Goal: Task Accomplishment & Management: Use online tool/utility

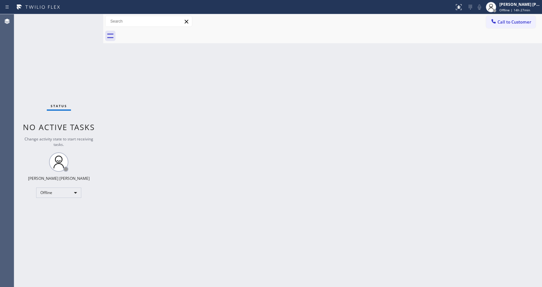
click at [151, 102] on div "Back to Dashboard Change Sender ID Customers Technicians Select a contact Outbo…" at bounding box center [322, 150] width 439 height 273
click at [293, 177] on div "Back to Dashboard Change Sender ID Customers Technicians Select a contact Outbo…" at bounding box center [322, 150] width 439 height 273
click at [85, 73] on div "Status No active tasks Change activity state to start receiving tasks. [PERSON_…" at bounding box center [58, 150] width 89 height 273
click at [103, 92] on div at bounding box center [103, 150] width 0 height 273
click at [380, 168] on div "Back to Dashboard Change Sender ID Customers Technicians Select a contact Outbo…" at bounding box center [323, 150] width 438 height 273
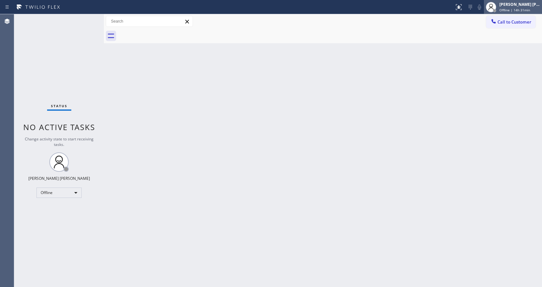
click at [508, 8] on span "Offline | 14h 31min" at bounding box center [514, 10] width 31 height 5
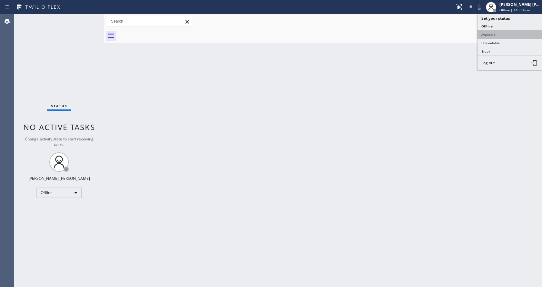
click at [488, 34] on button "Available" at bounding box center [509, 34] width 64 height 8
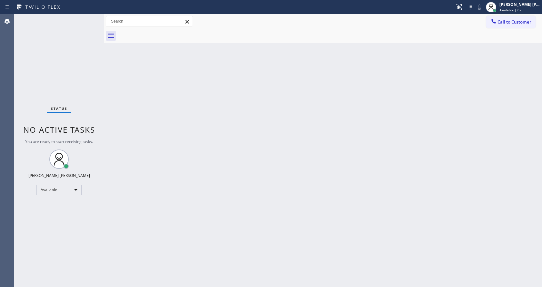
click at [119, 122] on div "Back to Dashboard Change Sender ID Customers Technicians Select a contact Outbo…" at bounding box center [323, 150] width 438 height 273
click at [90, 18] on div "Status No active tasks You are ready to start receiving tasks. [PERSON_NAME] [P…" at bounding box center [59, 150] width 90 height 273
click at [118, 110] on div "Back to Dashboard Change Sender ID Customers Technicians Select a contact Outbo…" at bounding box center [323, 150] width 438 height 273
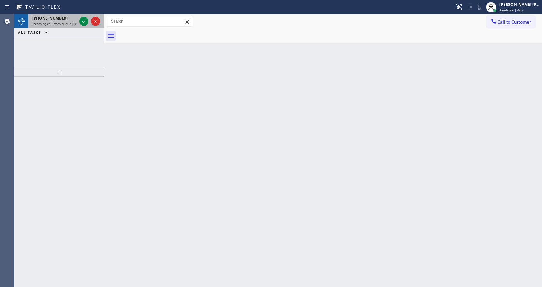
click at [70, 22] on span "Incoming call from queue [Test] All" at bounding box center [59, 23] width 54 height 5
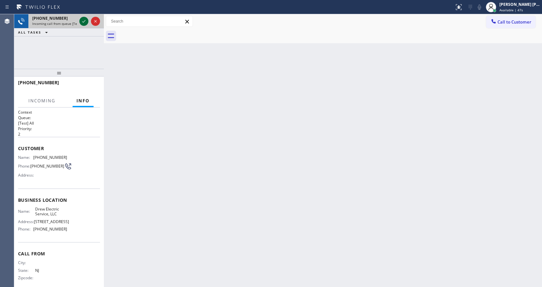
click at [82, 23] on icon at bounding box center [84, 21] width 8 height 8
click at [274, 220] on div "Back to Dashboard Change Sender ID Customers Technicians Select a contact Outbo…" at bounding box center [323, 150] width 438 height 273
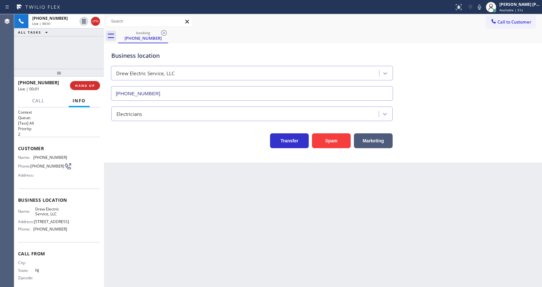
type input "[PHONE_NUMBER]"
drag, startPoint x: 498, startPoint y: 52, endPoint x: 492, endPoint y: 47, distance: 7.8
click at [498, 52] on div "Business location Drew Electric Service, LLC [PHONE_NUMBER]" at bounding box center [323, 71] width 426 height 58
click at [481, 7] on icon at bounding box center [479, 7] width 3 height 5
click at [488, 40] on div "booking [PHONE_NUMBER]" at bounding box center [330, 36] width 424 height 15
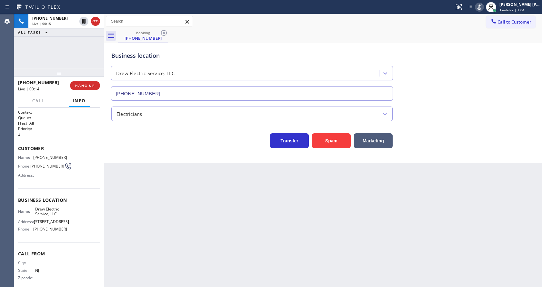
click at [483, 5] on icon at bounding box center [479, 7] width 8 height 8
click at [185, 279] on div "Back to Dashboard Change Sender ID Customers Technicians Select a contact Outbo…" at bounding box center [323, 150] width 438 height 273
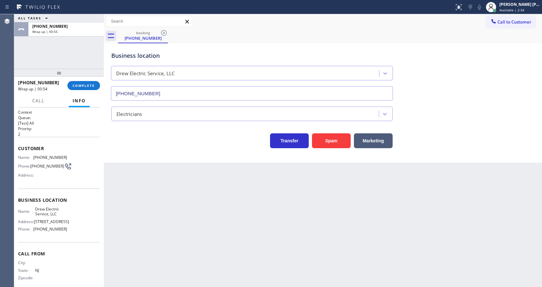
click at [511, 120] on div "Electricians" at bounding box center [323, 112] width 426 height 17
drag, startPoint x: 162, startPoint y: 261, endPoint x: 152, endPoint y: 253, distance: 13.0
click at [162, 261] on div "Back to Dashboard Change Sender ID Customers Technicians Select a contact Outbo…" at bounding box center [323, 150] width 438 height 273
click at [82, 85] on span "COMPLETE" at bounding box center [84, 85] width 22 height 5
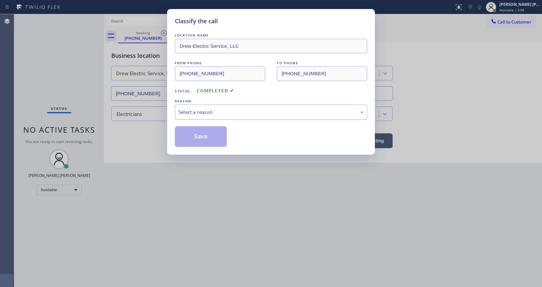
click at [247, 110] on div "Select a reason" at bounding box center [270, 111] width 185 height 7
click at [201, 137] on button "Save" at bounding box center [201, 136] width 52 height 21
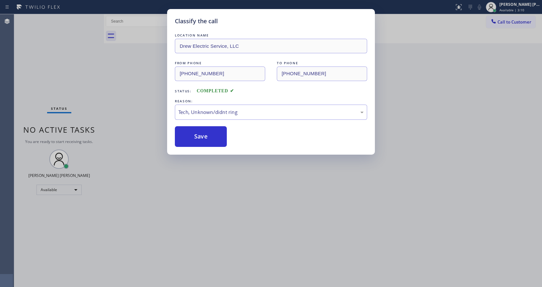
click at [336, 214] on div "Classify the call LOCATION NAME Drew Electric Service, LLC FROM PHONE [PHONE_NU…" at bounding box center [271, 143] width 542 height 287
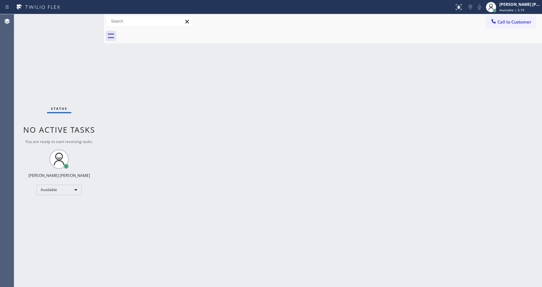
click at [104, 75] on div at bounding box center [104, 150] width 0 height 273
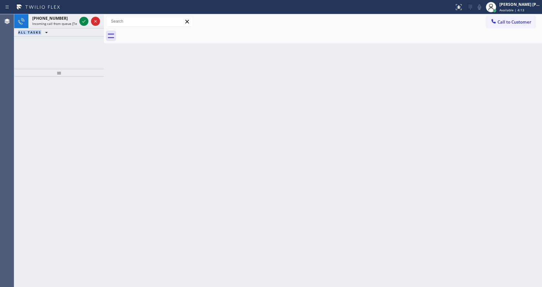
click at [82, 23] on icon at bounding box center [84, 21] width 8 height 8
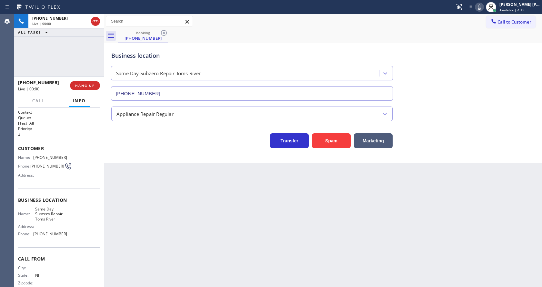
type input "[PHONE_NUMBER]"
click at [335, 139] on button "Spam" at bounding box center [331, 140] width 39 height 15
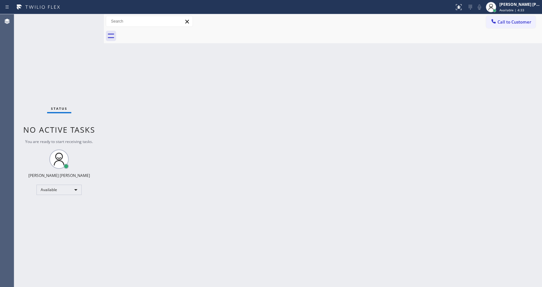
click at [102, 80] on div "Status No active tasks You are ready to start receiving tasks. [PERSON_NAME] [P…" at bounding box center [59, 150] width 90 height 273
click at [67, 48] on div "Status No active tasks You are ready to start receiving tasks. [PERSON_NAME] [P…" at bounding box center [59, 150] width 90 height 273
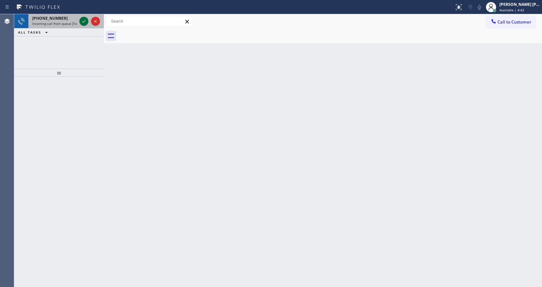
drag, startPoint x: 69, startPoint y: 22, endPoint x: 80, endPoint y: 22, distance: 11.0
click at [70, 22] on span "Incoming call from queue [Test] All" at bounding box center [59, 23] width 54 height 5
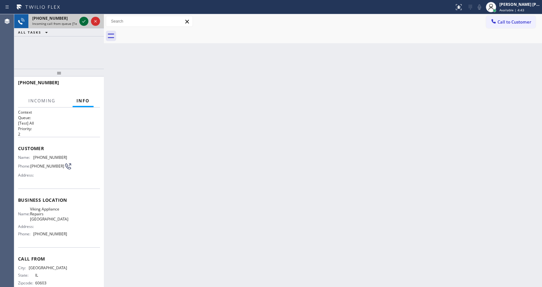
click at [80, 22] on icon at bounding box center [84, 21] width 8 height 8
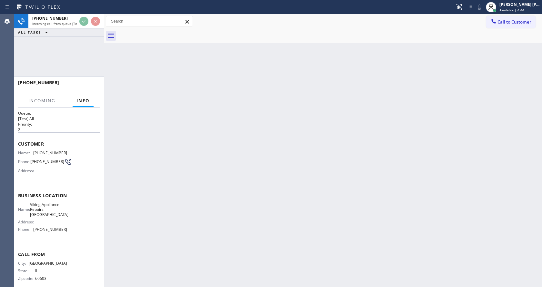
scroll to position [8, 0]
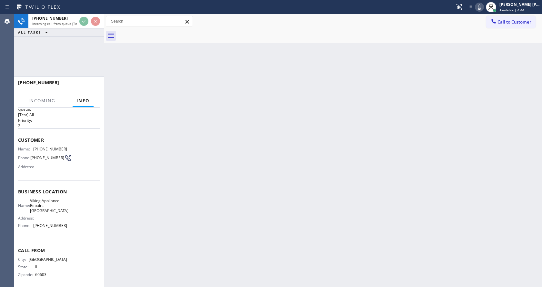
click at [213, 148] on div "Back to Dashboard Change Sender ID Customers Technicians Select a contact Outbo…" at bounding box center [323, 150] width 438 height 273
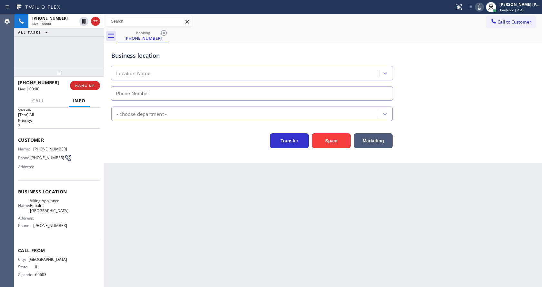
type input "[PHONE_NUMBER]"
click at [212, 198] on div "Back to Dashboard Change Sender ID Customers Technicians Select a contact Outbo…" at bounding box center [323, 150] width 438 height 273
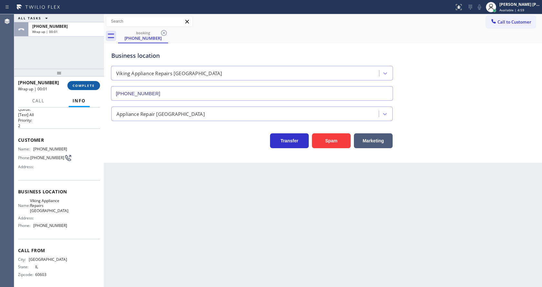
click at [80, 82] on button "COMPLETE" at bounding box center [83, 85] width 33 height 9
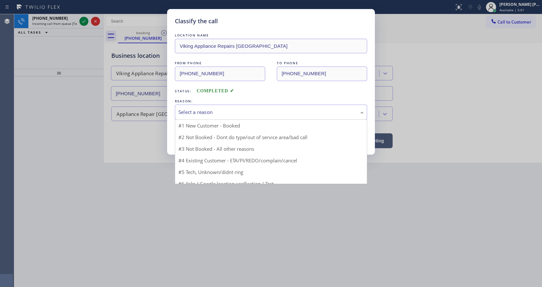
click at [217, 113] on div "Select a reason" at bounding box center [270, 111] width 185 height 7
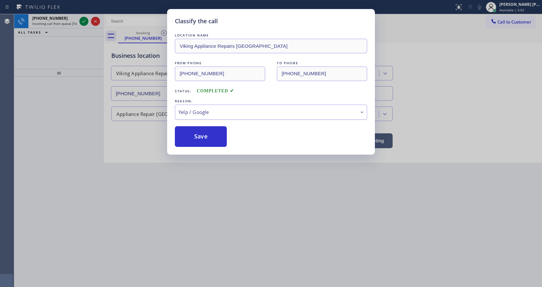
click at [217, 107] on div "Yelp / Google" at bounding box center [271, 111] width 192 height 15
click at [201, 139] on button "Save" at bounding box center [201, 136] width 52 height 21
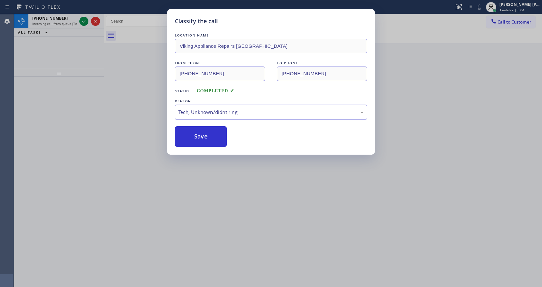
click at [70, 20] on div "Classify the call LOCATION NAME Viking Appliance Repairs [GEOGRAPHIC_DATA] FROM…" at bounding box center [271, 143] width 542 height 287
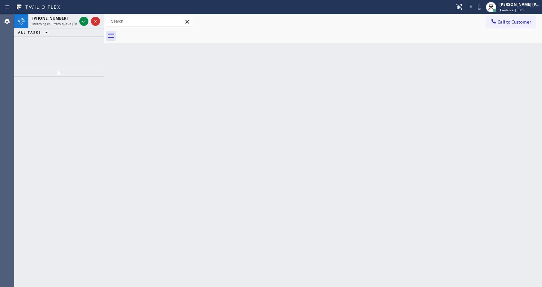
click at [70, 20] on div "[PHONE_NUMBER]" at bounding box center [54, 17] width 45 height 5
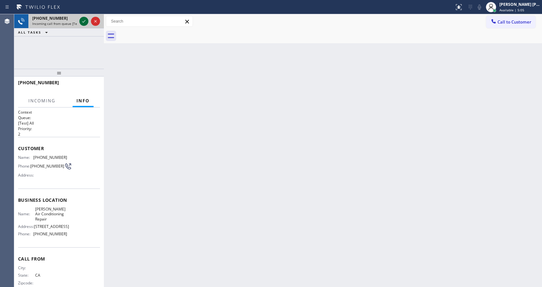
click at [83, 20] on icon at bounding box center [84, 21] width 8 height 8
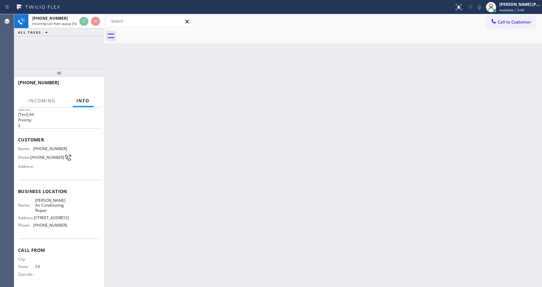
scroll to position [13, 0]
click at [227, 184] on div "Back to Dashboard Change Sender ID Customers Technicians Select a contact Outbo…" at bounding box center [323, 150] width 438 height 273
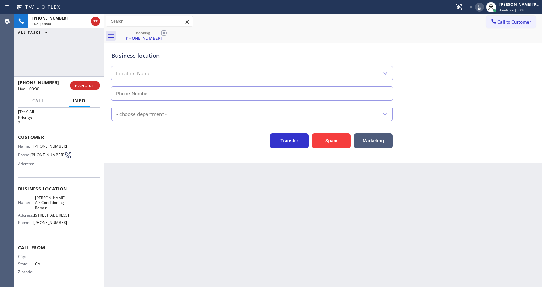
type input "[PHONE_NUMBER]"
click at [240, 202] on div "Back to Dashboard Change Sender ID Customers Technicians Select a contact Outbo…" at bounding box center [323, 150] width 438 height 273
click at [122, 154] on div "Business location [PERSON_NAME] Air Conditioning Repair [PHONE_NUMBER] HVAC Tra…" at bounding box center [323, 102] width 438 height 119
click at [322, 141] on button "Spam" at bounding box center [331, 140] width 39 height 15
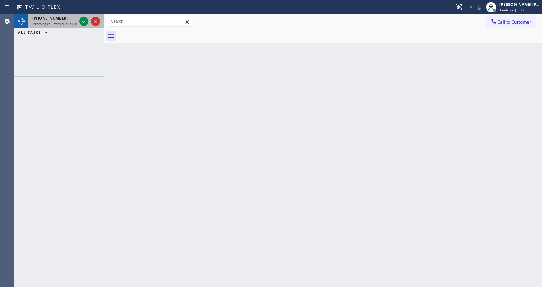
click at [72, 23] on span "Incoming call from queue [Test] All" at bounding box center [59, 23] width 54 height 5
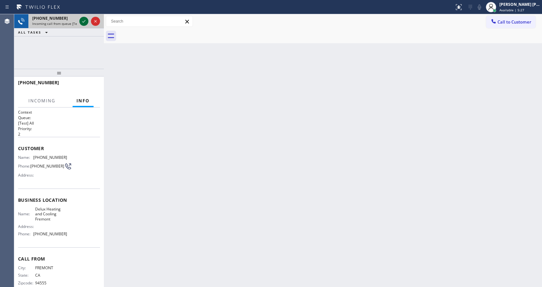
click at [82, 20] on icon at bounding box center [84, 21] width 8 height 8
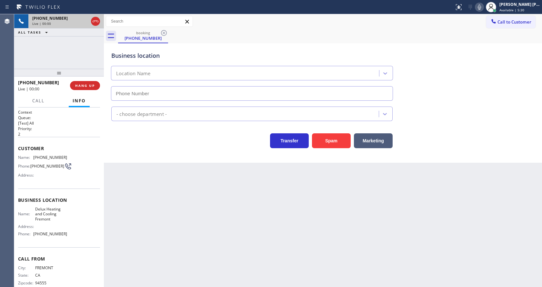
type input "[PHONE_NUMBER]"
click at [332, 228] on div "Back to Dashboard Change Sender ID Customers Technicians Select a contact Outbo…" at bounding box center [323, 150] width 438 height 273
click at [333, 141] on button "Spam" at bounding box center [331, 140] width 39 height 15
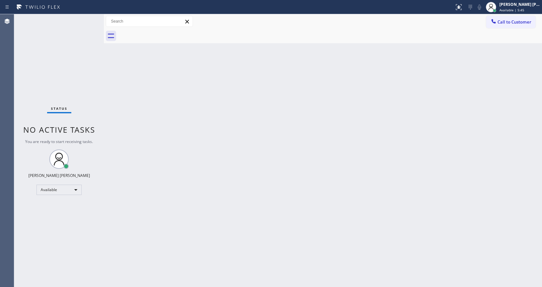
click at [107, 51] on div "Back to Dashboard Change Sender ID Customers Technicians Select a contact Outbo…" at bounding box center [323, 150] width 438 height 273
click at [224, 185] on div "Back to Dashboard Change Sender ID Customers Technicians Select a contact Outbo…" at bounding box center [323, 150] width 438 height 273
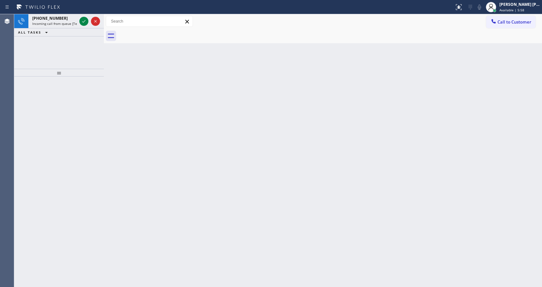
click at [88, 64] on div "[PHONE_NUMBER] Incoming call from queue [Test] All ALL TASKS ALL TASKS ACTIVE T…" at bounding box center [59, 41] width 90 height 55
click at [64, 18] on div "[PHONE_NUMBER]" at bounding box center [54, 17] width 45 height 5
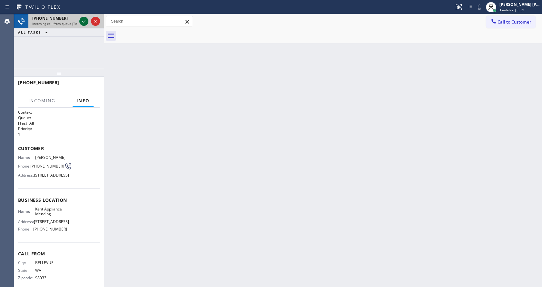
click at [84, 24] on icon at bounding box center [84, 21] width 8 height 8
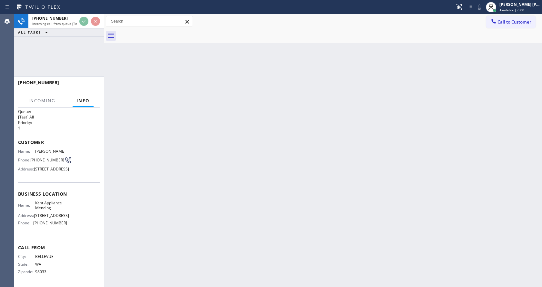
scroll to position [23, 0]
click at [263, 189] on div "Back to Dashboard Change Sender ID Customers Technicians Select a contact Outbo…" at bounding box center [323, 150] width 438 height 273
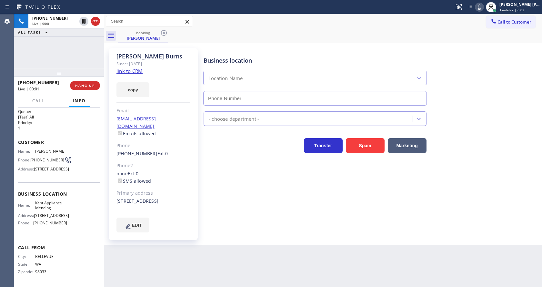
type input "[PHONE_NUMBER]"
click at [252, 197] on div "Business location [GEOGRAPHIC_DATA] Appliance Mending [PHONE_NUMBER] Appliance …" at bounding box center [371, 140] width 338 height 181
click at [138, 71] on link "link to CRM" at bounding box center [129, 71] width 26 height 6
click at [479, 7] on icon at bounding box center [479, 7] width 8 height 8
click at [481, 9] on icon at bounding box center [479, 7] width 8 height 8
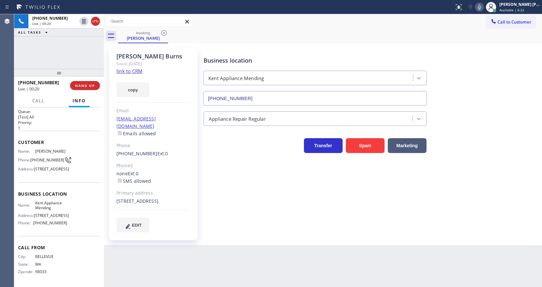
click at [392, 74] on div "Kent Appliance Mending" at bounding box center [309, 78] width 208 height 11
click at [446, 61] on div "Business location [GEOGRAPHIC_DATA] Appliance Mending [PHONE_NUMBER]" at bounding box center [371, 76] width 338 height 58
click at [232, 264] on div "Back to Dashboard Change Sender ID Customers Technicians Select a contact Outbo…" at bounding box center [323, 150] width 438 height 273
drag, startPoint x: 513, startPoint y: 120, endPoint x: 505, endPoint y: 96, distance: 25.4
click at [513, 122] on div "Appliance Repair Regular" at bounding box center [371, 117] width 338 height 17
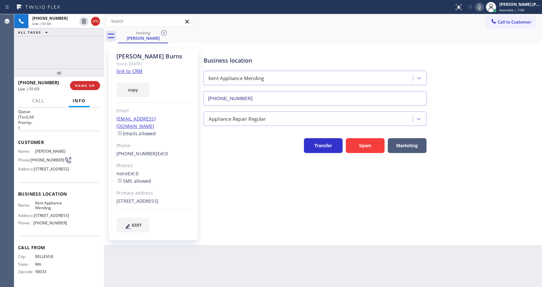
click at [480, 7] on icon at bounding box center [479, 7] width 8 height 8
click at [84, 21] on icon at bounding box center [83, 21] width 3 height 5
click at [236, 233] on div "Business location [GEOGRAPHIC_DATA] Appliance Mending [PHONE_NUMBER] Appliance …" at bounding box center [371, 146] width 338 height 193
click at [222, 248] on div "Back to Dashboard Change Sender ID Customers Technicians Select a contact Outbo…" at bounding box center [323, 150] width 438 height 273
click at [86, 131] on div "Customer Name: [PERSON_NAME] Phone: [PHONE_NUMBER] Address: [STREET_ADDRESS]" at bounding box center [59, 157] width 82 height 52
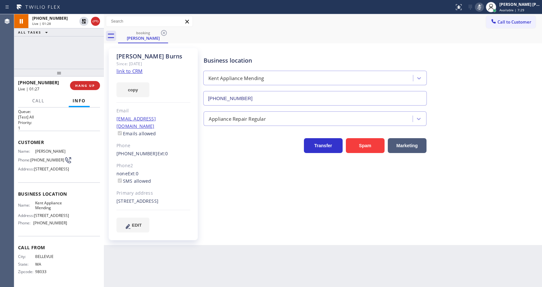
click at [297, 202] on div "Business location [GEOGRAPHIC_DATA] Appliance Mending [PHONE_NUMBER] Appliance …" at bounding box center [371, 140] width 338 height 181
click at [150, 162] on div "Phone2" at bounding box center [153, 165] width 74 height 7
click at [205, 198] on div "Business location [GEOGRAPHIC_DATA] Appliance Mending [PHONE_NUMBER] Appliance …" at bounding box center [371, 140] width 338 height 181
drag, startPoint x: 497, startPoint y: 86, endPoint x: 493, endPoint y: 85, distance: 4.0
click at [497, 86] on div "Business location [GEOGRAPHIC_DATA] Appliance Mending [PHONE_NUMBER]" at bounding box center [371, 76] width 338 height 58
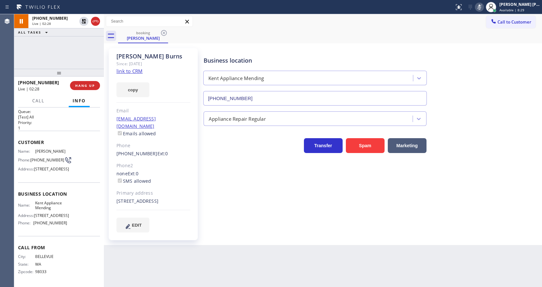
click at [228, 210] on div "Business location [GEOGRAPHIC_DATA] Appliance Mending [PHONE_NUMBER] Appliance …" at bounding box center [371, 140] width 338 height 181
click at [155, 162] on div "Phone2" at bounding box center [153, 165] width 74 height 7
click at [243, 258] on div "Back to Dashboard Change Sender ID Customers Technicians Select a contact Outbo…" at bounding box center [323, 150] width 438 height 273
click at [146, 151] on div "[PERSON_NAME] Since: [DATE] link to CRM copy Email [EMAIL_ADDRESS][DOMAIN_NAME]…" at bounding box center [153, 144] width 89 height 192
click at [228, 226] on div "Business location [GEOGRAPHIC_DATA] Appliance Mending [PHONE_NUMBER] Appliance …" at bounding box center [371, 140] width 338 height 181
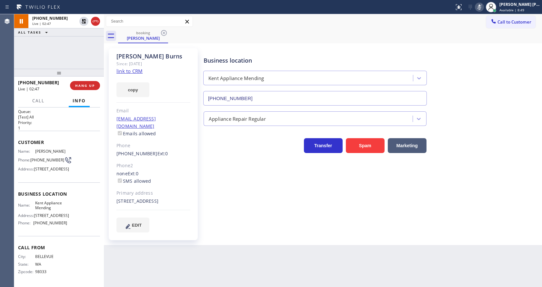
click at [269, 229] on div "Business location [GEOGRAPHIC_DATA] Appliance Mending [PHONE_NUMBER] Appliance …" at bounding box center [371, 140] width 338 height 181
click at [270, 236] on div "Business location [GEOGRAPHIC_DATA] Appliance Mending [PHONE_NUMBER] Appliance …" at bounding box center [371, 146] width 338 height 193
click at [223, 246] on div "Back to Dashboard Change Sender ID Customers Technicians Select a contact Outbo…" at bounding box center [323, 150] width 438 height 273
click at [84, 19] on icon at bounding box center [84, 21] width 8 height 8
click at [479, 8] on icon at bounding box center [479, 7] width 8 height 8
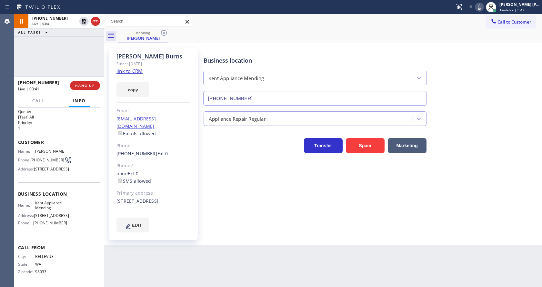
click at [481, 28] on div "Call to Customer Outbound call Location Search location Your caller id phone nu…" at bounding box center [323, 21] width 438 height 15
click at [334, 248] on div "Back to Dashboard Change Sender ID Customers Technicians Select a contact Outbo…" at bounding box center [323, 150] width 438 height 273
click at [258, 242] on div "Business location [GEOGRAPHIC_DATA] Appliance Mending [PHONE_NUMBER] Appliance …" at bounding box center [371, 146] width 338 height 193
click at [139, 134] on div "[PERSON_NAME] Since: [DATE] link to CRM copy Email [EMAIL_ADDRESS][DOMAIN_NAME]…" at bounding box center [153, 144] width 89 height 192
click at [260, 214] on div "Business location [GEOGRAPHIC_DATA] Appliance Mending [PHONE_NUMBER] Appliance …" at bounding box center [371, 140] width 338 height 181
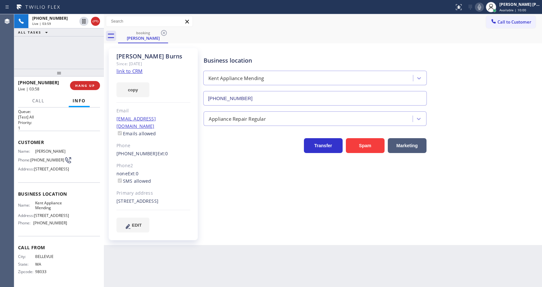
click at [500, 108] on div "Appliance Repair Regular" at bounding box center [371, 115] width 338 height 20
click at [147, 162] on div "Phone2" at bounding box center [153, 165] width 74 height 7
click at [243, 210] on div "Business location [GEOGRAPHIC_DATA] Appliance Mending [PHONE_NUMBER] Appliance …" at bounding box center [371, 140] width 338 height 181
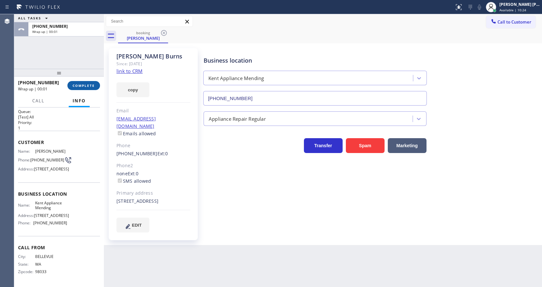
click at [88, 82] on button "COMPLETE" at bounding box center [83, 85] width 33 height 9
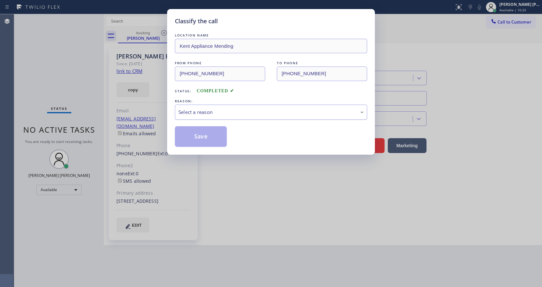
click at [205, 113] on div "Select a reason" at bounding box center [270, 111] width 185 height 7
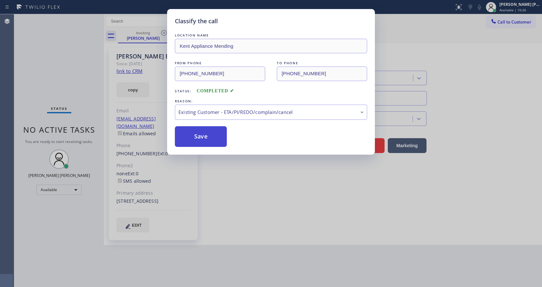
click at [208, 140] on button "Save" at bounding box center [201, 136] width 52 height 21
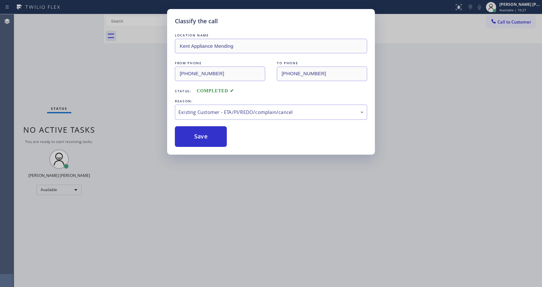
click at [238, 243] on div "Classify the call LOCATION NAME Kent Appliance Mending FROM PHONE [PHONE_NUMBER…" at bounding box center [271, 143] width 542 height 287
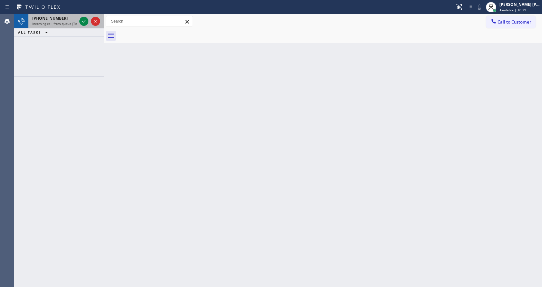
click at [77, 22] on div "[PHONE_NUMBER] Incoming call from queue [Test] All" at bounding box center [53, 21] width 50 height 14
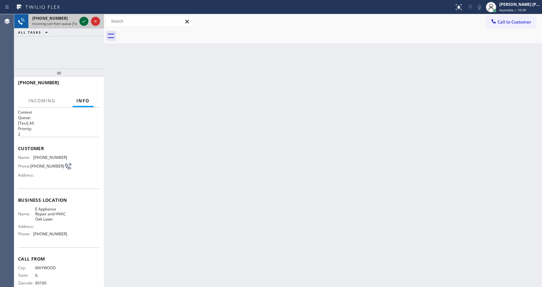
click at [82, 22] on icon at bounding box center [84, 21] width 8 height 8
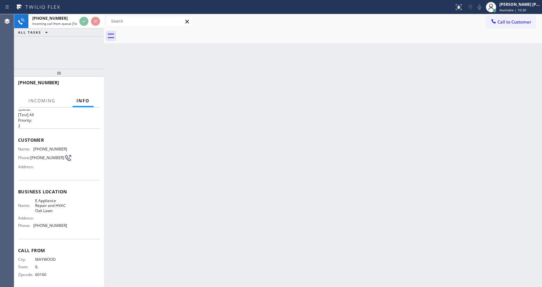
scroll to position [13, 0]
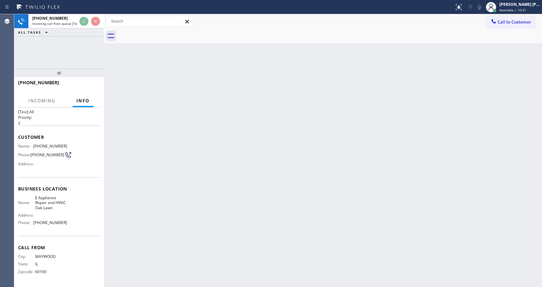
click at [273, 180] on div "Back to Dashboard Change Sender ID Customers Technicians Select a contact Outbo…" at bounding box center [323, 150] width 438 height 273
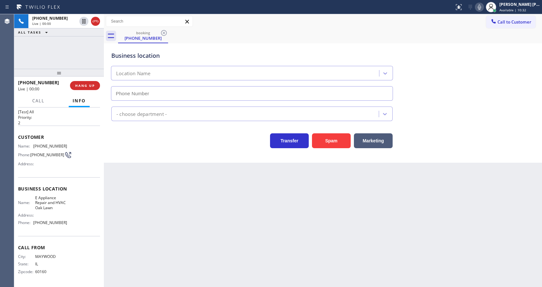
type input "[PHONE_NUMBER]"
click at [319, 145] on button "Spam" at bounding box center [331, 140] width 39 height 15
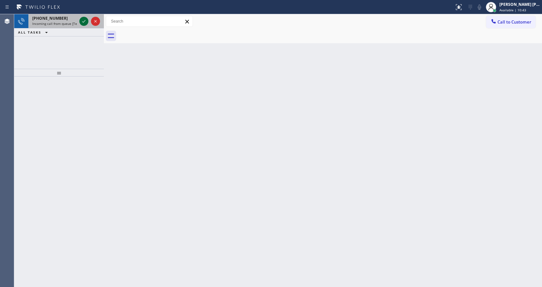
click at [85, 21] on icon at bounding box center [84, 21] width 8 height 8
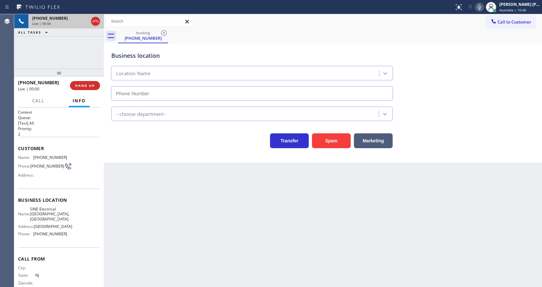
type input "[PHONE_NUMBER]"
click at [324, 137] on button "Spam" at bounding box center [331, 140] width 39 height 15
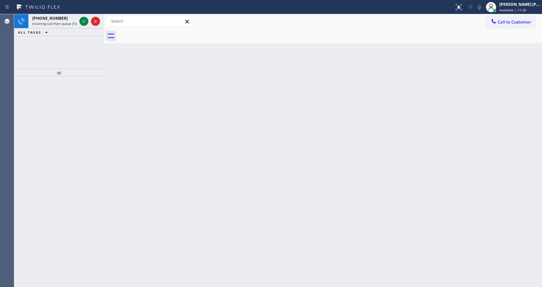
click at [92, 51] on div "[PHONE_NUMBER] Incoming call from queue [Test] All ALL TASKS ALL TASKS ACTIVE T…" at bounding box center [59, 41] width 90 height 55
click at [72, 21] on div "[PHONE_NUMBER]" at bounding box center [54, 17] width 45 height 5
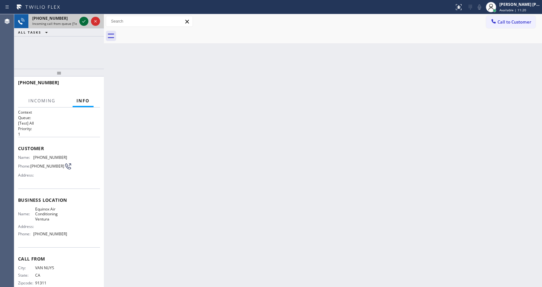
click at [83, 21] on icon at bounding box center [84, 21] width 8 height 8
click at [258, 179] on div "Back to Dashboard Change Sender ID Customers Technicians Select a contact Outbo…" at bounding box center [323, 150] width 438 height 273
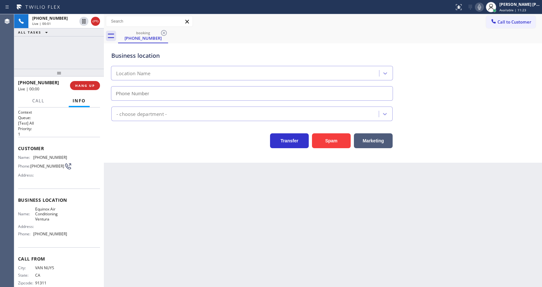
type input "[PHONE_NUMBER]"
click at [218, 213] on div "Back to Dashboard Change Sender ID Customers Technicians Select a contact Outbo…" at bounding box center [323, 150] width 438 height 273
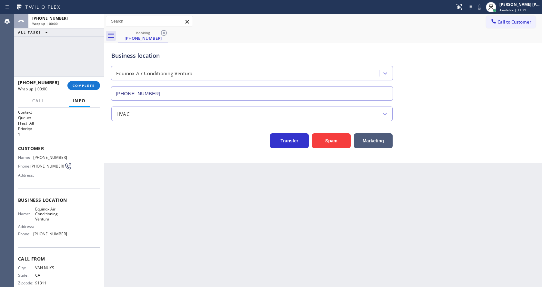
drag, startPoint x: 120, startPoint y: 165, endPoint x: 122, endPoint y: 157, distance: 7.8
click at [120, 165] on div "Back to Dashboard Change Sender ID Customers Technicians Select a contact Outbo…" at bounding box center [323, 150] width 438 height 273
click at [85, 84] on span "COMPLETE" at bounding box center [84, 85] width 22 height 5
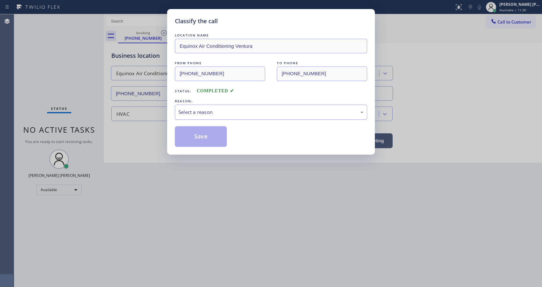
click at [201, 114] on div "Select a reason" at bounding box center [270, 111] width 185 height 7
click at [195, 134] on button "Save" at bounding box center [201, 136] width 52 height 21
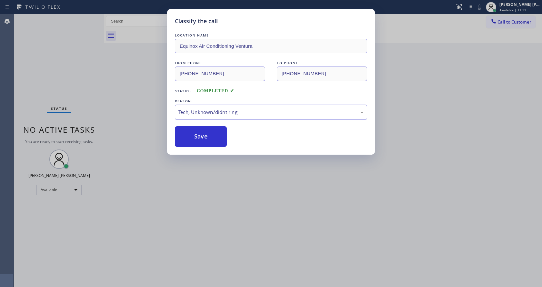
drag, startPoint x: 225, startPoint y: 187, endPoint x: 214, endPoint y: 218, distance: 33.3
click at [225, 187] on div "Classify the call LOCATION NAME Equinox Air Conditioning Ventura FROM PHONE [PH…" at bounding box center [271, 143] width 542 height 287
click at [100, 113] on div "Classify the call LOCATION NAME Appliance Repair In [GEOGRAPHIC_DATA] FROM PHON…" at bounding box center [278, 150] width 528 height 273
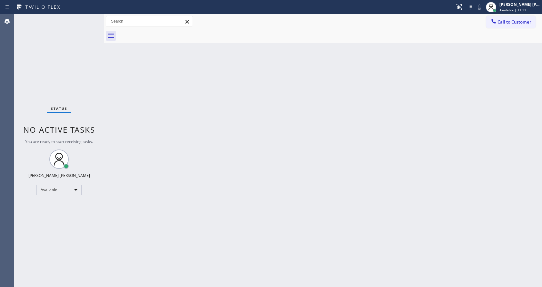
click at [86, 18] on div "Status No active tasks You are ready to start receiving tasks. [PERSON_NAME] [P…" at bounding box center [59, 150] width 90 height 273
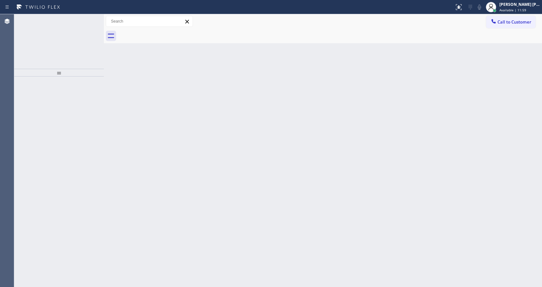
drag, startPoint x: 203, startPoint y: 252, endPoint x: 274, endPoint y: 77, distance: 188.7
click at [99, 75] on div at bounding box center [59, 73] width 90 height 8
click at [83, 20] on icon at bounding box center [84, 21] width 8 height 8
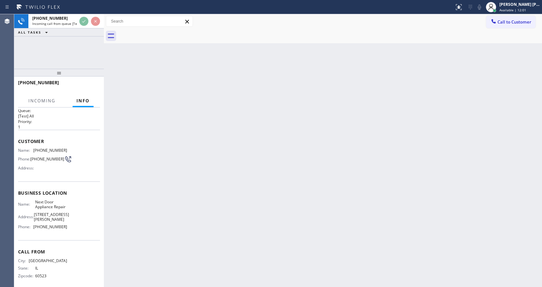
scroll to position [13, 0]
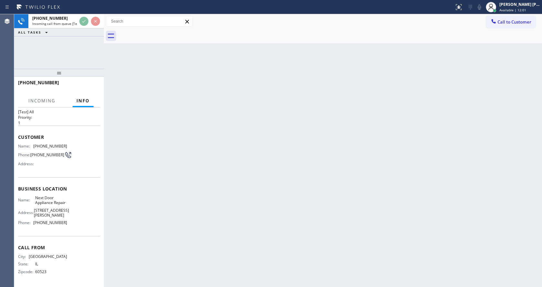
click at [211, 157] on div "Back to Dashboard Change Sender ID Customers Technicians Select a contact Outbo…" at bounding box center [323, 150] width 438 height 273
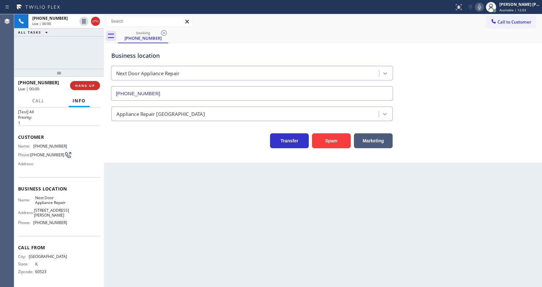
type input "[PHONE_NUMBER]"
click at [214, 204] on div "Back to Dashboard Change Sender ID Customers Technicians Select a contact Outbo…" at bounding box center [323, 150] width 438 height 273
click at [136, 169] on div "Back to Dashboard Change Sender ID Customers Technicians Select a contact Outbo…" at bounding box center [323, 150] width 438 height 273
click at [167, 225] on div "Back to Dashboard Change Sender ID Customers Technicians Select a contact Outbo…" at bounding box center [323, 150] width 438 height 273
click at [66, 190] on span "Business location" at bounding box center [59, 188] width 82 height 6
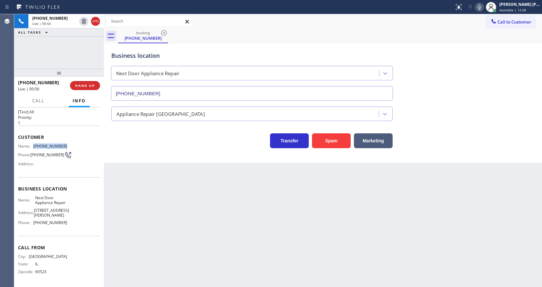
drag, startPoint x: 31, startPoint y: 144, endPoint x: 76, endPoint y: 147, distance: 45.3
click at [76, 147] on div "Name: [PHONE_NUMBER] Phone: [PHONE_NUMBER] Address:" at bounding box center [59, 156] width 82 height 25
copy div "[PHONE_NUMBER]"
drag, startPoint x: 157, startPoint y: 189, endPoint x: 149, endPoint y: 286, distance: 97.5
click at [157, 190] on div "Back to Dashboard Change Sender ID Customers Technicians Select a contact Outbo…" at bounding box center [323, 150] width 438 height 273
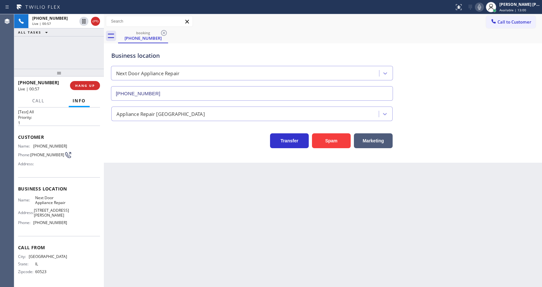
drag, startPoint x: 54, startPoint y: 198, endPoint x: 55, endPoint y: 202, distance: 4.0
click at [54, 198] on span "Next Door Appliance Repair" at bounding box center [51, 200] width 32 height 10
drag, startPoint x: 34, startPoint y: 195, endPoint x: 50, endPoint y: 207, distance: 20.3
click at [50, 205] on div "Name: Next Door Appliance Repair" at bounding box center [42, 200] width 49 height 10
copy span "Next Door Appliance Repair"
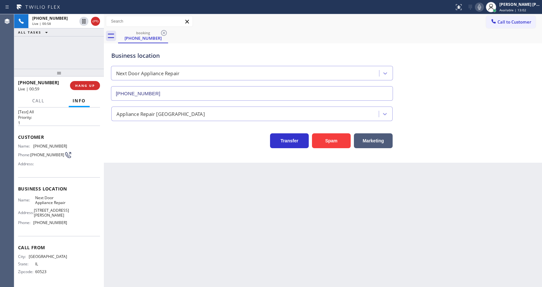
click at [151, 222] on div "Back to Dashboard Change Sender ID Customers Technicians Select a contact Outbo…" at bounding box center [323, 150] width 438 height 273
click at [64, 230] on div "Business location Name: Next Door Appliance Repair Address: [STREET_ADDRESS][PE…" at bounding box center [59, 206] width 82 height 59
drag, startPoint x: 33, startPoint y: 223, endPoint x: 75, endPoint y: 224, distance: 41.9
click at [75, 224] on div "Name: Next Door Appliance Repair Address: [STREET_ADDRESS][PERSON_NAME] Phone: …" at bounding box center [59, 211] width 82 height 33
copy div "[PHONE_NUMBER]"
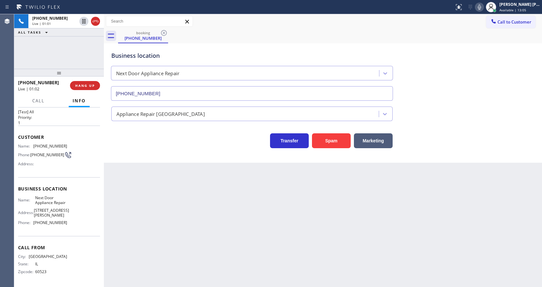
drag, startPoint x: 141, startPoint y: 205, endPoint x: 139, endPoint y: 283, distance: 77.7
click at [141, 210] on div "Back to Dashboard Change Sender ID Customers Technicians Select a contact Outbo…" at bounding box center [323, 150] width 438 height 273
click at [167, 243] on div "Back to Dashboard Change Sender ID Customers Technicians Select a contact Outbo…" at bounding box center [323, 150] width 438 height 273
click at [263, 216] on div "Back to Dashboard Change Sender ID Customers Technicians Select a contact Outbo…" at bounding box center [323, 150] width 438 height 273
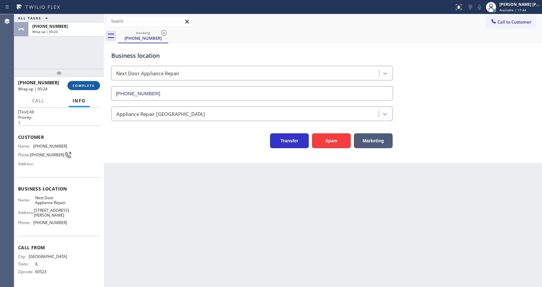
click at [80, 89] on button "COMPLETE" at bounding box center [83, 85] width 33 height 9
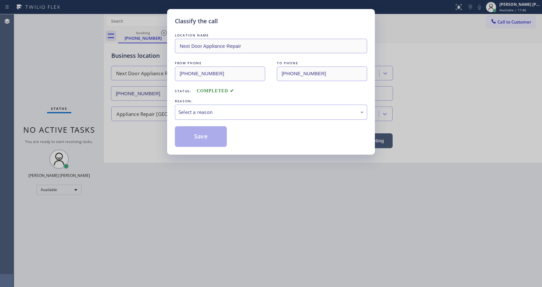
click at [194, 114] on div "Select a reason" at bounding box center [270, 111] width 185 height 7
click at [197, 135] on button "Save" at bounding box center [201, 136] width 52 height 21
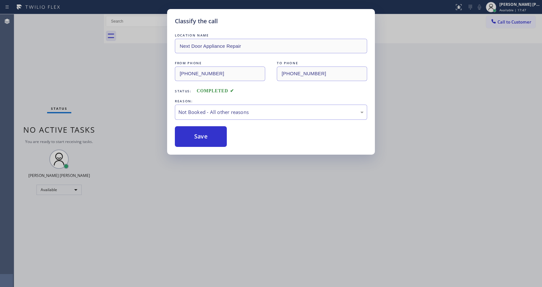
click at [272, 182] on div "Classify the call LOCATION NAME Next Door Appliance Repair FROM PHONE [PHONE_NU…" at bounding box center [271, 143] width 542 height 287
click at [280, 194] on div "Back to Dashboard Change Sender ID Customers Technicians Select a contact Outbo…" at bounding box center [323, 150] width 438 height 273
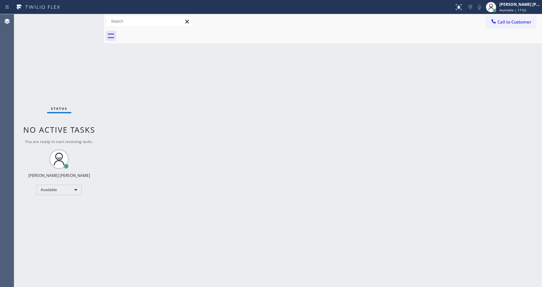
drag, startPoint x: 347, startPoint y: 120, endPoint x: 321, endPoint y: 103, distance: 30.9
click at [346, 116] on div "Back to Dashboard Change Sender ID Customers Technicians Select a contact Outbo…" at bounding box center [323, 150] width 438 height 273
click at [252, 155] on div "Back to Dashboard Change Sender ID Customers Technicians Select a contact Outbo…" at bounding box center [323, 150] width 438 height 273
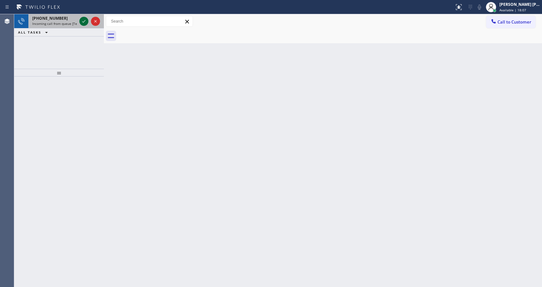
click at [81, 19] on icon at bounding box center [84, 21] width 8 height 8
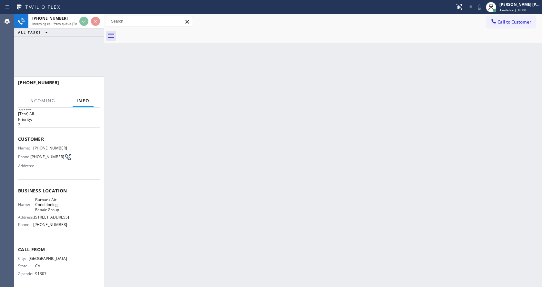
scroll to position [18, 0]
click at [244, 199] on div "Back to Dashboard Change Sender ID Customers Technicians Select a contact Outbo…" at bounding box center [323, 150] width 438 height 273
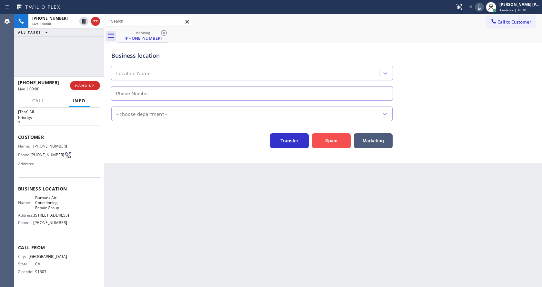
type input "[PHONE_NUMBER]"
click at [319, 145] on button "Spam" at bounding box center [331, 140] width 39 height 15
click at [241, 251] on div "Back to Dashboard Change Sender ID Customers Technicians Select a contact Outbo…" at bounding box center [323, 150] width 438 height 273
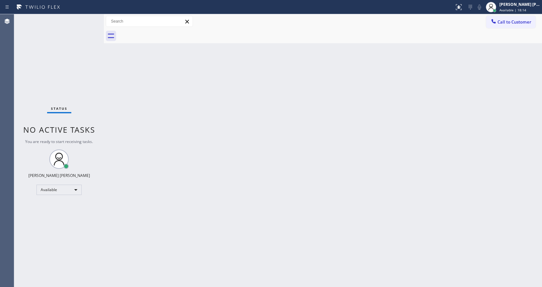
click at [123, 126] on div "Back to Dashboard Change Sender ID Customers Technicians Select a contact Outbo…" at bounding box center [323, 150] width 438 height 273
click at [260, 114] on div "Back to Dashboard Change Sender ID Customers Technicians Select a contact Outbo…" at bounding box center [323, 150] width 438 height 273
drag, startPoint x: 87, startPoint y: 79, endPoint x: 148, endPoint y: 60, distance: 63.9
click at [88, 79] on div "Status No active tasks You are ready to start receiving tasks. [PERSON_NAME] [P…" at bounding box center [59, 150] width 90 height 273
click at [249, 148] on div "Back to Dashboard Change Sender ID Customers Technicians Select a contact Outbo…" at bounding box center [323, 150] width 438 height 273
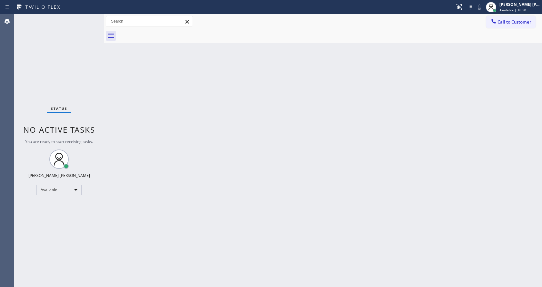
click at [97, 93] on div "Status No active tasks You are ready to start receiving tasks. [PERSON_NAME] [P…" at bounding box center [59, 150] width 90 height 273
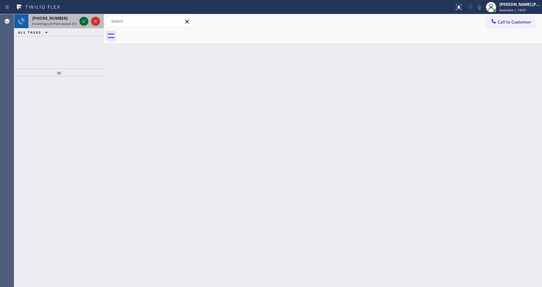
click at [81, 18] on icon at bounding box center [84, 21] width 8 height 8
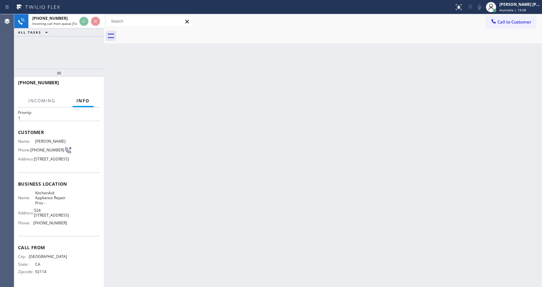
scroll to position [28, 0]
click at [242, 196] on div "Back to Dashboard Change Sender ID Customers Technicians Select a contact Outbo…" at bounding box center [323, 150] width 438 height 273
click at [148, 190] on div "Back to Dashboard Change Sender ID Customers Technicians Select a contact Outbo…" at bounding box center [323, 150] width 438 height 273
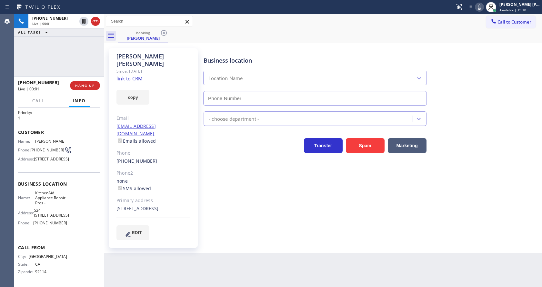
type input "[PHONE_NUMBER]"
click at [245, 190] on div "Business location KitchenAid Appliance Repair Pros - [PHONE_NUMBER] Appliance R…" at bounding box center [371, 144] width 338 height 188
click at [140, 75] on link "link to CRM" at bounding box center [129, 78] width 26 height 6
click at [79, 84] on span "HANG UP" at bounding box center [85, 85] width 20 height 5
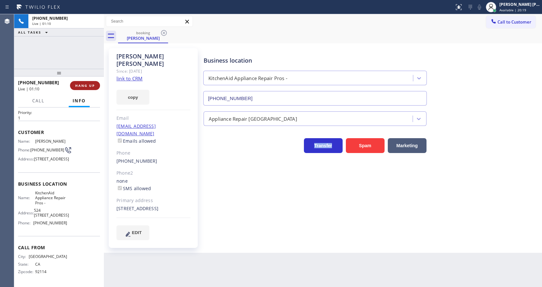
click at [79, 84] on span "HANG UP" at bounding box center [85, 85] width 20 height 5
click at [79, 84] on span "COMPLETE" at bounding box center [84, 85] width 22 height 5
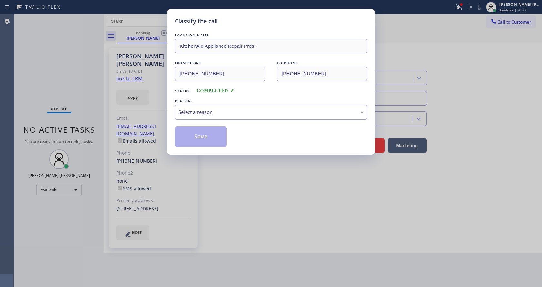
click at [228, 114] on div "Select a reason" at bounding box center [270, 111] width 185 height 7
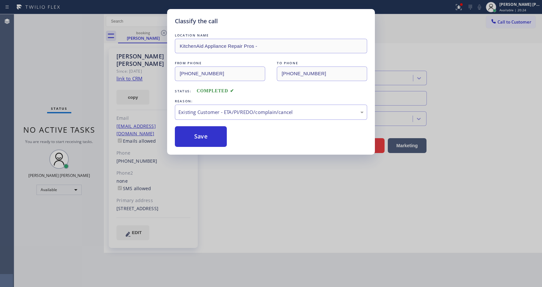
click at [196, 137] on button "Save" at bounding box center [201, 136] width 52 height 21
click at [223, 270] on div "Classify the call LOCATION NAME KitchenAid Appliance Repair Pros - FROM PHONE […" at bounding box center [271, 143] width 542 height 287
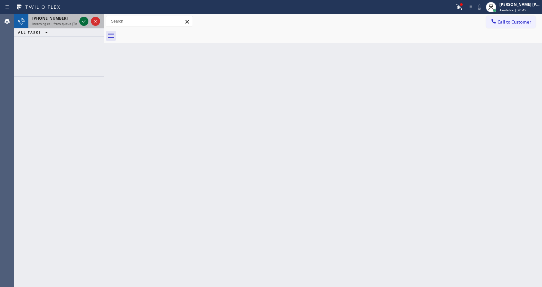
click at [85, 23] on icon at bounding box center [84, 21] width 8 height 8
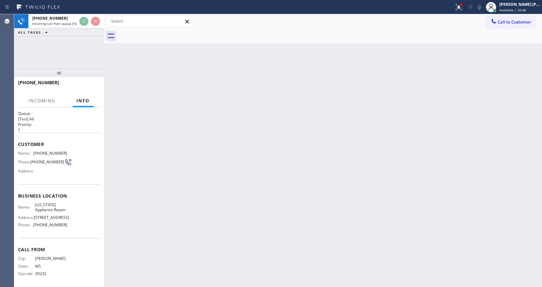
scroll to position [17, 0]
click at [223, 217] on div "Back to Dashboard Change Sender ID Customers Technicians Select a contact Outbo…" at bounding box center [323, 150] width 438 height 273
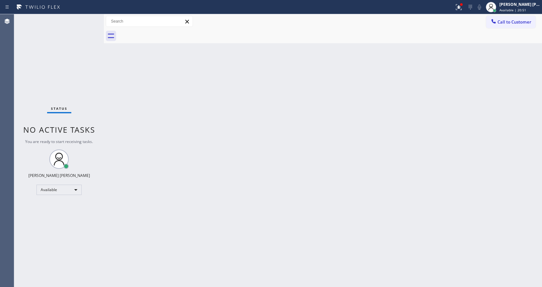
click at [73, 44] on div "Status No active tasks You are ready to start receiving tasks. [PERSON_NAME] [P…" at bounding box center [59, 150] width 90 height 273
click at [213, 149] on div "Back to Dashboard Change Sender ID Customers Technicians Select a contact Outbo…" at bounding box center [323, 150] width 438 height 273
click at [106, 110] on div "Back to Dashboard Change Sender ID Customers Technicians Select a contact Outbo…" at bounding box center [323, 150] width 438 height 273
click at [146, 134] on div "Back to Dashboard Change Sender ID Customers Technicians Select a contact Outbo…" at bounding box center [323, 150] width 438 height 273
click at [460, 8] on icon at bounding box center [459, 7] width 8 height 8
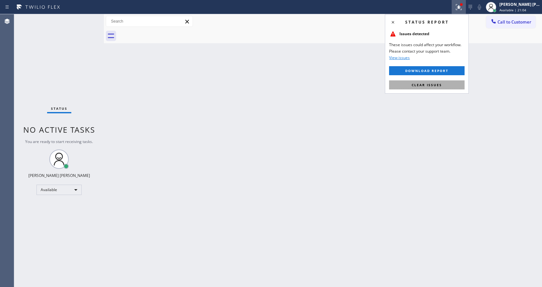
click at [431, 86] on span "Clear issues" at bounding box center [427, 85] width 30 height 5
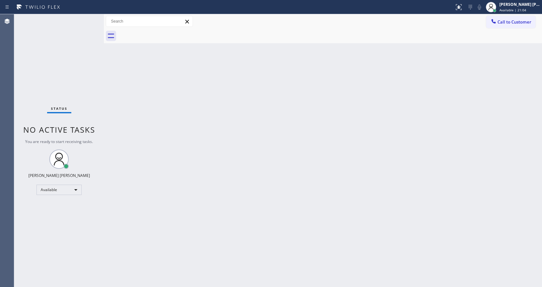
click at [432, 86] on div "Back to Dashboard Change Sender ID Customers Technicians Select a contact Outbo…" at bounding box center [323, 150] width 438 height 273
drag, startPoint x: 213, startPoint y: 195, endPoint x: 169, endPoint y: 221, distance: 50.8
click at [213, 195] on div "Back to Dashboard Change Sender ID Customers Technicians Select a contact Outbo…" at bounding box center [323, 150] width 438 height 273
click at [290, 178] on div "Back to Dashboard Change Sender ID Customers Technicians Select a contact Outbo…" at bounding box center [323, 150] width 438 height 273
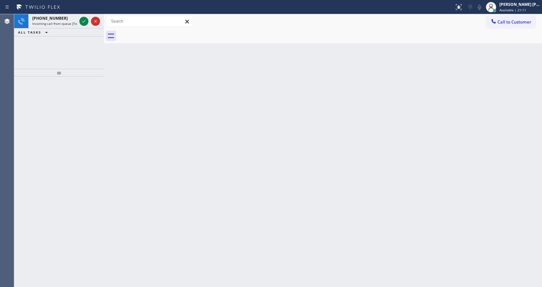
click at [271, 217] on div "Back to Dashboard Change Sender ID Customers Technicians Select a contact Outbo…" at bounding box center [323, 150] width 438 height 273
click at [84, 19] on icon at bounding box center [84, 21] width 8 height 8
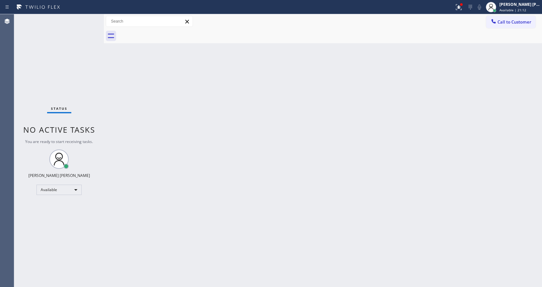
click at [234, 193] on div "Back to Dashboard Change Sender ID Customers Technicians Select a contact Outbo…" at bounding box center [323, 150] width 438 height 273
click at [131, 104] on div "Back to Dashboard Change Sender ID Customers Technicians Select a contact Outbo…" at bounding box center [323, 150] width 438 height 273
click at [66, 81] on div "Status No active tasks You are ready to start receiving tasks. [PERSON_NAME] [P…" at bounding box center [59, 150] width 90 height 273
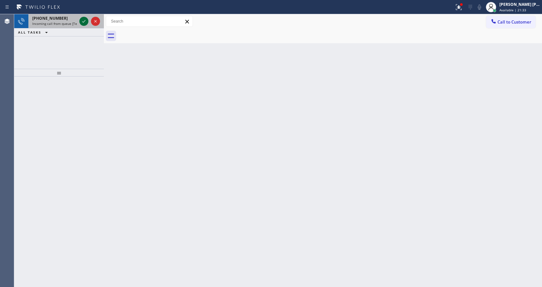
click at [85, 19] on icon at bounding box center [84, 21] width 8 height 8
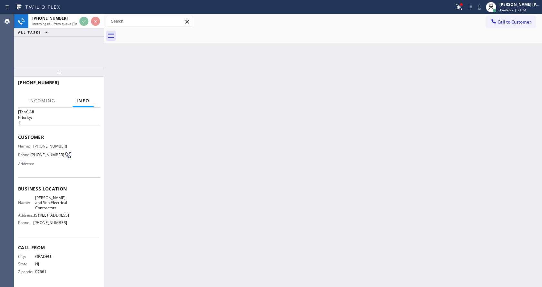
scroll to position [23, 0]
click at [267, 179] on div "Back to Dashboard Change Sender ID Customers Technicians Select a contact Outbo…" at bounding box center [323, 150] width 438 height 273
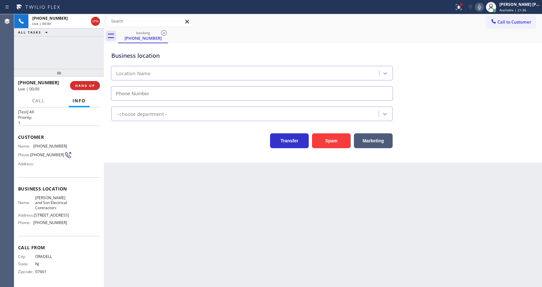
type input "[PHONE_NUMBER]"
click at [330, 145] on button "Spam" at bounding box center [331, 140] width 39 height 15
click at [241, 251] on div "Back to Dashboard Change Sender ID Customers Technicians Select a contact Outbo…" at bounding box center [323, 150] width 438 height 273
click at [108, 135] on div "Back to Dashboard Change Sender ID Customers Technicians Select a contact Outbo…" at bounding box center [323, 150] width 438 height 273
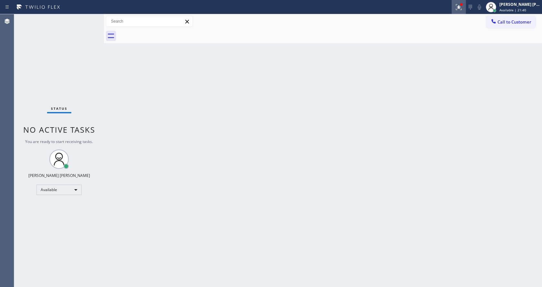
click at [464, 2] on button at bounding box center [458, 7] width 14 height 14
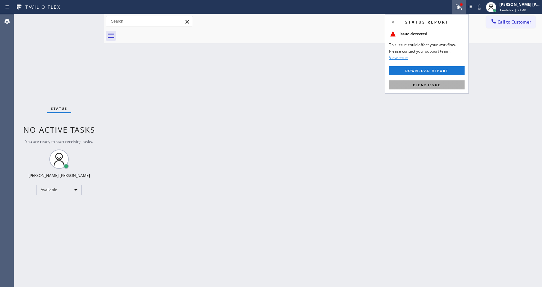
click at [444, 82] on button "Clear issue" at bounding box center [426, 84] width 75 height 9
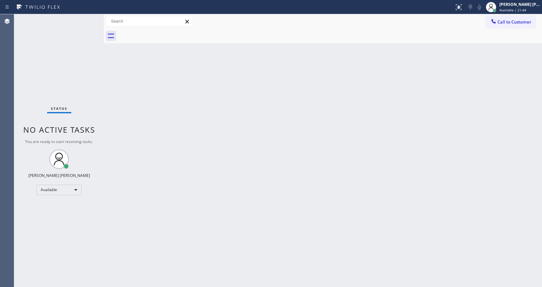
click at [261, 167] on div "Back to Dashboard Change Sender ID Customers Technicians Select a contact Outbo…" at bounding box center [323, 150] width 438 height 273
click at [90, 84] on div "Status No active tasks You are ready to start receiving tasks. [PERSON_NAME] [P…" at bounding box center [59, 150] width 90 height 273
click at [90, 16] on div "Status No active tasks You are ready to start receiving tasks. [PERSON_NAME] [P…" at bounding box center [59, 150] width 90 height 273
click at [90, 17] on div "Status No active tasks You are ready to start receiving tasks. [PERSON_NAME] [P…" at bounding box center [59, 150] width 90 height 273
click at [230, 164] on div "Back to Dashboard Change Sender ID Customers Technicians Select a contact Outbo…" at bounding box center [323, 150] width 438 height 273
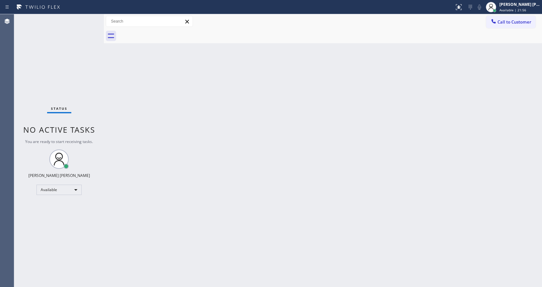
click at [89, 48] on div "Status No active tasks You are ready to start receiving tasks. [PERSON_NAME] [P…" at bounding box center [59, 150] width 90 height 273
click at [89, 17] on div "Status No active tasks You are ready to start receiving tasks. [PERSON_NAME] [P…" at bounding box center [59, 150] width 90 height 273
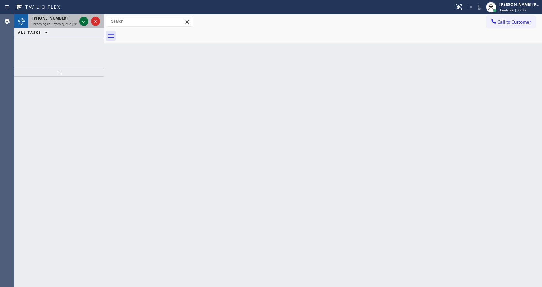
click at [84, 20] on icon at bounding box center [84, 21] width 8 height 8
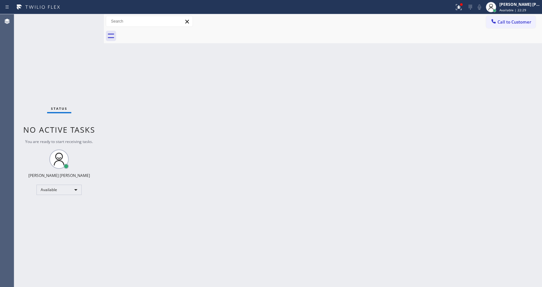
click at [84, 20] on div "Status No active tasks You are ready to start receiving tasks. [PERSON_NAME] [P…" at bounding box center [59, 150] width 90 height 273
drag, startPoint x: 433, startPoint y: 164, endPoint x: 451, endPoint y: 135, distance: 34.9
click at [438, 156] on div "Back to Dashboard Change Sender ID Customers Technicians Select a contact Outbo…" at bounding box center [323, 150] width 438 height 273
click at [459, 5] on icon at bounding box center [459, 7] width 8 height 8
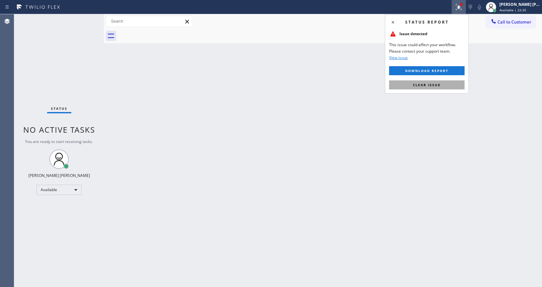
click at [436, 83] on span "Clear issue" at bounding box center [427, 85] width 28 height 5
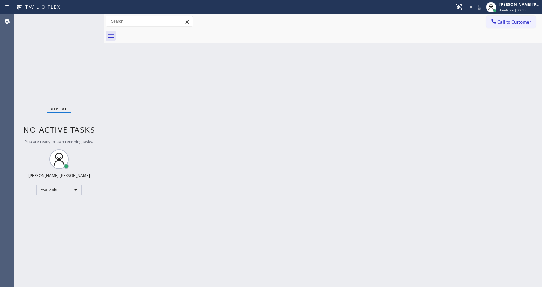
click at [467, 104] on div "Back to Dashboard Change Sender ID Customers Technicians Select a contact Outbo…" at bounding box center [323, 150] width 438 height 273
click at [110, 96] on div "Back to Dashboard Change Sender ID Customers Technicians Select a contact Outbo…" at bounding box center [323, 150] width 438 height 273
click at [87, 18] on div "Status No active tasks You are ready to start receiving tasks. [PERSON_NAME] [P…" at bounding box center [59, 150] width 90 height 273
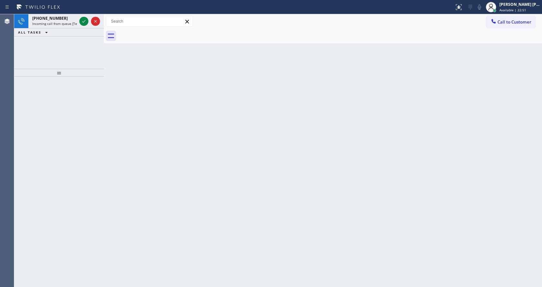
click at [84, 20] on icon at bounding box center [84, 21] width 8 height 8
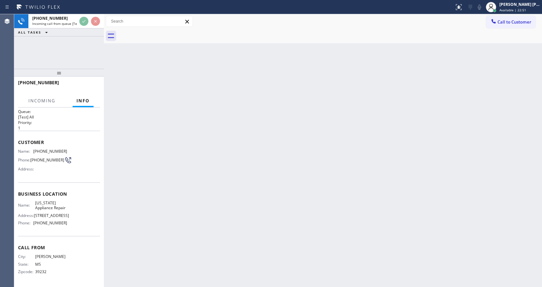
scroll to position [18, 0]
click at [234, 190] on div "Back to Dashboard Change Sender ID Customers Technicians Select a contact Outbo…" at bounding box center [323, 150] width 438 height 273
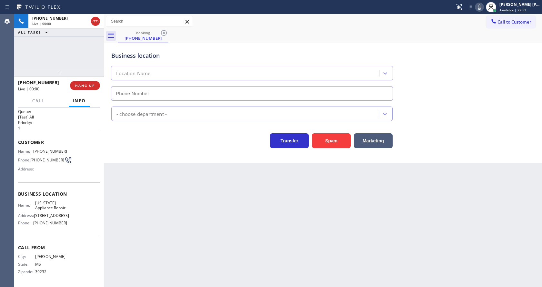
type input "[PHONE_NUMBER]"
click at [203, 192] on div "Back to Dashboard Change Sender ID Customers Technicians Select a contact Outbo…" at bounding box center [323, 150] width 438 height 273
click at [149, 179] on div "Back to Dashboard Change Sender ID Customers Technicians Select a contact Outbo…" at bounding box center [323, 150] width 438 height 273
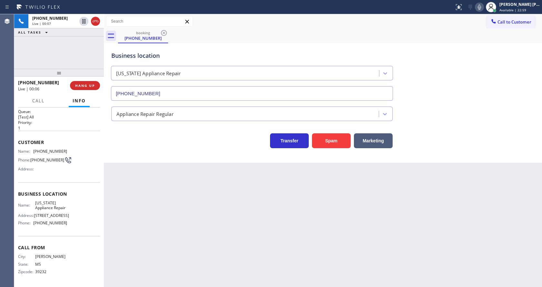
click at [191, 179] on div "Back to Dashboard Change Sender ID Customers Technicians Select a contact Outbo…" at bounding box center [323, 150] width 438 height 273
click at [413, 266] on div "Back to Dashboard Change Sender ID Customers Technicians Select a contact Outbo…" at bounding box center [323, 150] width 438 height 273
click at [228, 220] on div "Back to Dashboard Change Sender ID Customers Technicians Select a contact Outbo…" at bounding box center [323, 150] width 438 height 273
click at [142, 161] on div "Business location [US_STATE] Appliance Repair [PHONE_NUMBER] Appliance Repair R…" at bounding box center [323, 102] width 438 height 119
click at [211, 203] on div "Back to Dashboard Change Sender ID Customers Technicians Select a contact Outbo…" at bounding box center [323, 150] width 438 height 273
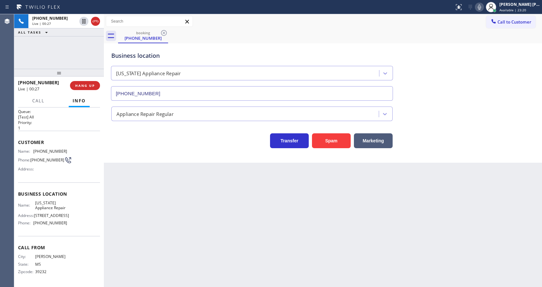
click at [130, 156] on div "Business location [US_STATE] Appliance Repair [PHONE_NUMBER] Appliance Repair R…" at bounding box center [323, 102] width 438 height 119
click at [290, 222] on div "Back to Dashboard Change Sender ID Customers Technicians Select a contact Outbo…" at bounding box center [323, 150] width 438 height 273
click at [239, 247] on div "Back to Dashboard Change Sender ID Customers Technicians Select a contact Outbo…" at bounding box center [323, 150] width 438 height 273
click at [147, 159] on div "Business location [US_STATE] Appliance Repair [PHONE_NUMBER] Appliance Repair R…" at bounding box center [323, 102] width 438 height 119
click at [500, 85] on div "Business location [US_STATE] Appliance Repair [PHONE_NUMBER]" at bounding box center [323, 71] width 426 height 58
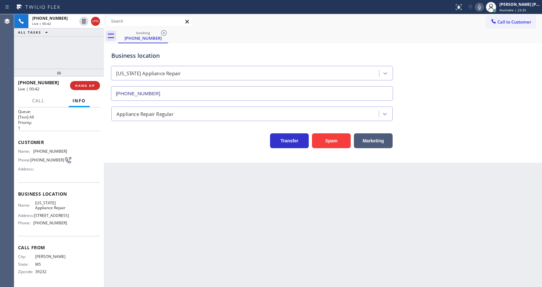
click at [209, 247] on div "Back to Dashboard Change Sender ID Customers Technicians Select a contact Outbo…" at bounding box center [323, 150] width 438 height 273
click at [146, 156] on div "Business location [US_STATE] Appliance Repair [PHONE_NUMBER] Appliance Repair R…" at bounding box center [323, 102] width 438 height 119
click at [251, 274] on div "Back to Dashboard Change Sender ID Customers Technicians Select a contact Outbo…" at bounding box center [323, 150] width 438 height 273
click at [152, 155] on div "Business location [US_STATE] Appliance Repair [PHONE_NUMBER] Appliance Repair R…" at bounding box center [323, 102] width 438 height 119
click at [399, 77] on div "Business location [US_STATE] Appliance Repair [PHONE_NUMBER]" at bounding box center [323, 71] width 426 height 58
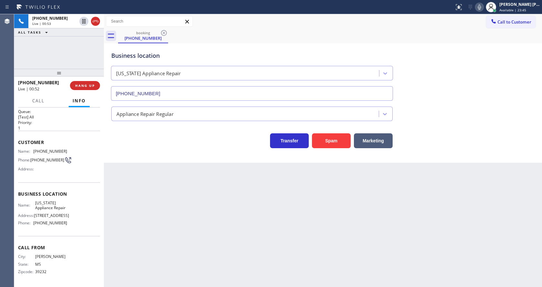
click at [239, 187] on div "Back to Dashboard Change Sender ID Customers Technicians Select a contact Outbo…" at bounding box center [323, 150] width 438 height 273
click at [322, 238] on div "Back to Dashboard Change Sender ID Customers Technicians Select a contact Outbo…" at bounding box center [323, 150] width 438 height 273
click at [282, 234] on div "Back to Dashboard Change Sender ID Customers Technicians Select a contact Outbo…" at bounding box center [323, 150] width 438 height 273
click at [244, 229] on div "Back to Dashboard Change Sender ID Customers Technicians Select a contact Outbo…" at bounding box center [323, 150] width 438 height 273
click at [241, 237] on div "Back to Dashboard Change Sender ID Customers Technicians Select a contact Outbo…" at bounding box center [323, 150] width 438 height 273
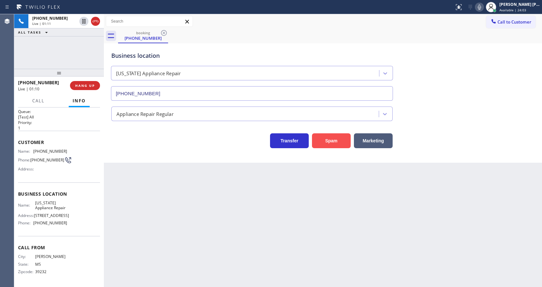
click at [336, 141] on button "Spam" at bounding box center [331, 140] width 39 height 15
click at [268, 236] on div "Back to Dashboard Change Sender ID Customers Technicians Select a contact Outbo…" at bounding box center [323, 150] width 438 height 273
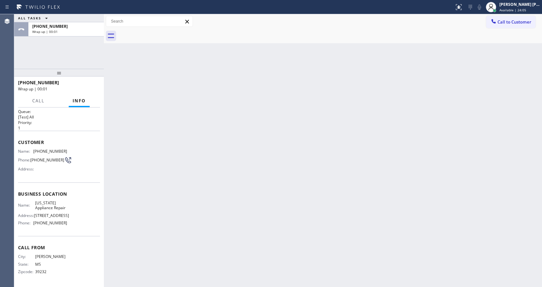
click at [86, 18] on div "ALL TASKS ALL TASKS ACTIVE TASKS TASKS IN WRAP UP" at bounding box center [59, 18] width 90 height 8
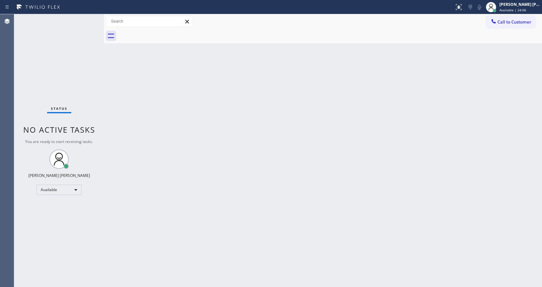
click at [90, 17] on div "Status No active tasks You are ready to start receiving tasks. [PERSON_NAME] [P…" at bounding box center [59, 150] width 90 height 273
click at [91, 17] on div "Status No active tasks You are ready to start receiving tasks. [PERSON_NAME] [P…" at bounding box center [59, 150] width 90 height 273
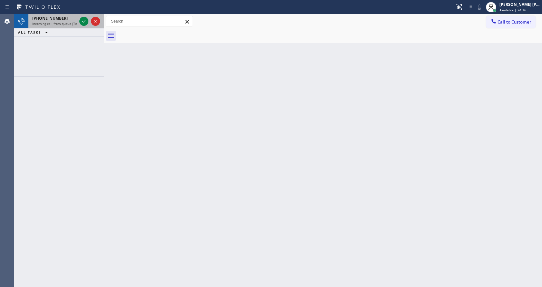
click at [78, 21] on div at bounding box center [89, 21] width 23 height 14
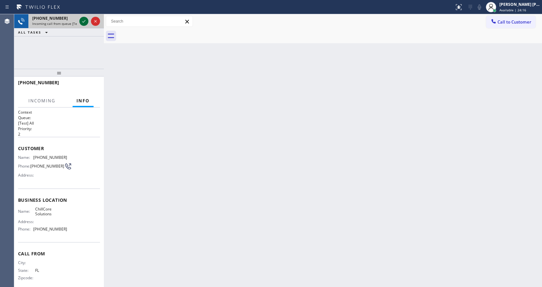
click at [80, 22] on icon at bounding box center [84, 21] width 8 height 8
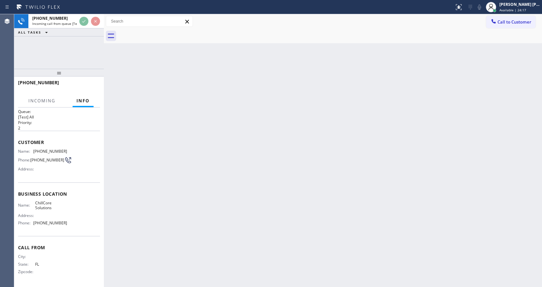
scroll to position [8, 0]
click at [264, 164] on div "Back to Dashboard Change Sender ID Customers Technicians Select a contact Outbo…" at bounding box center [323, 150] width 438 height 273
click at [144, 126] on div "Back to Dashboard Change Sender ID Customers Technicians Select a contact Outbo…" at bounding box center [323, 150] width 438 height 273
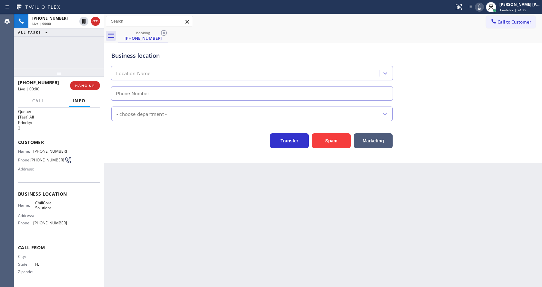
type input "[PHONE_NUMBER]"
click at [336, 142] on button "Spam" at bounding box center [331, 140] width 39 height 15
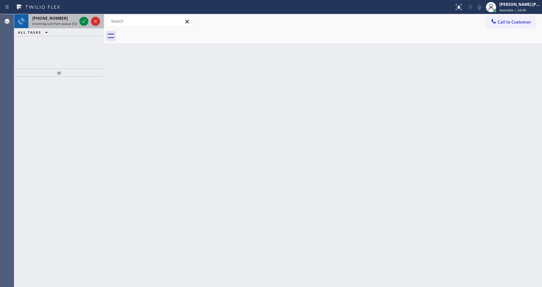
click at [65, 24] on span "Incoming call from queue [Test] All" at bounding box center [59, 23] width 54 height 5
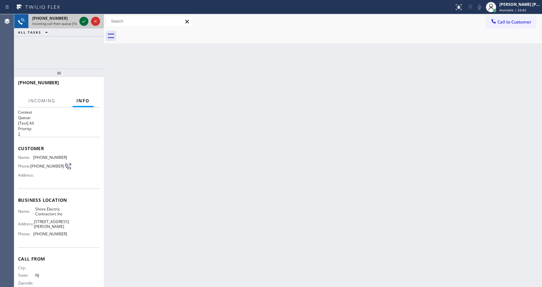
click at [84, 20] on icon at bounding box center [84, 21] width 8 height 8
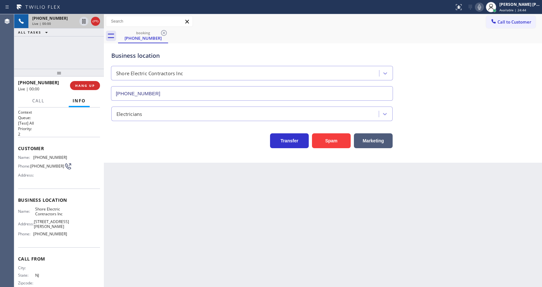
type input "[PHONE_NUMBER]"
click at [482, 7] on icon at bounding box center [479, 7] width 8 height 8
click at [482, 61] on div "Business location Shore Electric Contractors Inc [PHONE_NUMBER]" at bounding box center [323, 71] width 426 height 58
click at [125, 154] on div "Business location Shore Electric Contractors Inc [PHONE_NUMBER] Electricians Tr…" at bounding box center [323, 102] width 438 height 119
click at [64, 50] on div "[PHONE_NUMBER] Live | 00:19 ALL TASKS ALL TASKS ACTIVE TASKS TASKS IN WRAP UP" at bounding box center [59, 41] width 90 height 55
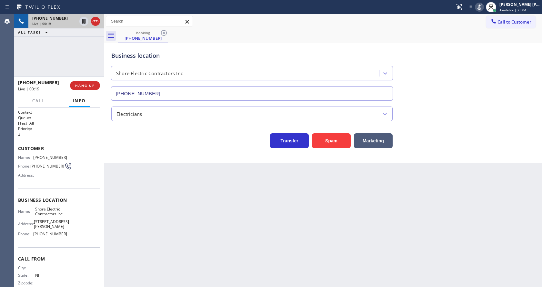
click at [211, 217] on div "Back to Dashboard Change Sender ID Customers Technicians Select a contact Outbo…" at bounding box center [323, 150] width 438 height 273
click at [322, 242] on div "Back to Dashboard Change Sender ID Customers Technicians Select a contact Outbo…" at bounding box center [323, 150] width 438 height 273
click at [352, 214] on div "Back to Dashboard Change Sender ID Customers Technicians Select a contact Outbo…" at bounding box center [323, 150] width 438 height 273
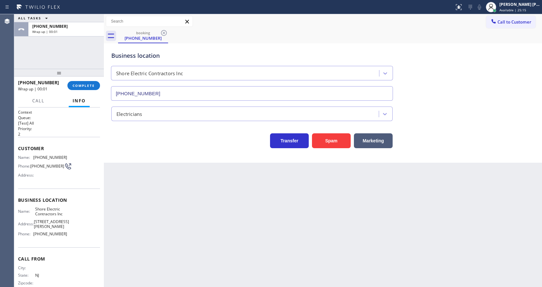
click at [213, 181] on div "Back to Dashboard Change Sender ID Customers Technicians Select a contact Outbo…" at bounding box center [323, 150] width 438 height 273
click at [160, 191] on div "Back to Dashboard Change Sender ID Customers Technicians Select a contact Outbo…" at bounding box center [323, 150] width 438 height 273
click at [133, 182] on div "Back to Dashboard Change Sender ID Customers Technicians Select a contact Outbo…" at bounding box center [323, 150] width 438 height 273
click at [288, 236] on div "Back to Dashboard Change Sender ID Customers Technicians Select a contact Outbo…" at bounding box center [323, 150] width 438 height 273
click at [84, 85] on span "COMPLETE" at bounding box center [84, 85] width 22 height 5
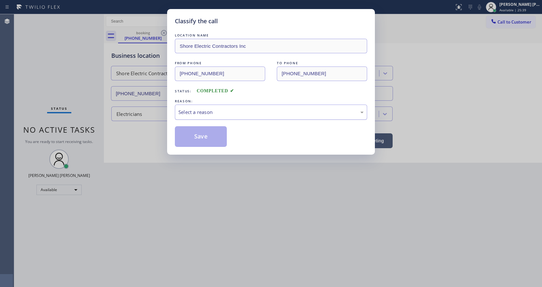
click at [226, 112] on div "Select a reason" at bounding box center [270, 111] width 185 height 7
click at [202, 139] on button "Save" at bounding box center [201, 136] width 52 height 21
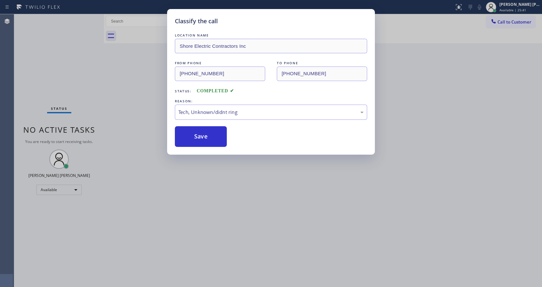
click at [339, 191] on div "Classify the call LOCATION NAME Shore Electric Contractors Inc FROM PHONE [PHON…" at bounding box center [271, 143] width 542 height 287
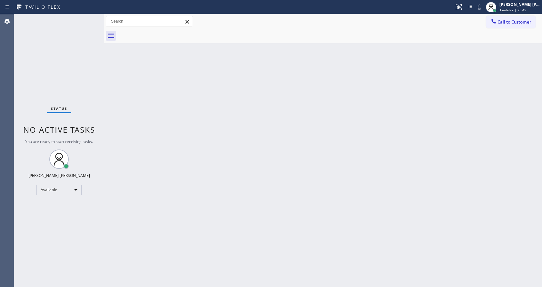
click at [90, 103] on div "Status No active tasks You are ready to start receiving tasks. [PERSON_NAME] [P…" at bounding box center [59, 150] width 90 height 273
click at [87, 19] on div "Status No active tasks You are ready to start receiving tasks. [PERSON_NAME] [P…" at bounding box center [59, 150] width 90 height 273
drag, startPoint x: 102, startPoint y: 23, endPoint x: 84, endPoint y: 22, distance: 18.1
click at [84, 22] on div "Status No active tasks You are ready to start receiving tasks. [PERSON_NAME] [P…" at bounding box center [278, 150] width 528 height 273
click at [88, 17] on div "Status No active tasks You are ready to start receiving tasks. [PERSON_NAME] [P…" at bounding box center [58, 150] width 89 height 273
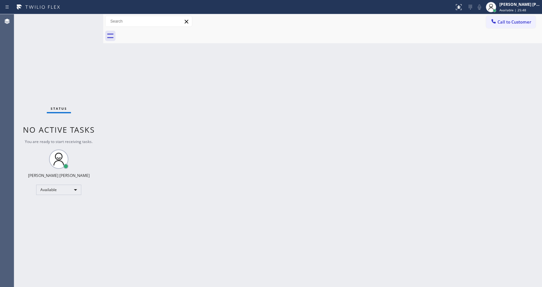
click at [88, 17] on div "Status No active tasks You are ready to start receiving tasks. [PERSON_NAME] [P…" at bounding box center [58, 150] width 89 height 273
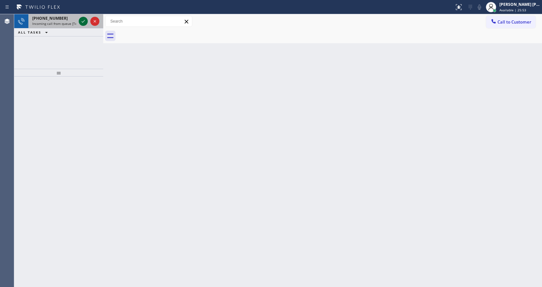
click at [84, 19] on icon at bounding box center [83, 21] width 8 height 8
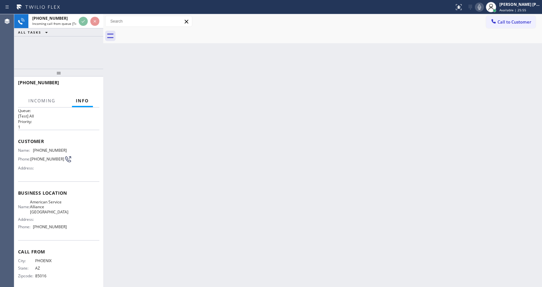
scroll to position [13, 0]
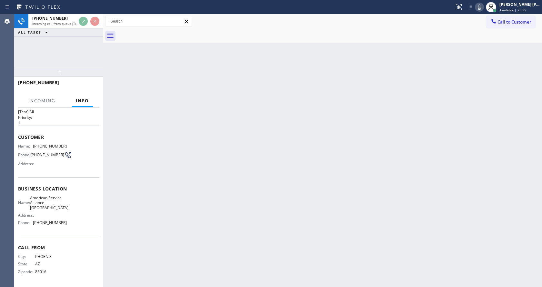
click at [250, 222] on div "Back to Dashboard Change Sender ID Customers Technicians Select a contact Outbo…" at bounding box center [322, 150] width 439 height 273
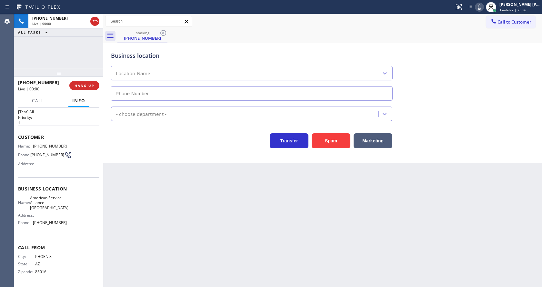
type input "[PHONE_NUMBER]"
click at [225, 212] on div "Back to Dashboard Change Sender ID Customers Technicians Select a contact Outbo…" at bounding box center [322, 150] width 439 height 273
click at [248, 223] on div "Back to Dashboard Change Sender ID Customers Technicians Select a contact Outbo…" at bounding box center [322, 150] width 439 height 273
click at [154, 182] on div "Back to Dashboard Change Sender ID Customers Technicians Select a contact Outbo…" at bounding box center [322, 150] width 439 height 273
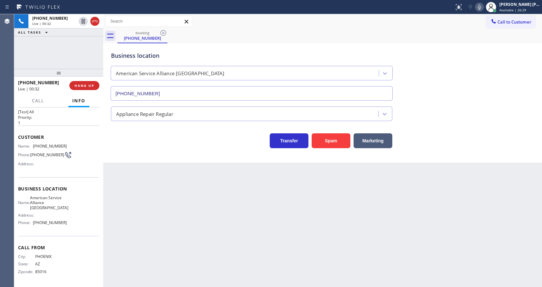
click at [222, 196] on div "Back to Dashboard Change Sender ID Customers Technicians Select a contact Outbo…" at bounding box center [322, 150] width 439 height 273
click at [161, 165] on div "Back to Dashboard Change Sender ID Customers Technicians Select a contact Outbo…" at bounding box center [322, 150] width 439 height 273
click at [229, 266] on div "Back to Dashboard Change Sender ID Customers Technicians Select a contact Outbo…" at bounding box center [322, 150] width 439 height 273
click at [263, 230] on div "Back to Dashboard Change Sender ID Customers Technicians Select a contact Outbo…" at bounding box center [322, 150] width 439 height 273
click at [140, 186] on div "Back to Dashboard Change Sender ID Customers Technicians Select a contact Outbo…" at bounding box center [322, 150] width 439 height 273
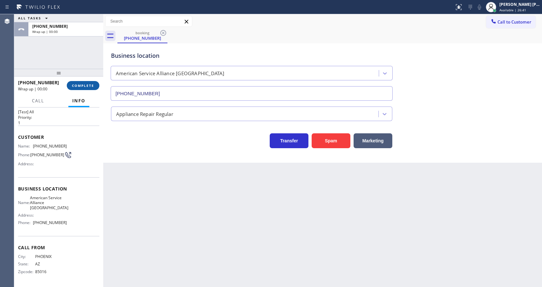
click at [87, 85] on span "COMPLETE" at bounding box center [83, 85] width 22 height 5
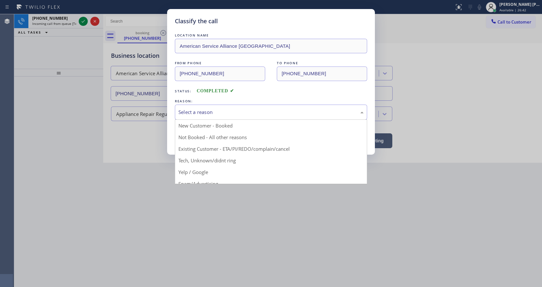
click at [218, 118] on div "Select a reason" at bounding box center [271, 111] width 192 height 15
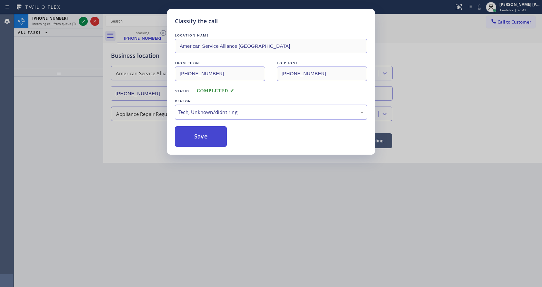
click at [196, 135] on button "Save" at bounding box center [201, 136] width 52 height 21
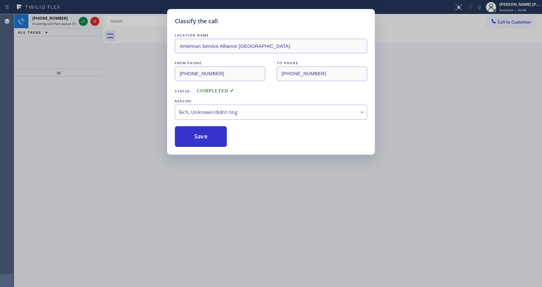
click at [83, 20] on div "Classify the call LOCATION NAME American Service Alliance Peoria FROM PHONE [PH…" at bounding box center [271, 143] width 542 height 287
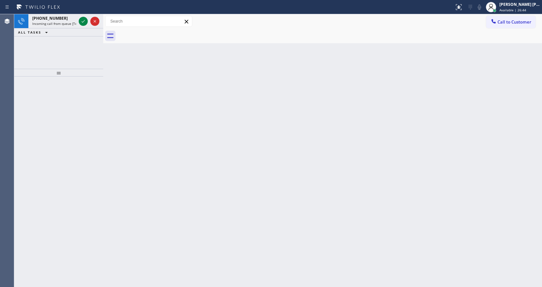
click at [83, 20] on icon at bounding box center [83, 21] width 8 height 8
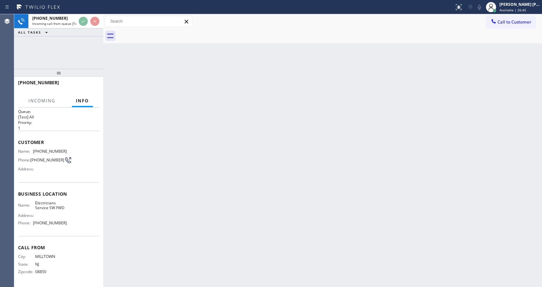
scroll to position [8, 0]
click at [193, 222] on div "Back to Dashboard Change Sender ID Customers Technicians Select a contact Outbo…" at bounding box center [322, 150] width 439 height 273
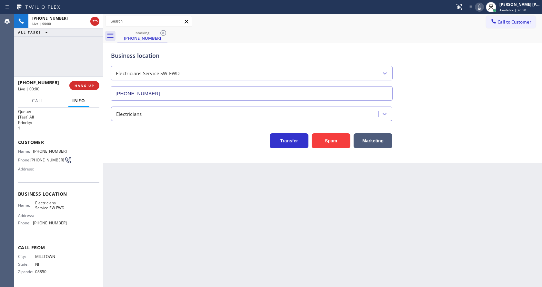
type input "[PHONE_NUMBER]"
click at [115, 183] on div "Back to Dashboard Change Sender ID Customers Technicians Select a contact Outbo…" at bounding box center [322, 150] width 439 height 273
click at [342, 139] on button "Spam" at bounding box center [331, 140] width 39 height 15
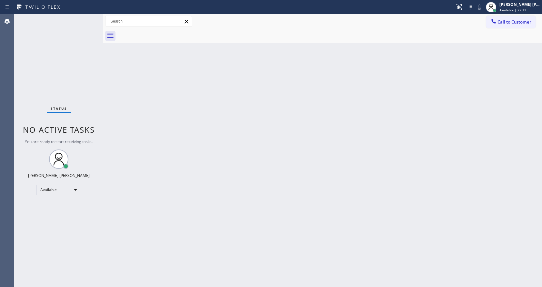
drag, startPoint x: 109, startPoint y: 73, endPoint x: 106, endPoint y: 69, distance: 4.2
click at [109, 73] on div "Back to Dashboard Change Sender ID Customers Technicians Select a contact Outbo…" at bounding box center [322, 150] width 439 height 273
click at [350, 131] on div "Back to Dashboard Change Sender ID Customers Technicians Select a contact Outbo…" at bounding box center [322, 150] width 439 height 273
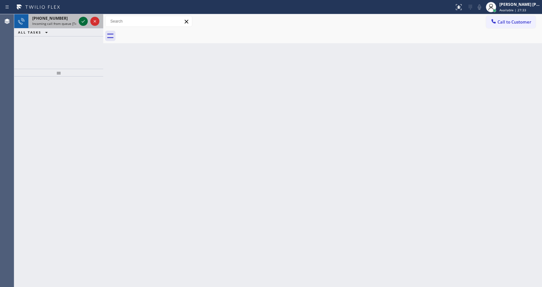
click at [81, 21] on icon at bounding box center [83, 21] width 8 height 8
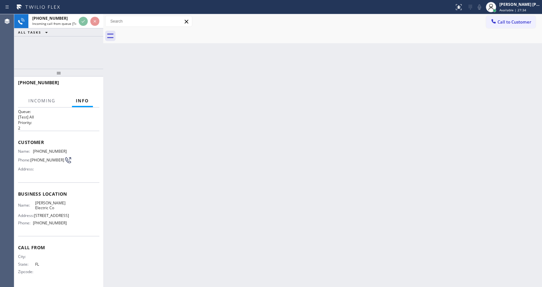
scroll to position [23, 0]
click at [240, 157] on div "Back to Dashboard Change Sender ID Customers Technicians Select a contact Outbo…" at bounding box center [322, 150] width 439 height 273
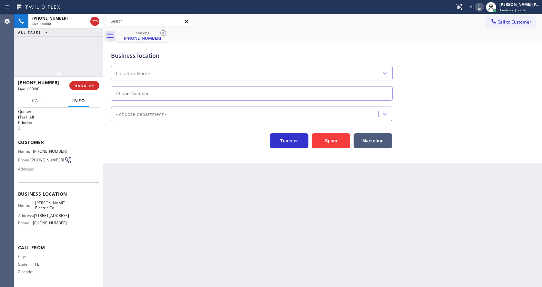
type input "[PHONE_NUMBER]"
click at [335, 140] on button "Spam" at bounding box center [331, 140] width 39 height 15
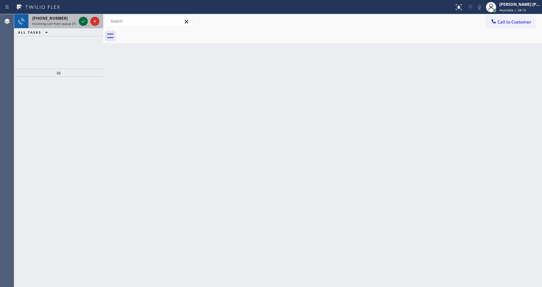
click at [85, 19] on icon at bounding box center [83, 21] width 8 height 8
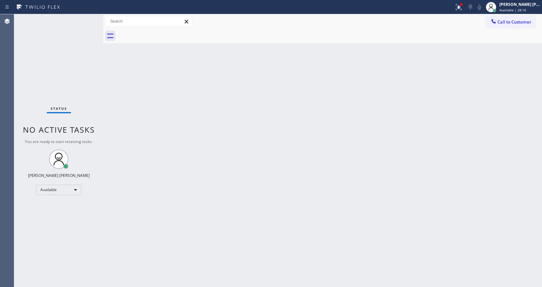
click at [197, 170] on div "Back to Dashboard Change Sender ID Customers Technicians Select a contact Outbo…" at bounding box center [322, 150] width 439 height 273
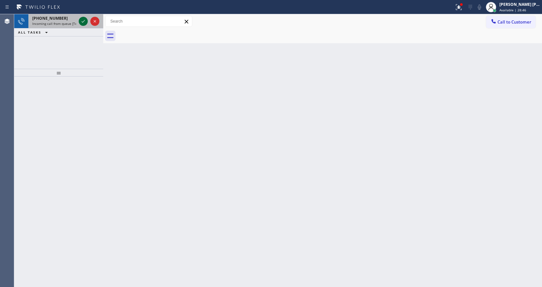
click at [86, 21] on icon at bounding box center [83, 21] width 8 height 8
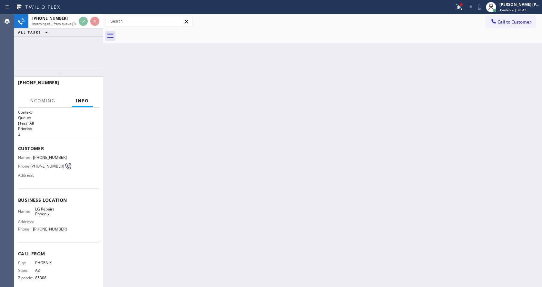
click at [209, 193] on div "Back to Dashboard Change Sender ID Customers Technicians Select a contact Outbo…" at bounding box center [322, 150] width 439 height 273
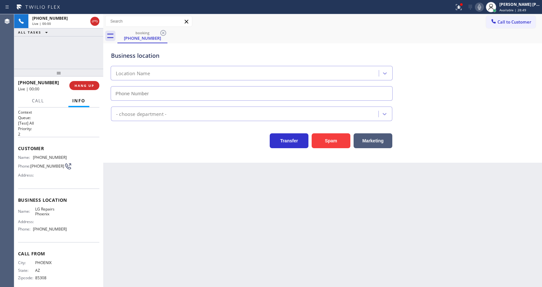
type input "[PHONE_NUMBER]"
click at [457, 6] on div at bounding box center [458, 7] width 14 height 8
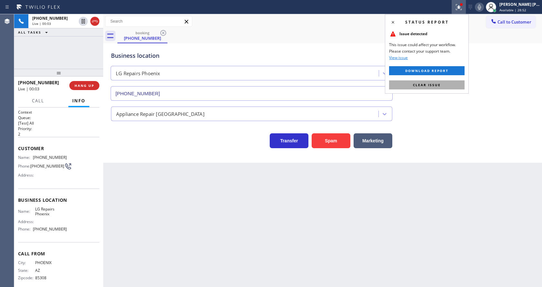
click at [444, 83] on button "Clear issue" at bounding box center [426, 84] width 75 height 9
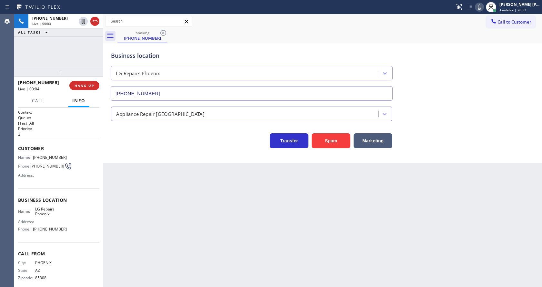
click at [465, 73] on div "Business location LG Repairs [GEOGRAPHIC_DATA] [PHONE_NUMBER]" at bounding box center [323, 71] width 426 height 58
click at [208, 225] on div "Back to Dashboard Change Sender ID Customers Technicians Select a contact Outbo…" at bounding box center [322, 150] width 439 height 273
click at [398, 255] on div "Back to Dashboard Change Sender ID Customers Technicians Select a contact Outbo…" at bounding box center [322, 150] width 439 height 273
click at [161, 189] on div "Back to Dashboard Change Sender ID Customers Technicians Select a contact Outbo…" at bounding box center [322, 150] width 439 height 273
click at [268, 227] on div "Back to Dashboard Change Sender ID Customers Technicians Select a contact Outbo…" at bounding box center [322, 150] width 439 height 273
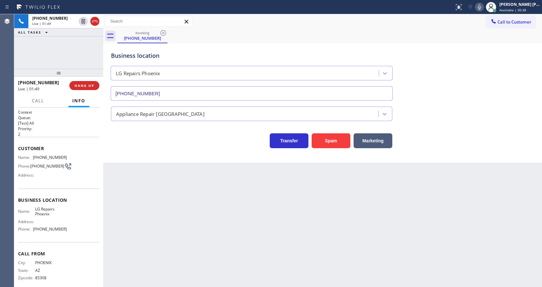
click at [160, 199] on div "Back to Dashboard Change Sender ID Customers Technicians Select a contact Outbo…" at bounding box center [322, 150] width 439 height 273
click at [157, 276] on div "Back to Dashboard Change Sender ID Customers Technicians Select a contact Outbo…" at bounding box center [322, 150] width 439 height 273
click at [248, 198] on div "Back to Dashboard Change Sender ID Customers Technicians Select a contact Outbo…" at bounding box center [322, 150] width 439 height 273
click at [323, 198] on div "Back to Dashboard Change Sender ID Customers Technicians Select a contact Outbo…" at bounding box center [322, 150] width 439 height 273
click at [139, 171] on div "Back to Dashboard Change Sender ID Customers Technicians Select a contact Outbo…" at bounding box center [322, 150] width 439 height 273
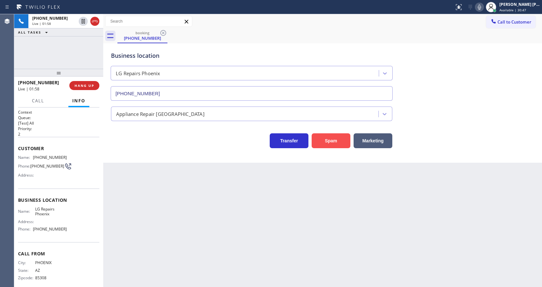
click at [329, 141] on button "Spam" at bounding box center [331, 140] width 39 height 15
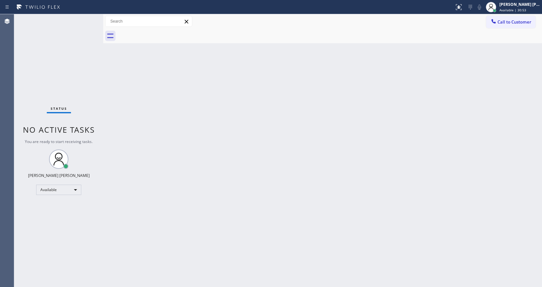
click at [105, 93] on div "Back to Dashboard Change Sender ID Customers Technicians Select a contact Outbo…" at bounding box center [322, 150] width 439 height 273
click at [247, 238] on div "Back to Dashboard Change Sender ID Customers Technicians Select a contact Outbo…" at bounding box center [322, 150] width 439 height 273
click at [107, 107] on div "Back to Dashboard Change Sender ID Customers Technicians Select a contact Outbo…" at bounding box center [322, 150] width 439 height 273
click at [88, 16] on div "Status No active tasks You are ready to start receiving tasks. [PERSON_NAME] [P…" at bounding box center [58, 150] width 89 height 273
click at [239, 114] on div "Back to Dashboard Change Sender ID Customers Technicians Select a contact Outbo…" at bounding box center [322, 150] width 439 height 273
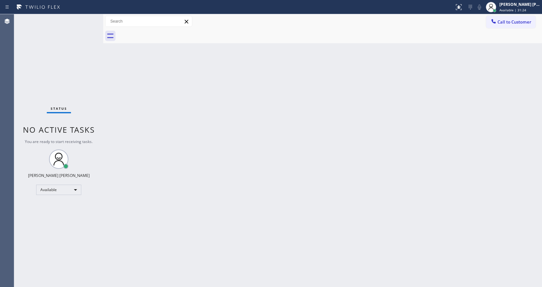
click at [225, 208] on div "Back to Dashboard Change Sender ID Customers Technicians Select a contact Outbo…" at bounding box center [322, 150] width 439 height 273
click at [116, 101] on div "Back to Dashboard Change Sender ID Customers Technicians Select a contact Outbo…" at bounding box center [322, 150] width 439 height 273
click at [195, 205] on div "Back to Dashboard Change Sender ID Customers Technicians Select a contact Outbo…" at bounding box center [322, 150] width 439 height 273
click at [320, 183] on div "Back to Dashboard Change Sender ID Customers Technicians Select a contact Outbo…" at bounding box center [322, 150] width 439 height 273
click at [124, 94] on div "Back to Dashboard Change Sender ID Customers Technicians Select a contact Outbo…" at bounding box center [322, 150] width 439 height 273
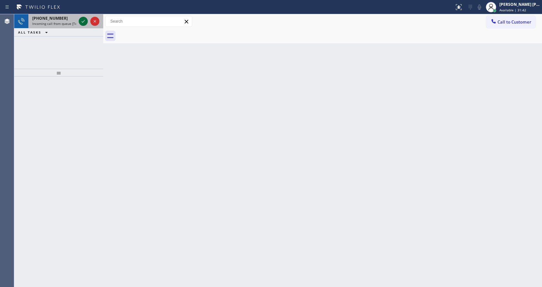
click at [80, 21] on icon at bounding box center [83, 21] width 8 height 8
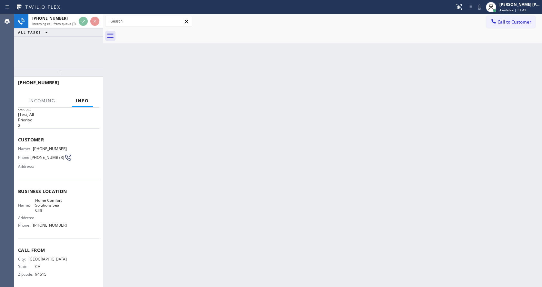
scroll to position [13, 0]
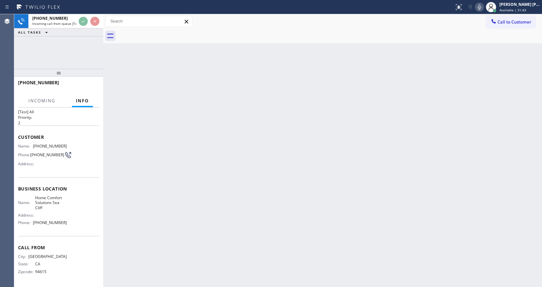
click at [193, 196] on div "Back to Dashboard Change Sender ID Customers Technicians Select a contact Outbo…" at bounding box center [322, 150] width 439 height 273
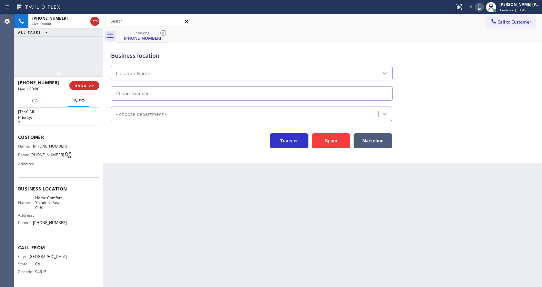
type input "[PHONE_NUMBER]"
click at [326, 141] on button "Spam" at bounding box center [331, 140] width 39 height 15
click at [201, 236] on div "Back to Dashboard Change Sender ID Customers Technicians Select a contact Outbo…" at bounding box center [322, 150] width 439 height 273
click at [158, 170] on div "Back to Dashboard Change Sender ID Customers Technicians Select a contact Outbo…" at bounding box center [322, 150] width 439 height 273
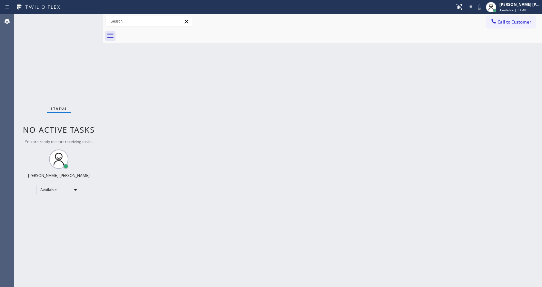
click at [89, 18] on div "Status No active tasks You are ready to start receiving tasks. [PERSON_NAME] [P…" at bounding box center [58, 150] width 89 height 273
click at [318, 165] on div "Back to Dashboard Change Sender ID Customers Technicians Select a contact Outbo…" at bounding box center [322, 150] width 439 height 273
drag, startPoint x: 108, startPoint y: 98, endPoint x: 110, endPoint y: 54, distance: 44.9
click at [108, 98] on div "Back to Dashboard Change Sender ID Customers Technicians Select a contact Outbo…" at bounding box center [322, 150] width 439 height 273
click at [89, 19] on div "Status No active tasks You are ready to start receiving tasks. [PERSON_NAME] [P…" at bounding box center [58, 150] width 89 height 273
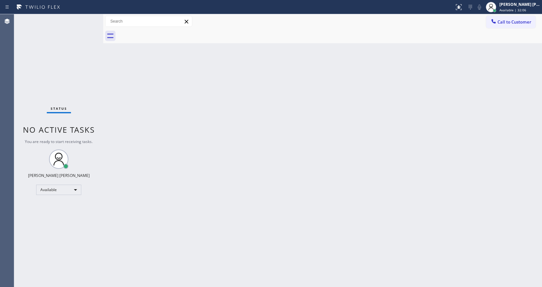
click at [89, 17] on div "Status No active tasks You are ready to start receiving tasks. [PERSON_NAME] [P…" at bounding box center [58, 150] width 89 height 273
click at [87, 17] on div "Status No active tasks You are ready to start receiving tasks. [PERSON_NAME] [P…" at bounding box center [58, 150] width 89 height 273
click at [88, 18] on div "Status No active tasks You are ready to start receiving tasks. [PERSON_NAME] [P…" at bounding box center [58, 150] width 89 height 273
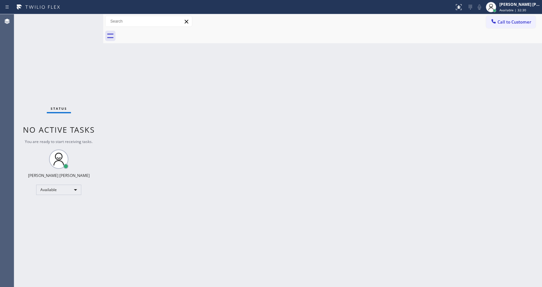
click at [103, 69] on div at bounding box center [103, 150] width 0 height 273
click at [86, 17] on div "Status No active tasks You are ready to start receiving tasks. [PERSON_NAME] [P…" at bounding box center [58, 150] width 89 height 273
click at [87, 17] on div "Status No active tasks You are ready to start receiving tasks. [PERSON_NAME] [P…" at bounding box center [58, 150] width 89 height 273
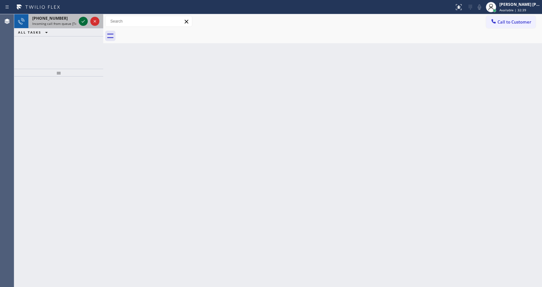
click at [82, 21] on icon at bounding box center [83, 21] width 8 height 8
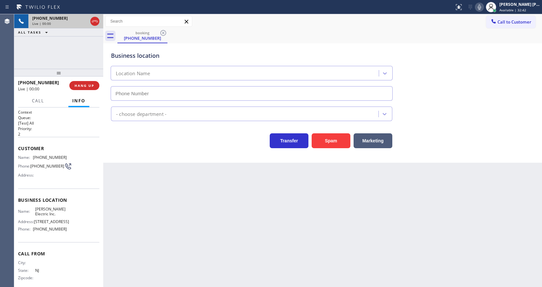
type input "[PHONE_NUMBER]"
click at [328, 143] on button "Spam" at bounding box center [331, 140] width 39 height 15
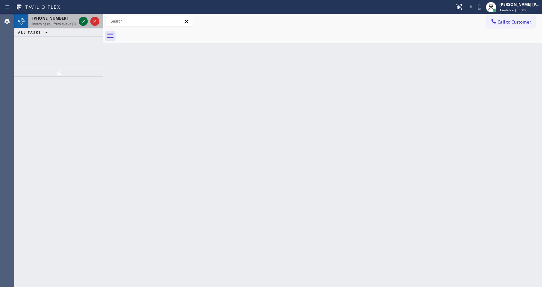
click at [84, 19] on icon at bounding box center [83, 21] width 8 height 8
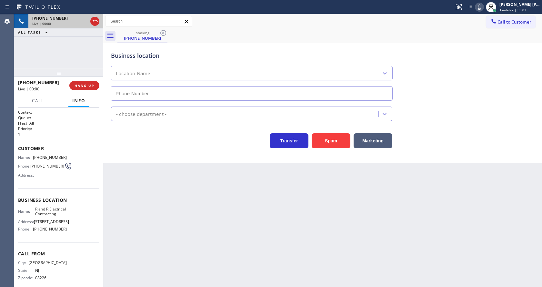
type input "[PHONE_NUMBER]"
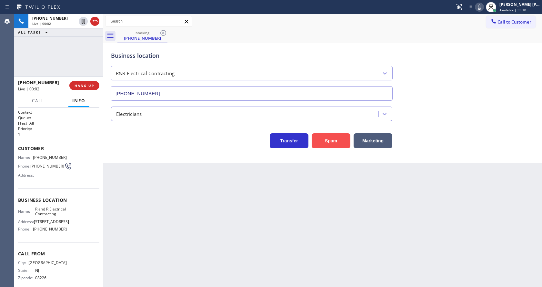
click at [316, 141] on button "Spam" at bounding box center [331, 140] width 39 height 15
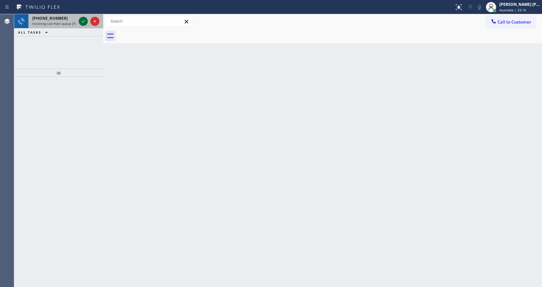
click at [83, 21] on icon at bounding box center [83, 21] width 8 height 8
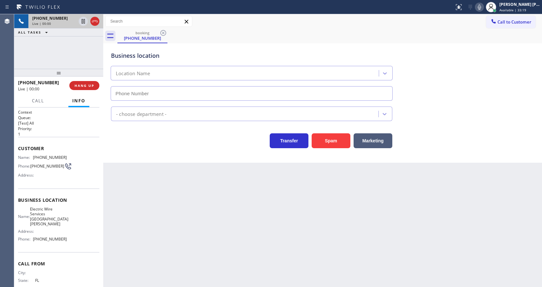
type input "[PHONE_NUMBER]"
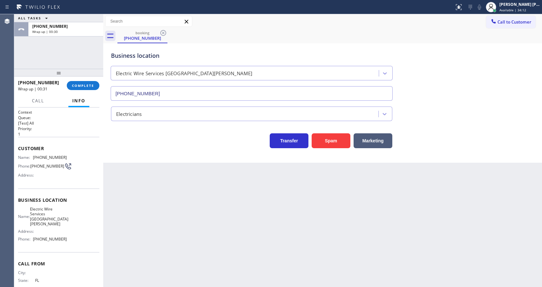
click at [74, 74] on div at bounding box center [58, 73] width 89 height 8
click at [78, 88] on button "COMPLETE" at bounding box center [83, 85] width 33 height 9
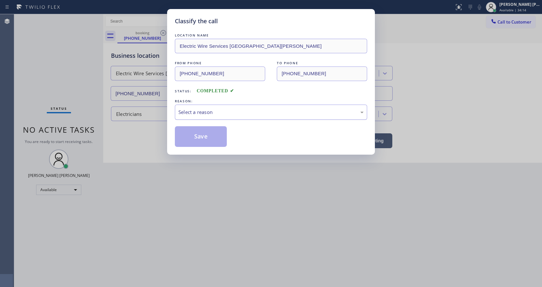
click at [207, 115] on div "Select a reason" at bounding box center [270, 111] width 185 height 7
click at [202, 140] on button "Save" at bounding box center [201, 136] width 52 height 21
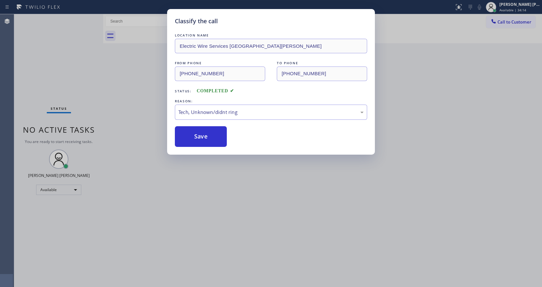
click at [228, 186] on div "Classify the call LOCATION NAME Electric Wire Services [GEOGRAPHIC_DATA][PERSON…" at bounding box center [271, 143] width 542 height 287
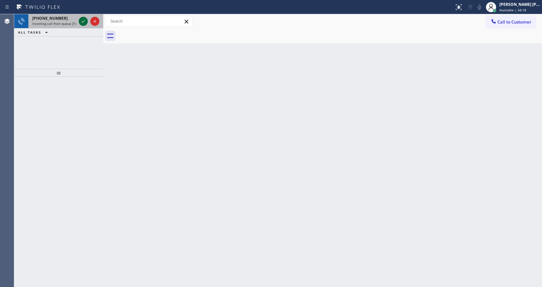
click at [84, 22] on icon at bounding box center [83, 21] width 8 height 8
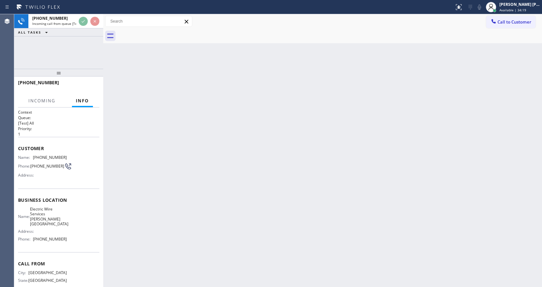
scroll to position [13, 0]
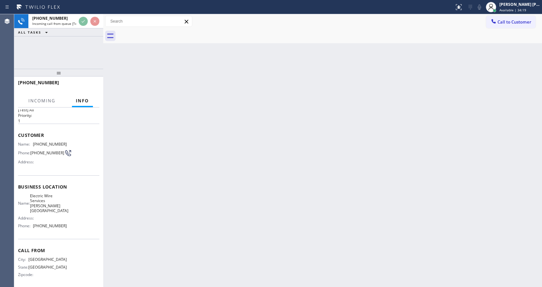
click at [219, 189] on div "Back to Dashboard Change Sender ID Customers Technicians Select a contact Outbo…" at bounding box center [322, 150] width 439 height 273
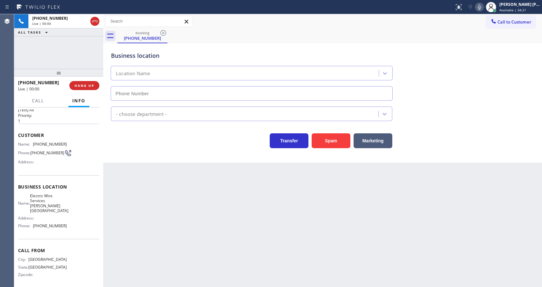
click at [219, 197] on div "Back to Dashboard Change Sender ID Customers Technicians Select a contact Outbo…" at bounding box center [322, 150] width 439 height 273
type input "[PHONE_NUMBER]"
drag, startPoint x: 128, startPoint y: 180, endPoint x: 328, endPoint y: 147, distance: 202.5
click at [132, 179] on div "Back to Dashboard Change Sender ID Customers Technicians Select a contact Outbo…" at bounding box center [322, 150] width 439 height 273
click at [330, 139] on button "Spam" at bounding box center [331, 140] width 39 height 15
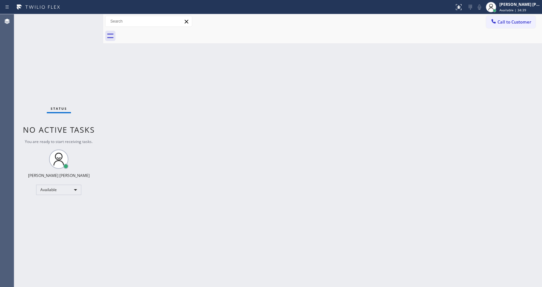
click at [114, 107] on div "Back to Dashboard Change Sender ID Customers Technicians Select a contact Outbo…" at bounding box center [322, 150] width 439 height 273
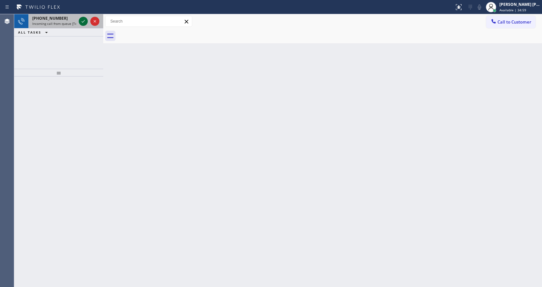
click at [84, 20] on icon at bounding box center [83, 21] width 8 height 8
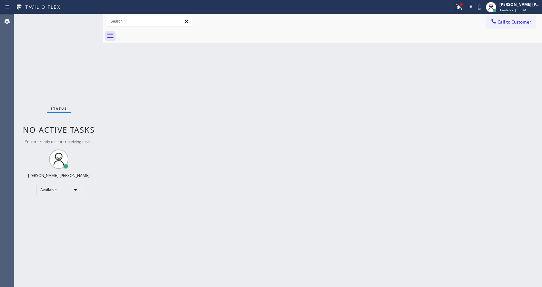
click at [90, 17] on div "Status No active tasks You are ready to start receiving tasks. [PERSON_NAME] [P…" at bounding box center [58, 150] width 89 height 273
click at [211, 112] on div "Back to Dashboard Change Sender ID Customers Technicians Select a contact Outbo…" at bounding box center [322, 150] width 439 height 273
click at [92, 64] on div "Status No active tasks You are ready to start receiving tasks. [PERSON_NAME] [P…" at bounding box center [58, 150] width 89 height 273
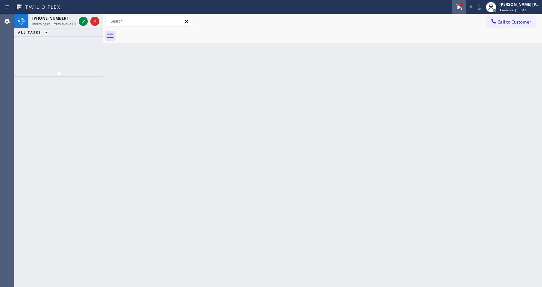
click at [460, 3] on icon at bounding box center [459, 7] width 8 height 8
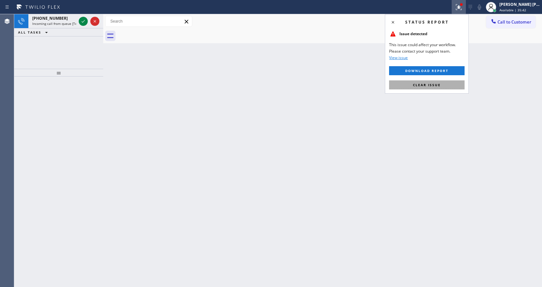
click at [439, 84] on span "Clear issue" at bounding box center [427, 85] width 28 height 5
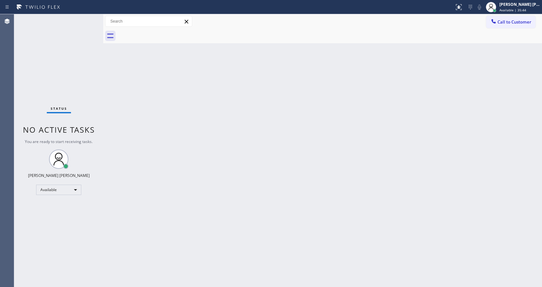
click at [375, 56] on div "Back to Dashboard Change Sender ID Customers Technicians Select a contact Outbo…" at bounding box center [322, 150] width 439 height 273
click at [232, 183] on div "Back to Dashboard Change Sender ID Customers Technicians Select a contact Outbo…" at bounding box center [322, 150] width 439 height 273
click at [103, 86] on div at bounding box center [103, 150] width 0 height 273
drag, startPoint x: 104, startPoint y: 24, endPoint x: 82, endPoint y: 25, distance: 22.6
click at [82, 25] on div "Status No active tasks You are ready to start receiving tasks. [PERSON_NAME] [P…" at bounding box center [278, 150] width 528 height 273
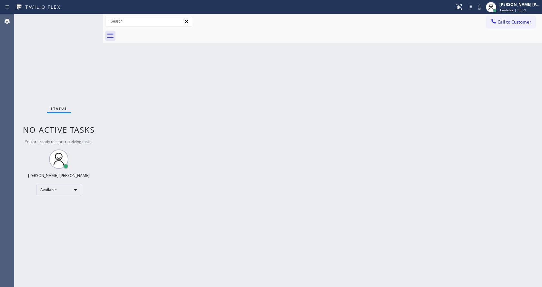
click at [87, 17] on div "Status No active tasks You are ready to start receiving tasks. [PERSON_NAME] [P…" at bounding box center [58, 150] width 89 height 273
click at [88, 18] on div "Status No active tasks You are ready to start receiving tasks. [PERSON_NAME] [P…" at bounding box center [58, 150] width 89 height 273
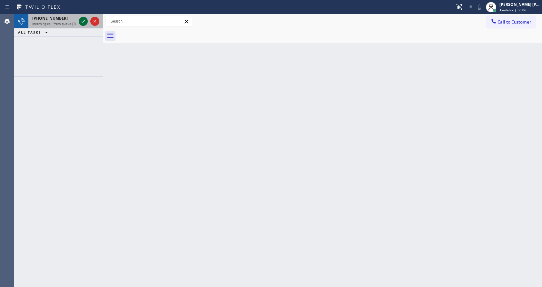
click at [80, 19] on icon at bounding box center [83, 21] width 8 height 8
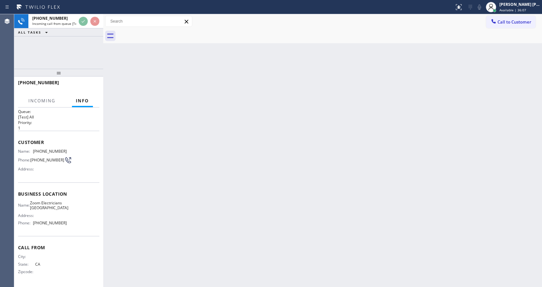
scroll to position [13, 0]
click at [215, 140] on div "Back to Dashboard Change Sender ID Customers Technicians Select a contact Outbo…" at bounding box center [322, 150] width 439 height 273
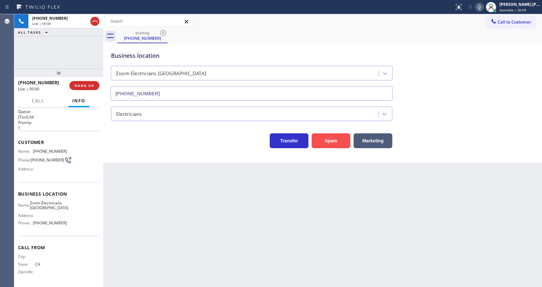
type input "[PHONE_NUMBER]"
click at [339, 139] on button "Spam" at bounding box center [331, 140] width 39 height 15
click at [226, 210] on div "Back to Dashboard Change Sender ID Customers Technicians Select a contact Outbo…" at bounding box center [322, 150] width 439 height 273
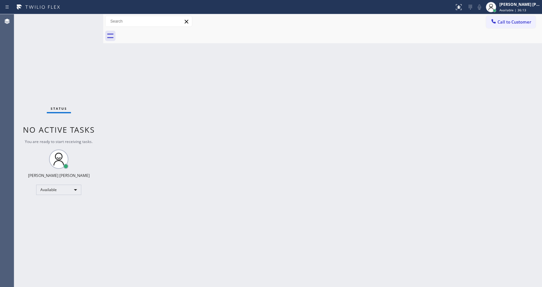
click at [137, 143] on div "Back to Dashboard Change Sender ID Customers Technicians Select a contact Outbo…" at bounding box center [322, 150] width 439 height 273
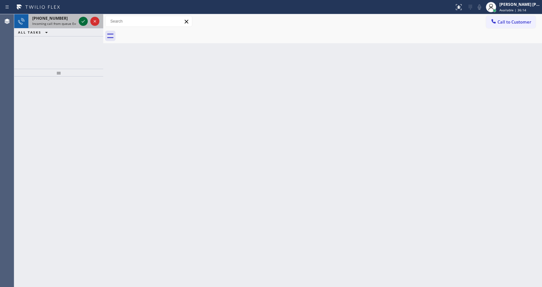
click at [84, 18] on icon at bounding box center [83, 21] width 8 height 8
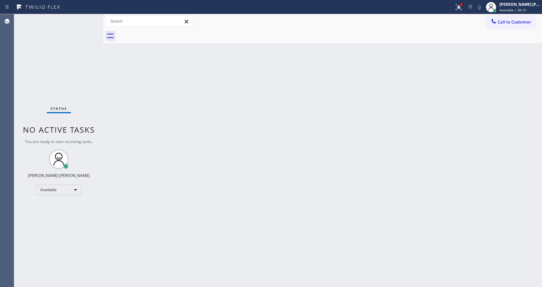
click at [271, 171] on div "Back to Dashboard Change Sender ID Customers Technicians Select a contact Outbo…" at bounding box center [322, 150] width 439 height 273
drag, startPoint x: 190, startPoint y: 280, endPoint x: 182, endPoint y: 282, distance: 8.2
click at [190, 280] on div "Back to Dashboard Change Sender ID Customers Technicians Select a contact Outbo…" at bounding box center [322, 150] width 439 height 273
click at [279, 194] on div "Back to Dashboard Change Sender ID Customers Technicians Select a contact Outbo…" at bounding box center [322, 150] width 439 height 273
click at [458, 5] on icon at bounding box center [459, 7] width 8 height 8
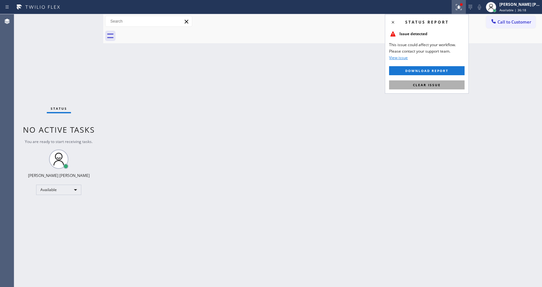
click at [432, 86] on span "Clear issue" at bounding box center [427, 85] width 28 height 5
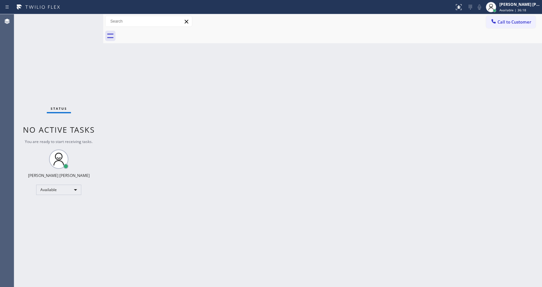
click at [278, 191] on div "Back to Dashboard Change Sender ID Customers Technicians Select a contact Outbo…" at bounding box center [322, 150] width 439 height 273
click at [116, 134] on div "Back to Dashboard Change Sender ID Customers Technicians Select a contact Outbo…" at bounding box center [322, 150] width 439 height 273
click at [89, 17] on div "Status No active tasks You are ready to start receiving tasks. [PERSON_NAME] [P…" at bounding box center [58, 150] width 89 height 273
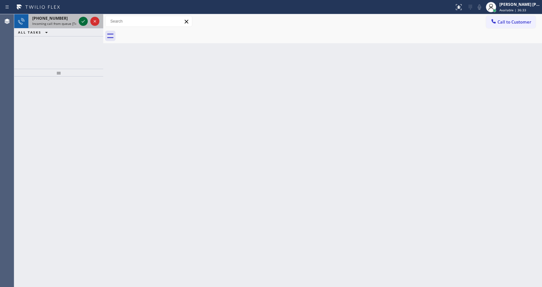
click at [83, 20] on icon at bounding box center [83, 21] width 8 height 8
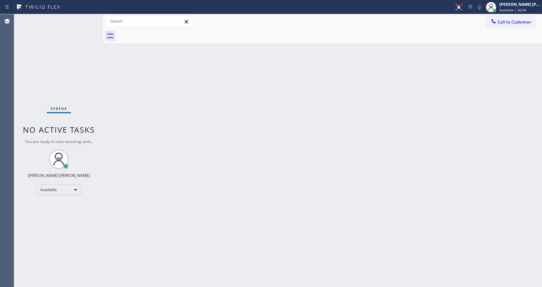
click at [201, 205] on div "Back to Dashboard Change Sender ID Customers Technicians Select a contact Outbo…" at bounding box center [322, 150] width 439 height 273
drag, startPoint x: 121, startPoint y: 111, endPoint x: 76, endPoint y: 40, distance: 83.7
click at [121, 110] on div "Back to Dashboard Change Sender ID Customers Technicians Select a contact Outbo…" at bounding box center [322, 150] width 439 height 273
click at [86, 17] on div "Status No active tasks You are ready to start receiving tasks. [PERSON_NAME] [P…" at bounding box center [58, 150] width 89 height 273
click at [87, 17] on div "Status No active tasks You are ready to start receiving tasks. [PERSON_NAME] [P…" at bounding box center [58, 150] width 89 height 273
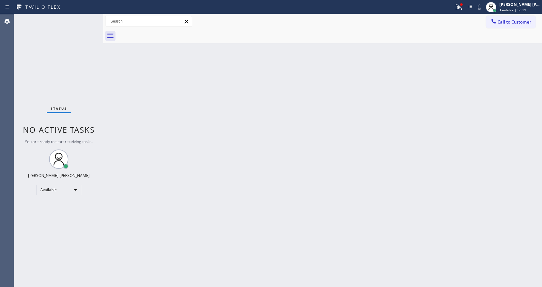
click at [87, 17] on div "Status No active tasks You are ready to start receiving tasks. [PERSON_NAME] [P…" at bounding box center [58, 150] width 89 height 273
click at [460, 3] on icon at bounding box center [459, 7] width 8 height 8
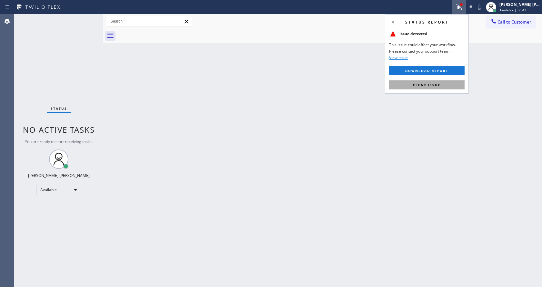
click at [434, 82] on button "Clear issue" at bounding box center [426, 84] width 75 height 9
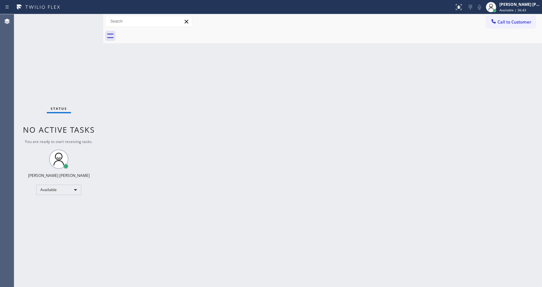
click at [274, 171] on div "Back to Dashboard Change Sender ID Customers Technicians Select a contact Outbo…" at bounding box center [322, 150] width 439 height 273
drag, startPoint x: 99, startPoint y: 85, endPoint x: 98, endPoint y: 75, distance: 10.0
click at [99, 85] on div "Status No active tasks You are ready to start receiving tasks. [PERSON_NAME] [P…" at bounding box center [58, 150] width 89 height 273
click at [88, 18] on div "Status No active tasks You are ready to start receiving tasks. [PERSON_NAME] [P…" at bounding box center [58, 150] width 89 height 273
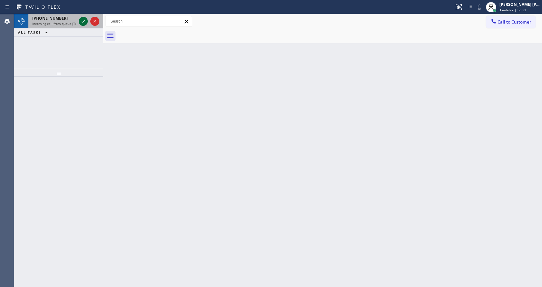
click at [84, 21] on icon at bounding box center [83, 21] width 8 height 8
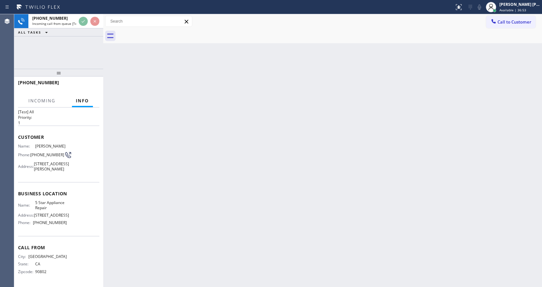
scroll to position [23, 0]
click at [276, 130] on div "Back to Dashboard Change Sender ID Customers Technicians Select a contact Outbo…" at bounding box center [322, 150] width 439 height 273
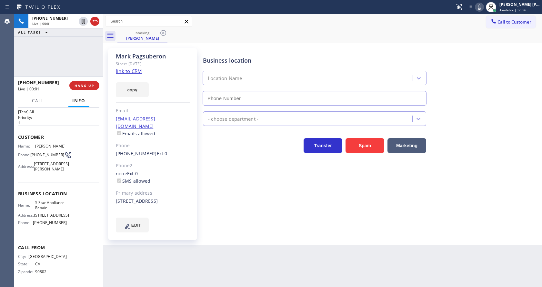
type input "[PHONE_NUMBER]"
click at [136, 72] on link "link to CRM" at bounding box center [129, 71] width 26 height 6
click at [479, 7] on icon at bounding box center [479, 7] width 8 height 8
click at [82, 19] on icon at bounding box center [83, 21] width 8 height 8
click at [233, 250] on div "Back to Dashboard Change Sender ID Customers Technicians Select a contact Outbo…" at bounding box center [322, 150] width 439 height 273
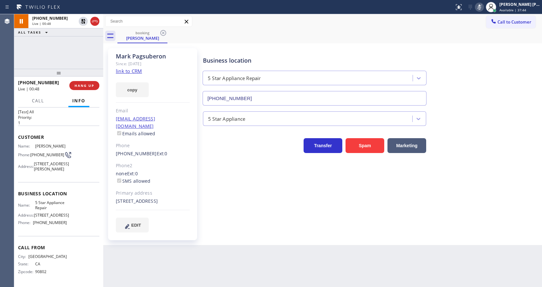
click at [541, 132] on div "[PERSON_NAME] Since: [DATE] link to CRM copy Email [EMAIL_ADDRESS][DOMAIN_NAME]…" at bounding box center [322, 144] width 439 height 202
click at [525, 81] on div "Business location 5 Star Appliance Repair [PHONE_NUMBER]" at bounding box center [371, 76] width 339 height 58
click at [190, 212] on div "[PERSON_NAME] Since: [DATE] link to CRM copy Email [EMAIL_ADDRESS][DOMAIN_NAME]…" at bounding box center [152, 144] width 89 height 192
drag, startPoint x: 509, startPoint y: 70, endPoint x: 453, endPoint y: 87, distance: 58.6
click at [509, 70] on div "Business location 5 Star Appliance Repair [PHONE_NUMBER]" at bounding box center [371, 76] width 339 height 58
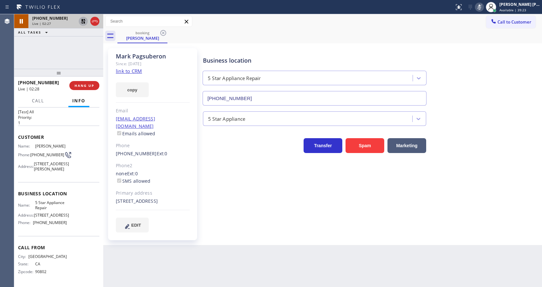
click at [84, 19] on icon at bounding box center [83, 21] width 8 height 8
click at [481, 6] on icon at bounding box center [479, 7] width 3 height 5
drag, startPoint x: 256, startPoint y: 238, endPoint x: 256, endPoint y: 234, distance: 3.9
click at [256, 234] on div "Business location 5 Star Appliance Repair [PHONE_NUMBER] 5 Star Appliance Trans…" at bounding box center [371, 146] width 339 height 193
click at [251, 233] on div "Business location 5 Star Appliance Repair [PHONE_NUMBER] 5 Star Appliance Trans…" at bounding box center [371, 146] width 339 height 193
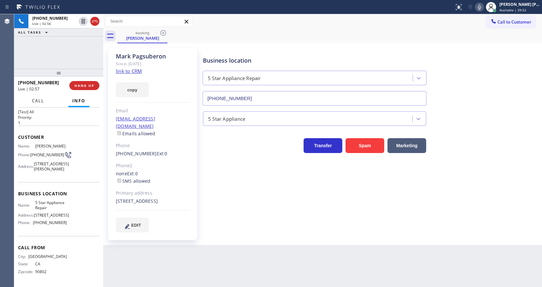
click at [45, 100] on button "Call" at bounding box center [38, 100] width 20 height 13
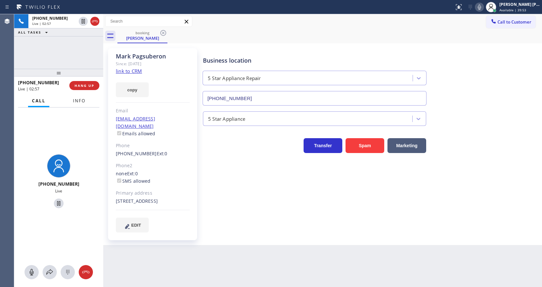
click at [89, 101] on button "Info" at bounding box center [79, 100] width 20 height 13
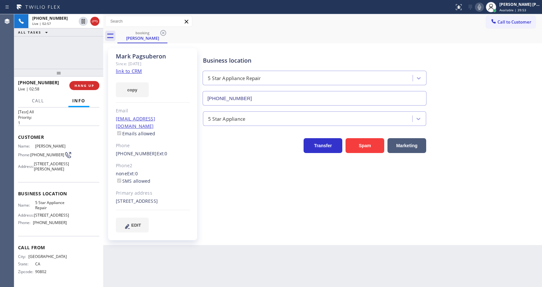
click at [270, 181] on div "Business location 5 Star Appliance Repair [PHONE_NUMBER] 5 Star Appliance Trans…" at bounding box center [371, 140] width 339 height 181
click at [204, 273] on div "Back to Dashboard Change Sender ID Customers Technicians Select a contact Outbo…" at bounding box center [322, 150] width 439 height 273
click at [294, 241] on div "Business location 5 Star Appliance Repair [PHONE_NUMBER] 5 Star Appliance Trans…" at bounding box center [371, 146] width 339 height 193
click at [203, 228] on div "Business location 5 Star Appliance Repair [PHONE_NUMBER] 5 Star Appliance Trans…" at bounding box center [371, 140] width 339 height 181
click at [75, 156] on div "Name: [PERSON_NAME] Phone: [PHONE_NUMBER] Address: [STREET_ADDRESS]" at bounding box center [58, 159] width 81 height 30
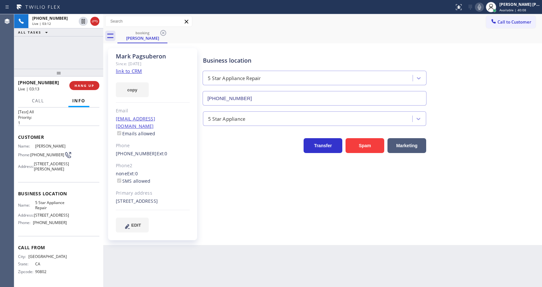
click at [244, 193] on div "Business location 5 Star Appliance Repair [PHONE_NUMBER] 5 Star Appliance Trans…" at bounding box center [371, 140] width 339 height 181
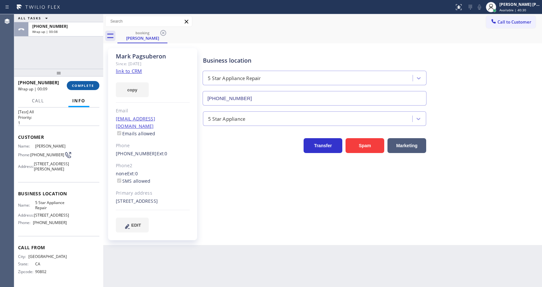
click at [86, 84] on span "COMPLETE" at bounding box center [83, 85] width 22 height 5
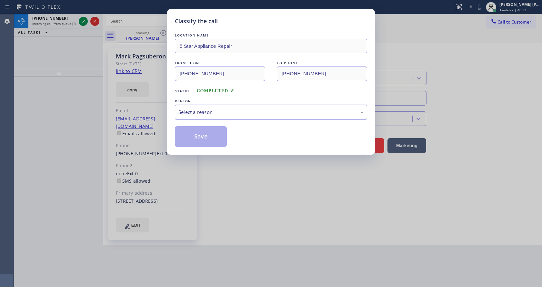
click at [213, 109] on div "Select a reason" at bounding box center [270, 111] width 185 height 7
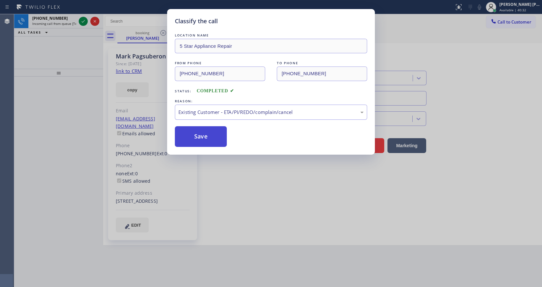
click at [206, 129] on button "Save" at bounding box center [201, 136] width 52 height 21
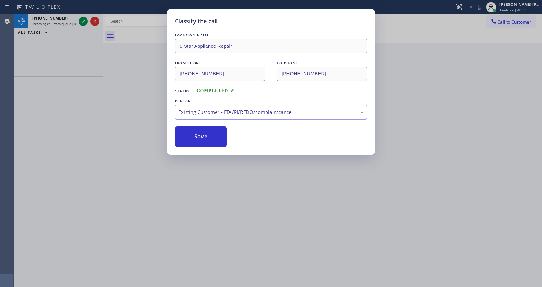
click at [81, 19] on div "Classify the call LOCATION NAME 5 Star Appliance Repair FROM PHONE [PHONE_NUMBE…" at bounding box center [271, 143] width 542 height 287
click at [81, 19] on icon at bounding box center [83, 21] width 8 height 8
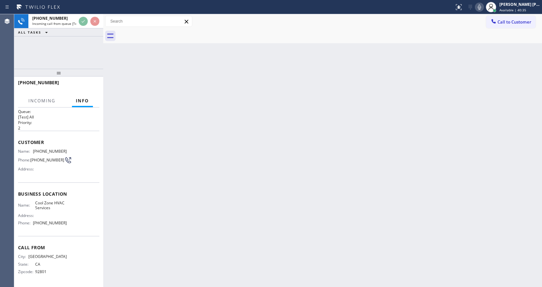
scroll to position [8, 0]
click at [223, 184] on div "Back to Dashboard Change Sender ID Customers Technicians Select a contact Outbo…" at bounding box center [322, 150] width 439 height 273
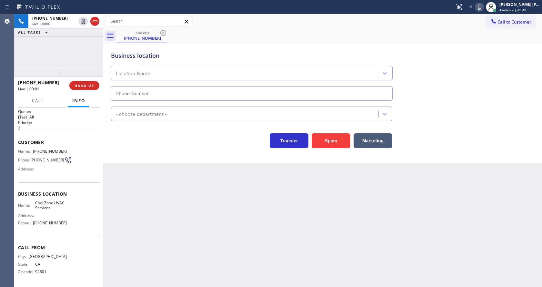
type input "[PHONE_NUMBER]"
click at [139, 136] on div "Transfer Spam Marketing" at bounding box center [252, 139] width 284 height 18
click at [338, 141] on button "Spam" at bounding box center [331, 140] width 39 height 15
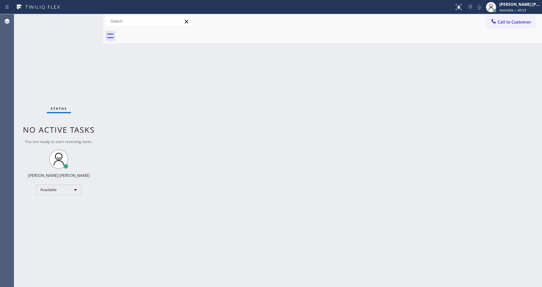
drag, startPoint x: 93, startPoint y: 78, endPoint x: 79, endPoint y: 59, distance: 23.5
click at [93, 78] on div "Status No active tasks You are ready to start receiving tasks. [PERSON_NAME] [P…" at bounding box center [58, 150] width 89 height 273
click at [234, 203] on div "Back to Dashboard Change Sender ID Customers Technicians Select a contact Outbo…" at bounding box center [322, 150] width 439 height 273
click at [99, 86] on div "Status No active tasks You are ready to start receiving tasks. [PERSON_NAME] [P…" at bounding box center [58, 150] width 89 height 273
click at [191, 167] on div "Back to Dashboard Change Sender ID Customers Technicians Select a contact Outbo…" at bounding box center [322, 150] width 439 height 273
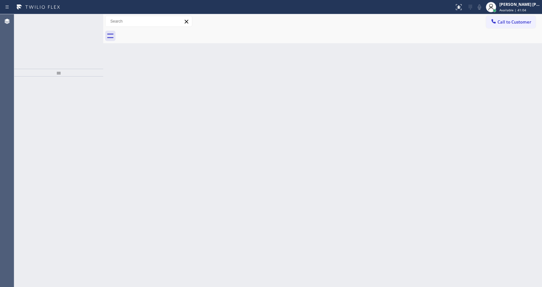
drag, startPoint x: 287, startPoint y: 195, endPoint x: 258, endPoint y: 214, distance: 34.4
click at [287, 195] on div "Back to Dashboard Change Sender ID Customers Technicians Select a contact Outbo…" at bounding box center [322, 150] width 439 height 273
click at [82, 21] on icon at bounding box center [83, 21] width 8 height 8
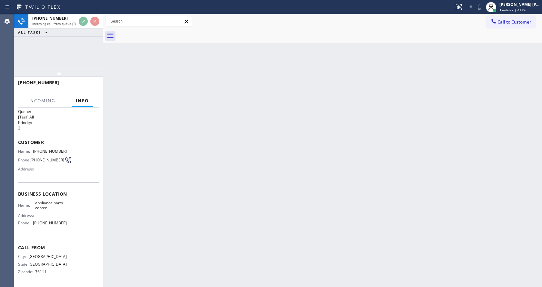
scroll to position [8, 0]
click at [193, 152] on div "Back to Dashboard Change Sender ID Customers Technicians Select a contact Outbo…" at bounding box center [322, 150] width 439 height 273
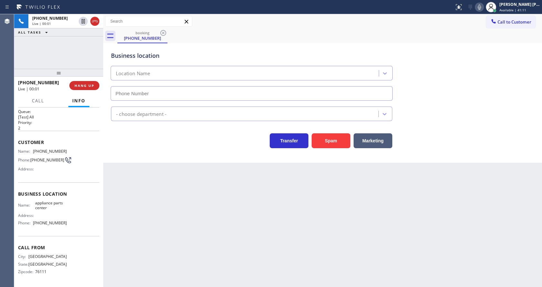
type input "[PHONE_NUMBER]"
click at [156, 174] on div "Back to Dashboard Change Sender ID Customers Technicians Select a contact Outbo…" at bounding box center [322, 150] width 439 height 273
click at [203, 205] on div "Back to Dashboard Change Sender ID Customers Technicians Select a contact Outbo…" at bounding box center [322, 150] width 439 height 273
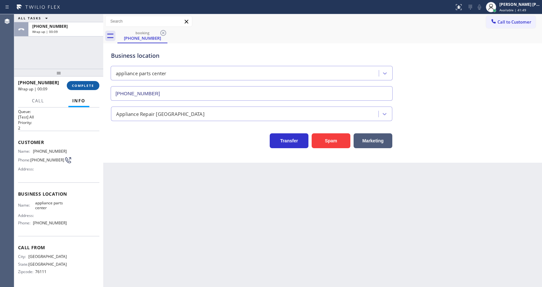
click at [75, 82] on button "COMPLETE" at bounding box center [83, 85] width 33 height 9
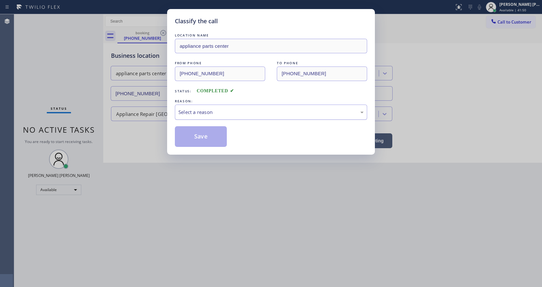
click at [194, 111] on div "Select a reason" at bounding box center [270, 111] width 185 height 7
click at [194, 141] on button "Save" at bounding box center [201, 136] width 52 height 21
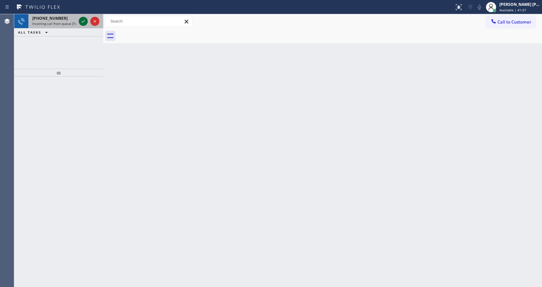
click at [81, 22] on icon at bounding box center [83, 21] width 8 height 8
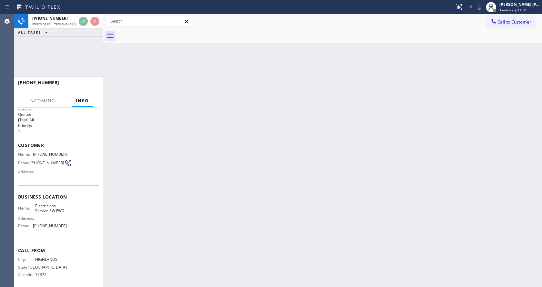
scroll to position [8, 0]
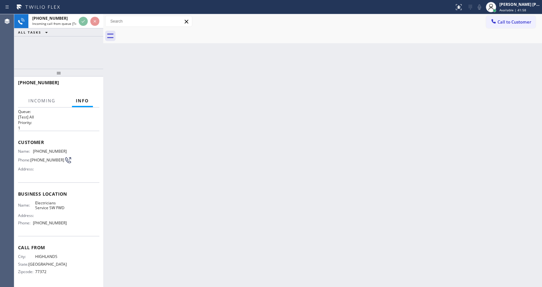
click at [262, 193] on div "Back to Dashboard Change Sender ID Customers Technicians Select a contact Outbo…" at bounding box center [322, 150] width 439 height 273
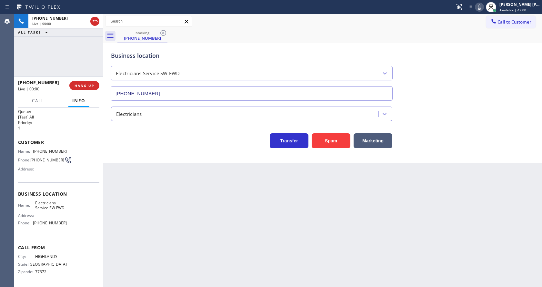
type input "[PHONE_NUMBER]"
click at [134, 152] on div "Business location Electricians Service SW FWD [PHONE_NUMBER] Electricians Trans…" at bounding box center [322, 102] width 439 height 119
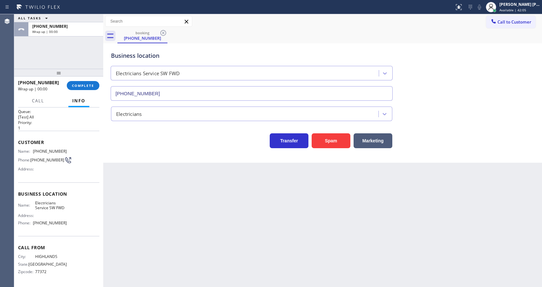
click at [81, 90] on div "[PHONE_NUMBER] Wrap up | 00:00 COMPLETE" at bounding box center [58, 85] width 81 height 17
click at [80, 85] on span "COMPLETE" at bounding box center [83, 85] width 22 height 5
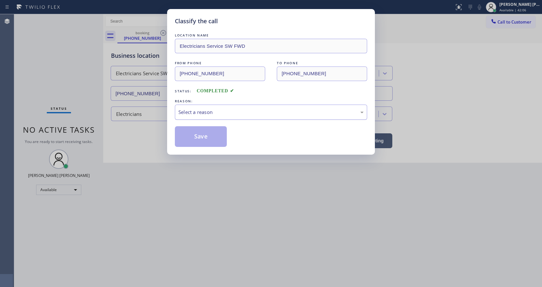
click at [208, 109] on div "Select a reason" at bounding box center [270, 111] width 185 height 7
click at [196, 134] on button "Save" at bounding box center [201, 136] width 52 height 21
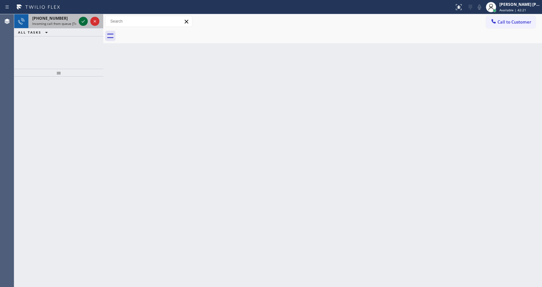
click at [84, 21] on icon at bounding box center [83, 21] width 8 height 8
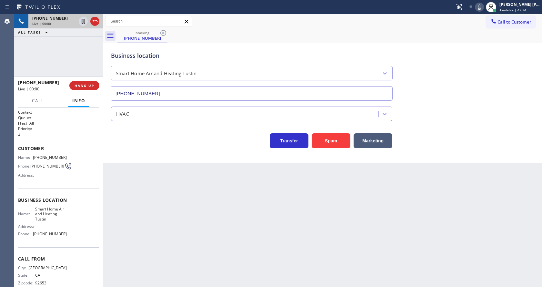
type input "[PHONE_NUMBER]"
click at [329, 143] on button "Spam" at bounding box center [331, 140] width 39 height 15
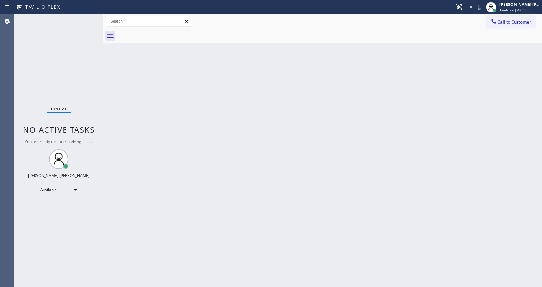
click at [247, 185] on div "Back to Dashboard Change Sender ID Customers Technicians Select a contact Outbo…" at bounding box center [322, 150] width 439 height 273
click at [246, 155] on div "Back to Dashboard Change Sender ID Customers Technicians Select a contact Outbo…" at bounding box center [322, 150] width 439 height 273
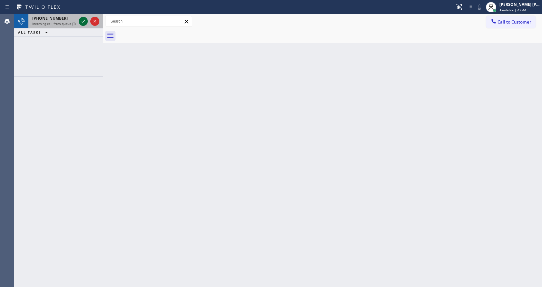
click at [83, 21] on icon at bounding box center [83, 21] width 8 height 8
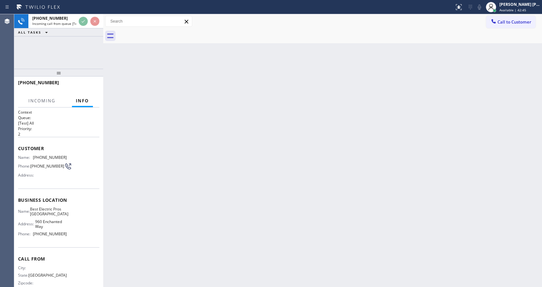
click at [190, 102] on div "Back to Dashboard Change Sender ID Customers Technicians Select a contact Outbo…" at bounding box center [322, 150] width 439 height 273
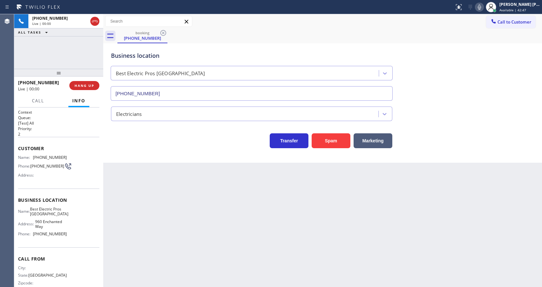
type input "[PHONE_NUMBER]"
click at [124, 178] on div "Back to Dashboard Change Sender ID Customers Technicians Select a contact Outbo…" at bounding box center [322, 150] width 439 height 273
click at [319, 137] on button "Spam" at bounding box center [331, 140] width 39 height 15
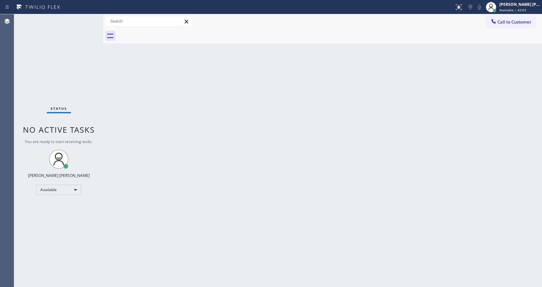
click at [276, 182] on div "Back to Dashboard Change Sender ID Customers Technicians Select a contact Outbo…" at bounding box center [322, 150] width 439 height 273
click at [67, 87] on div "Status No active tasks You are ready to start receiving tasks. [PERSON_NAME] [P…" at bounding box center [58, 150] width 89 height 273
click at [109, 105] on div "Back to Dashboard Change Sender ID Customers Technicians Select a contact Outbo…" at bounding box center [322, 150] width 439 height 273
click at [279, 91] on div "Back to Dashboard Change Sender ID Customers Technicians Select a contact Outbo…" at bounding box center [322, 150] width 439 height 273
click at [268, 183] on div "Back to Dashboard Change Sender ID Customers Technicians Select a contact Outbo…" at bounding box center [322, 150] width 439 height 273
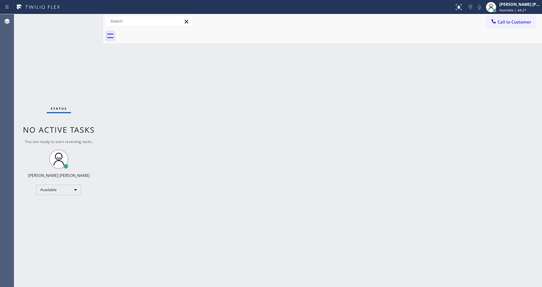
click at [112, 71] on div "Back to Dashboard Change Sender ID Customers Technicians Select a contact Outbo…" at bounding box center [322, 150] width 439 height 273
click at [90, 17] on div "Status No active tasks You are ready to start receiving tasks. [PERSON_NAME] [P…" at bounding box center [58, 150] width 89 height 273
click at [89, 17] on div "Status No active tasks You are ready to start receiving tasks. [PERSON_NAME] [P…" at bounding box center [58, 150] width 89 height 273
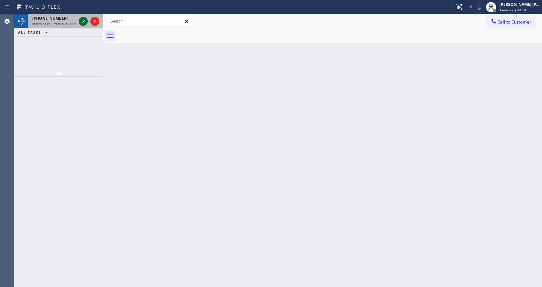
click at [83, 24] on icon at bounding box center [83, 21] width 8 height 8
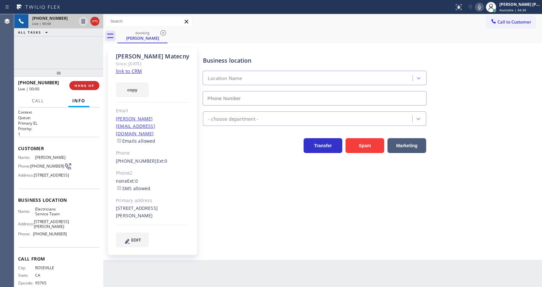
type input "[PHONE_NUMBER]"
click at [65, 122] on p "Primary EL" at bounding box center [58, 122] width 81 height 5
click at [204, 148] on div "Transfer Spam Marketing" at bounding box center [315, 144] width 226 height 18
click at [84, 61] on div "[PHONE_NUMBER] Live | 00:09 ALL TASKS ALL TASKS ACTIVE TASKS TASKS IN WRAP UP" at bounding box center [58, 41] width 89 height 55
click at [175, 74] on div "[PERSON_NAME] Since: [DATE] link to CRM copy Email [PERSON_NAME][EMAIL_ADDRESS]…" at bounding box center [152, 151] width 89 height 207
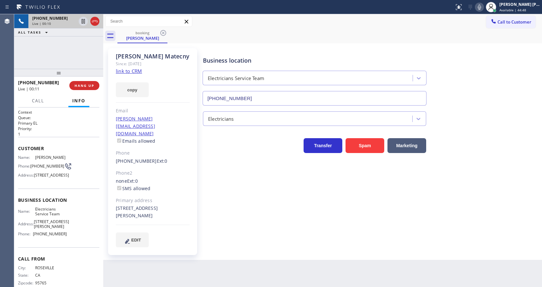
click at [137, 73] on link "link to CRM" at bounding box center [129, 71] width 26 height 6
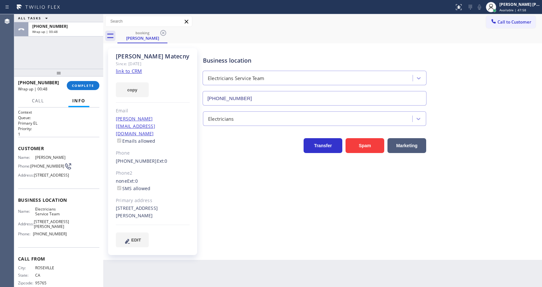
click at [85, 91] on div "[PHONE_NUMBER] Wrap up | 00:48 COMPLETE" at bounding box center [58, 85] width 81 height 17
click at [78, 87] on span "COMPLETE" at bounding box center [83, 85] width 22 height 5
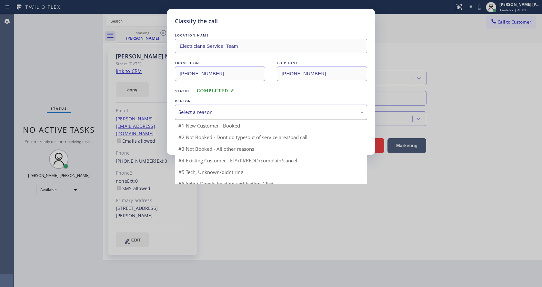
click at [192, 111] on div "Select a reason" at bounding box center [270, 111] width 185 height 7
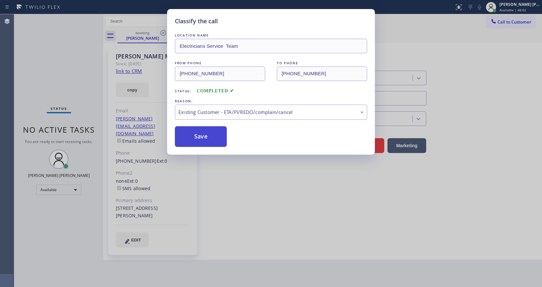
click at [198, 137] on button "Save" at bounding box center [201, 136] width 52 height 21
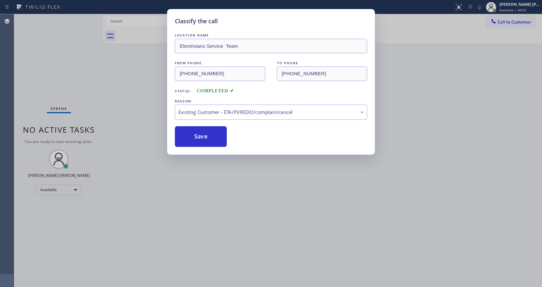
click at [222, 205] on div "Classify the call LOCATION NAME Electricians Service Team FROM PHONE [PHONE_NUM…" at bounding box center [271, 143] width 542 height 287
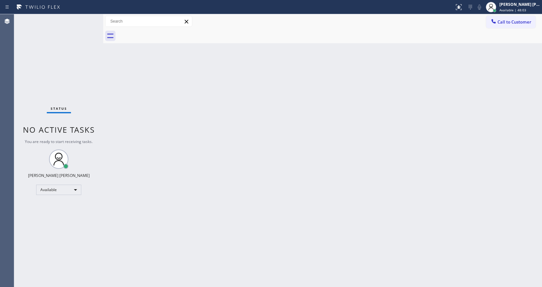
click at [358, 212] on div "Back to Dashboard Change Sender ID Customers Technicians Select a contact Outbo…" at bounding box center [322, 150] width 439 height 273
click at [96, 95] on div "Status No active tasks You are ready to start receiving tasks. [PERSON_NAME] [P…" at bounding box center [58, 150] width 89 height 273
click at [230, 174] on div "Back to Dashboard Change Sender ID Customers Technicians Select a contact Outbo…" at bounding box center [322, 150] width 439 height 273
click at [108, 67] on div "Back to Dashboard Change Sender ID Customers Technicians Select a contact Outbo…" at bounding box center [322, 150] width 439 height 273
click at [92, 17] on div "Status No active tasks You are ready to start receiving tasks. [PERSON_NAME] [P…" at bounding box center [58, 150] width 89 height 273
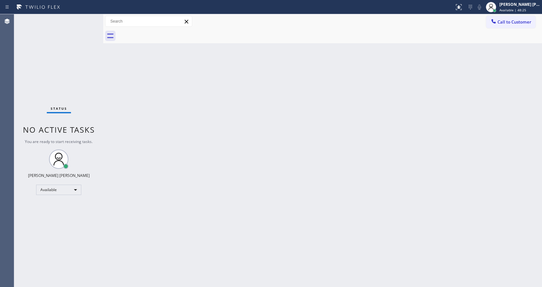
click at [90, 17] on div "Status No active tasks You are ready to start receiving tasks. [PERSON_NAME] [P…" at bounding box center [58, 150] width 89 height 273
click at [129, 188] on div "Back to Dashboard Change Sender ID Customers Technicians Select a contact Outbo…" at bounding box center [322, 150] width 439 height 273
click at [259, 199] on div "Back to Dashboard Change Sender ID Customers Technicians Select a contact Outbo…" at bounding box center [322, 150] width 439 height 273
click at [88, 17] on div "Status No active tasks You are ready to start receiving tasks. [PERSON_NAME] [P…" at bounding box center [58, 150] width 89 height 273
click at [82, 21] on div "Status No active tasks You are ready to start receiving tasks. [PERSON_NAME] [P…" at bounding box center [58, 150] width 89 height 273
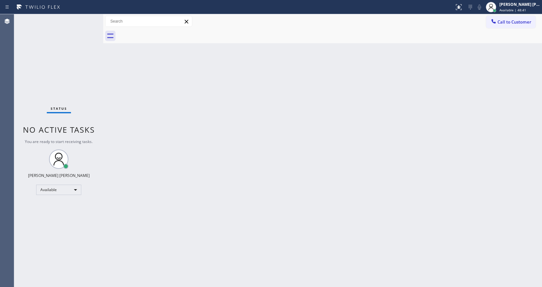
click at [82, 21] on div "Status No active tasks You are ready to start receiving tasks. [PERSON_NAME] [P…" at bounding box center [58, 150] width 89 height 273
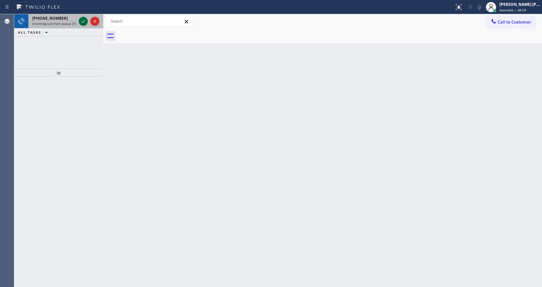
click at [82, 21] on icon at bounding box center [83, 21] width 8 height 8
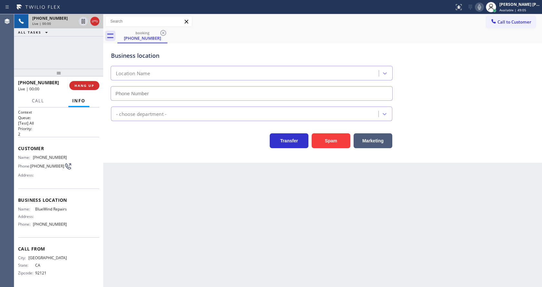
type input "[PHONE_NUMBER]"
click at [332, 137] on button "Spam" at bounding box center [331, 140] width 39 height 15
click at [243, 254] on div "Back to Dashboard Change Sender ID Customers Technicians Select a contact Outbo…" at bounding box center [322, 150] width 439 height 273
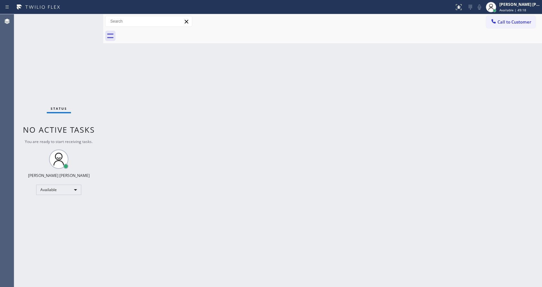
click at [80, 99] on div "Status No active tasks You are ready to start receiving tasks. [PERSON_NAME] [P…" at bounding box center [58, 150] width 89 height 273
click at [87, 19] on div "Status No active tasks You are ready to start receiving tasks. [PERSON_NAME] [P…" at bounding box center [58, 150] width 89 height 273
click at [292, 170] on div "Back to Dashboard Change Sender ID Customers Technicians Select a contact Outbo…" at bounding box center [322, 150] width 439 height 273
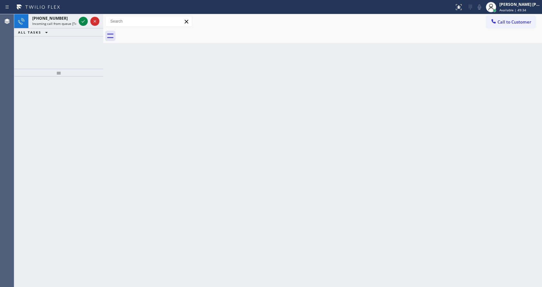
click at [275, 130] on div "Back to Dashboard Change Sender ID Customers Technicians Select a contact Outbo…" at bounding box center [322, 150] width 439 height 273
click at [79, 24] on icon at bounding box center [83, 21] width 8 height 8
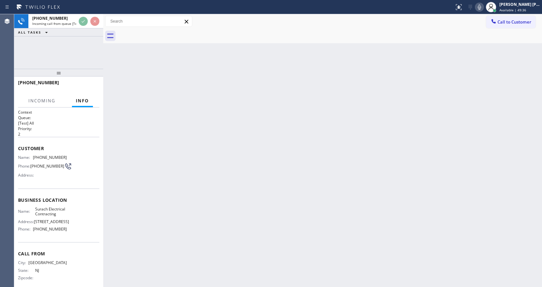
click at [223, 179] on div "Back to Dashboard Change Sender ID Customers Technicians Select a contact Outbo…" at bounding box center [322, 150] width 439 height 273
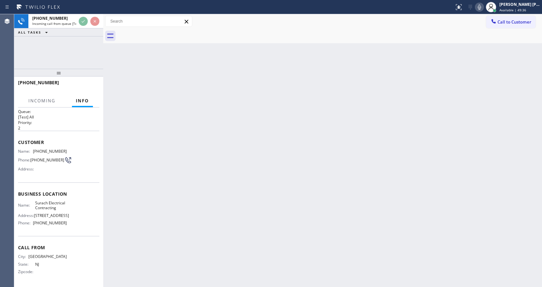
scroll to position [18, 0]
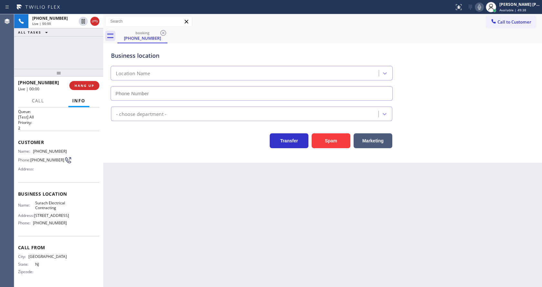
type input "[PHONE_NUMBER]"
click at [218, 223] on div "Back to Dashboard Change Sender ID Customers Technicians Select a contact Outbo…" at bounding box center [322, 150] width 439 height 273
click at [134, 149] on div "Business location Surach Electrical Contracting [PHONE_NUMBER] Electricians Tra…" at bounding box center [322, 102] width 439 height 119
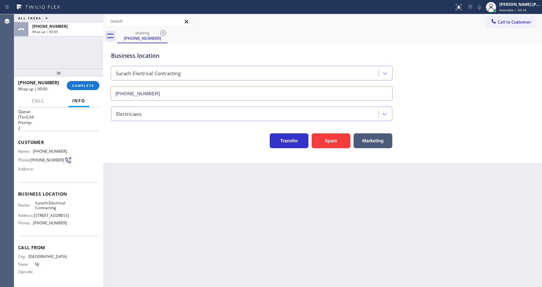
click at [81, 80] on div "[PHONE_NUMBER] Wrap up | 00:00 COMPLETE" at bounding box center [58, 85] width 81 height 17
click at [81, 80] on div "[PHONE_NUMBER] Wrap up | 00:01 COMPLETE" at bounding box center [58, 85] width 81 height 17
click at [82, 81] on button "COMPLETE" at bounding box center [83, 85] width 33 height 9
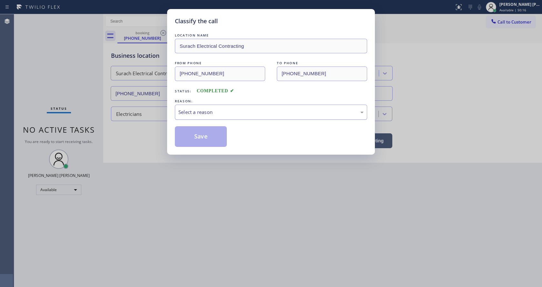
click at [195, 111] on div "Select a reason" at bounding box center [270, 111] width 185 height 7
click at [196, 134] on button "Save" at bounding box center [201, 136] width 52 height 21
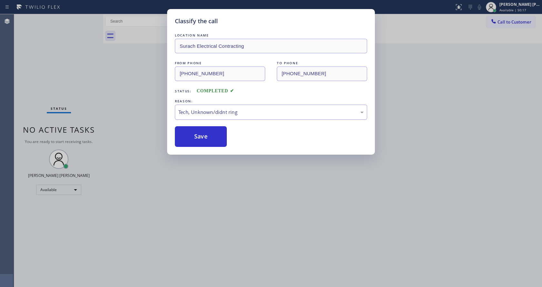
drag, startPoint x: 230, startPoint y: 192, endPoint x: 224, endPoint y: 214, distance: 23.2
click at [230, 198] on div "Classify the call LOCATION NAME Surach Electrical Contracting FROM PHONE [PHONE…" at bounding box center [271, 143] width 542 height 287
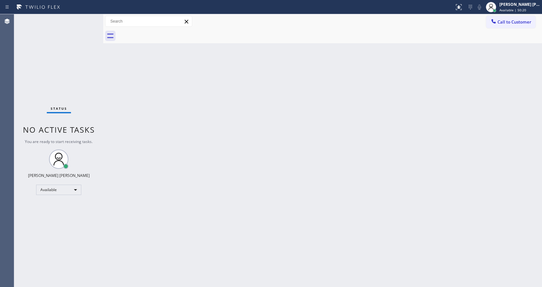
click at [99, 91] on div "Status No active tasks You are ready to start receiving tasks. [PERSON_NAME] [P…" at bounding box center [58, 150] width 89 height 273
click at [195, 189] on div "Back to Dashboard Change Sender ID Customers Technicians Select a contact Outbo…" at bounding box center [322, 150] width 439 height 273
click at [341, 168] on div "Back to Dashboard Change Sender ID Customers Technicians Select a contact Outbo…" at bounding box center [322, 150] width 439 height 273
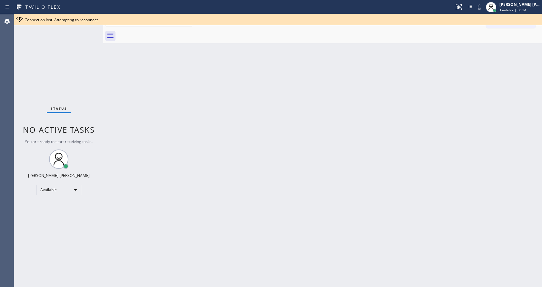
drag, startPoint x: 64, startPoint y: 50, endPoint x: 67, endPoint y: 10, distance: 40.1
click at [64, 50] on div "Status No active tasks You are ready to start receiving tasks. [PERSON_NAME] [P…" at bounding box center [58, 150] width 89 height 273
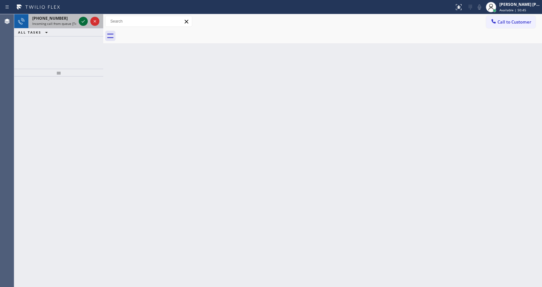
click at [84, 18] on icon at bounding box center [83, 21] width 8 height 8
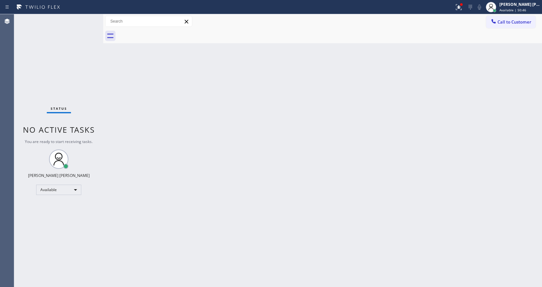
click at [277, 148] on div "Back to Dashboard Change Sender ID Customers Technicians Select a contact Outbo…" at bounding box center [322, 150] width 439 height 273
click at [359, 173] on div "Back to Dashboard Change Sender ID Customers Technicians Select a contact Outbo…" at bounding box center [322, 150] width 439 height 273
click at [455, 4] on div at bounding box center [458, 7] width 14 height 8
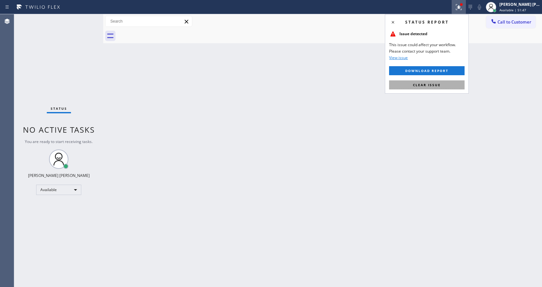
click at [438, 85] on span "Clear issue" at bounding box center [427, 85] width 28 height 5
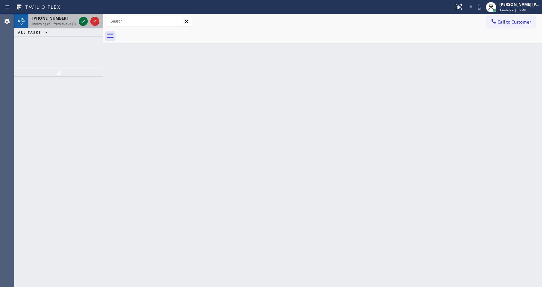
click at [86, 22] on icon at bounding box center [83, 21] width 8 height 8
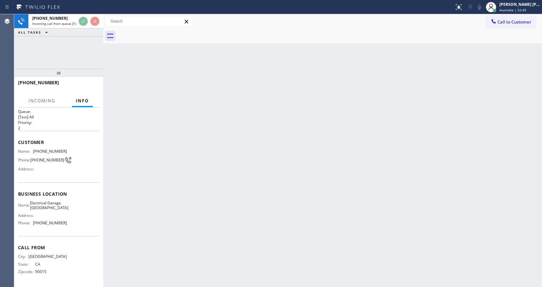
scroll to position [8, 0]
click at [328, 179] on div "Back to Dashboard Change Sender ID Customers Technicians Select a contact Outbo…" at bounding box center [322, 150] width 439 height 273
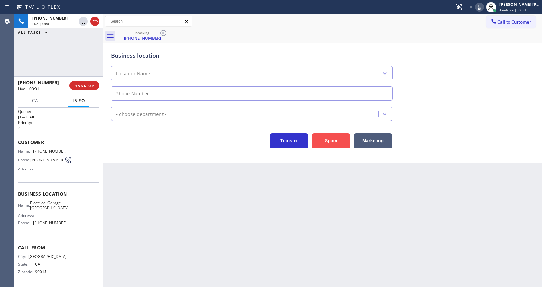
type input "[PHONE_NUMBER]"
click at [335, 137] on button "Spam" at bounding box center [331, 140] width 39 height 15
drag, startPoint x: 219, startPoint y: 247, endPoint x: 219, endPoint y: 282, distance: 35.2
click at [219, 247] on div "Back to Dashboard Change Sender ID Customers Technicians Select a contact Outbo…" at bounding box center [322, 150] width 439 height 273
click at [214, 283] on div "Back to Dashboard Change Sender ID Customers Technicians Select a contact Outbo…" at bounding box center [322, 150] width 439 height 273
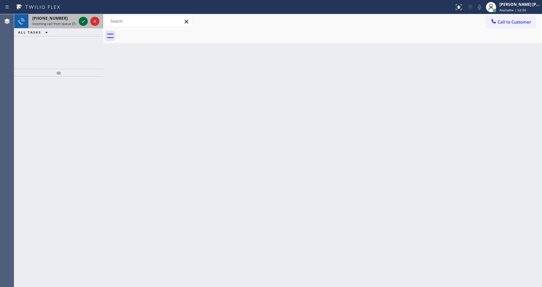
click at [82, 19] on icon at bounding box center [83, 21] width 8 height 8
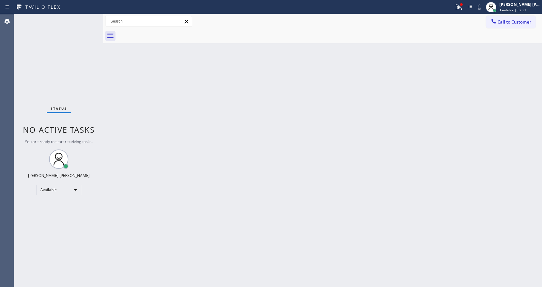
drag, startPoint x: 164, startPoint y: 81, endPoint x: 186, endPoint y: 196, distance: 117.8
click at [164, 81] on div "Back to Dashboard Change Sender ID Customers Technicians Select a contact Outbo…" at bounding box center [322, 150] width 439 height 273
drag, startPoint x: 79, startPoint y: 43, endPoint x: 78, endPoint y: 36, distance: 6.8
click at [79, 43] on div "Status No active tasks You are ready to start receiving tasks. [PERSON_NAME] [P…" at bounding box center [58, 150] width 89 height 273
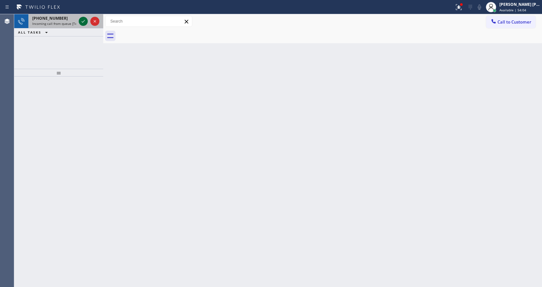
click at [83, 22] on icon at bounding box center [83, 21] width 8 height 8
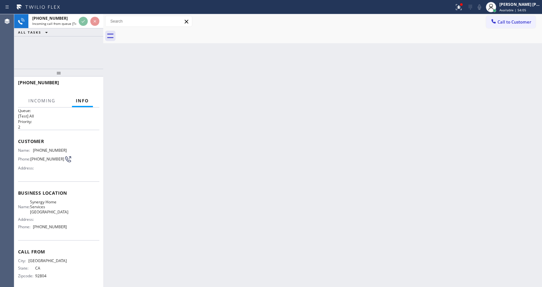
scroll to position [13, 0]
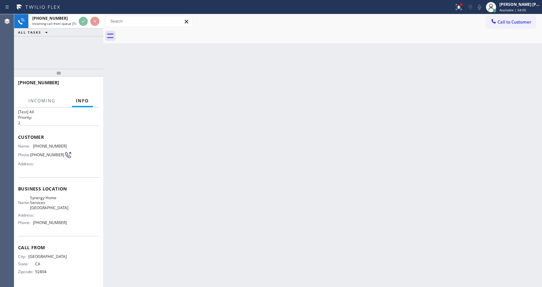
click at [290, 201] on div "Back to Dashboard Change Sender ID Customers Technicians Select a contact Outbo…" at bounding box center [322, 150] width 439 height 273
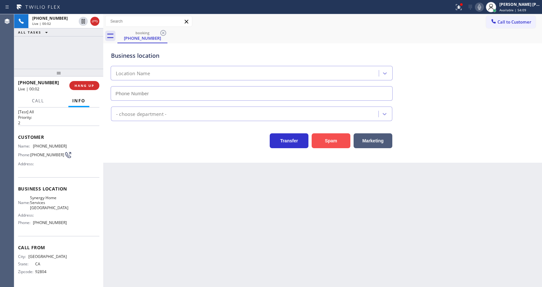
click at [326, 141] on button "Spam" at bounding box center [331, 140] width 39 height 15
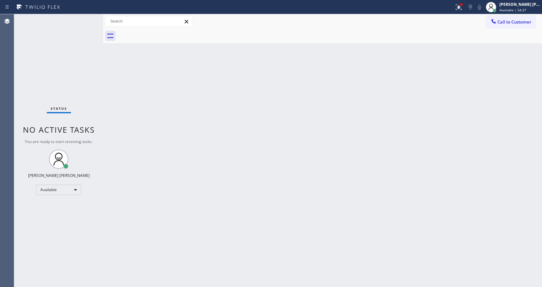
click at [192, 166] on div "Back to Dashboard Change Sender ID Customers Technicians Select a contact Outbo…" at bounding box center [322, 150] width 439 height 273
click at [461, 4] on icon at bounding box center [459, 7] width 8 height 8
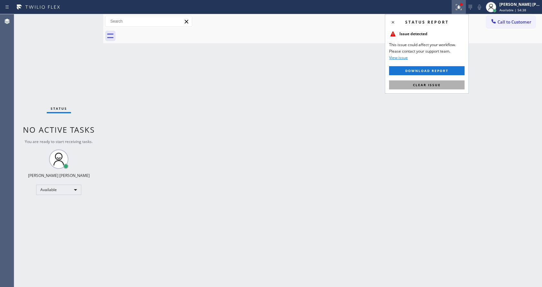
click at [446, 83] on button "Clear issue" at bounding box center [426, 84] width 75 height 9
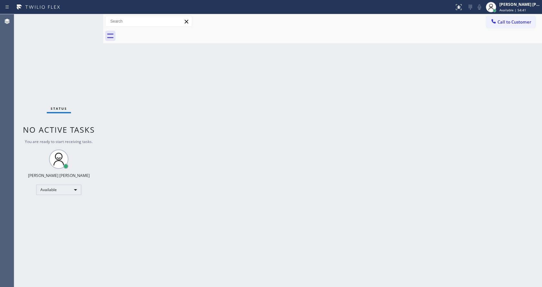
click at [185, 150] on div "Back to Dashboard Change Sender ID Customers Technicians Select a contact Outbo…" at bounding box center [322, 150] width 439 height 273
click at [284, 174] on div "Back to Dashboard Change Sender ID Customers Technicians Select a contact Outbo…" at bounding box center [322, 150] width 439 height 273
click at [93, 111] on div "Status No active tasks You are ready to start receiving tasks. [PERSON_NAME] [P…" at bounding box center [58, 150] width 89 height 273
click at [279, 166] on div "Back to Dashboard Change Sender ID Customers Technicians Select a contact Outbo…" at bounding box center [322, 150] width 439 height 273
click at [113, 93] on div "Back to Dashboard Change Sender ID Customers Technicians Select a contact Outbo…" at bounding box center [322, 150] width 439 height 273
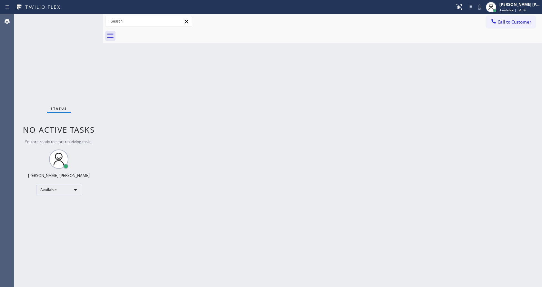
drag, startPoint x: 287, startPoint y: 141, endPoint x: 114, endPoint y: 74, distance: 186.3
click at [287, 141] on div "Back to Dashboard Change Sender ID Customers Technicians Select a contact Outbo…" at bounding box center [322, 150] width 439 height 273
click at [91, 17] on div "Status No active tasks You are ready to start receiving tasks. [PERSON_NAME] [P…" at bounding box center [58, 150] width 89 height 273
click at [89, 18] on div "Status No active tasks You are ready to start receiving tasks. [PERSON_NAME] [P…" at bounding box center [58, 150] width 89 height 273
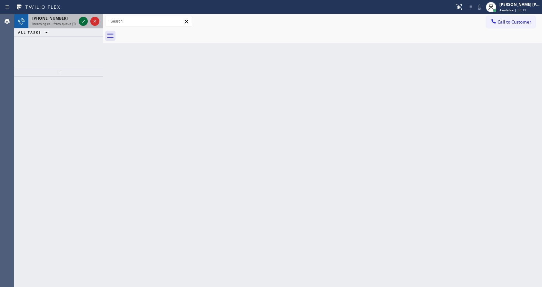
click at [84, 22] on icon at bounding box center [83, 21] width 8 height 8
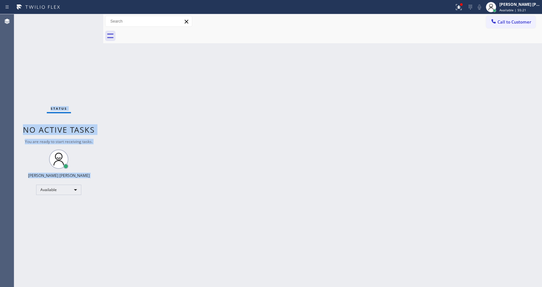
click at [82, 23] on div "Status No active tasks You are ready to start receiving tasks. [PERSON_NAME] [P…" at bounding box center [58, 150] width 89 height 273
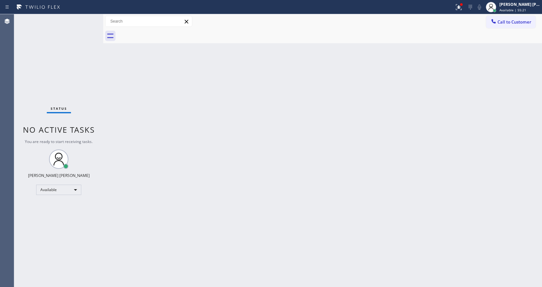
click at [249, 154] on div "Back to Dashboard Change Sender ID Customers Technicians Select a contact Outbo…" at bounding box center [322, 150] width 439 height 273
click at [97, 78] on div "Status No active tasks You are ready to start receiving tasks. [PERSON_NAME] [P…" at bounding box center [58, 150] width 89 height 273
drag, startPoint x: 231, startPoint y: 145, endPoint x: 239, endPoint y: 141, distance: 8.9
click at [233, 145] on div "Back to Dashboard Change Sender ID Customers Technicians Select a contact Outbo…" at bounding box center [322, 150] width 439 height 273
click at [457, 9] on div at bounding box center [458, 7] width 14 height 8
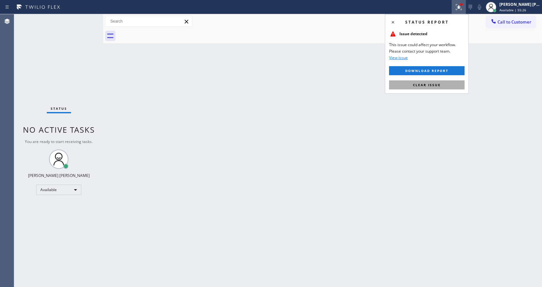
click at [418, 83] on span "Clear issue" at bounding box center [427, 85] width 28 height 5
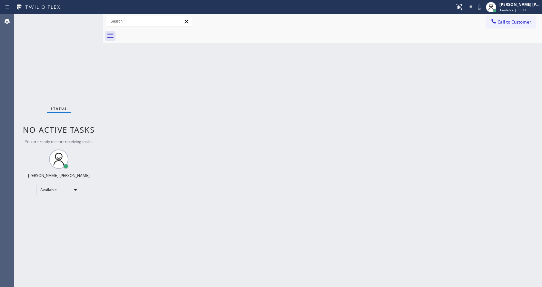
drag, startPoint x: 441, startPoint y: 105, endPoint x: 232, endPoint y: 224, distance: 240.6
click at [440, 105] on div "Back to Dashboard Change Sender ID Customers Technicians Select a contact Outbo…" at bounding box center [322, 150] width 439 height 273
click at [68, 72] on div "Status No active tasks You are ready to start receiving tasks. [PERSON_NAME] [P…" at bounding box center [58, 150] width 89 height 273
click at [313, 179] on div "Back to Dashboard Change Sender ID Customers Technicians Select a contact Outbo…" at bounding box center [322, 150] width 439 height 273
click at [90, 17] on div "Status No active tasks You are ready to start receiving tasks. [PERSON_NAME] [P…" at bounding box center [58, 150] width 89 height 273
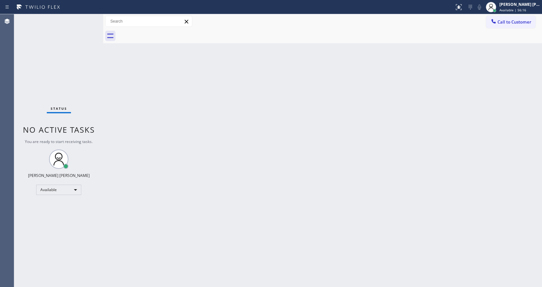
click at [213, 119] on div "Back to Dashboard Change Sender ID Customers Technicians Select a contact Outbo…" at bounding box center [322, 150] width 439 height 273
drag, startPoint x: 79, startPoint y: 75, endPoint x: 85, endPoint y: 58, distance: 18.0
click at [79, 75] on div "Status No active tasks You are ready to start receiving tasks. [PERSON_NAME] [P…" at bounding box center [58, 150] width 89 height 273
click at [90, 17] on div "Status No active tasks You are ready to start receiving tasks. [PERSON_NAME] [P…" at bounding box center [58, 150] width 89 height 273
click at [82, 20] on div "Status No active tasks You are ready to start receiving tasks. [PERSON_NAME] [P…" at bounding box center [58, 150] width 89 height 273
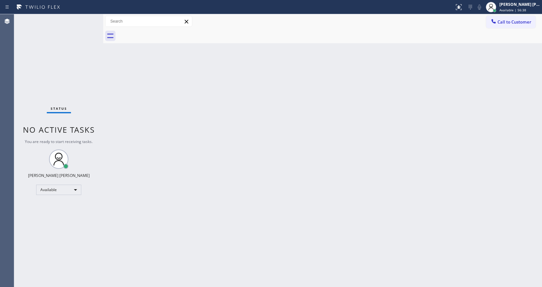
click at [283, 72] on div "Back to Dashboard Change Sender ID Customers Technicians Select a contact Outbo…" at bounding box center [322, 150] width 439 height 273
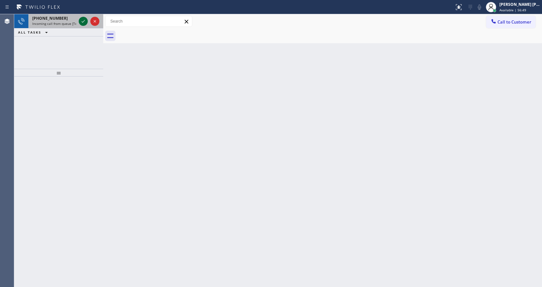
click at [82, 20] on icon at bounding box center [83, 21] width 8 height 8
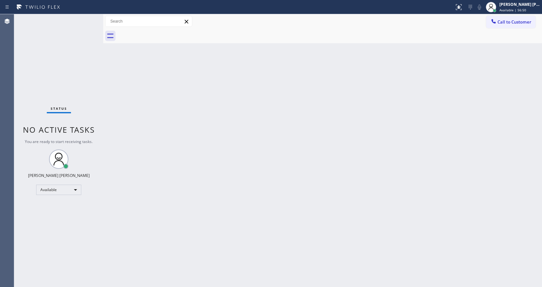
click at [225, 164] on div "Back to Dashboard Change Sender ID Customers Technicians Select a contact Outbo…" at bounding box center [322, 150] width 439 height 273
click at [203, 144] on div "Back to Dashboard Change Sender ID Customers Technicians Select a contact Outbo…" at bounding box center [322, 150] width 439 height 273
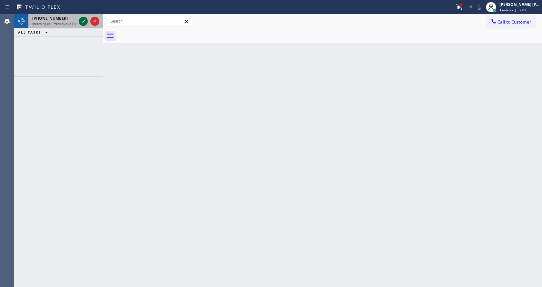
click at [84, 20] on icon at bounding box center [83, 21] width 8 height 8
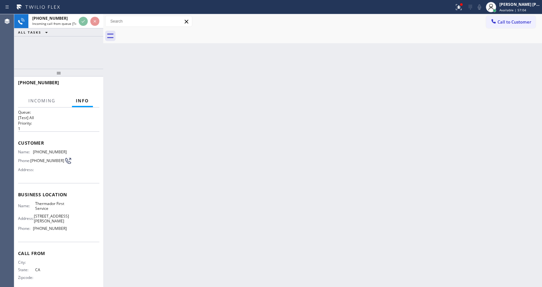
scroll to position [8, 0]
click at [251, 170] on div "Back to Dashboard Change Sender ID Customers Technicians Select a contact Outbo…" at bounding box center [322, 150] width 439 height 273
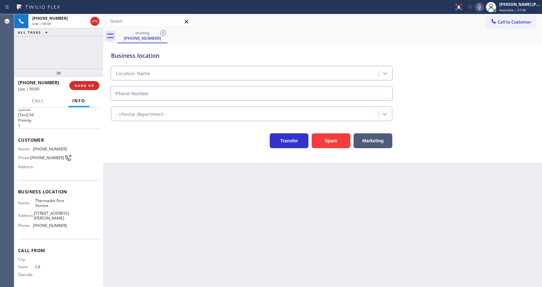
type input "[PHONE_NUMBER]"
click at [219, 217] on div "Back to Dashboard Change Sender ID Customers Technicians Select a contact Outbo…" at bounding box center [322, 150] width 439 height 273
click at [124, 165] on div "Back to Dashboard Change Sender ID Customers Technicians Select a contact Outbo…" at bounding box center [322, 150] width 439 height 273
click at [220, 203] on div "Back to Dashboard Change Sender ID Customers Technicians Select a contact Outbo…" at bounding box center [322, 150] width 439 height 273
click at [321, 138] on button "Spam" at bounding box center [331, 140] width 39 height 15
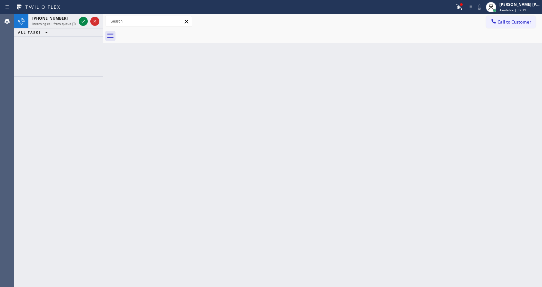
click at [171, 182] on div "Back to Dashboard Change Sender ID Customers Technicians Select a contact Outbo…" at bounding box center [322, 150] width 439 height 273
click at [76, 22] on span "Incoming call from queue [Test] All" at bounding box center [59, 23] width 54 height 5
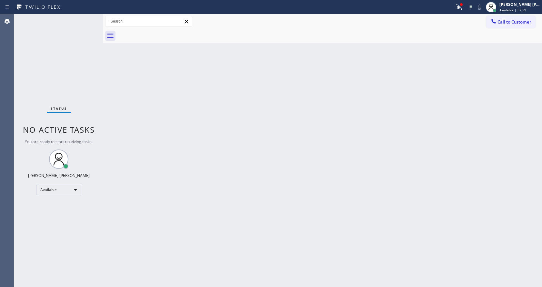
click at [194, 133] on div "Back to Dashboard Change Sender ID Customers Technicians Select a contact Outbo…" at bounding box center [322, 150] width 439 height 273
click at [300, 209] on div "Back to Dashboard Change Sender ID Customers Technicians Select a contact Outbo…" at bounding box center [322, 150] width 439 height 273
drag, startPoint x: 244, startPoint y: 212, endPoint x: 244, endPoint y: 204, distance: 7.7
click at [244, 204] on div "Back to Dashboard Change Sender ID Customers Technicians Select a contact Outbo…" at bounding box center [322, 150] width 439 height 273
click at [121, 118] on div "Back to Dashboard Change Sender ID Customers Technicians Select a contact Outbo…" at bounding box center [322, 150] width 439 height 273
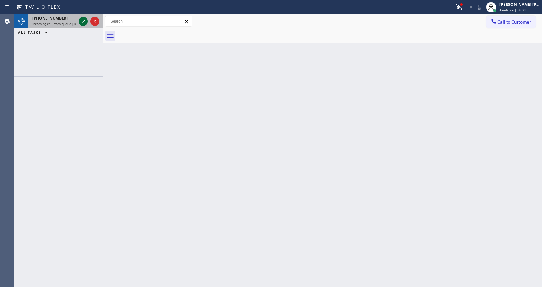
click at [83, 23] on icon at bounding box center [83, 21] width 8 height 8
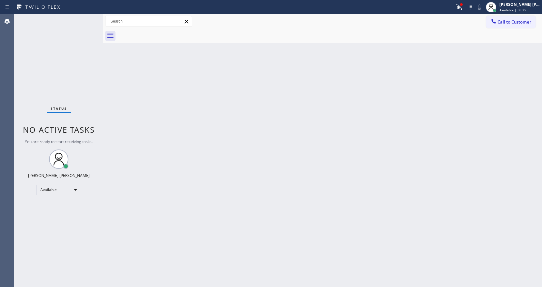
click at [192, 180] on div "Back to Dashboard Change Sender ID Customers Technicians Select a contact Outbo…" at bounding box center [322, 150] width 439 height 273
click at [71, 56] on div "Status No active tasks You are ready to start receiving tasks. [PERSON_NAME] [P…" at bounding box center [58, 150] width 89 height 273
click at [213, 139] on div "Back to Dashboard Change Sender ID Customers Technicians Select a contact Outbo…" at bounding box center [322, 150] width 439 height 273
click at [103, 83] on div at bounding box center [103, 150] width 0 height 273
click at [451, 11] on div at bounding box center [227, 7] width 449 height 10
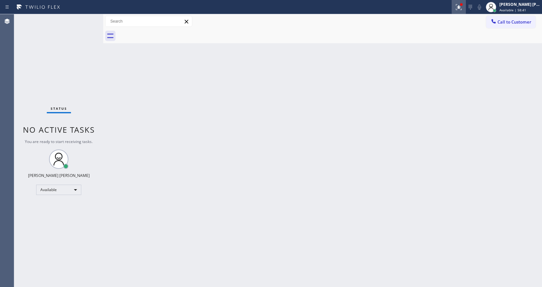
click at [458, 5] on icon at bounding box center [459, 7] width 8 height 8
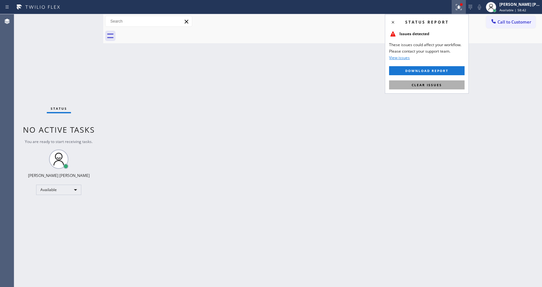
click at [431, 86] on span "Clear issues" at bounding box center [427, 85] width 30 height 5
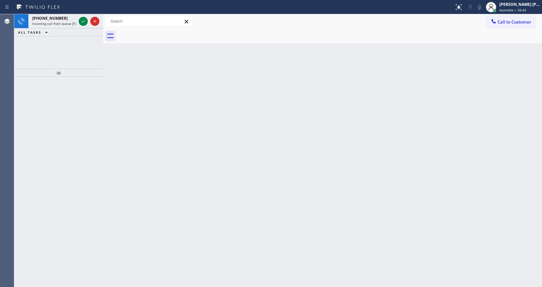
click at [452, 98] on div "Back to Dashboard Change Sender ID Customers Technicians Select a contact Outbo…" at bounding box center [322, 150] width 439 height 273
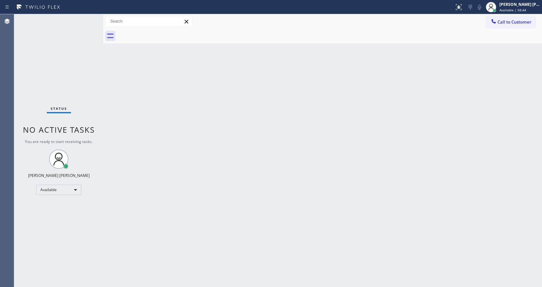
drag, startPoint x: 231, startPoint y: 134, endPoint x: 230, endPoint y: 161, distance: 27.1
click at [231, 134] on div "Back to Dashboard Change Sender ID Customers Technicians Select a contact Outbo…" at bounding box center [322, 150] width 439 height 273
click at [120, 68] on div "Back to Dashboard Change Sender ID Customers Technicians Select a contact Outbo…" at bounding box center [322, 150] width 439 height 273
click at [89, 17] on div "Status No active tasks You are ready to start receiving tasks. [PERSON_NAME] [P…" at bounding box center [58, 150] width 89 height 273
click at [87, 18] on div "Status No active tasks You are ready to start receiving tasks. [PERSON_NAME] [P…" at bounding box center [58, 150] width 89 height 273
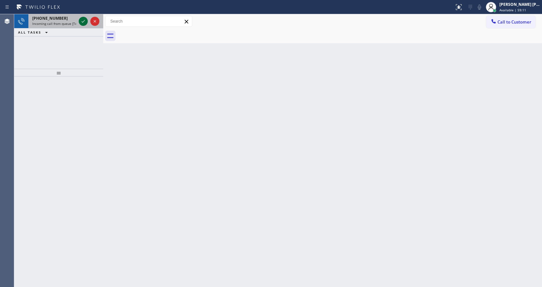
click at [84, 23] on icon at bounding box center [83, 21] width 8 height 8
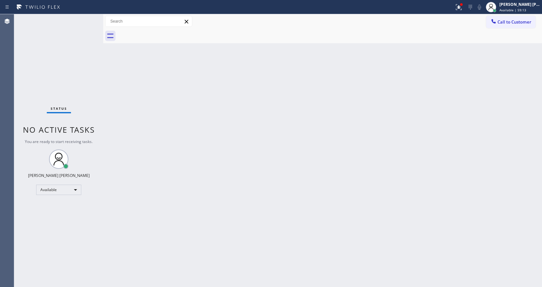
click at [88, 17] on div "Status No active tasks You are ready to start receiving tasks. [PERSON_NAME] [P…" at bounding box center [58, 150] width 89 height 273
click at [88, 18] on div "Status No active tasks You are ready to start receiving tasks. [PERSON_NAME] [P…" at bounding box center [58, 150] width 89 height 273
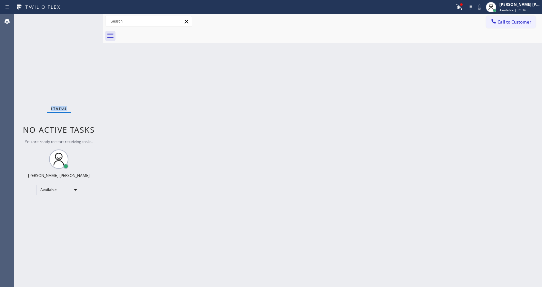
click at [88, 18] on div "Status No active tasks You are ready to start receiving tasks. [PERSON_NAME] [P…" at bounding box center [58, 150] width 89 height 273
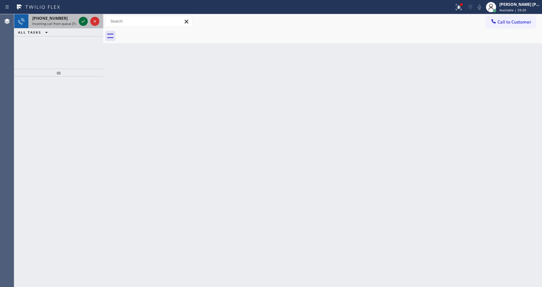
click at [82, 22] on icon at bounding box center [83, 21] width 3 height 3
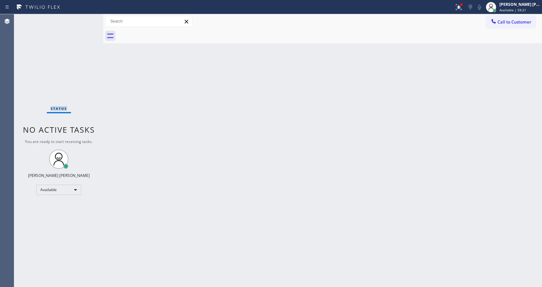
click at [82, 22] on div "Status No active tasks You are ready to start receiving tasks. [PERSON_NAME] [P…" at bounding box center [58, 150] width 89 height 273
click at [82, 21] on div "Status No active tasks You are ready to start receiving tasks. [PERSON_NAME] [P…" at bounding box center [58, 150] width 89 height 273
click at [460, 7] on icon at bounding box center [458, 6] width 4 height 5
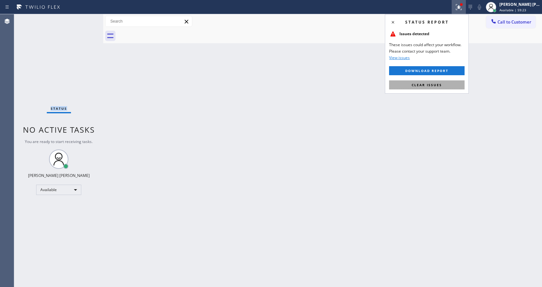
click at [436, 82] on button "Clear issues" at bounding box center [426, 84] width 75 height 9
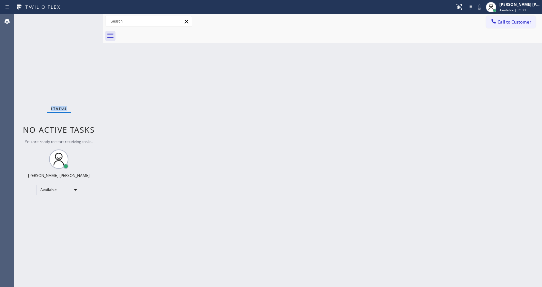
click at [438, 114] on div "Back to Dashboard Change Sender ID Customers Technicians Select a contact Outbo…" at bounding box center [322, 150] width 439 height 273
click at [158, 145] on div "Back to Dashboard Change Sender ID Customers Technicians Select a contact Outbo…" at bounding box center [322, 150] width 439 height 273
click at [70, 98] on div "Status No active tasks You are ready to start receiving tasks. [PERSON_NAME] [P…" at bounding box center [58, 150] width 89 height 273
click at [88, 18] on div "Status No active tasks You are ready to start receiving tasks. [PERSON_NAME] [P…" at bounding box center [58, 150] width 89 height 273
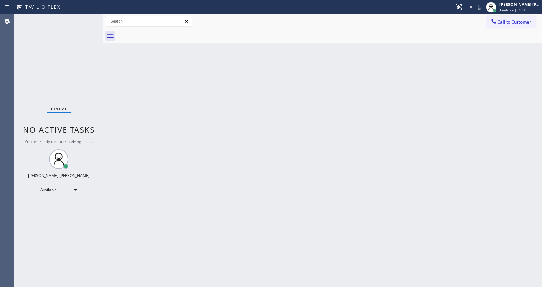
click at [88, 18] on div "Status No active tasks You are ready to start receiving tasks. [PERSON_NAME] [P…" at bounding box center [58, 150] width 89 height 273
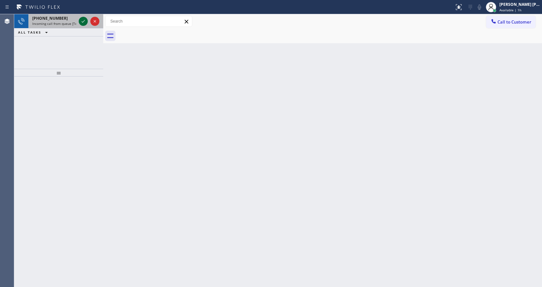
click at [85, 21] on icon at bounding box center [83, 21] width 8 height 8
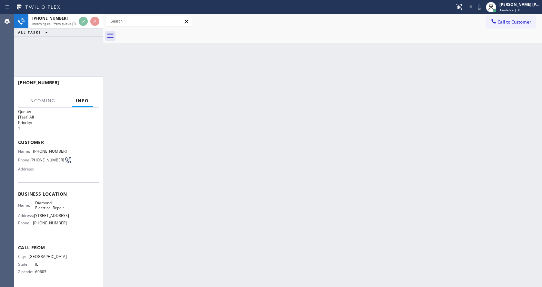
scroll to position [8, 0]
click at [248, 189] on div "Back to Dashboard Change Sender ID Customers Technicians Select a contact Outbo…" at bounding box center [322, 150] width 439 height 273
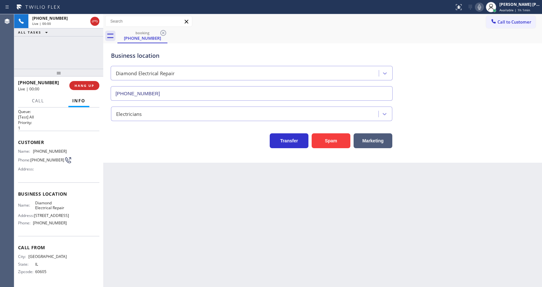
type input "[PHONE_NUMBER]"
click at [154, 193] on div "Back to Dashboard Change Sender ID Customers Technicians Select a contact Outbo…" at bounding box center [322, 150] width 439 height 273
click at [245, 217] on div "Back to Dashboard Change Sender ID Customers Technicians Select a contact Outbo…" at bounding box center [322, 150] width 439 height 273
drag, startPoint x: 522, startPoint y: 99, endPoint x: 512, endPoint y: 80, distance: 21.5
click at [522, 99] on div "Business location Diamond Electrical Repair [PHONE_NUMBER]" at bounding box center [323, 71] width 426 height 58
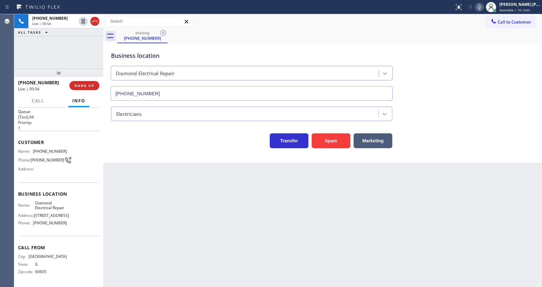
click at [292, 203] on div "Back to Dashboard Change Sender ID Customers Technicians Select a contact Outbo…" at bounding box center [322, 150] width 439 height 273
click at [259, 192] on div "Back to Dashboard Change Sender ID Customers Technicians Select a contact Outbo…" at bounding box center [322, 150] width 439 height 273
click at [207, 248] on div "Back to Dashboard Change Sender ID Customers Technicians Select a contact Outbo…" at bounding box center [322, 150] width 439 height 273
click at [65, 176] on div "Customer Name: [PHONE_NUMBER] Phone: [PHONE_NUMBER] Address:" at bounding box center [58, 157] width 81 height 52
drag, startPoint x: 31, startPoint y: 149, endPoint x: 75, endPoint y: 148, distance: 43.9
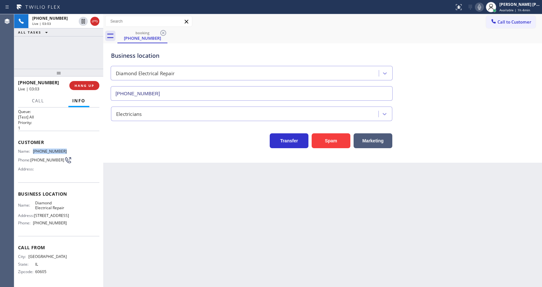
click at [75, 149] on div "Name: [PHONE_NUMBER] Phone: [PHONE_NUMBER] Address:" at bounding box center [58, 161] width 81 height 25
copy div "[PHONE_NUMBER]"
click at [154, 199] on div "Back to Dashboard Change Sender ID Customers Technicians Select a contact Outbo…" at bounding box center [322, 150] width 439 height 273
click at [45, 208] on span "Diamond Electrical Repair" at bounding box center [51, 205] width 32 height 10
drag, startPoint x: 35, startPoint y: 203, endPoint x: 73, endPoint y: 207, distance: 38.7
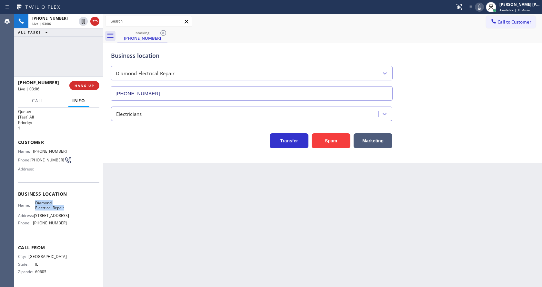
click at [73, 207] on div "Name: Diamond Electrical Repair Address: [STREET_ADDRESS] Phone: [PHONE_NUMBER]" at bounding box center [58, 214] width 81 height 28
copy span "Diamond Electrical Repair"
drag, startPoint x: 161, startPoint y: 222, endPoint x: 142, endPoint y: 286, distance: 66.9
click at [158, 229] on div "Back to Dashboard Change Sender ID Customers Technicians Select a contact Outbo…" at bounding box center [322, 150] width 439 height 273
click at [74, 214] on div "Name: Diamond Electrical Repair Address: [STREET_ADDRESS] Phone: [PHONE_NUMBER]" at bounding box center [58, 214] width 81 height 28
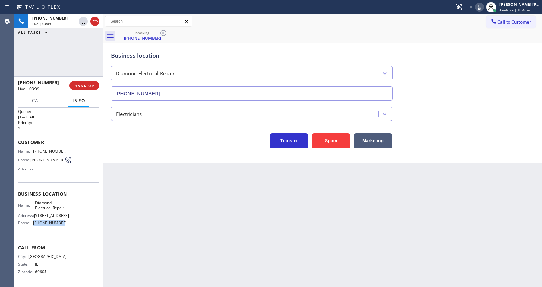
drag, startPoint x: 33, startPoint y: 223, endPoint x: 58, endPoint y: 223, distance: 25.2
click at [58, 223] on div "Phone: [PHONE_NUMBER]" at bounding box center [42, 222] width 49 height 5
click at [58, 223] on span "[PHONE_NUMBER]" at bounding box center [50, 222] width 34 height 5
drag, startPoint x: 33, startPoint y: 222, endPoint x: 65, endPoint y: 225, distance: 33.1
click at [65, 225] on div "Name: Diamond Electrical Repair Address: [STREET_ADDRESS] Phone: [PHONE_NUMBER]" at bounding box center [58, 214] width 81 height 28
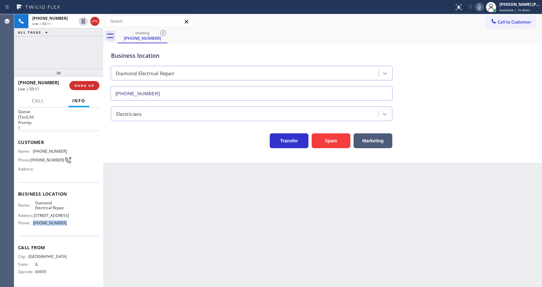
copy div "[PHONE_NUMBER]"
drag, startPoint x: 112, startPoint y: 212, endPoint x: 114, endPoint y: 221, distance: 9.3
click at [114, 221] on div "Back to Dashboard Change Sender ID Customers Technicians Select a contact Outbo…" at bounding box center [322, 150] width 439 height 273
click at [341, 171] on div "Back to Dashboard Change Sender ID Customers Technicians Select a contact Outbo…" at bounding box center [322, 150] width 439 height 273
click at [159, 233] on div "Back to Dashboard Change Sender ID Customers Technicians Select a contact Outbo…" at bounding box center [322, 150] width 439 height 273
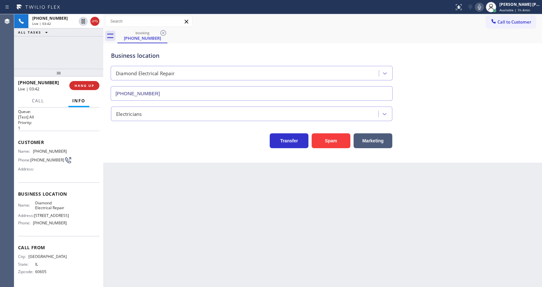
click at [323, 214] on div "Back to Dashboard Change Sender ID Customers Technicians Select a contact Outbo…" at bounding box center [322, 150] width 439 height 273
drag, startPoint x: 139, startPoint y: 168, endPoint x: 421, endPoint y: 43, distance: 309.0
click at [141, 168] on div "Back to Dashboard Change Sender ID Customers Technicians Select a contact Outbo…" at bounding box center [322, 150] width 439 height 273
click at [481, 6] on icon at bounding box center [479, 7] width 3 height 5
click at [83, 18] on icon at bounding box center [83, 21] width 8 height 8
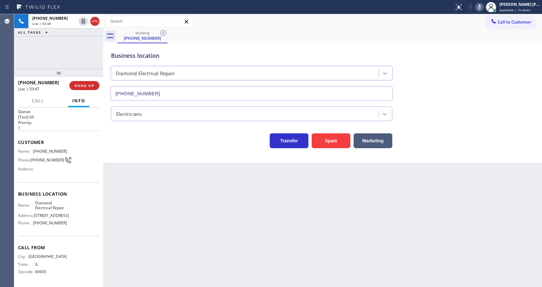
click at [217, 173] on div "Back to Dashboard Change Sender ID Customers Technicians Select a contact Outbo…" at bounding box center [322, 150] width 439 height 273
click at [160, 283] on div "Back to Dashboard Change Sender ID Customers Technicians Select a contact Outbo…" at bounding box center [322, 150] width 439 height 273
click at [318, 160] on div "Business location Diamond Electrical Repair [PHONE_NUMBER] Electricians Transfe…" at bounding box center [322, 102] width 439 height 119
click at [158, 162] on div "Business location Diamond Electrical Repair [PHONE_NUMBER] Electricians Transfe…" at bounding box center [322, 102] width 439 height 119
drag, startPoint x: 284, startPoint y: 243, endPoint x: 210, endPoint y: 263, distance: 76.6
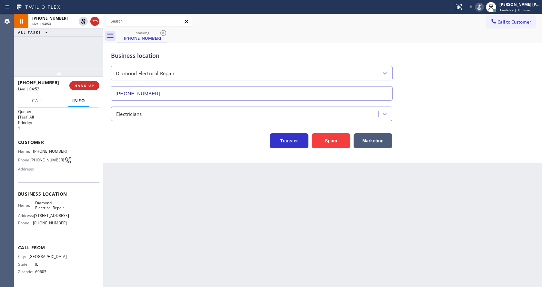
click at [284, 243] on div "Back to Dashboard Change Sender ID Customers Technicians Select a contact Outbo…" at bounding box center [322, 150] width 439 height 273
click at [133, 180] on div "Back to Dashboard Change Sender ID Customers Technicians Select a contact Outbo…" at bounding box center [322, 150] width 439 height 273
click at [84, 47] on button at bounding box center [83, 43] width 9 height 9
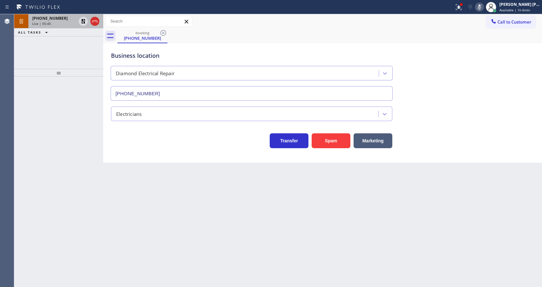
click at [59, 24] on div "Live | 05:45" at bounding box center [54, 23] width 44 height 5
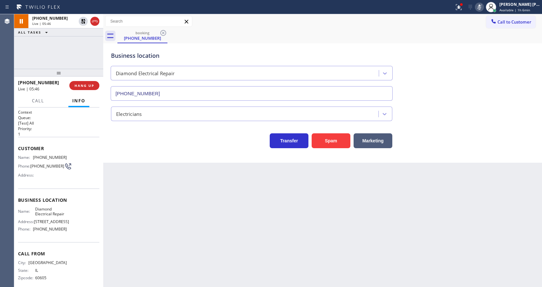
click at [160, 208] on div "Back to Dashboard Change Sender ID Customers Technicians Select a contact Outbo…" at bounding box center [322, 150] width 439 height 273
click at [84, 20] on icon at bounding box center [83, 21] width 5 height 5
click at [483, 7] on icon at bounding box center [479, 7] width 8 height 8
click at [461, 8] on icon at bounding box center [459, 7] width 8 height 8
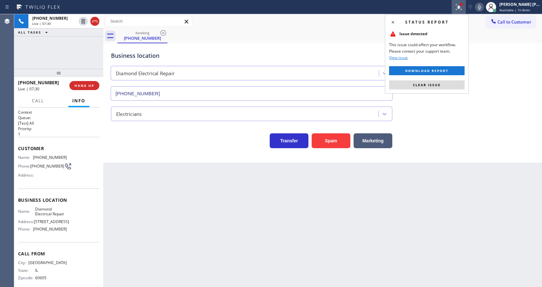
click at [435, 85] on span "Clear issue" at bounding box center [427, 85] width 28 height 5
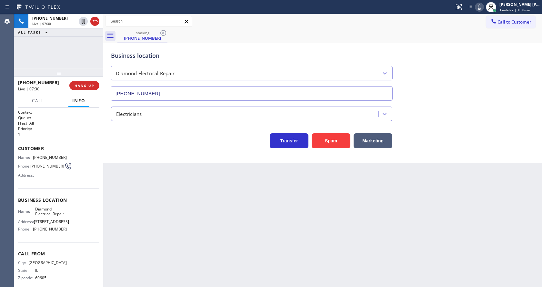
click at [460, 94] on div "Business location Diamond Electrical Repair [PHONE_NUMBER]" at bounding box center [323, 71] width 426 height 58
drag, startPoint x: 242, startPoint y: 223, endPoint x: 228, endPoint y: 283, distance: 62.0
click at [241, 229] on div "Back to Dashboard Change Sender ID Customers Technicians Select a contact Outbo…" at bounding box center [322, 150] width 439 height 273
click at [115, 212] on div "Back to Dashboard Change Sender ID Customers Technicians Select a contact Outbo…" at bounding box center [322, 150] width 439 height 273
click at [255, 205] on div "Back to Dashboard Change Sender ID Customers Technicians Select a contact Outbo…" at bounding box center [322, 150] width 439 height 273
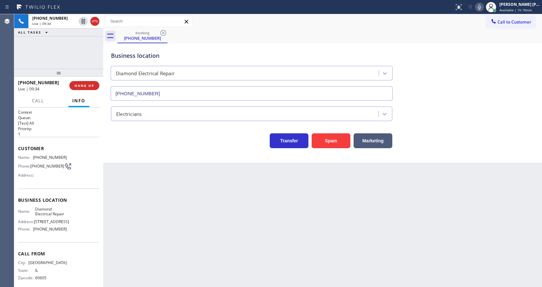
click at [481, 9] on icon at bounding box center [479, 7] width 8 height 8
click at [116, 265] on div "Back to Dashboard Change Sender ID Customers Technicians Select a contact Outbo…" at bounding box center [322, 150] width 439 height 273
click at [481, 7] on rect at bounding box center [479, 6] width 5 height 5
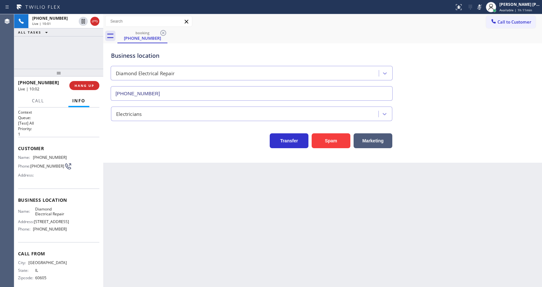
click at [487, 90] on div "Business location Diamond Electrical Repair [PHONE_NUMBER]" at bounding box center [323, 71] width 426 height 58
click at [157, 261] on div "Back to Dashboard Change Sender ID Customers Technicians Select a contact Outbo…" at bounding box center [322, 150] width 439 height 273
click at [248, 265] on div "Back to Dashboard Change Sender ID Customers Technicians Select a contact Outbo…" at bounding box center [322, 150] width 439 height 273
drag, startPoint x: 144, startPoint y: 178, endPoint x: 148, endPoint y: 188, distance: 10.8
click at [146, 184] on div "Back to Dashboard Change Sender ID Customers Technicians Select a contact Outbo…" at bounding box center [322, 150] width 439 height 273
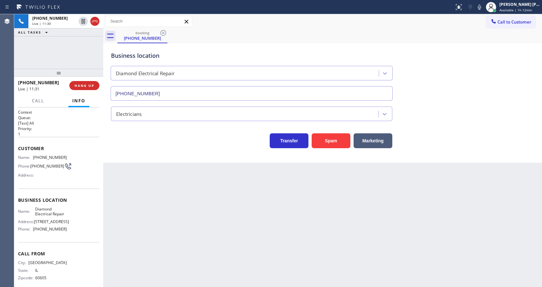
drag, startPoint x: 291, startPoint y: 227, endPoint x: 291, endPoint y: 241, distance: 13.9
click at [291, 227] on div "Back to Dashboard Change Sender ID Customers Technicians Select a contact Outbo…" at bounding box center [322, 150] width 439 height 273
drag, startPoint x: 287, startPoint y: 253, endPoint x: 284, endPoint y: 257, distance: 4.9
click at [287, 253] on div "Back to Dashboard Change Sender ID Customers Technicians Select a contact Outbo…" at bounding box center [322, 150] width 439 height 273
click at [358, 250] on div "Back to Dashboard Change Sender ID Customers Technicians Select a contact Outbo…" at bounding box center [322, 150] width 439 height 273
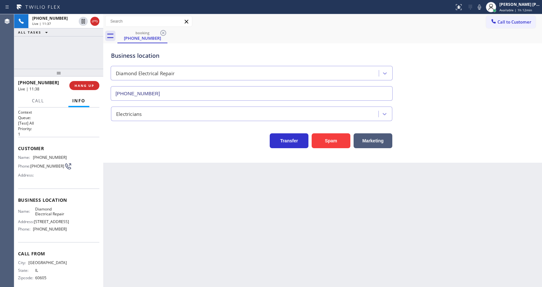
click at [447, 179] on div "Back to Dashboard Change Sender ID Customers Technicians Select a contact Outbo…" at bounding box center [322, 150] width 439 height 273
click at [154, 267] on div "Back to Dashboard Change Sender ID Customers Technicians Select a contact Outbo…" at bounding box center [322, 150] width 439 height 273
click at [277, 217] on div "Back to Dashboard Change Sender ID Customers Technicians Select a contact Outbo…" at bounding box center [322, 150] width 439 height 273
click at [190, 215] on div "Back to Dashboard Change Sender ID Customers Technicians Select a contact Outbo…" at bounding box center [322, 150] width 439 height 273
click at [75, 82] on button "HANG UP" at bounding box center [84, 85] width 30 height 9
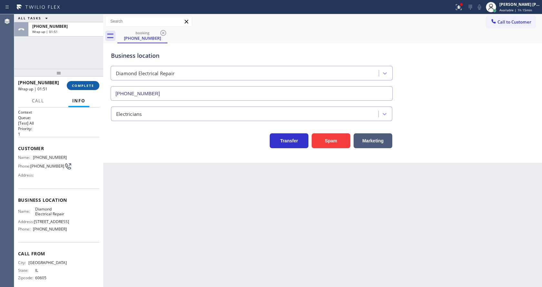
click at [84, 84] on span "COMPLETE" at bounding box center [83, 85] width 22 height 5
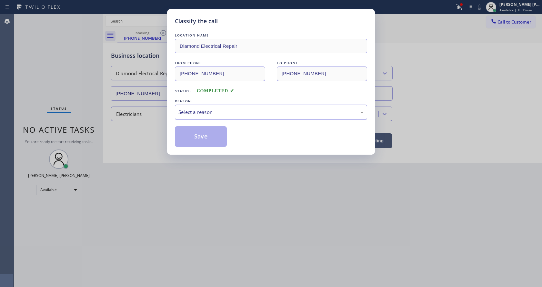
click at [205, 115] on div "Select a reason" at bounding box center [270, 111] width 185 height 7
click at [200, 138] on button "Save" at bounding box center [201, 136] width 52 height 21
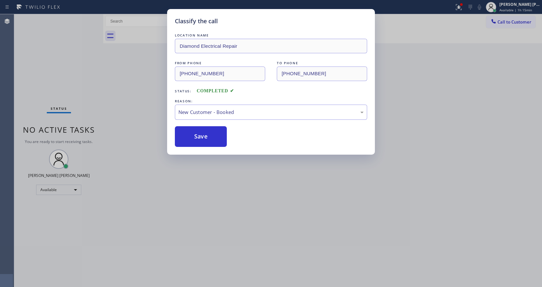
click at [236, 180] on div "Classify the call LOCATION NAME Diamond Electrical Repair FROM PHONE [PHONE_NUM…" at bounding box center [271, 143] width 542 height 287
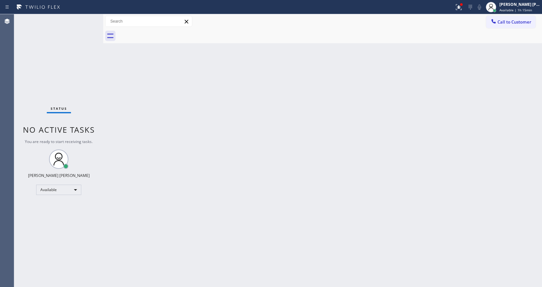
click at [344, 125] on div "Back to Dashboard Change Sender ID Customers Technicians Select a contact Outbo…" at bounding box center [322, 150] width 439 height 273
click at [461, 1] on button at bounding box center [458, 7] width 14 height 14
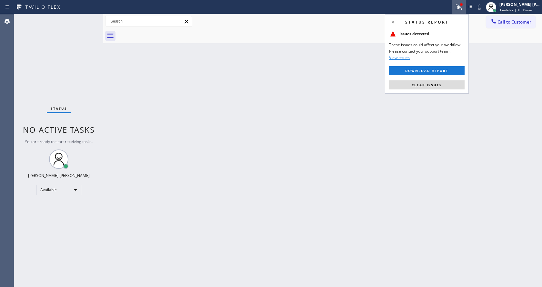
click at [423, 90] on div "Status report Issues detected These issues could affect your workflow. Please c…" at bounding box center [427, 53] width 84 height 79
click at [425, 94] on div "Back to Dashboard Change Sender ID Customers Technicians Select a contact Outbo…" at bounding box center [322, 150] width 439 height 273
click at [423, 84] on span "Clear issues" at bounding box center [427, 85] width 30 height 5
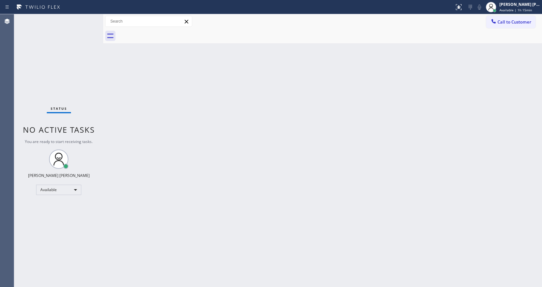
drag, startPoint x: 436, startPoint y: 103, endPoint x: 195, endPoint y: 220, distance: 267.7
click at [433, 104] on div "Back to Dashboard Change Sender ID Customers Technicians Select a contact Outbo…" at bounding box center [322, 150] width 439 height 273
click at [84, 19] on div "Status No active tasks You are ready to start receiving tasks. [PERSON_NAME] [P…" at bounding box center [58, 150] width 89 height 273
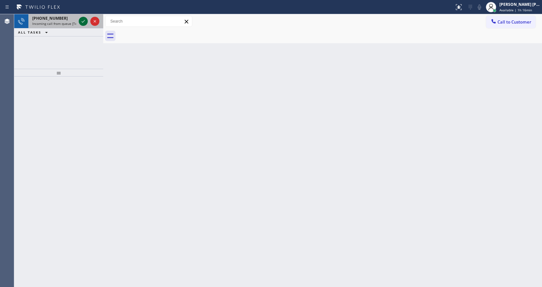
click at [84, 19] on icon at bounding box center [83, 21] width 8 height 8
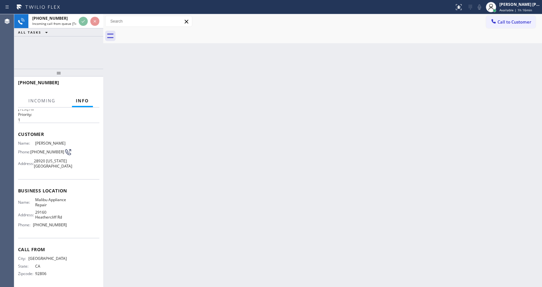
scroll to position [28, 0]
click at [177, 188] on div "Back to Dashboard Change Sender ID Customers Technicians Select a contact Outbo…" at bounding box center [322, 150] width 439 height 273
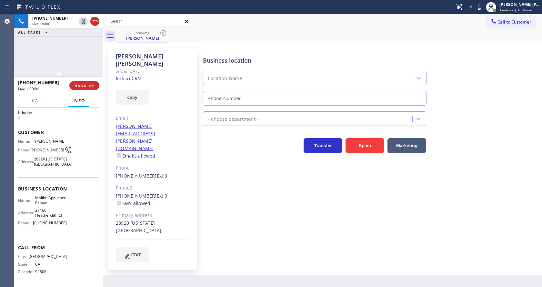
type input "[PHONE_NUMBER]"
click at [130, 75] on link "link to CRM" at bounding box center [129, 78] width 26 height 6
click at [483, 9] on icon at bounding box center [479, 7] width 8 height 8
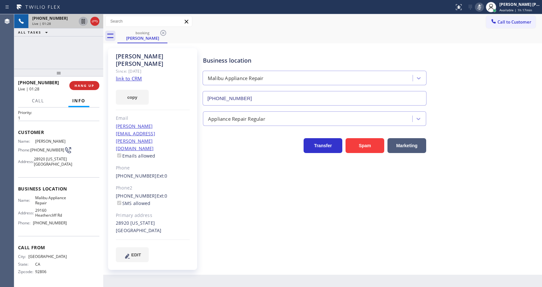
click at [82, 21] on icon at bounding box center [83, 21] width 3 height 5
click at [222, 156] on div "Business location [GEOGRAPHIC_DATA] Appliance Repair [PHONE_NUMBER] Appliance R…" at bounding box center [371, 155] width 339 height 210
click at [83, 20] on icon at bounding box center [83, 21] width 5 height 5
click at [483, 11] on button at bounding box center [479, 7] width 9 height 9
click at [481, 34] on div "booking [PERSON_NAME]" at bounding box center [329, 36] width 424 height 15
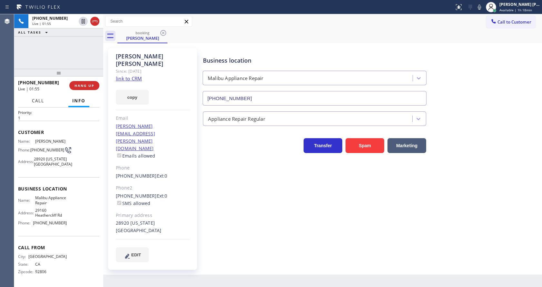
click at [41, 100] on span "Call" at bounding box center [38, 101] width 12 height 6
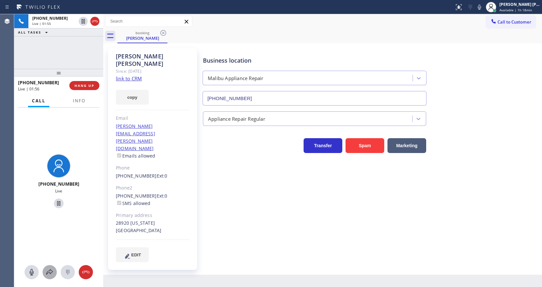
click at [51, 276] on button at bounding box center [50, 272] width 14 height 14
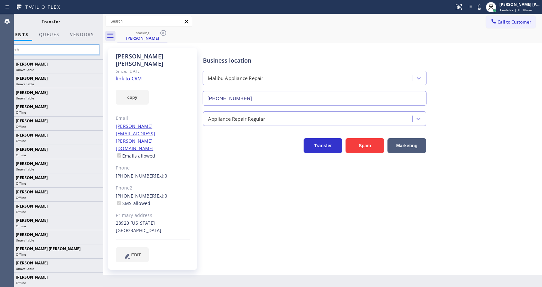
click at [55, 46] on input "text" at bounding box center [50, 50] width 97 height 10
drag, startPoint x: 31, startPoint y: 49, endPoint x: 21, endPoint y: 40, distance: 13.0
click at [31, 49] on input "text" at bounding box center [50, 50] width 97 height 10
type input "rain"
click at [31, 49] on input "rain" at bounding box center [50, 50] width 97 height 10
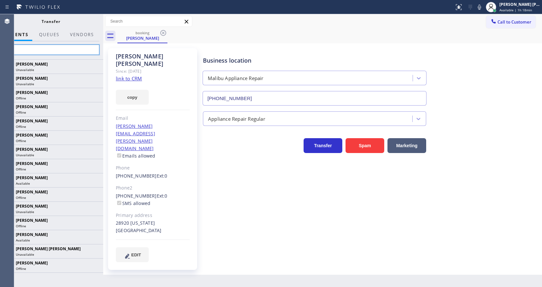
click at [31, 49] on input "rain" at bounding box center [50, 50] width 97 height 10
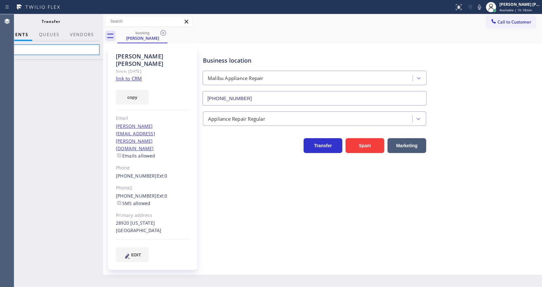
type input "R"
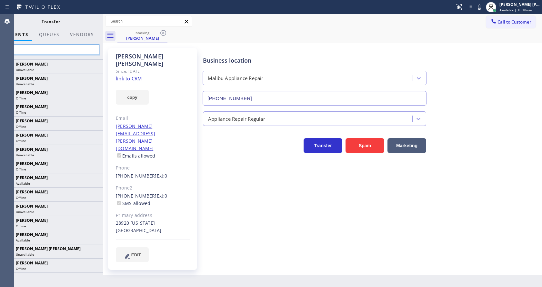
click at [36, 48] on input "ra" at bounding box center [50, 50] width 97 height 10
type input "r"
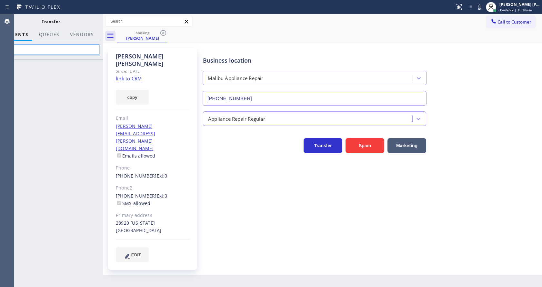
type input "r"
type input "[PERSON_NAME]"
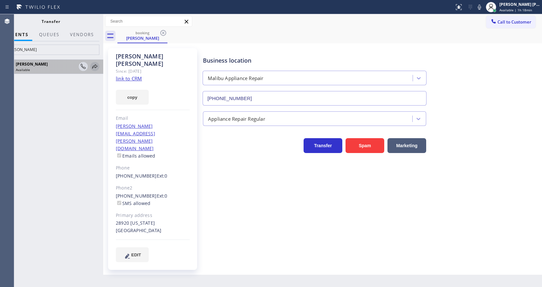
click at [94, 66] on icon at bounding box center [95, 67] width 8 height 8
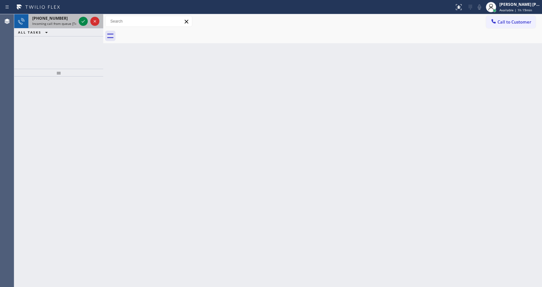
click at [61, 27] on div "[PHONE_NUMBER] Incoming call from queue [Test] All" at bounding box center [52, 21] width 49 height 14
click at [67, 24] on span "Incoming call from queue [Test] All" at bounding box center [59, 23] width 54 height 5
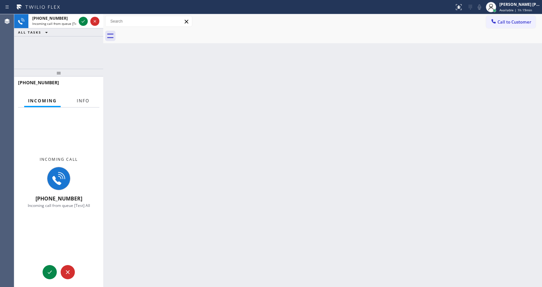
click at [81, 103] on span "Info" at bounding box center [83, 101] width 13 height 6
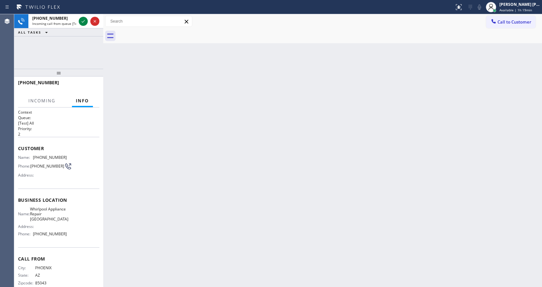
click at [218, 140] on div "Back to Dashboard Change Sender ID Customers Technicians Select a contact Outbo…" at bounding box center [322, 150] width 439 height 273
click at [81, 20] on icon at bounding box center [83, 21] width 8 height 8
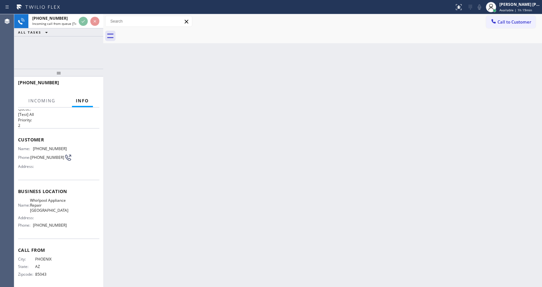
scroll to position [13, 0]
click at [289, 139] on div "Back to Dashboard Change Sender ID Customers Technicians Select a contact Outbo…" at bounding box center [322, 150] width 439 height 273
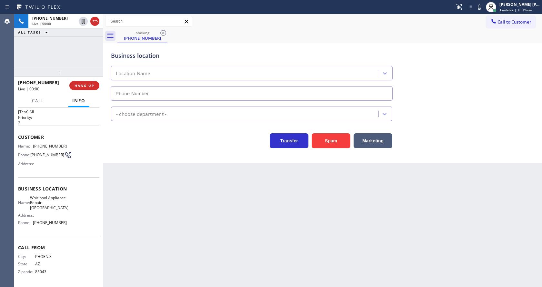
type input "[PHONE_NUMBER]"
click at [321, 137] on button "Spam" at bounding box center [331, 140] width 39 height 15
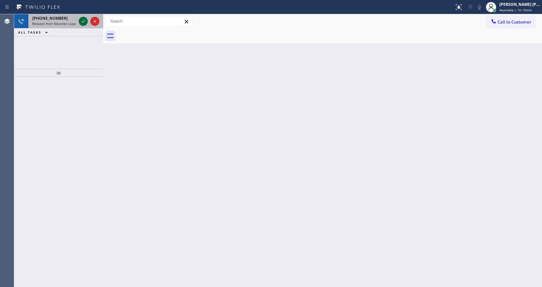
click at [82, 19] on icon at bounding box center [83, 21] width 8 height 8
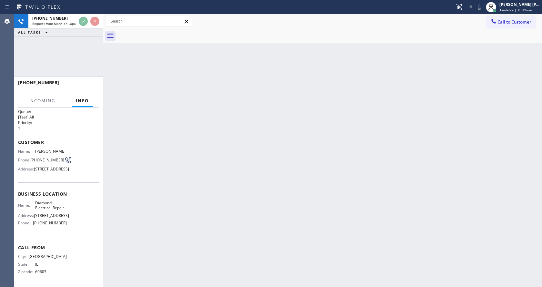
scroll to position [23, 0]
click at [256, 208] on div "Back to Dashboard Change Sender ID Customers Technicians Select a contact Outbo…" at bounding box center [322, 150] width 439 height 273
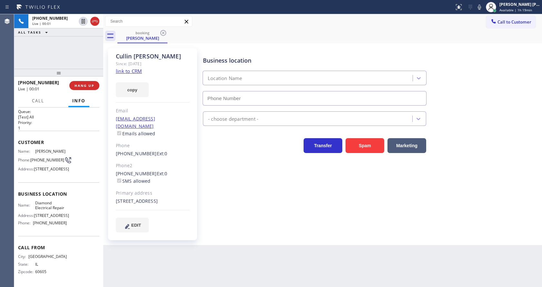
type input "[PHONE_NUMBER]"
click at [256, 208] on div "Business location Diamond Electrical Repair [PHONE_NUMBER] Electricians Transfe…" at bounding box center [371, 140] width 339 height 181
click at [490, 99] on div "Business location Diamond Electrical Repair [PHONE_NUMBER]" at bounding box center [371, 76] width 339 height 58
click at [219, 233] on div "Business location Diamond Electrical Repair [PHONE_NUMBER] Electricians Transfe…" at bounding box center [371, 146] width 339 height 193
click at [480, 8] on icon at bounding box center [479, 7] width 8 height 8
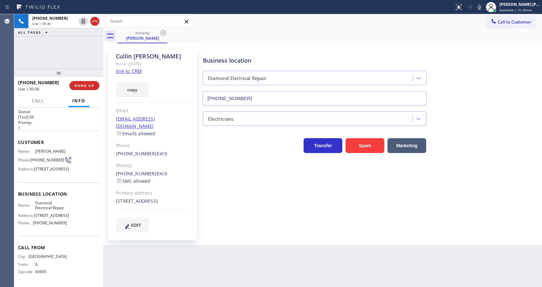
click at [481, 78] on div "Business location Diamond Electrical Repair [PHONE_NUMBER]" at bounding box center [371, 76] width 339 height 58
click at [479, 10] on icon at bounding box center [479, 7] width 8 height 8
click at [446, 274] on div "Back to Dashboard Change Sender ID Customers Technicians Select a contact Outbo…" at bounding box center [322, 150] width 439 height 273
click at [261, 242] on div "Business location Diamond Electrical Repair [PHONE_NUMBER] Electricians Transfe…" at bounding box center [371, 146] width 339 height 193
drag, startPoint x: 477, startPoint y: 137, endPoint x: 467, endPoint y: 153, distance: 18.4
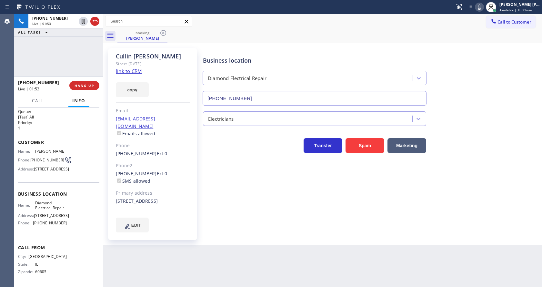
click at [477, 137] on div "Transfer Spam Marketing" at bounding box center [371, 142] width 339 height 21
click at [270, 240] on div "Business location Diamond Electrical Repair [PHONE_NUMBER] Electricians Transfe…" at bounding box center [371, 146] width 339 height 193
click at [289, 200] on div "Business location Diamond Electrical Repair [PHONE_NUMBER] Electricians Transfe…" at bounding box center [371, 140] width 339 height 181
click at [86, 87] on span "HANG UP" at bounding box center [84, 85] width 20 height 5
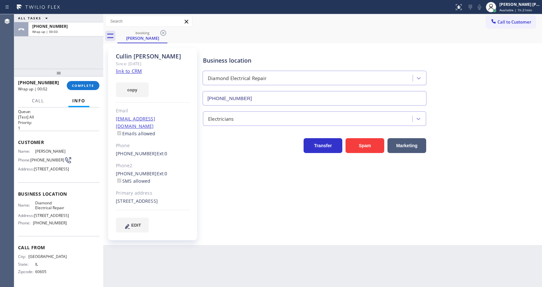
click at [128, 72] on link "link to CRM" at bounding box center [129, 71] width 26 height 6
click at [233, 156] on div "Business location Diamond Electrical Repair [PHONE_NUMBER] Electricians Transfe…" at bounding box center [371, 140] width 339 height 181
click at [75, 84] on span "COMPLETE" at bounding box center [83, 85] width 22 height 5
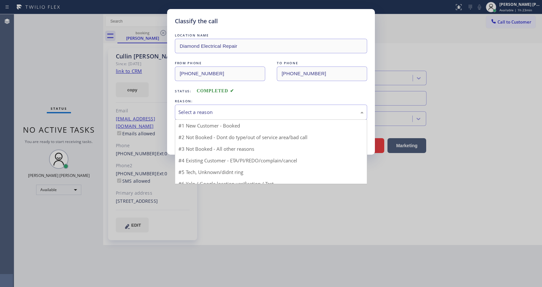
click at [209, 116] on div "Select a reason" at bounding box center [271, 111] width 192 height 15
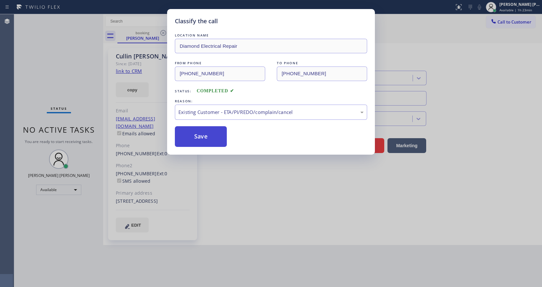
click at [198, 136] on button "Save" at bounding box center [201, 136] width 52 height 21
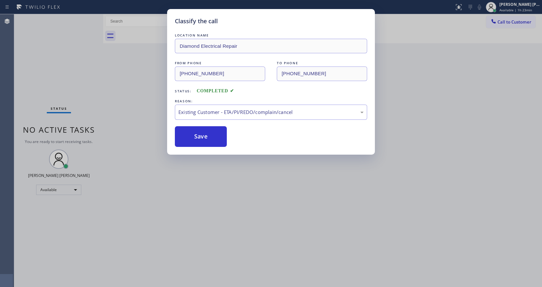
click at [254, 221] on div "Classify the call LOCATION NAME Diamond Electrical Repair FROM PHONE [PHONE_NUM…" at bounding box center [271, 143] width 542 height 287
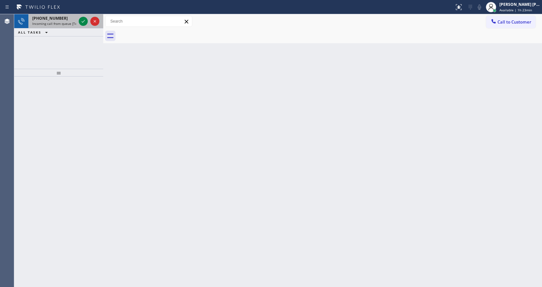
click at [69, 17] on div "[PHONE_NUMBER]" at bounding box center [54, 17] width 44 height 5
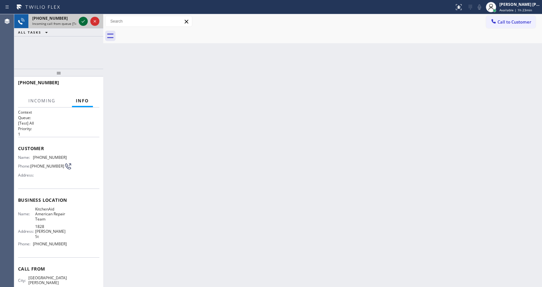
click at [84, 21] on icon at bounding box center [83, 21] width 8 height 8
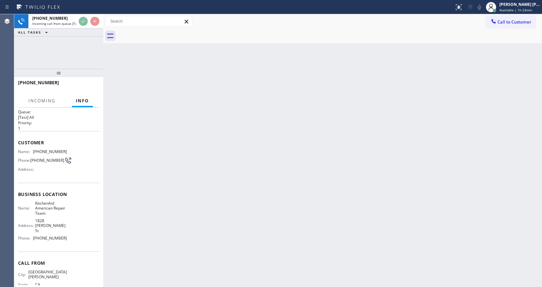
scroll to position [13, 0]
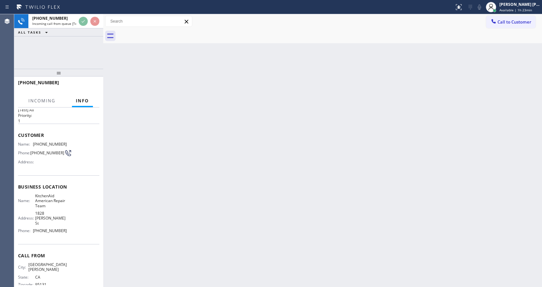
click at [184, 196] on div "Back to Dashboard Change Sender ID Customers Technicians Select a contact Outbo…" at bounding box center [322, 150] width 439 height 273
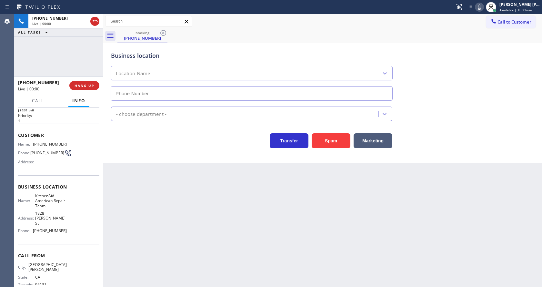
type input "[PHONE_NUMBER]"
click at [136, 173] on div "Back to Dashboard Change Sender ID Customers Technicians Select a contact Outbo…" at bounding box center [322, 150] width 439 height 273
drag, startPoint x: 227, startPoint y: 207, endPoint x: 230, endPoint y: 209, distance: 3.5
click at [229, 208] on div "Back to Dashboard Change Sender ID Customers Technicians Select a contact Outbo…" at bounding box center [322, 150] width 439 height 273
click at [158, 188] on div "Back to Dashboard Change Sender ID Customers Technicians Select a contact Outbo…" at bounding box center [322, 150] width 439 height 273
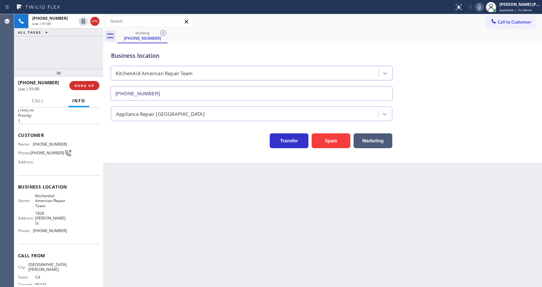
drag, startPoint x: 210, startPoint y: 232, endPoint x: 184, endPoint y: 255, distance: 35.2
click at [212, 232] on div "Back to Dashboard Change Sender ID Customers Technicians Select a contact Outbo…" at bounding box center [322, 150] width 439 height 273
click at [89, 244] on div "Call From City: [GEOGRAPHIC_DATA][PERSON_NAME]: [US_STATE] Zipcode: 95131" at bounding box center [58, 271] width 81 height 54
click at [259, 227] on div "Back to Dashboard Change Sender ID Customers Technicians Select a contact Outbo…" at bounding box center [322, 150] width 439 height 273
click at [133, 166] on div "Back to Dashboard Change Sender ID Customers Technicians Select a contact Outbo…" at bounding box center [322, 150] width 439 height 273
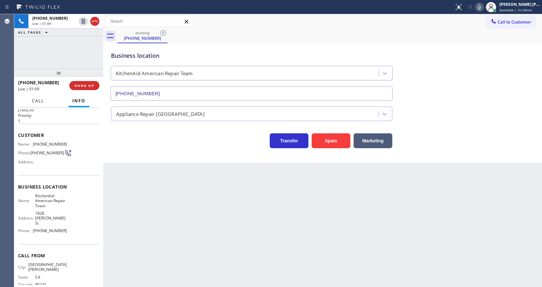
click at [36, 101] on span "Call" at bounding box center [38, 101] width 12 height 6
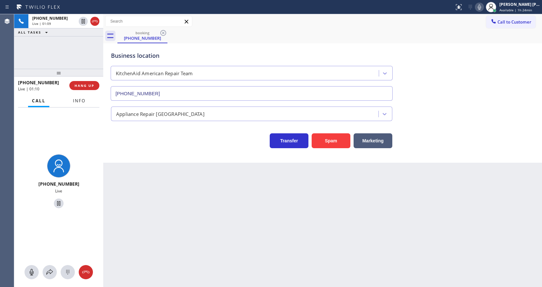
click at [75, 101] on span "Info" at bounding box center [79, 101] width 13 height 6
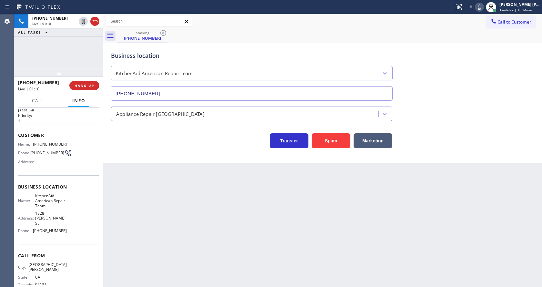
click at [215, 215] on div "Back to Dashboard Change Sender ID Customers Technicians Select a contact Outbo…" at bounding box center [322, 150] width 439 height 273
click at [157, 149] on div "Business location KitchenAid American Repair Team [PHONE_NUMBER] Appliance Repa…" at bounding box center [322, 102] width 439 height 119
click at [136, 163] on div "Back to Dashboard Change Sender ID Customers Technicians Select a contact Outbo…" at bounding box center [322, 150] width 439 height 273
click at [287, 246] on div "Back to Dashboard Change Sender ID Customers Technicians Select a contact Outbo…" at bounding box center [322, 150] width 439 height 273
click at [76, 86] on span "HANG UP" at bounding box center [84, 85] width 20 height 5
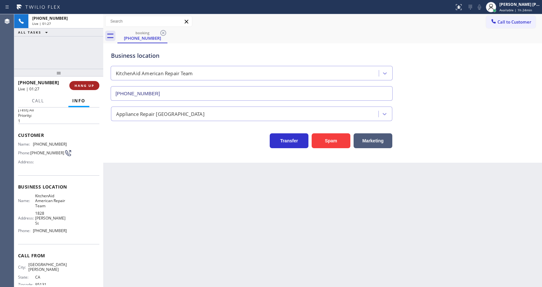
click at [76, 86] on span "HANG UP" at bounding box center [84, 85] width 20 height 5
click at [76, 86] on span "COMPLETE" at bounding box center [83, 85] width 22 height 5
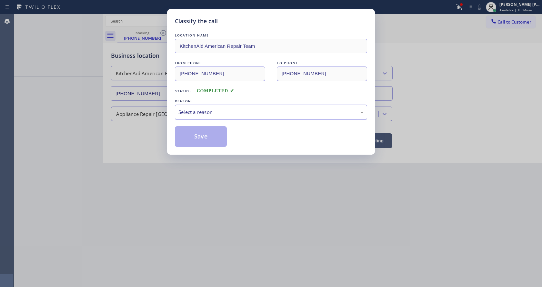
click at [231, 113] on div "Select a reason" at bounding box center [270, 111] width 185 height 7
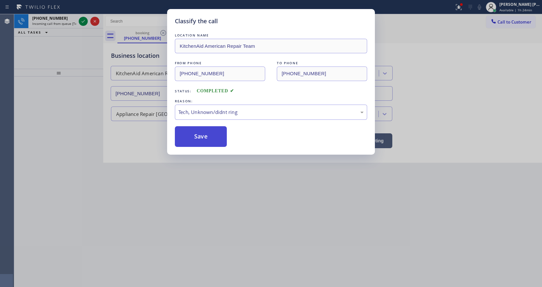
click at [199, 138] on button "Save" at bounding box center [201, 136] width 52 height 21
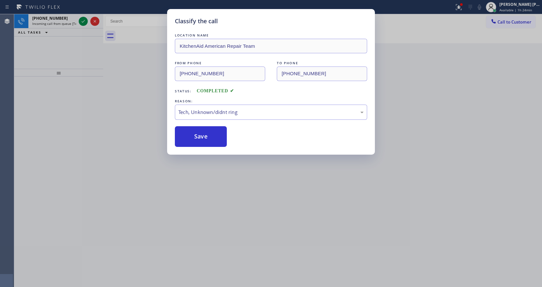
click at [83, 20] on div "Classify the call LOCATION NAME KitchenAid American Repair Team FROM PHONE [PHO…" at bounding box center [271, 143] width 542 height 287
click at [83, 20] on div "Classify the call LOCATION NAME Appliance Repair In [GEOGRAPHIC_DATA] FROM PHON…" at bounding box center [278, 150] width 528 height 273
click at [83, 20] on icon at bounding box center [83, 21] width 8 height 8
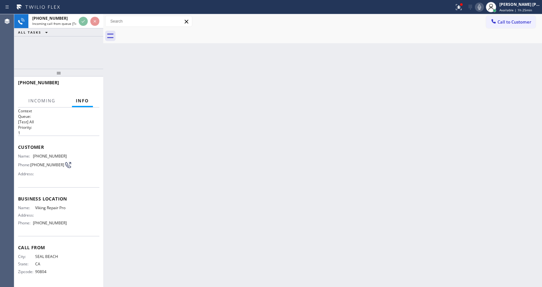
scroll to position [8, 0]
click at [242, 181] on div "Back to Dashboard Change Sender ID Customers Technicians Select a contact Outbo…" at bounding box center [322, 150] width 439 height 273
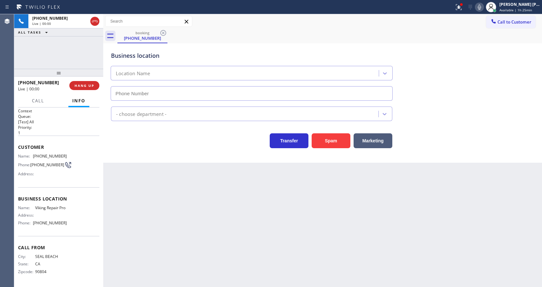
type input "[PHONE_NUMBER]"
click at [219, 200] on div "Back to Dashboard Change Sender ID Customers Technicians Select a contact Outbo…" at bounding box center [322, 150] width 439 height 273
click at [150, 165] on div "Back to Dashboard Change Sender ID Customers Technicians Select a contact Outbo…" at bounding box center [322, 150] width 439 height 273
click at [311, 235] on div "Back to Dashboard Change Sender ID Customers Technicians Select a contact Outbo…" at bounding box center [322, 150] width 439 height 273
click at [460, 8] on icon at bounding box center [458, 6] width 4 height 5
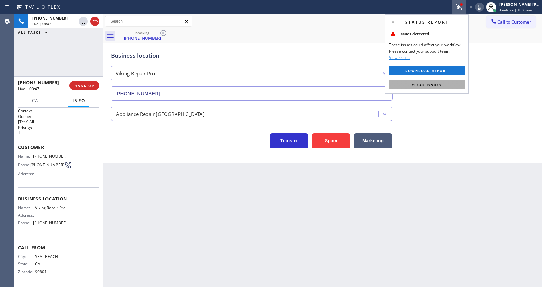
click at [439, 82] on button "Clear issues" at bounding box center [426, 84] width 75 height 9
click at [487, 86] on div "Business location Viking Repair Pro [PHONE_NUMBER]" at bounding box center [323, 71] width 426 height 58
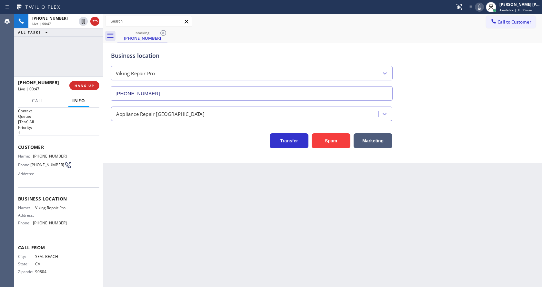
click at [183, 228] on div "Back to Dashboard Change Sender ID Customers Technicians Select a contact Outbo…" at bounding box center [322, 150] width 439 height 273
click at [38, 162] on span "[PHONE_NUMBER]" at bounding box center [47, 164] width 34 height 5
drag, startPoint x: 33, startPoint y: 151, endPoint x: 73, endPoint y: 151, distance: 40.3
click at [73, 154] on div "Name: [PHONE_NUMBER] Phone: [PHONE_NUMBER] Address:" at bounding box center [58, 166] width 81 height 25
copy div "[PHONE_NUMBER]"
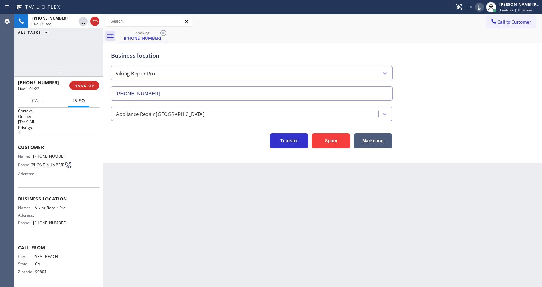
click at [152, 194] on div "Back to Dashboard Change Sender ID Customers Technicians Select a contact Outbo…" at bounding box center [322, 150] width 439 height 273
click at [74, 216] on div "Name: Viking Repair Pro Address: Phone: [PHONE_NUMBER]" at bounding box center [58, 216] width 81 height 23
drag, startPoint x: 33, startPoint y: 201, endPoint x: 48, endPoint y: 208, distance: 16.7
click at [48, 208] on div "Name: Viking Repair Pro" at bounding box center [42, 207] width 49 height 5
copy span "Viking Repair Pro"
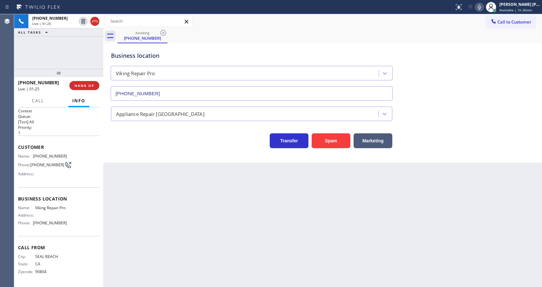
click at [166, 233] on div "Back to Dashboard Change Sender ID Customers Technicians Select a contact Outbo…" at bounding box center [322, 150] width 439 height 273
click at [66, 242] on div "Call From City: [GEOGRAPHIC_DATA]: [US_STATE] Zipcode: 90804" at bounding box center [58, 260] width 81 height 49
drag, startPoint x: 32, startPoint y: 221, endPoint x: 72, endPoint y: 226, distance: 41.0
click at [72, 226] on div "Name: Viking Repair Pro Address: Phone: [PHONE_NUMBER]" at bounding box center [58, 216] width 81 height 23
copy div "[PHONE_NUMBER]"
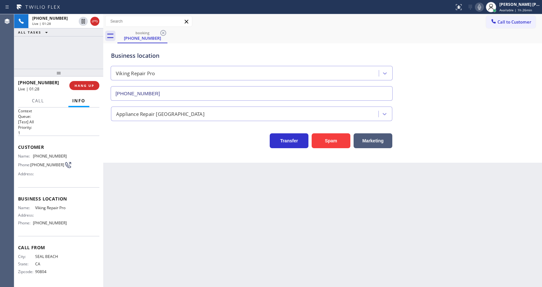
drag, startPoint x: 163, startPoint y: 226, endPoint x: 166, endPoint y: 281, distance: 55.2
click at [164, 232] on div "Back to Dashboard Change Sender ID Customers Technicians Select a contact Outbo…" at bounding box center [322, 150] width 439 height 273
click at [180, 171] on div "Back to Dashboard Change Sender ID Customers Technicians Select a contact Outbo…" at bounding box center [322, 150] width 439 height 273
click at [273, 212] on div "Back to Dashboard Change Sender ID Customers Technicians Select a contact Outbo…" at bounding box center [322, 150] width 439 height 273
click at [305, 220] on div "Back to Dashboard Change Sender ID Customers Technicians Select a contact Outbo…" at bounding box center [322, 150] width 439 height 273
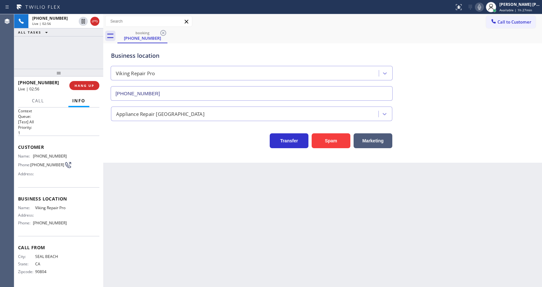
click at [213, 202] on div "Back to Dashboard Change Sender ID Customers Technicians Select a contact Outbo…" at bounding box center [322, 150] width 439 height 273
click at [479, 10] on icon at bounding box center [479, 7] width 8 height 8
click at [472, 68] on div "Business location Viking Repair Pro [PHONE_NUMBER]" at bounding box center [323, 71] width 426 height 58
drag, startPoint x: 496, startPoint y: 72, endPoint x: 495, endPoint y: 56, distance: 15.9
click at [496, 72] on div "Business location Viking Repair Pro [PHONE_NUMBER]" at bounding box center [323, 71] width 426 height 58
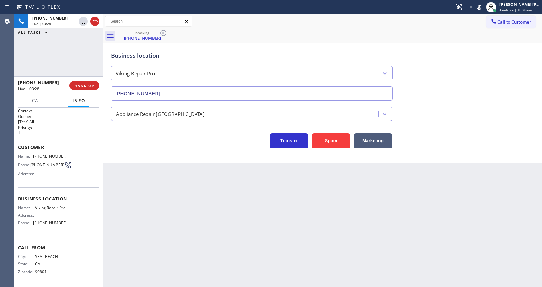
click at [204, 194] on div "Back to Dashboard Change Sender ID Customers Technicians Select a contact Outbo…" at bounding box center [322, 150] width 439 height 273
click at [121, 184] on div "Back to Dashboard Change Sender ID Customers Technicians Select a contact Outbo…" at bounding box center [322, 150] width 439 height 273
click at [481, 7] on icon at bounding box center [479, 7] width 8 height 8
click at [481, 36] on div "booking [PHONE_NUMBER]" at bounding box center [329, 36] width 424 height 15
click at [184, 224] on div "Back to Dashboard Change Sender ID Customers Technicians Select a contact Outbo…" at bounding box center [322, 150] width 439 height 273
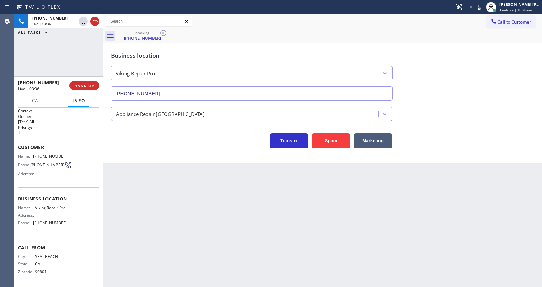
click at [336, 202] on div "Back to Dashboard Change Sender ID Customers Technicians Select a contact Outbo…" at bounding box center [322, 150] width 439 height 273
click at [480, 8] on icon at bounding box center [479, 7] width 8 height 8
click at [81, 20] on icon at bounding box center [83, 21] width 8 height 8
click at [218, 229] on div "Back to Dashboard Change Sender ID Customers Technicians Select a contact Outbo…" at bounding box center [322, 150] width 439 height 273
drag, startPoint x: 479, startPoint y: 6, endPoint x: 477, endPoint y: 15, distance: 9.3
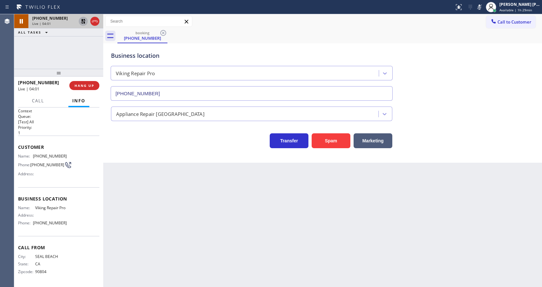
click at [479, 6] on icon at bounding box center [479, 7] width 8 height 8
click at [81, 18] on icon at bounding box center [83, 21] width 8 height 8
click at [199, 192] on div "Back to Dashboard Change Sender ID Customers Technicians Select a contact Outbo…" at bounding box center [322, 150] width 439 height 273
click at [152, 281] on div "Back to Dashboard Change Sender ID Customers Technicians Select a contact Outbo…" at bounding box center [322, 150] width 439 height 273
click at [290, 241] on div "Back to Dashboard Change Sender ID Customers Technicians Select a contact Outbo…" at bounding box center [322, 150] width 439 height 273
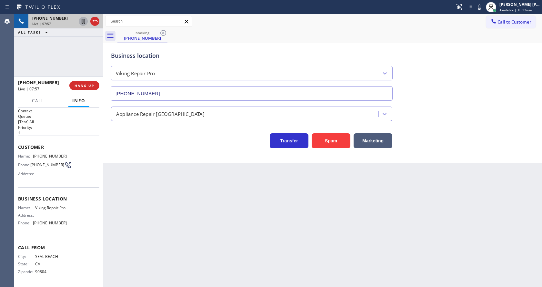
click at [280, 260] on div "Back to Dashboard Change Sender ID Customers Technicians Select a contact Outbo…" at bounding box center [322, 150] width 439 height 273
drag, startPoint x: 414, startPoint y: 225, endPoint x: 402, endPoint y: 230, distance: 13.1
click at [414, 225] on div "Back to Dashboard Change Sender ID Customers Technicians Select a contact Outbo…" at bounding box center [322, 150] width 439 height 273
click at [447, 118] on div "Appliance Repair [GEOGRAPHIC_DATA]" at bounding box center [323, 112] width 426 height 17
click at [162, 285] on div "Back to Dashboard Change Sender ID Customers Technicians Select a contact Outbo…" at bounding box center [322, 150] width 439 height 273
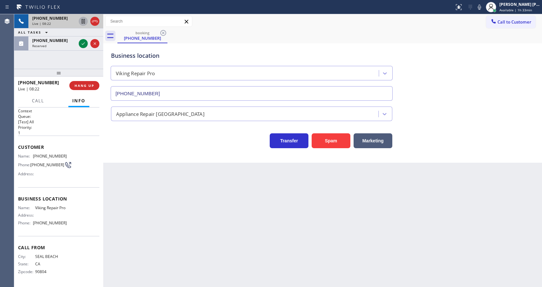
click at [231, 215] on div "Back to Dashboard Change Sender ID Customers Technicians Select a contact Outbo…" at bounding box center [322, 150] width 439 height 273
click at [139, 280] on div "Back to Dashboard Change Sender ID Customers Technicians Select a contact Outbo…" at bounding box center [322, 150] width 439 height 273
click at [145, 224] on div "Back to Dashboard Change Sender ID Customers Technicians Select a contact Outbo…" at bounding box center [322, 150] width 439 height 273
click at [84, 43] on icon at bounding box center [83, 44] width 8 height 8
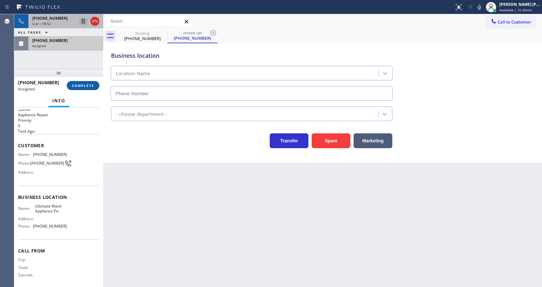
click at [84, 85] on span "COMPLETE" at bounding box center [83, 85] width 22 height 5
type input "[PHONE_NUMBER]"
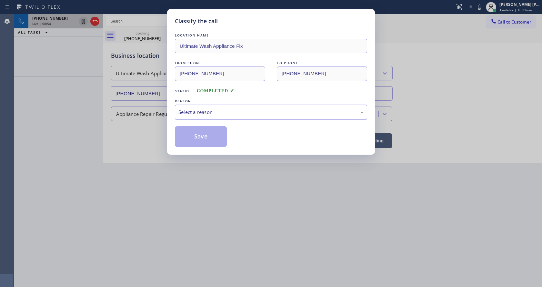
click at [203, 114] on div "Select a reason" at bounding box center [270, 111] width 185 height 7
click at [194, 134] on button "Save" at bounding box center [201, 136] width 52 height 21
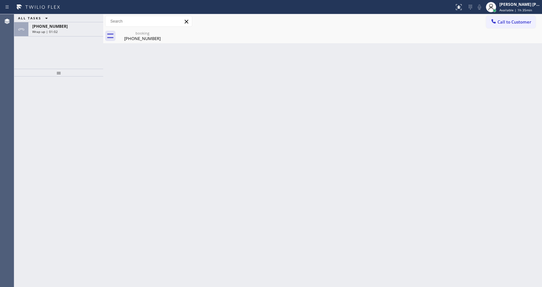
drag, startPoint x: 124, startPoint y: 175, endPoint x: 123, endPoint y: 162, distance: 12.9
click at [124, 173] on div "Back to Dashboard Change Sender ID Customers Technicians Select a contact Outbo…" at bounding box center [322, 150] width 439 height 273
click at [70, 28] on div "[PHONE_NUMBER]" at bounding box center [65, 26] width 67 height 5
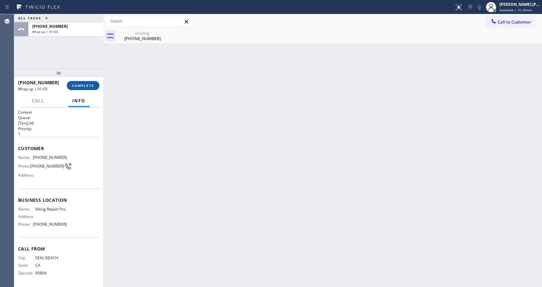
click at [84, 86] on span "COMPLETE" at bounding box center [83, 85] width 22 height 5
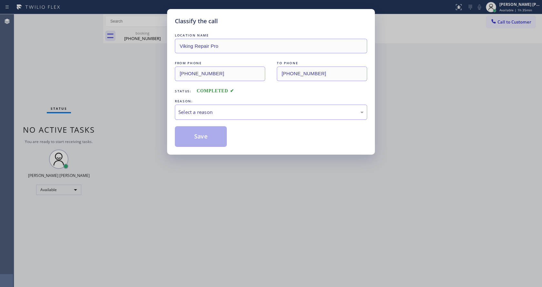
click at [208, 109] on div "Select a reason" at bounding box center [270, 111] width 185 height 7
click at [203, 133] on button "Save" at bounding box center [201, 136] width 52 height 21
click at [258, 196] on div "Classify the call LOCATION NAME Viking Repair Pro FROM PHONE [PHONE_NUMBER] TO …" at bounding box center [271, 143] width 542 height 287
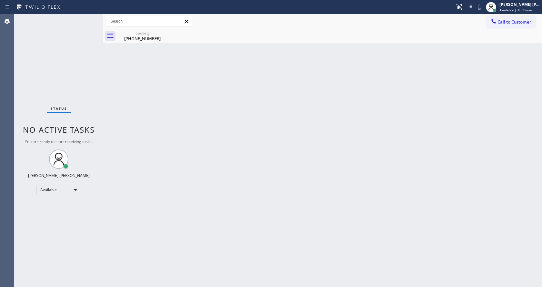
click at [312, 135] on div "Back to Dashboard Change Sender ID Customers Technicians Select a contact Outbo…" at bounding box center [322, 150] width 439 height 273
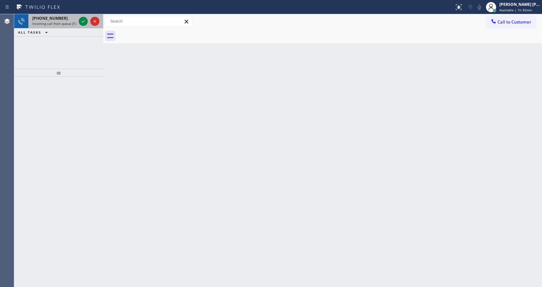
click at [65, 22] on span "Incoming call from queue [Test] All" at bounding box center [59, 23] width 54 height 5
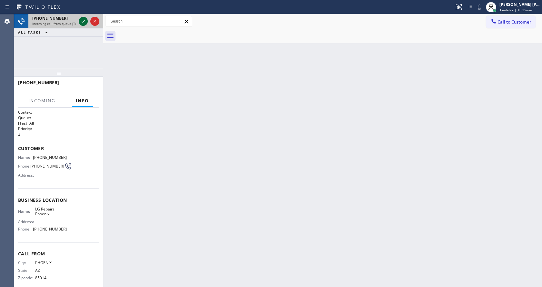
click at [80, 21] on icon at bounding box center [83, 21] width 8 height 8
click at [241, 196] on div "Back to Dashboard Change Sender ID Customers Technicians Select a contact Outbo…" at bounding box center [322, 150] width 439 height 273
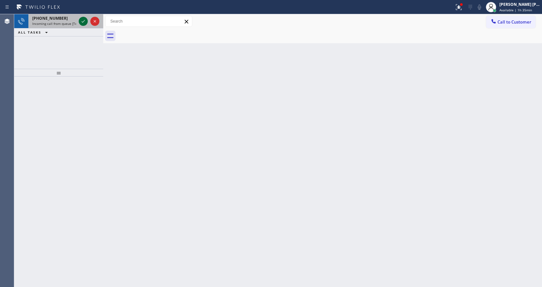
click at [82, 16] on div at bounding box center [88, 21] width 23 height 14
click at [82, 17] on div at bounding box center [88, 21] width 23 height 14
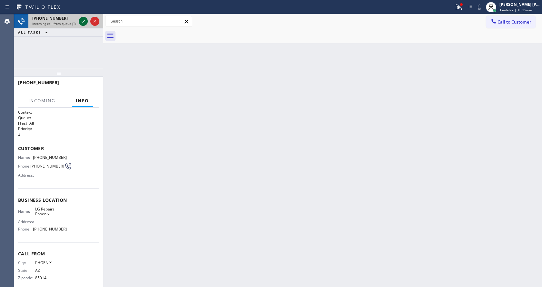
click at [82, 18] on icon at bounding box center [83, 21] width 8 height 8
click at [198, 134] on div "Back to Dashboard Change Sender ID Customers Technicians Select a contact Outbo…" at bounding box center [322, 150] width 439 height 273
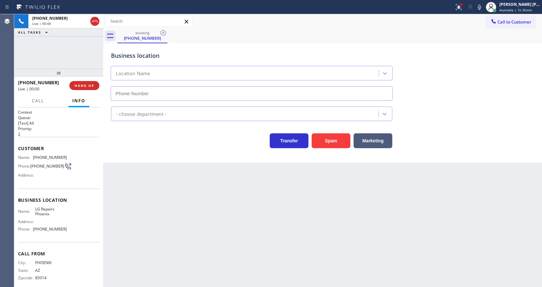
type input "[PHONE_NUMBER]"
click at [144, 190] on div "Back to Dashboard Change Sender ID Customers Technicians Select a contact Outbo…" at bounding box center [322, 150] width 439 height 273
click at [456, 1] on button at bounding box center [458, 7] width 14 height 14
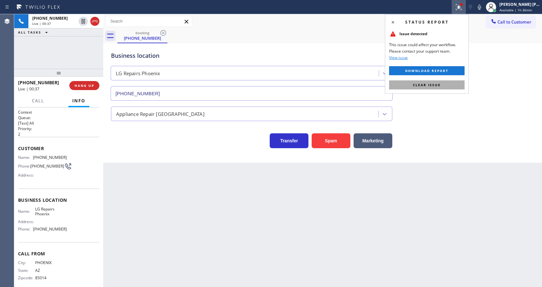
click at [437, 80] on button "Clear issue" at bounding box center [426, 84] width 75 height 9
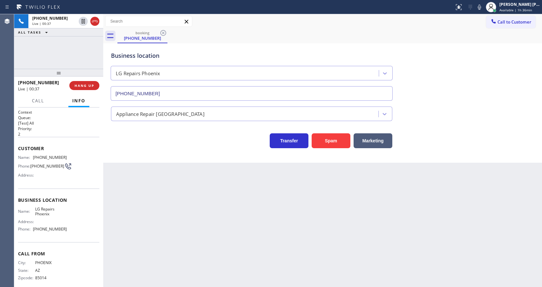
click at [450, 80] on div "Business location LG Repairs [GEOGRAPHIC_DATA] [PHONE_NUMBER]" at bounding box center [323, 71] width 426 height 58
click at [162, 246] on div "Back to Dashboard Change Sender ID Customers Technicians Select a contact Outbo…" at bounding box center [322, 150] width 439 height 273
click at [46, 193] on div "Business location Name: LG Repairs Phoenix Address: Phone: [PHONE_NUMBER]" at bounding box center [58, 215] width 81 height 54
click at [60, 199] on span "Business location" at bounding box center [58, 200] width 81 height 6
drag, startPoint x: 32, startPoint y: 156, endPoint x: 82, endPoint y: 159, distance: 49.4
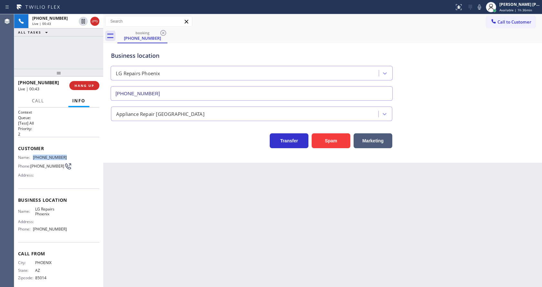
click at [82, 159] on div "Name: [PHONE_NUMBER] Phone: [PHONE_NUMBER] Address:" at bounding box center [58, 167] width 81 height 25
copy div "[PHONE_NUMBER]"
click at [165, 214] on div "Back to Dashboard Change Sender ID Customers Technicians Select a contact Outbo…" at bounding box center [322, 150] width 439 height 273
drag, startPoint x: 75, startPoint y: 203, endPoint x: 65, endPoint y: 206, distance: 10.9
click at [75, 203] on span "Business location" at bounding box center [58, 200] width 81 height 6
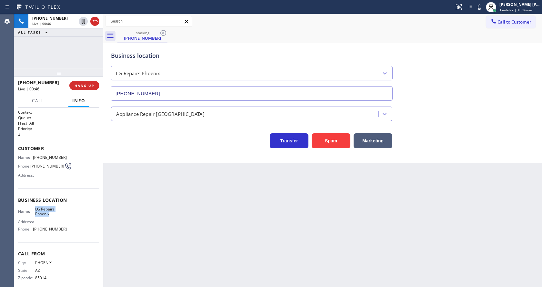
drag, startPoint x: 32, startPoint y: 209, endPoint x: 55, endPoint y: 216, distance: 24.2
click at [55, 216] on div "Name: LG Repairs Phoenix" at bounding box center [42, 211] width 49 height 10
click at [172, 231] on div "Back to Dashboard Change Sender ID Customers Technicians Select a contact Outbo…" at bounding box center [322, 150] width 439 height 273
click at [60, 219] on div "Name: LG Repairs Phoenix Address: Phone: [PHONE_NUMBER]" at bounding box center [42, 220] width 49 height 28
drag, startPoint x: 33, startPoint y: 232, endPoint x: 64, endPoint y: 232, distance: 31.3
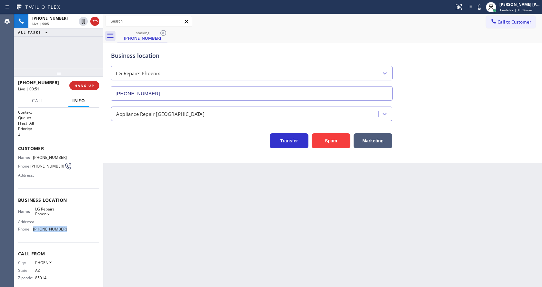
click at [64, 232] on div "Name: LG Repairs Phoenix Address: Phone: [PHONE_NUMBER]" at bounding box center [58, 220] width 81 height 28
drag, startPoint x: 163, startPoint y: 238, endPoint x: 149, endPoint y: 280, distance: 44.4
click at [161, 241] on div "Back to Dashboard Change Sender ID Customers Technicians Select a contact Outbo…" at bounding box center [322, 150] width 439 height 273
click at [244, 203] on div "Back to Dashboard Change Sender ID Customers Technicians Select a contact Outbo…" at bounding box center [322, 150] width 439 height 273
click at [203, 168] on div "Back to Dashboard Change Sender ID Customers Technicians Select a contact Outbo…" at bounding box center [322, 150] width 439 height 273
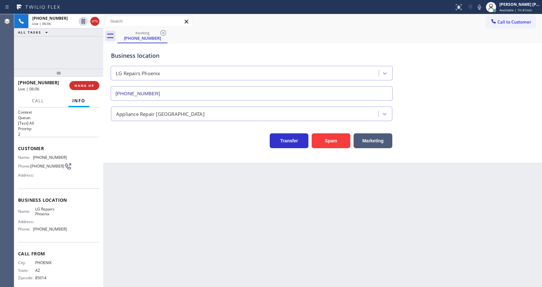
click at [298, 246] on div "Back to Dashboard Change Sender ID Customers Technicians Select a contact Outbo…" at bounding box center [322, 150] width 439 height 273
click at [137, 249] on div "Back to Dashboard Change Sender ID Customers Technicians Select a contact Outbo…" at bounding box center [322, 150] width 439 height 273
click at [325, 229] on div "Back to Dashboard Change Sender ID Customers Technicians Select a contact Outbo…" at bounding box center [322, 150] width 439 height 273
click at [197, 183] on div "Back to Dashboard Change Sender ID Customers Technicians Select a contact Outbo…" at bounding box center [322, 150] width 439 height 273
click at [277, 197] on div "Back to Dashboard Change Sender ID Customers Technicians Select a contact Outbo…" at bounding box center [322, 150] width 439 height 273
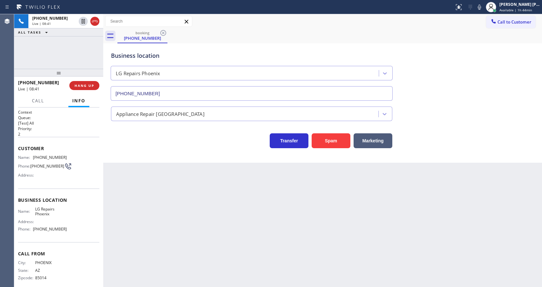
click at [242, 186] on div "Back to Dashboard Change Sender ID Customers Technicians Select a contact Outbo…" at bounding box center [322, 150] width 439 height 273
click at [247, 223] on div "Back to Dashboard Change Sender ID Customers Technicians Select a contact Outbo…" at bounding box center [322, 150] width 439 height 273
click at [193, 162] on div "Business location LG Repairs [GEOGRAPHIC_DATA] [PHONE_NUMBER] Appliance Repair …" at bounding box center [322, 102] width 439 height 119
click at [271, 214] on div "Back to Dashboard Change Sender ID Customers Technicians Select a contact Outbo…" at bounding box center [322, 150] width 439 height 273
click at [148, 149] on div "Business location LG Repairs [GEOGRAPHIC_DATA] [PHONE_NUMBER] Appliance Repair …" at bounding box center [322, 102] width 439 height 119
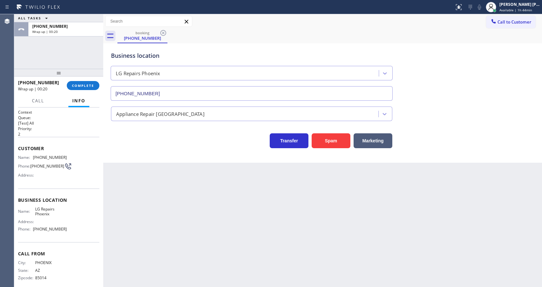
click at [158, 286] on div "Back to Dashboard Change Sender ID Customers Technicians Select a contact Outbo…" at bounding box center [322, 150] width 439 height 273
click at [294, 249] on div "Back to Dashboard Change Sender ID Customers Technicians Select a contact Outbo…" at bounding box center [322, 150] width 439 height 273
drag, startPoint x: 279, startPoint y: 237, endPoint x: 154, endPoint y: 150, distance: 152.1
click at [279, 237] on div "Back to Dashboard Change Sender ID Customers Technicians Select a contact Outbo…" at bounding box center [322, 150] width 439 height 273
click at [79, 84] on span "COMPLETE" at bounding box center [83, 85] width 22 height 5
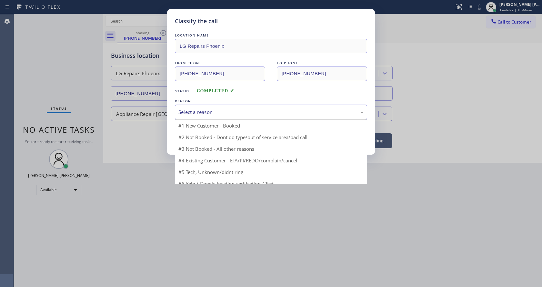
click at [187, 109] on div "Select a reason" at bounding box center [270, 111] width 185 height 7
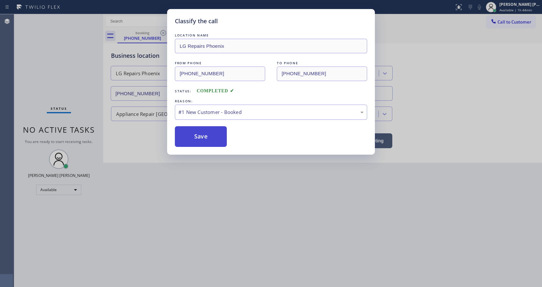
click at [198, 145] on button "Save" at bounding box center [201, 136] width 52 height 21
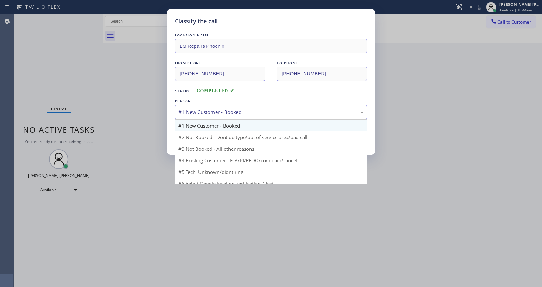
click at [202, 110] on div "#1 New Customer - Booked" at bounding box center [270, 111] width 185 height 7
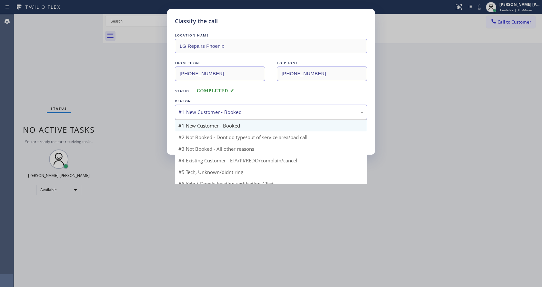
click at [202, 110] on div "#1 New Customer - Booked" at bounding box center [270, 111] width 185 height 7
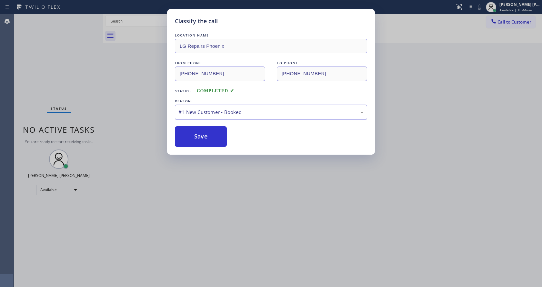
click at [202, 110] on div "#1 New Customer - Booked" at bounding box center [270, 111] width 185 height 7
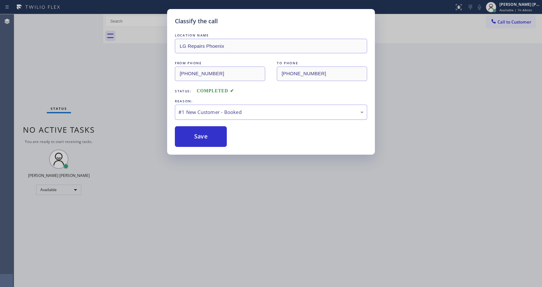
click at [202, 110] on div "#1 New Customer - Booked" at bounding box center [270, 111] width 185 height 7
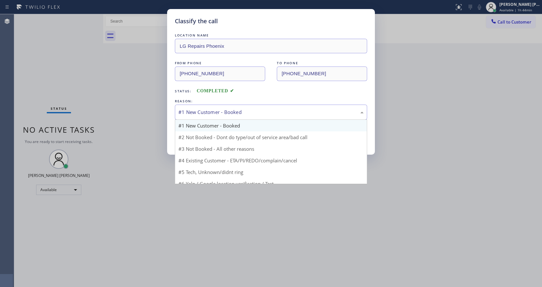
click at [202, 110] on div "#1 New Customer - Booked" at bounding box center [270, 111] width 185 height 7
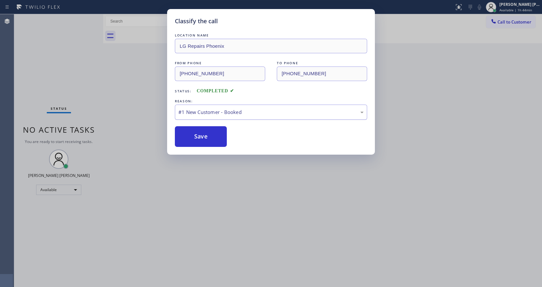
click at [202, 110] on div "#1 New Customer - Booked" at bounding box center [270, 111] width 185 height 7
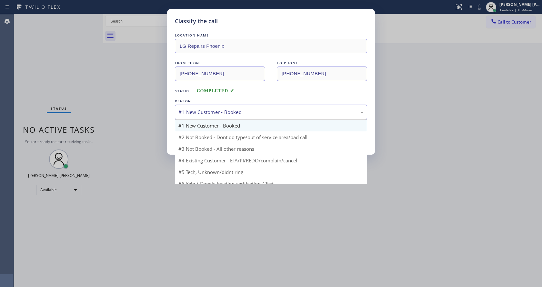
click at [202, 110] on div "#1 New Customer - Booked" at bounding box center [270, 111] width 185 height 7
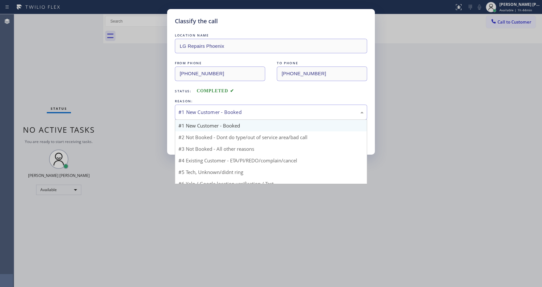
click at [202, 110] on div "#1 New Customer - Booked" at bounding box center [270, 111] width 185 height 7
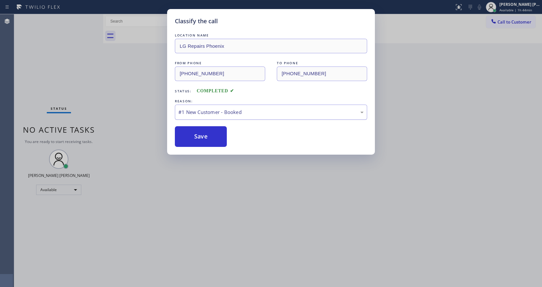
click at [202, 110] on div "#1 New Customer - Booked" at bounding box center [270, 111] width 185 height 7
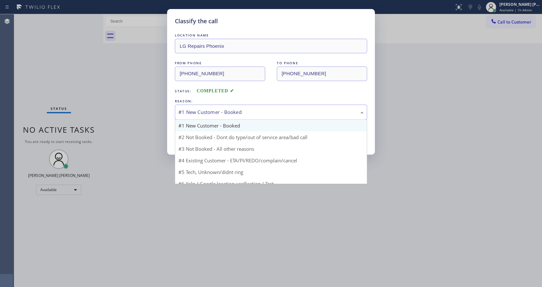
click at [202, 110] on div "#1 New Customer - Booked" at bounding box center [270, 111] width 185 height 7
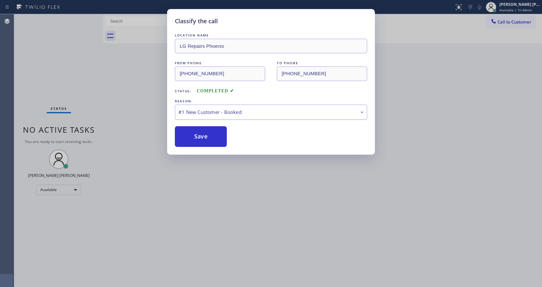
click at [202, 110] on div "#1 New Customer - Booked" at bounding box center [270, 111] width 185 height 7
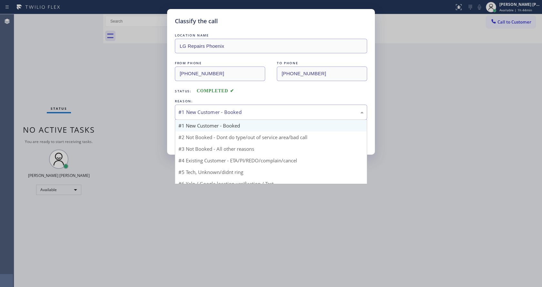
click at [202, 110] on div "#1 New Customer - Booked" at bounding box center [270, 111] width 185 height 7
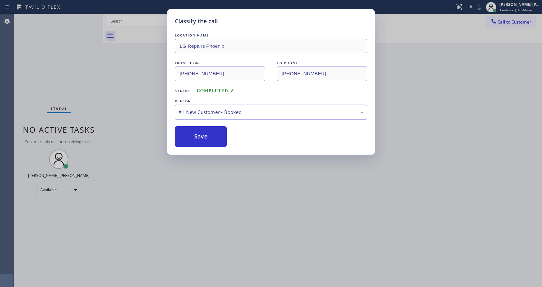
click at [202, 110] on div "#1 New Customer - Booked" at bounding box center [270, 111] width 185 height 7
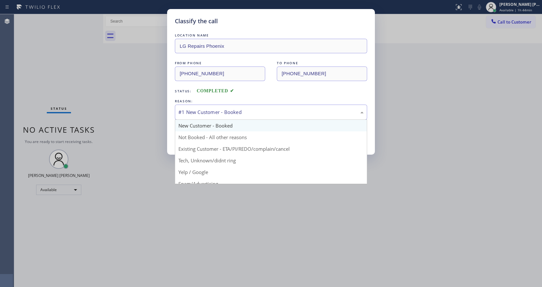
click at [202, 110] on div "#1 New Customer - Booked" at bounding box center [270, 111] width 185 height 7
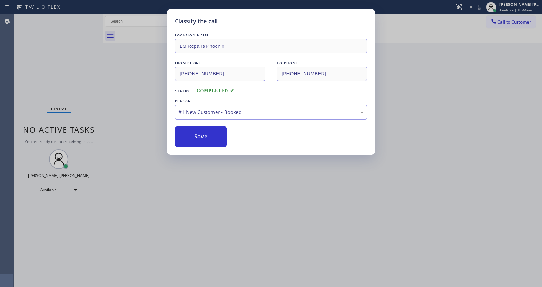
click at [202, 110] on div "#1 New Customer - Booked" at bounding box center [270, 111] width 185 height 7
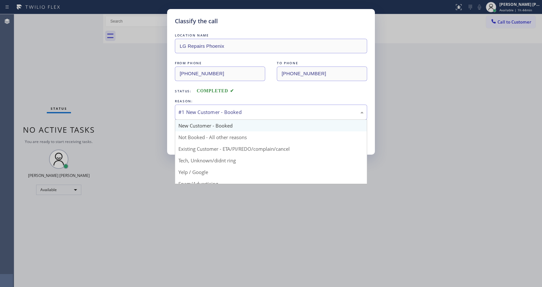
click at [202, 110] on div "#1 New Customer - Booked" at bounding box center [270, 111] width 185 height 7
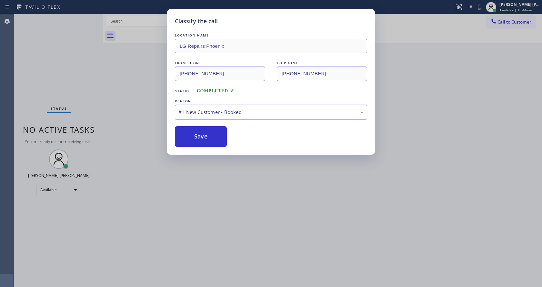
click at [202, 110] on div "#1 New Customer - Booked" at bounding box center [270, 111] width 185 height 7
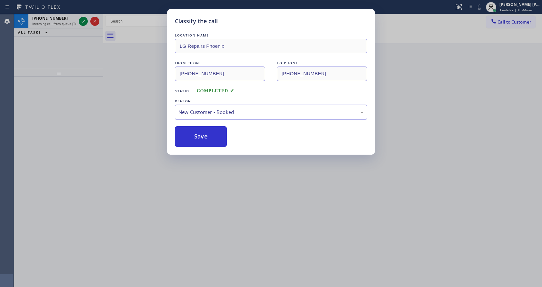
click at [198, 131] on div "Back to Dashboard Change Sender ID Customers Technicians Select a contact Outbo…" at bounding box center [322, 150] width 439 height 273
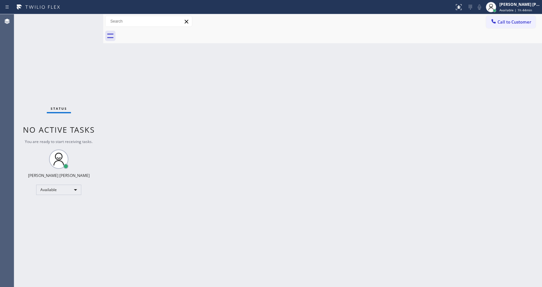
click at [500, 15] on div "Call to Customer Outbound call Location Search location Your caller id phone nu…" at bounding box center [322, 21] width 439 height 15
click at [502, 11] on div "[PERSON_NAME] [PERSON_NAME] Available | 1h 44min" at bounding box center [520, 6] width 44 height 11
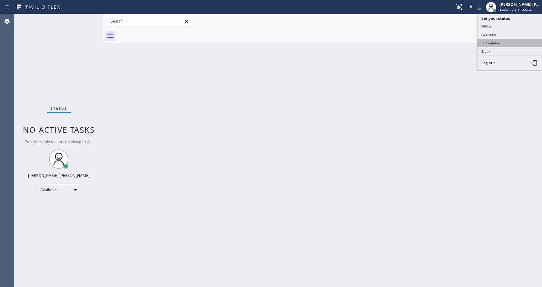
click at [503, 40] on button "Unavailable" at bounding box center [509, 43] width 64 height 8
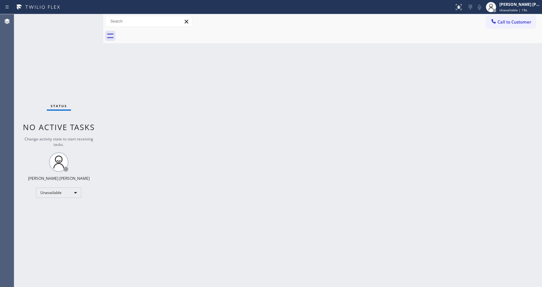
click at [110, 81] on div "Back to Dashboard Change Sender ID Customers Technicians Select a contact Outbo…" at bounding box center [322, 150] width 439 height 273
click at [86, 137] on span "Change activity state to start receiving tasks." at bounding box center [59, 141] width 69 height 11
click at [262, 137] on div "Back to Dashboard Change Sender ID Customers Technicians Select a contact Outbo…" at bounding box center [322, 150] width 439 height 273
click at [203, 163] on div "Back to Dashboard Change Sender ID Customers Technicians Select a contact Outbo…" at bounding box center [322, 150] width 439 height 273
click at [34, 96] on div "Status No active tasks Change activity state to start receiving tasks. [PERSON_…" at bounding box center [58, 150] width 89 height 273
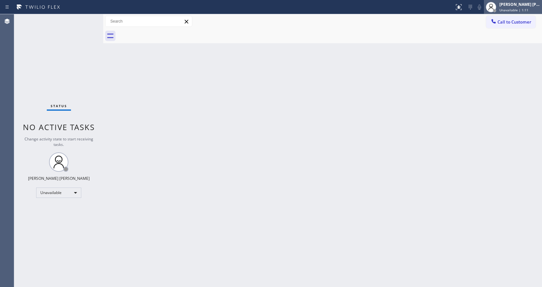
click at [512, 11] on span "Unavailable | 1:11" at bounding box center [513, 10] width 29 height 5
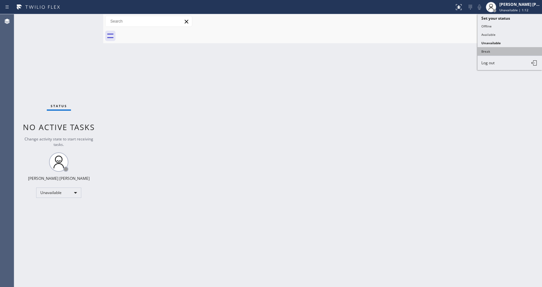
click at [507, 51] on button "Break" at bounding box center [509, 51] width 64 height 8
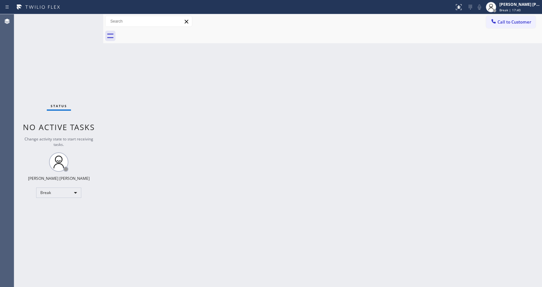
click at [476, 145] on div "Back to Dashboard Change Sender ID Customers Technicians Select a contact Outbo…" at bounding box center [322, 150] width 439 height 273
click at [511, 9] on span "Break | 17:40" at bounding box center [509, 10] width 21 height 5
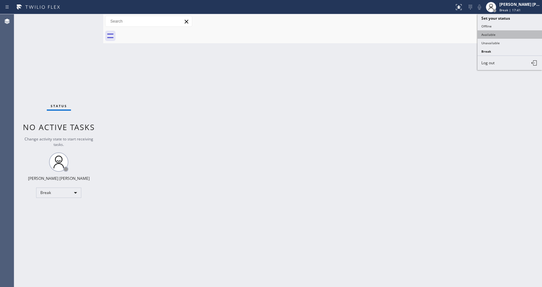
click at [500, 34] on button "Available" at bounding box center [509, 34] width 64 height 8
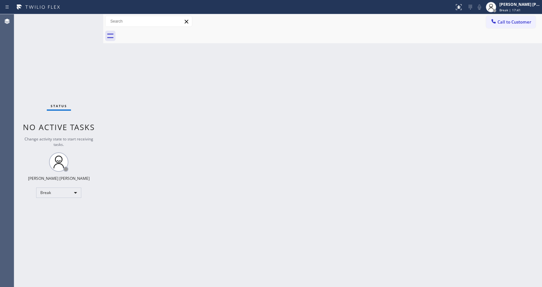
click at [232, 231] on div "Back to Dashboard Change Sender ID Customers Technicians Select a contact Outbo…" at bounding box center [322, 150] width 439 height 273
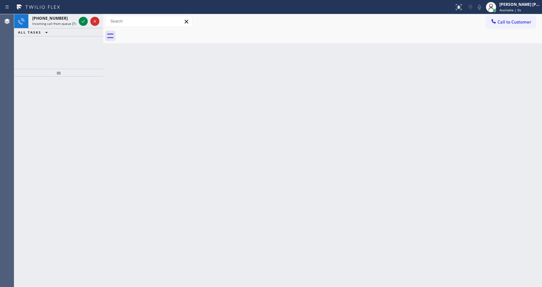
click at [133, 108] on div "Back to Dashboard Change Sender ID Customers Technicians Select a contact Outbo…" at bounding box center [322, 150] width 439 height 273
click at [83, 18] on icon at bounding box center [83, 21] width 8 height 8
click at [83, 19] on icon at bounding box center [83, 21] width 8 height 8
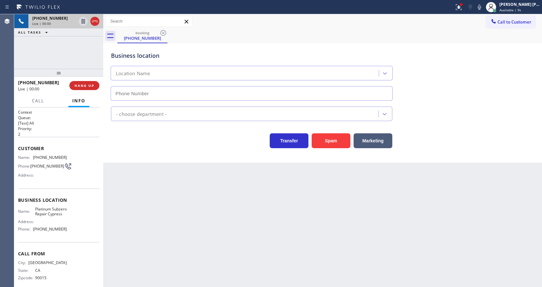
type input "[PHONE_NUMBER]"
click at [328, 141] on button "Spam" at bounding box center [331, 140] width 39 height 15
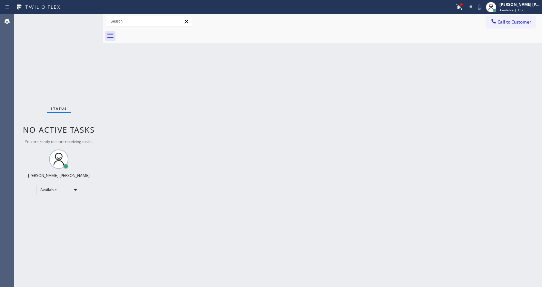
click at [205, 125] on div "Back to Dashboard Change Sender ID Customers Technicians Select a contact Outbo…" at bounding box center [322, 150] width 439 height 273
click at [210, 267] on div "Back to Dashboard Change Sender ID Customers Technicians Select a contact Outbo…" at bounding box center [322, 150] width 439 height 273
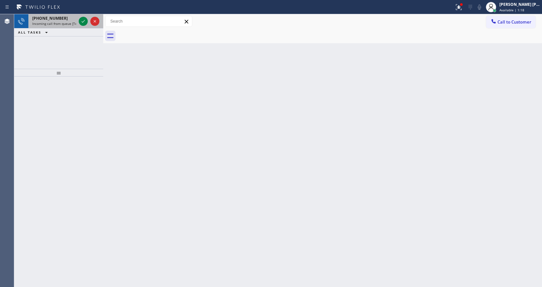
click at [82, 27] on div at bounding box center [88, 21] width 23 height 14
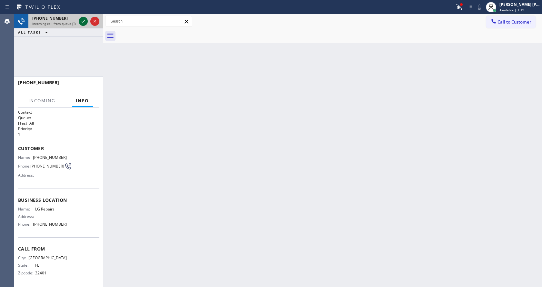
click at [83, 23] on icon at bounding box center [83, 21] width 8 height 8
click at [237, 195] on div "Back to Dashboard Change Sender ID Customers Technicians Select a contact Outbo…" at bounding box center [322, 150] width 439 height 273
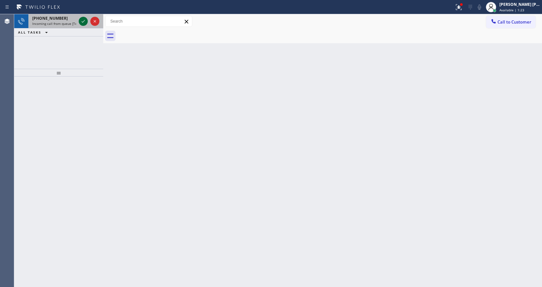
click at [81, 19] on icon at bounding box center [83, 21] width 8 height 8
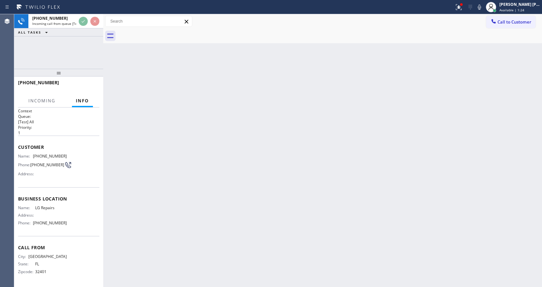
scroll to position [3, 0]
click at [277, 195] on div "Back to Dashboard Change Sender ID Customers Technicians Select a contact Outbo…" at bounding box center [322, 150] width 439 height 273
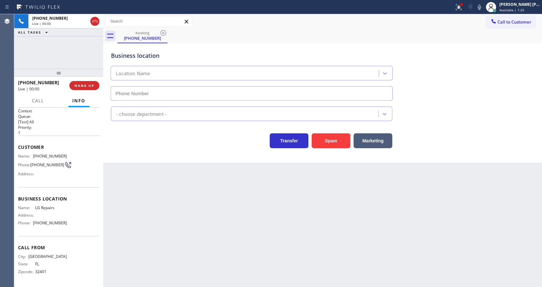
type input "[PHONE_NUMBER]"
click at [332, 140] on button "Spam" at bounding box center [331, 140] width 39 height 15
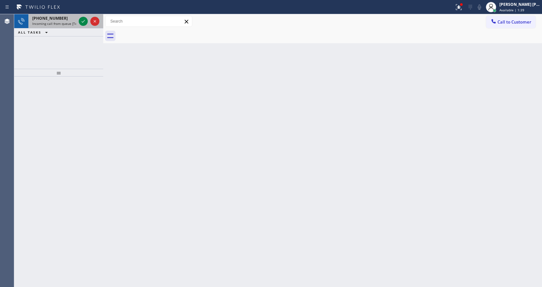
click at [66, 22] on span "Incoming call from queue [Test] All" at bounding box center [59, 23] width 54 height 5
click at [83, 21] on icon at bounding box center [83, 21] width 8 height 8
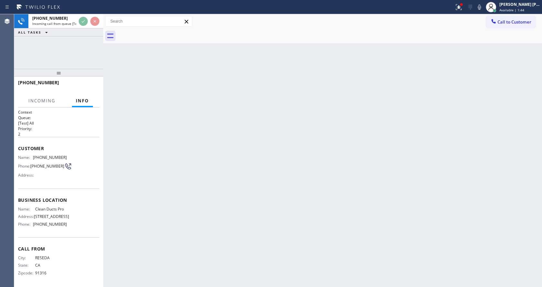
click at [481, 12] on div "Status report Issues detected These issues could affect your workflow. Please c…" at bounding box center [496, 7] width 90 height 14
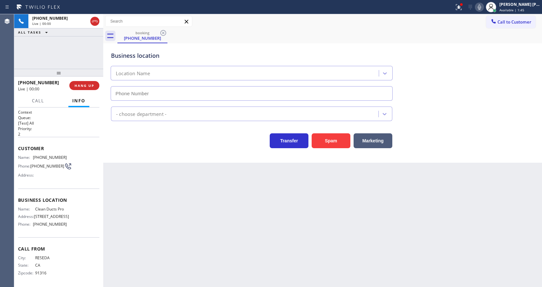
type input "[PHONE_NUMBER]"
click at [481, 9] on icon at bounding box center [479, 7] width 8 height 8
click at [462, 10] on icon at bounding box center [459, 7] width 8 height 8
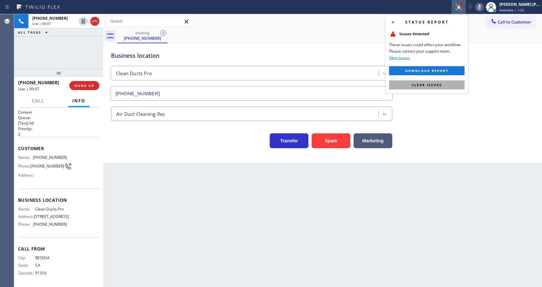
click at [441, 81] on button "Clear issues" at bounding box center [426, 84] width 75 height 9
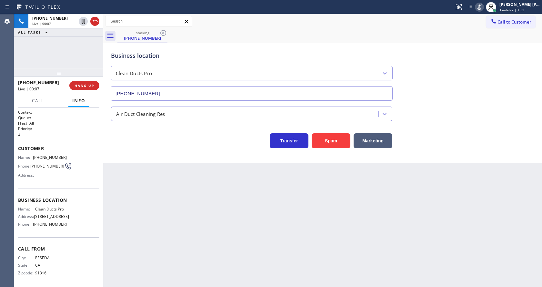
click at [456, 81] on div "Business location Clean Ducts Pro [PHONE_NUMBER]" at bounding box center [323, 71] width 426 height 58
click at [450, 98] on div "Business location Clean Ducts Pro [PHONE_NUMBER]" at bounding box center [323, 71] width 426 height 58
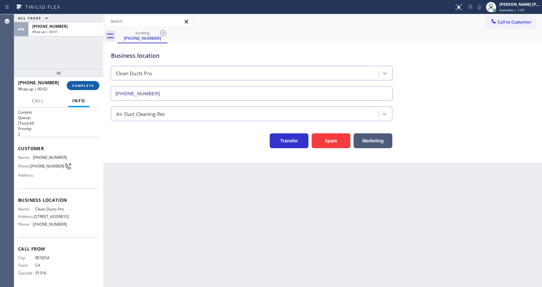
click at [89, 83] on button "COMPLETE" at bounding box center [83, 85] width 33 height 9
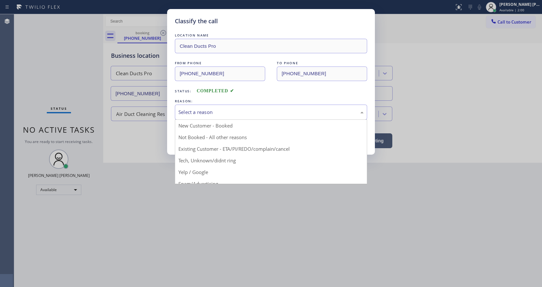
click at [227, 113] on div "Select a reason" at bounding box center [270, 111] width 185 height 7
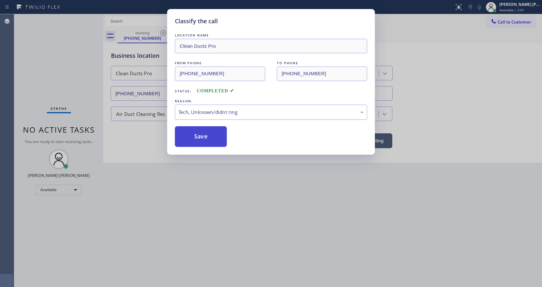
click at [195, 130] on button "Save" at bounding box center [201, 136] width 52 height 21
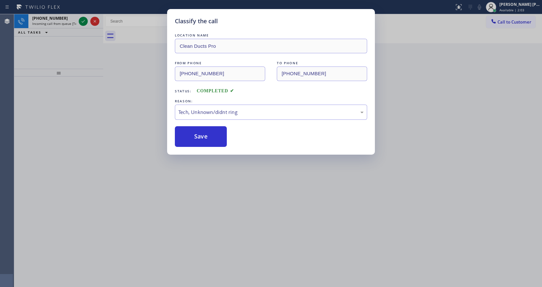
click at [237, 218] on div "Classify the call LOCATION NAME Clean Ducts Pro FROM PHONE [PHONE_NUMBER] TO PH…" at bounding box center [271, 143] width 542 height 287
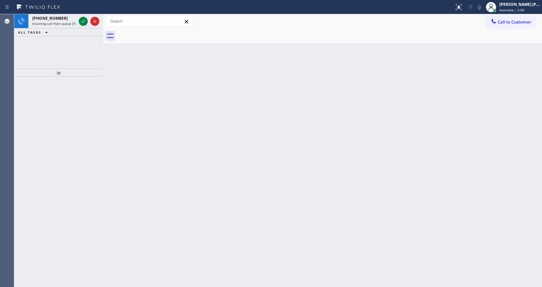
drag, startPoint x: 69, startPoint y: 90, endPoint x: 68, endPoint y: 61, distance: 29.4
click at [69, 90] on div at bounding box center [58, 181] width 89 height 210
click at [68, 23] on span "Incoming call from queue [Test] All" at bounding box center [59, 23] width 54 height 5
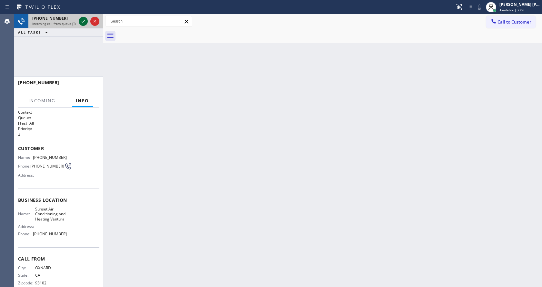
click at [84, 18] on icon at bounding box center [83, 21] width 8 height 8
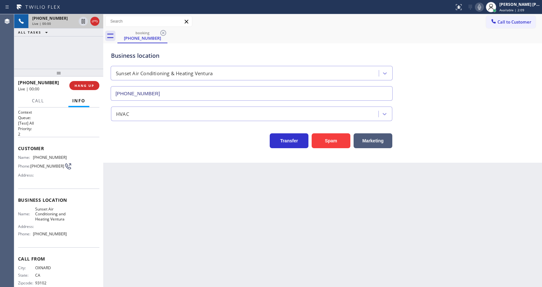
type input "[PHONE_NUMBER]"
click at [321, 137] on button "Spam" at bounding box center [331, 140] width 39 height 15
click at [177, 224] on div "Back to Dashboard Change Sender ID Customers Technicians Select a contact Outbo…" at bounding box center [322, 150] width 439 height 273
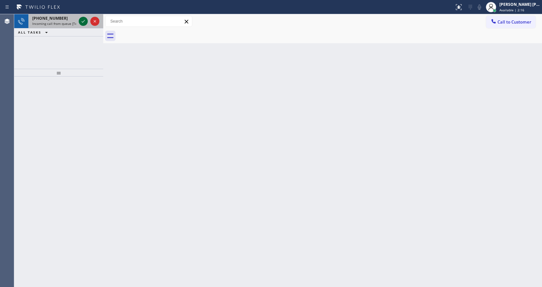
click at [82, 21] on icon at bounding box center [83, 21] width 8 height 8
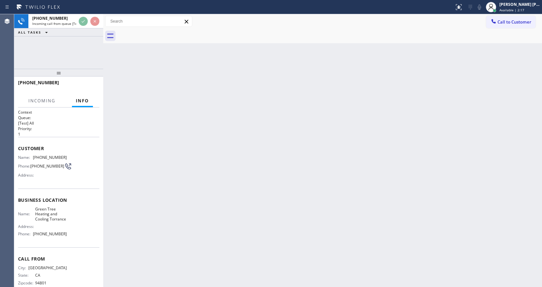
scroll to position [18, 0]
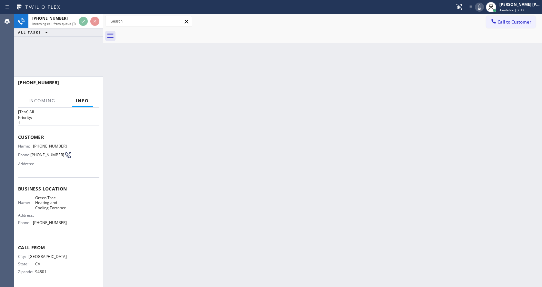
click at [190, 162] on div "Back to Dashboard Change Sender ID Customers Technicians Select a contact Outbo…" at bounding box center [322, 150] width 439 height 273
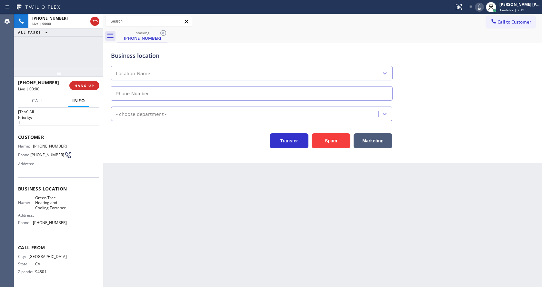
type input "[PHONE_NUMBER]"
click at [133, 136] on div "Transfer Spam Marketing" at bounding box center [252, 139] width 284 height 18
click at [224, 177] on div "Back to Dashboard Change Sender ID Customers Technicians Select a contact Outbo…" at bounding box center [322, 150] width 439 height 273
click at [223, 187] on div "Back to Dashboard Change Sender ID Customers Technicians Select a contact Outbo…" at bounding box center [322, 150] width 439 height 273
click at [325, 137] on button "Spam" at bounding box center [331, 140] width 39 height 15
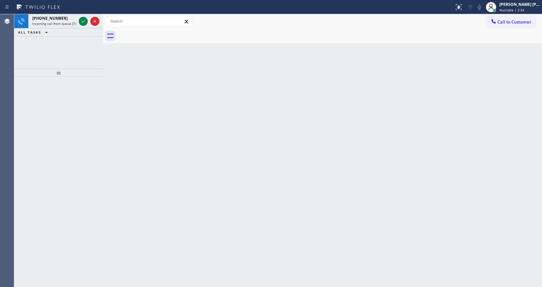
click at [77, 76] on div at bounding box center [58, 73] width 89 height 8
click at [69, 26] on div "[PHONE_NUMBER] Incoming call from queue [Test] All" at bounding box center [52, 21] width 49 height 14
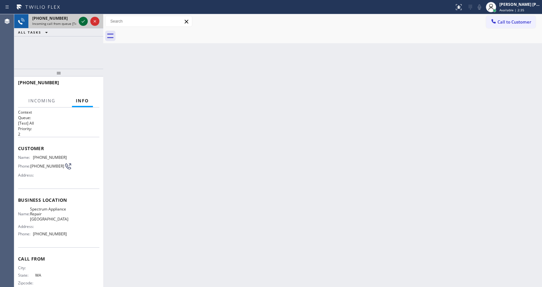
click at [80, 21] on icon at bounding box center [83, 21] width 8 height 8
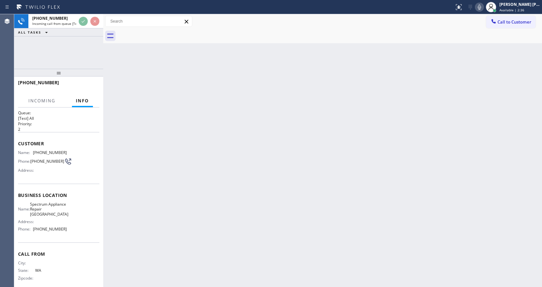
scroll to position [13, 0]
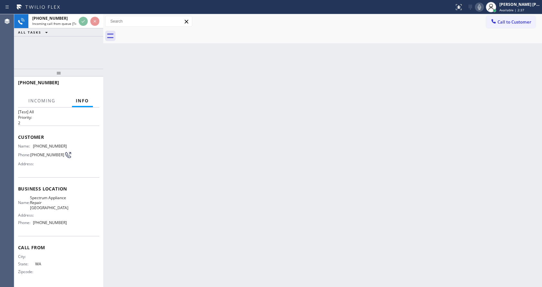
click at [233, 172] on div "Back to Dashboard Change Sender ID Customers Technicians Select a contact Outbo…" at bounding box center [322, 150] width 439 height 273
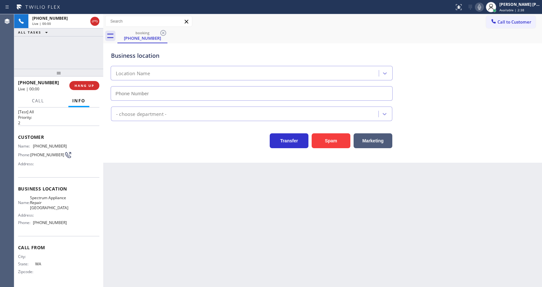
type input "[PHONE_NUMBER]"
click at [333, 141] on button "Spam" at bounding box center [331, 140] width 39 height 15
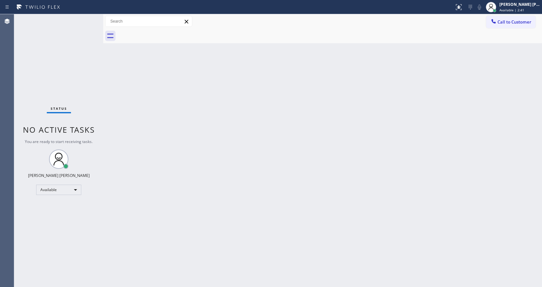
click at [256, 174] on div "Back to Dashboard Change Sender ID Customers Technicians Select a contact Outbo…" at bounding box center [322, 150] width 439 height 273
drag, startPoint x: 88, startPoint y: 96, endPoint x: 82, endPoint y: 48, distance: 48.0
click at [88, 96] on div "Status No active tasks You are ready to start receiving tasks. [PERSON_NAME] [P…" at bounding box center [58, 150] width 89 height 273
click at [55, 0] on div "Status report No issues detected If you experience an issue, please download th…" at bounding box center [271, 7] width 542 height 14
click at [92, 16] on div "Status No active tasks You are ready to start receiving tasks. [PERSON_NAME] [P…" at bounding box center [58, 150] width 89 height 273
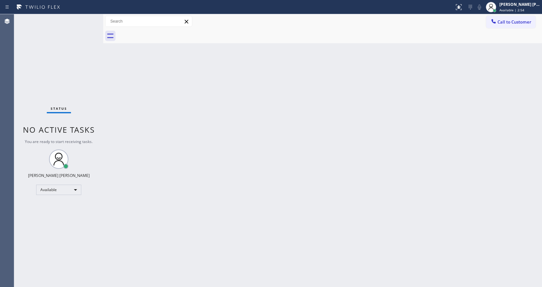
click at [88, 18] on div "Status No active tasks You are ready to start receiving tasks. [PERSON_NAME] [P…" at bounding box center [58, 150] width 89 height 273
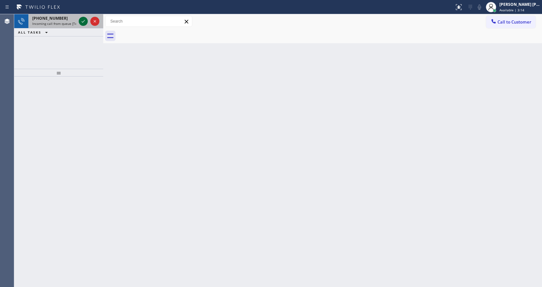
click at [79, 20] on div at bounding box center [83, 21] width 9 height 8
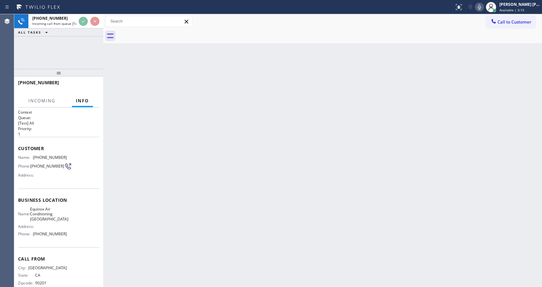
click at [131, 141] on div "Back to Dashboard Change Sender ID Customers Technicians Select a contact Outbo…" at bounding box center [322, 150] width 439 height 273
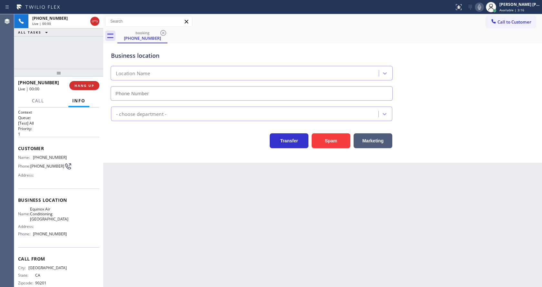
type input "[PHONE_NUMBER]"
click at [335, 144] on button "Spam" at bounding box center [331, 140] width 39 height 15
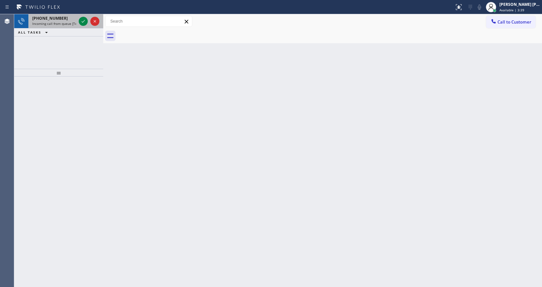
click at [67, 18] on div "[PHONE_NUMBER]" at bounding box center [54, 17] width 44 height 5
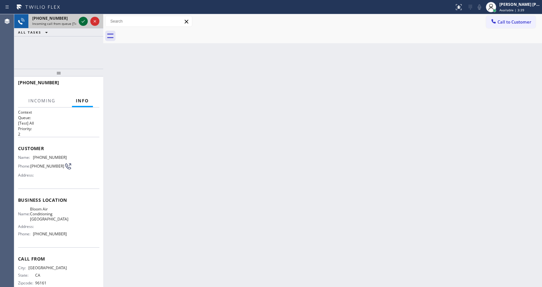
click at [82, 21] on icon at bounding box center [83, 21] width 8 height 8
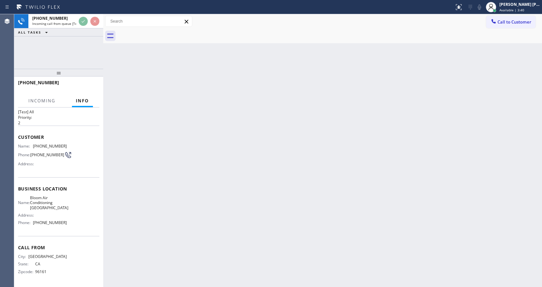
scroll to position [18, 0]
click at [297, 189] on div "Back to Dashboard Change Sender ID Customers Technicians Select a contact Outbo…" at bounding box center [322, 150] width 439 height 273
click at [134, 149] on div "Back to Dashboard Change Sender ID Customers Technicians Select a contact Outbo…" at bounding box center [322, 150] width 439 height 273
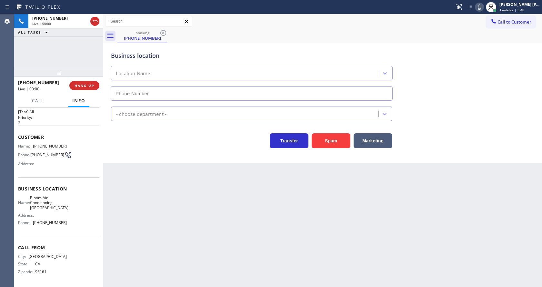
type input "[PHONE_NUMBER]"
click at [329, 139] on button "Spam" at bounding box center [331, 140] width 39 height 15
click at [235, 220] on div "Back to Dashboard Change Sender ID Customers Technicians Select a contact Outbo…" at bounding box center [322, 150] width 439 height 273
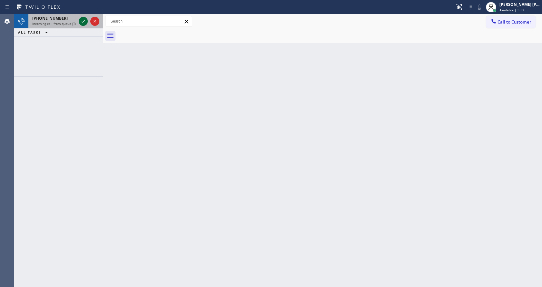
click at [82, 21] on icon at bounding box center [83, 21] width 8 height 8
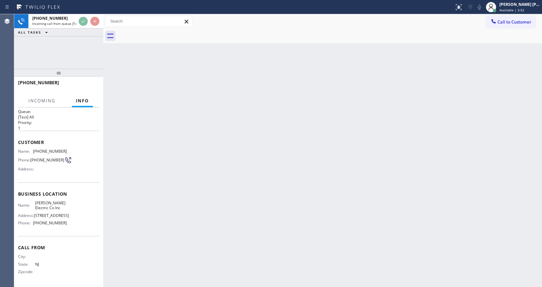
scroll to position [18, 0]
click at [212, 209] on div "Back to Dashboard Change Sender ID Customers Technicians Select a contact Outbo…" at bounding box center [322, 150] width 439 height 273
click at [103, 144] on div at bounding box center [103, 150] width 0 height 273
click at [260, 177] on div "Back to Dashboard Change Sender ID Customers Technicians Select a contact Outbo…" at bounding box center [322, 150] width 439 height 273
click at [189, 257] on div "Back to Dashboard Change Sender ID Customers Technicians Select a contact Outbo…" at bounding box center [322, 150] width 439 height 273
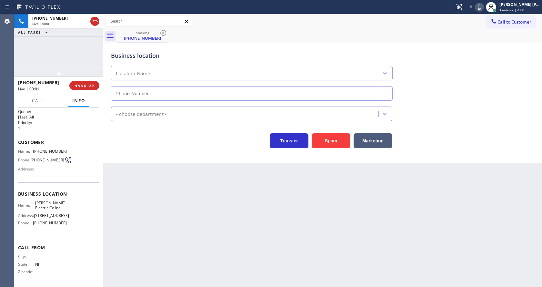
type input "[PHONE_NUMBER]"
click at [203, 227] on div "Back to Dashboard Change Sender ID Customers Technicians Select a contact Outbo…" at bounding box center [322, 150] width 439 height 273
click at [153, 155] on div "Business location [PERSON_NAME] Electric Co Inc [PHONE_NUMBER] Electricians Tra…" at bounding box center [322, 102] width 439 height 119
click at [159, 185] on div "Back to Dashboard Change Sender ID Customers Technicians Select a contact Outbo…" at bounding box center [322, 150] width 439 height 273
click at [178, 180] on div "Back to Dashboard Change Sender ID Customers Technicians Select a contact Outbo…" at bounding box center [322, 150] width 439 height 273
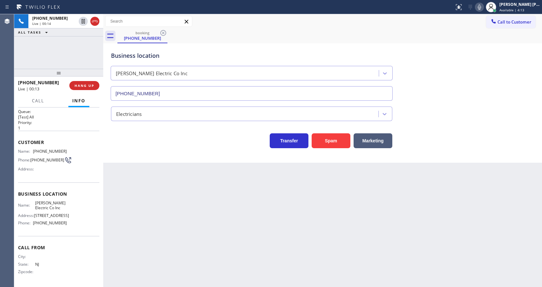
click at [144, 159] on div "Business location [PERSON_NAME] Electric Co Inc [PHONE_NUMBER] Electricians Tra…" at bounding box center [322, 102] width 439 height 119
click at [307, 211] on div "Back to Dashboard Change Sender ID Customers Technicians Select a contact Outbo…" at bounding box center [322, 150] width 439 height 273
click at [334, 142] on button "Spam" at bounding box center [331, 140] width 39 height 15
click at [113, 150] on div "Back to Dashboard Change Sender ID Customers Technicians Select a contact Outbo…" at bounding box center [322, 150] width 439 height 273
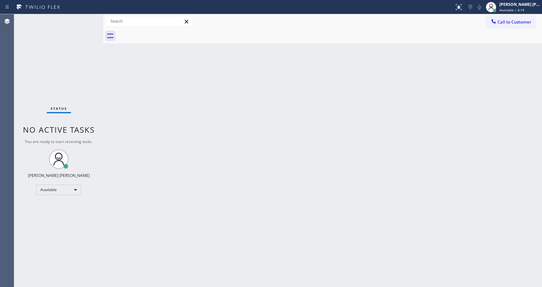
click at [85, 18] on div "Status No active tasks You are ready to start receiving tasks. [PERSON_NAME] [P…" at bounding box center [58, 150] width 89 height 273
drag, startPoint x: 254, startPoint y: 251, endPoint x: 197, endPoint y: 264, distance: 58.4
click at [254, 251] on div "Back to Dashboard Change Sender ID Customers Technicians Select a contact Outbo…" at bounding box center [322, 150] width 439 height 273
click at [395, 122] on div "Back to Dashboard Change Sender ID Customers Technicians Select a contact Outbo…" at bounding box center [322, 150] width 439 height 273
drag, startPoint x: 310, startPoint y: 139, endPoint x: 337, endPoint y: 122, distance: 31.3
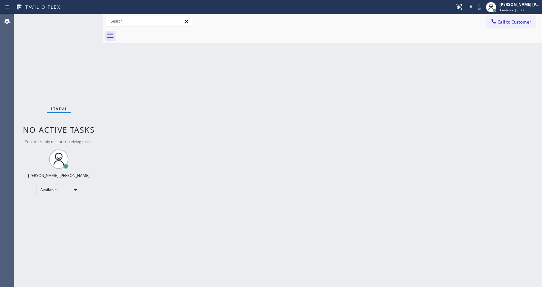
click at [316, 136] on div "Back to Dashboard Change Sender ID Customers Technicians Select a contact Outbo…" at bounding box center [322, 150] width 439 height 273
click at [213, 255] on div "Back to Dashboard Change Sender ID Customers Technicians Select a contact Outbo…" at bounding box center [322, 150] width 439 height 273
drag, startPoint x: 291, startPoint y: 180, endPoint x: 285, endPoint y: 181, distance: 6.3
click at [291, 180] on div "Back to Dashboard Change Sender ID Customers Technicians Select a contact Outbo…" at bounding box center [322, 150] width 439 height 273
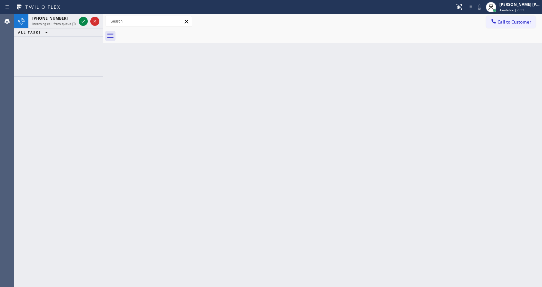
click at [251, 164] on div "Back to Dashboard Change Sender ID Customers Technicians Select a contact Outbo…" at bounding box center [322, 150] width 439 height 273
drag, startPoint x: 75, startPoint y: 93, endPoint x: 77, endPoint y: 83, distance: 10.8
click at [75, 94] on div at bounding box center [58, 181] width 89 height 210
click at [69, 19] on div "[PHONE_NUMBER]" at bounding box center [54, 17] width 44 height 5
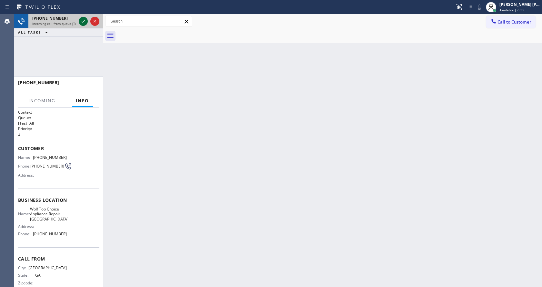
click at [81, 21] on icon at bounding box center [83, 21] width 8 height 8
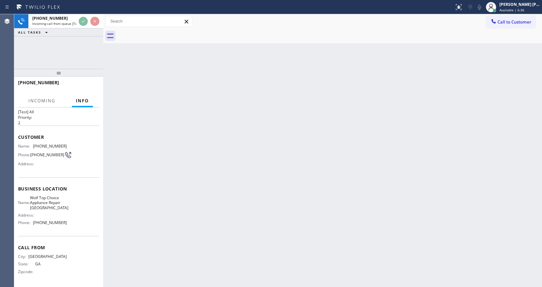
scroll to position [13, 0]
click at [243, 164] on div "Back to Dashboard Change Sender ID Customers Technicians Select a contact Outbo…" at bounding box center [322, 150] width 439 height 273
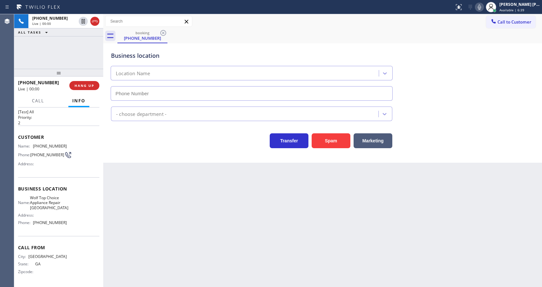
type input "[PHONE_NUMBER]"
click at [321, 141] on button "Spam" at bounding box center [331, 140] width 39 height 15
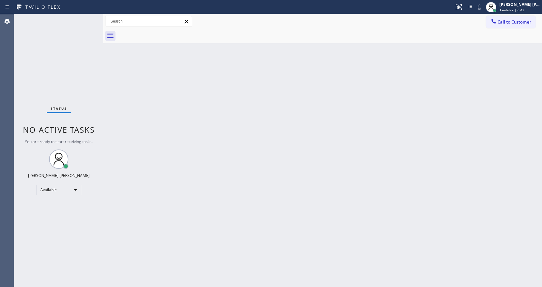
click at [234, 194] on div "Back to Dashboard Change Sender ID Customers Technicians Select a contact Outbo…" at bounding box center [322, 150] width 439 height 273
click at [111, 79] on div "Back to Dashboard Change Sender ID Customers Technicians Select a contact Outbo…" at bounding box center [322, 150] width 439 height 273
click at [293, 189] on div "Back to Dashboard Change Sender ID Customers Technicians Select a contact Outbo…" at bounding box center [322, 150] width 439 height 273
click at [70, 78] on div "Status No active tasks You are ready to start receiving tasks. [PERSON_NAME] [P…" at bounding box center [58, 150] width 89 height 273
click at [227, 189] on div "Back to Dashboard Change Sender ID Customers Technicians Select a contact Outbo…" at bounding box center [322, 150] width 439 height 273
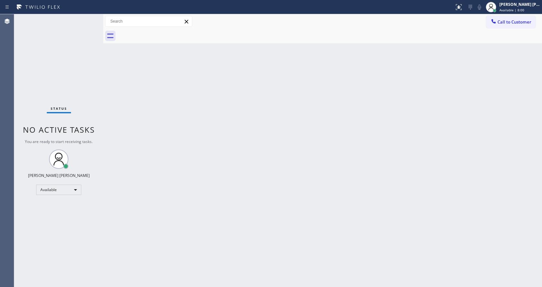
click at [118, 84] on div "Back to Dashboard Change Sender ID Customers Technicians Select a contact Outbo…" at bounding box center [322, 150] width 439 height 273
click at [98, 87] on div "Status No active tasks You are ready to start receiving tasks. [PERSON_NAME] [P…" at bounding box center [58, 150] width 89 height 273
click at [211, 206] on div "Back to Dashboard Change Sender ID Customers Technicians Select a contact Outbo…" at bounding box center [322, 150] width 439 height 273
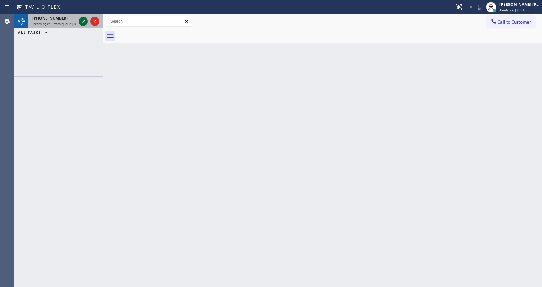
click at [84, 20] on icon at bounding box center [83, 21] width 8 height 8
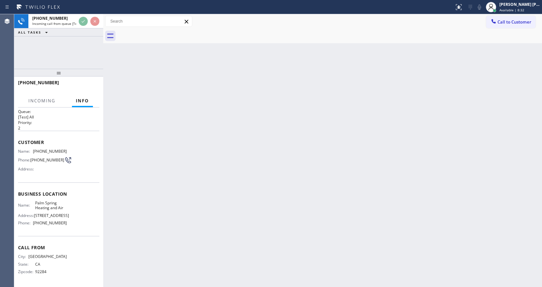
scroll to position [13, 0]
click at [242, 206] on div "Back to Dashboard Change Sender ID Customers Technicians Select a contact Outbo…" at bounding box center [322, 150] width 439 height 273
click at [146, 174] on div "Back to Dashboard Change Sender ID Customers Technicians Select a contact Outbo…" at bounding box center [322, 150] width 439 height 273
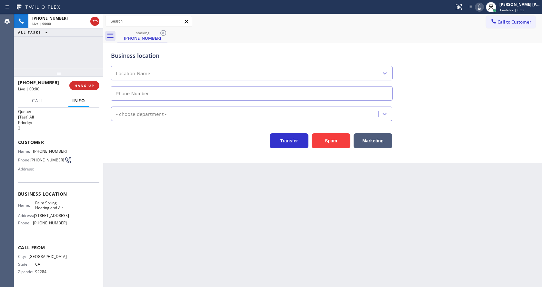
type input "[PHONE_NUMBER]"
click at [131, 160] on div "Business location Palm Spring Heating and Air [PHONE_NUMBER] HVAC Transfer Spam…" at bounding box center [322, 102] width 439 height 119
click at [168, 268] on div "Back to Dashboard Change Sender ID Customers Technicians Select a contact Outbo…" at bounding box center [322, 150] width 439 height 273
click at [320, 218] on div "Back to Dashboard Change Sender ID Customers Technicians Select a contact Outbo…" at bounding box center [322, 150] width 439 height 273
click at [251, 213] on div "Back to Dashboard Change Sender ID Customers Technicians Select a contact Outbo…" at bounding box center [322, 150] width 439 height 273
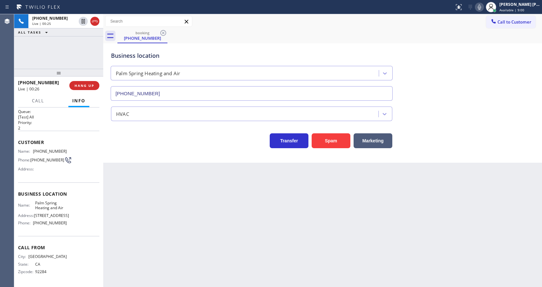
click at [127, 172] on div "Back to Dashboard Change Sender ID Customers Technicians Select a contact Outbo…" at bounding box center [322, 150] width 439 height 273
click at [170, 223] on div "Back to Dashboard Change Sender ID Customers Technicians Select a contact Outbo…" at bounding box center [322, 150] width 439 height 273
click at [185, 227] on div "Back to Dashboard Change Sender ID Customers Technicians Select a contact Outbo…" at bounding box center [322, 150] width 439 height 273
click at [32, 166] on span "Address:" at bounding box center [26, 168] width 17 height 5
drag, startPoint x: 33, startPoint y: 142, endPoint x: 67, endPoint y: 146, distance: 34.8
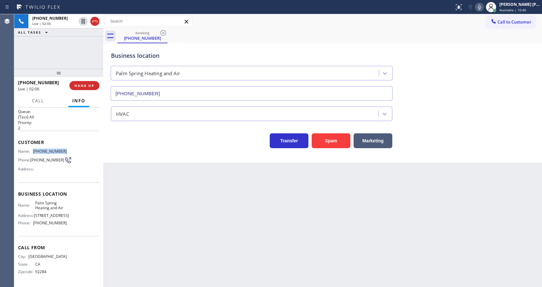
click at [67, 149] on div "Name: [PHONE_NUMBER] Phone: [PHONE_NUMBER] Address:" at bounding box center [58, 161] width 81 height 25
click at [170, 224] on div "Back to Dashboard Change Sender ID Customers Technicians Select a contact Outbo…" at bounding box center [322, 150] width 439 height 273
drag, startPoint x: 54, startPoint y: 205, endPoint x: 46, endPoint y: 212, distance: 10.8
click at [54, 205] on div "Name: Palm Spring Heating and Air Address: [STREET_ADDRESS] Phone: [PHONE_NUMBE…" at bounding box center [42, 214] width 49 height 28
drag, startPoint x: 34, startPoint y: 196, endPoint x: 74, endPoint y: 204, distance: 41.0
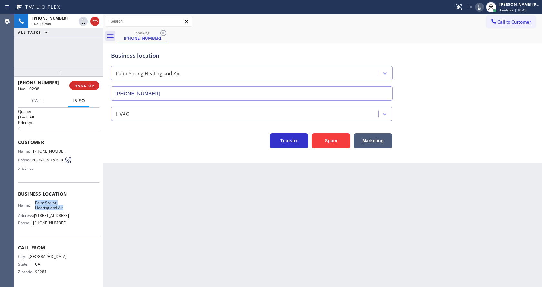
click at [74, 204] on div "Name: Palm Spring Heating and Air Address: [STREET_ADDRESS] Phone: [PHONE_NUMBE…" at bounding box center [58, 214] width 81 height 28
drag, startPoint x: 154, startPoint y: 231, endPoint x: 156, endPoint y: 240, distance: 9.9
click at [154, 233] on div "Back to Dashboard Change Sender ID Customers Technicians Select a contact Outbo…" at bounding box center [322, 150] width 439 height 273
drag, startPoint x: 70, startPoint y: 233, endPoint x: 47, endPoint y: 240, distance: 24.3
click at [70, 233] on div "Business location Name: Palm Spring Heating and Air Address: [STREET_ADDRESS] P…" at bounding box center [58, 209] width 81 height 54
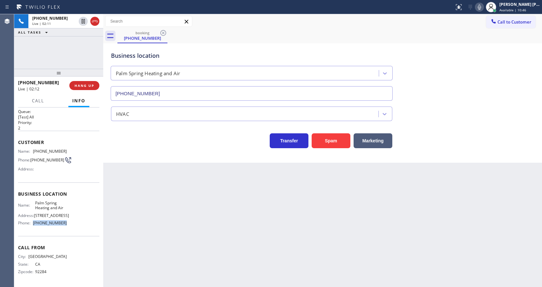
drag, startPoint x: 32, startPoint y: 223, endPoint x: 63, endPoint y: 224, distance: 31.0
click at [63, 224] on div "Phone: [PHONE_NUMBER]" at bounding box center [42, 222] width 49 height 5
drag, startPoint x: 169, startPoint y: 225, endPoint x: 156, endPoint y: 282, distance: 57.7
click at [169, 226] on div "Back to Dashboard Change Sender ID Customers Technicians Select a contact Outbo…" at bounding box center [322, 150] width 439 height 273
click at [232, 212] on div "Back to Dashboard Change Sender ID Customers Technicians Select a contact Outbo…" at bounding box center [322, 150] width 439 height 273
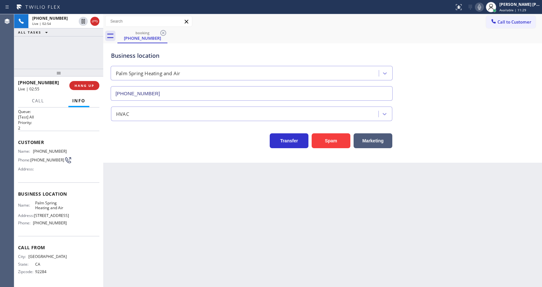
click at [194, 180] on div "Back to Dashboard Change Sender ID Customers Technicians Select a contact Outbo…" at bounding box center [322, 150] width 439 height 273
click at [311, 231] on div "Back to Dashboard Change Sender ID Customers Technicians Select a contact Outbo…" at bounding box center [322, 150] width 439 height 273
click at [135, 194] on div "Back to Dashboard Change Sender ID Customers Technicians Select a contact Outbo…" at bounding box center [322, 150] width 439 height 273
click at [305, 226] on div "Back to Dashboard Change Sender ID Customers Technicians Select a contact Outbo…" at bounding box center [322, 150] width 439 height 273
click at [149, 200] on div "Back to Dashboard Change Sender ID Customers Technicians Select a contact Outbo…" at bounding box center [322, 150] width 439 height 273
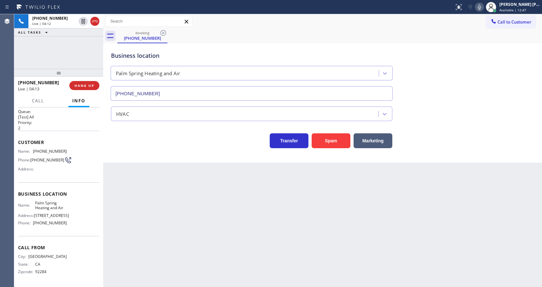
click at [490, 114] on div "HVAC" at bounding box center [323, 112] width 426 height 17
click at [256, 232] on div "Back to Dashboard Change Sender ID Customers Technicians Select a contact Outbo…" at bounding box center [322, 150] width 439 height 273
click at [481, 8] on icon at bounding box center [479, 7] width 8 height 8
click at [83, 21] on icon at bounding box center [83, 21] width 3 height 5
click at [83, 20] on icon at bounding box center [83, 21] width 5 height 5
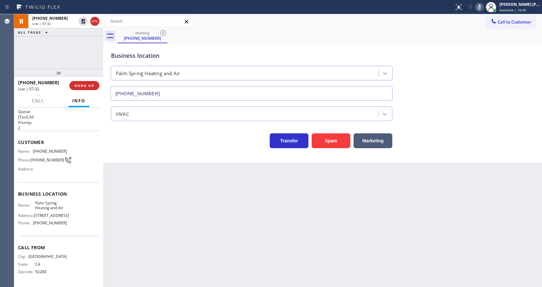
click at [483, 4] on icon at bounding box center [479, 7] width 8 height 8
click at [491, 45] on div "Business location Palm Spring Heating and Air [PHONE_NUMBER]" at bounding box center [323, 71] width 426 height 58
click at [175, 251] on div "Back to Dashboard Change Sender ID Customers Technicians Select a contact Outbo…" at bounding box center [322, 150] width 439 height 273
click at [285, 214] on div "Back to Dashboard Change Sender ID Customers Technicians Select a contact Outbo…" at bounding box center [322, 150] width 439 height 273
click at [191, 215] on div "Back to Dashboard Change Sender ID Customers Technicians Select a contact Outbo…" at bounding box center [322, 150] width 439 height 273
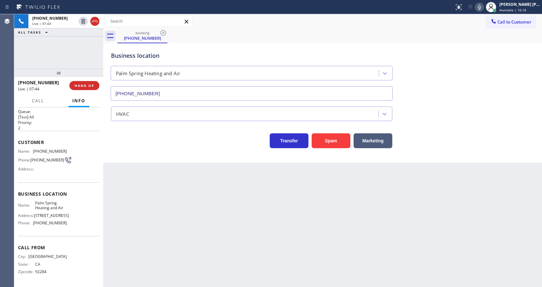
click at [145, 225] on div "Back to Dashboard Change Sender ID Customers Technicians Select a contact Outbo…" at bounding box center [322, 150] width 439 height 273
click at [229, 156] on div "Business location Palm Spring Heating and Air [PHONE_NUMBER] HVAC Transfer Spam…" at bounding box center [322, 102] width 439 height 119
click at [81, 86] on span "HANG UP" at bounding box center [84, 85] width 20 height 5
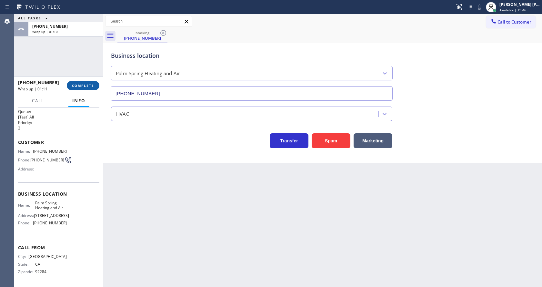
click at [79, 84] on span "COMPLETE" at bounding box center [83, 85] width 22 height 5
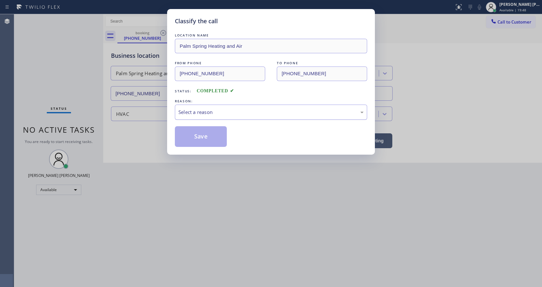
click at [197, 108] on div "Select a reason" at bounding box center [270, 111] width 185 height 7
click at [196, 130] on button "Save" at bounding box center [201, 136] width 52 height 21
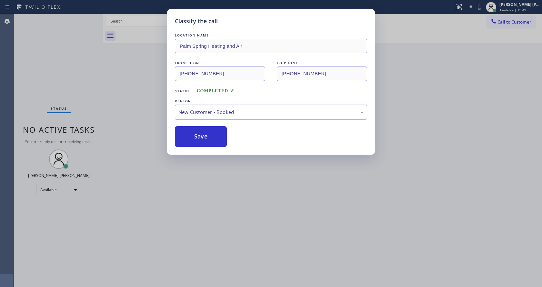
click at [157, 286] on div "Classify the call LOCATION NAME Palm Spring Heating and Air FROM PHONE [PHONE_N…" at bounding box center [271, 143] width 542 height 287
click at [134, 190] on div "Classify the call LOCATION NAME Appliance Repair In [GEOGRAPHIC_DATA] FROM PHON…" at bounding box center [278, 150] width 528 height 273
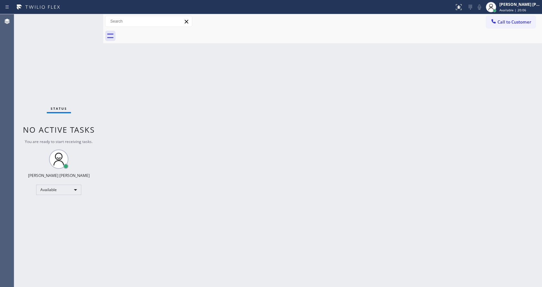
drag, startPoint x: 408, startPoint y: 66, endPoint x: 278, endPoint y: 33, distance: 134.4
click at [408, 66] on div "Back to Dashboard Change Sender ID Customers Technicians Select a contact Outbo…" at bounding box center [322, 150] width 439 height 273
click at [176, 157] on div "Back to Dashboard Change Sender ID Customers Technicians Select a contact Outbo…" at bounding box center [322, 150] width 439 height 273
click at [385, 104] on div "Back to Dashboard Change Sender ID Customers Technicians Select a contact Outbo…" at bounding box center [322, 150] width 439 height 273
click at [293, 167] on div "Back to Dashboard Change Sender ID Customers Technicians Select a contact Outbo…" at bounding box center [322, 150] width 439 height 273
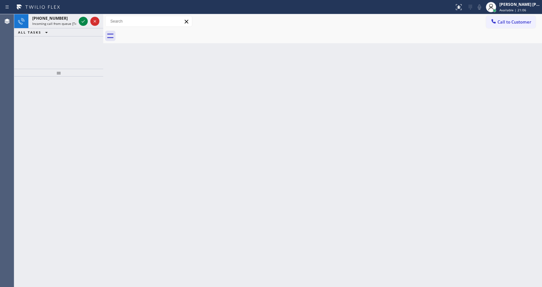
drag, startPoint x: 93, startPoint y: 89, endPoint x: 89, endPoint y: 69, distance: 20.3
click at [93, 89] on div at bounding box center [58, 181] width 89 height 210
click at [70, 19] on div "[PHONE_NUMBER]" at bounding box center [54, 17] width 44 height 5
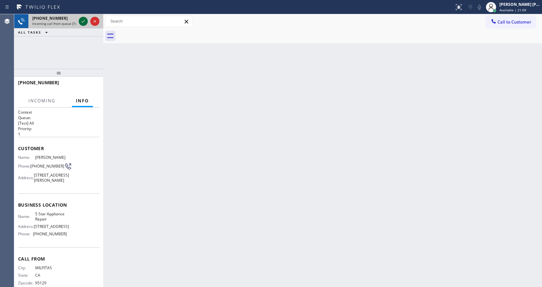
click at [82, 22] on icon at bounding box center [83, 21] width 8 height 8
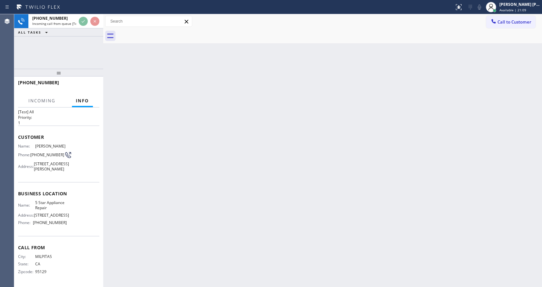
scroll to position [23, 0]
drag, startPoint x: 236, startPoint y: 207, endPoint x: 223, endPoint y: 221, distance: 18.7
click at [236, 207] on div "Back to Dashboard Change Sender ID Customers Technicians Select a contact Outbo…" at bounding box center [322, 150] width 439 height 273
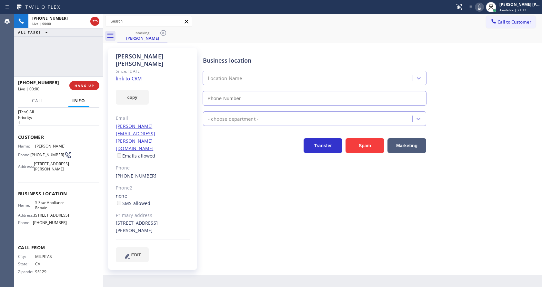
click at [112, 157] on div "[PERSON_NAME] Since: [DATE] link to CRM copy Email [PERSON_NAME][EMAIL_ADDRESS]…" at bounding box center [152, 159] width 89 height 222
type input "[PHONE_NUMBER]"
click at [231, 203] on div "Business location 5 Star Appliance Repair [PHONE_NUMBER] 5 Star Appliance Trans…" at bounding box center [371, 155] width 339 height 210
click at [159, 184] on div "Phone2" at bounding box center [153, 187] width 74 height 7
click at [239, 200] on div "Business location 5 Star Appliance Repair [PHONE_NUMBER] 5 Star Appliance Trans…" at bounding box center [371, 155] width 339 height 210
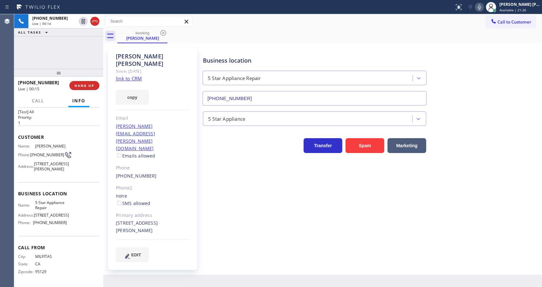
click at [131, 67] on div "Since: [DATE]" at bounding box center [153, 70] width 74 height 7
click at [131, 75] on link "link to CRM" at bounding box center [129, 78] width 26 height 6
click at [165, 192] on div "none SMS allowed" at bounding box center [153, 199] width 74 height 15
drag, startPoint x: 34, startPoint y: 130, endPoint x: 59, endPoint y: 139, distance: 26.8
click at [59, 139] on div "Customer Name: [PERSON_NAME] Phone: [PHONE_NUMBER] Address: [STREET_ADDRESS][PE…" at bounding box center [58, 153] width 81 height 56
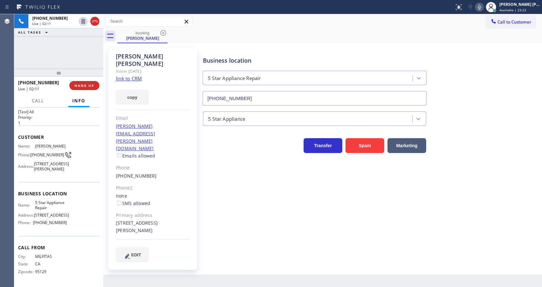
click at [197, 219] on div "[PERSON_NAME] Since: [DATE] link to CRM copy Email [PERSON_NAME][EMAIL_ADDRESS]…" at bounding box center [153, 159] width 90 height 222
click at [76, 209] on div "Name: 5 Star Appliance Repair Address: [STREET_ADDRESS] Phone: [PHONE_NUMBER]" at bounding box center [58, 214] width 81 height 28
drag, startPoint x: 30, startPoint y: 146, endPoint x: 44, endPoint y: 151, distance: 14.3
click at [44, 151] on div "Phone: [PHONE_NUMBER]" at bounding box center [42, 155] width 49 height 8
click at [158, 239] on div "[PERSON_NAME] Since: [DATE] link to CRM copy Email [PERSON_NAME][EMAIL_ADDRESS]…" at bounding box center [152, 159] width 89 height 222
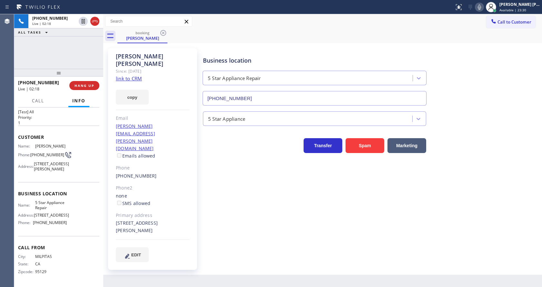
click at [57, 215] on span "[STREET_ADDRESS]" at bounding box center [51, 215] width 35 height 5
drag, startPoint x: 33, startPoint y: 202, endPoint x: 52, endPoint y: 208, distance: 20.7
click at [52, 208] on div "Name: 5 Star Appliance Repair" at bounding box center [42, 205] width 49 height 10
click at [138, 250] on div "Back to Dashboard Change Sender ID Customers Technicians Select a contact Outbo…" at bounding box center [322, 150] width 439 height 273
click at [80, 230] on div "Business location Name: 5 Star Appliance Repair Address: [STREET_ADDRESS] Phone…" at bounding box center [58, 209] width 81 height 54
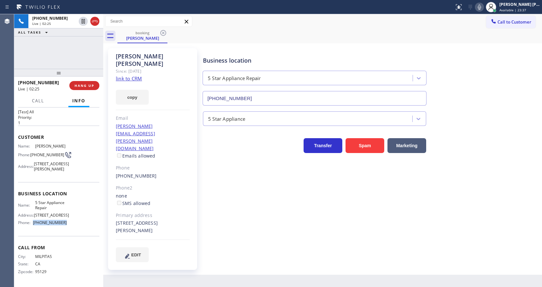
drag, startPoint x: 32, startPoint y: 222, endPoint x: 75, endPoint y: 222, distance: 42.9
click at [75, 222] on div "Name: 5 Star Appliance Repair Address: [STREET_ADDRESS] Phone: [PHONE_NUMBER]" at bounding box center [58, 214] width 81 height 28
click at [141, 254] on div "Back to Dashboard Change Sender ID Customers Technicians Select a contact Outbo…" at bounding box center [322, 150] width 439 height 273
click at [193, 214] on div "[PERSON_NAME] Since: [DATE] link to CRM copy Email [PERSON_NAME][EMAIL_ADDRESS]…" at bounding box center [152, 159] width 89 height 222
click at [270, 215] on div "Business location 5 Star Appliance Repair [PHONE_NUMBER] 5 Star Appliance Trans…" at bounding box center [371, 155] width 339 height 210
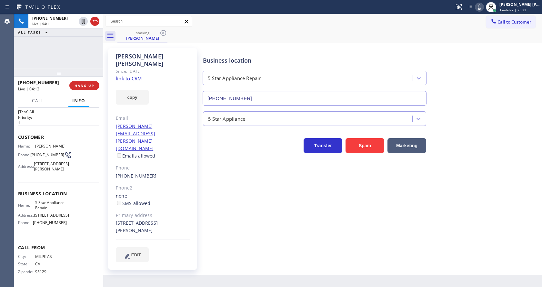
click at [251, 163] on div "Business location 5 Star Appliance Repair [PHONE_NUMBER] 5 Star Appliance Trans…" at bounding box center [371, 155] width 339 height 210
click at [198, 231] on div "[PERSON_NAME] Since: [DATE] link to CRM copy Email [PERSON_NAME][EMAIL_ADDRESS]…" at bounding box center [153, 159] width 90 height 222
click at [255, 183] on div "Business location 5 Star Appliance Repair [PHONE_NUMBER] 5 Star Appliance Trans…" at bounding box center [371, 155] width 339 height 210
click at [83, 39] on button at bounding box center [83, 43] width 9 height 9
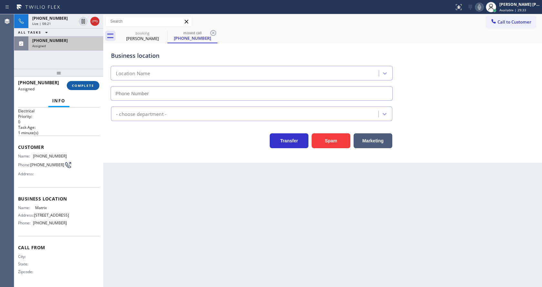
click at [82, 85] on span "COMPLETE" at bounding box center [83, 85] width 22 height 5
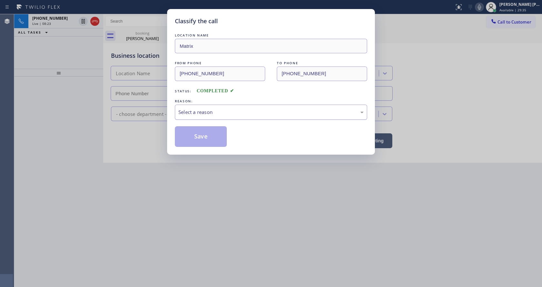
click at [202, 111] on div "Select a reason" at bounding box center [270, 111] width 185 height 7
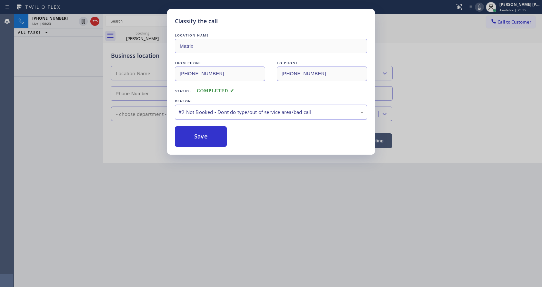
click at [186, 136] on button "Save" at bounding box center [201, 136] width 52 height 21
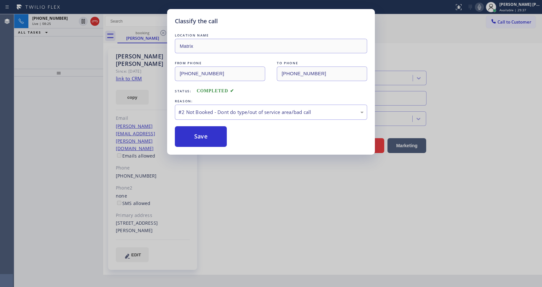
click at [63, 24] on div "Classify the call LOCATION NAME Matrix FROM PHONE [PHONE_NUMBER] TO PHONE [PHON…" at bounding box center [271, 143] width 542 height 287
click at [190, 140] on button "Save" at bounding box center [201, 136] width 52 height 21
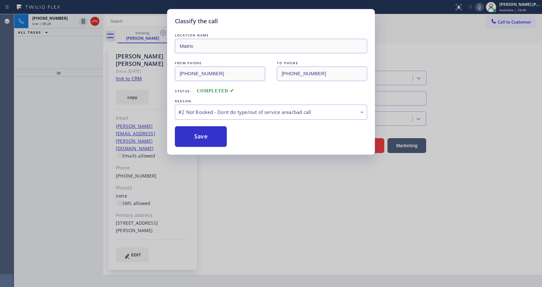
click at [273, 207] on div "Classify the call LOCATION NAME Matrix FROM PHONE [PHONE_NUMBER] TO PHONE [PHON…" at bounding box center [271, 143] width 542 height 287
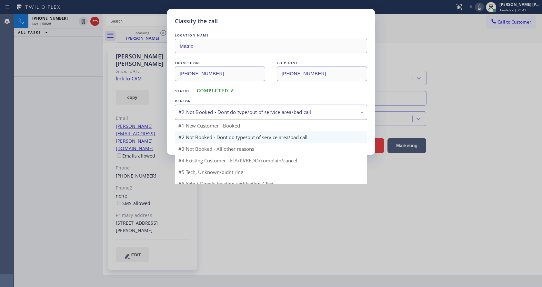
click at [221, 112] on div "#2 Not Booked - Dont do type/out of service area/bad call" at bounding box center [270, 111] width 185 height 7
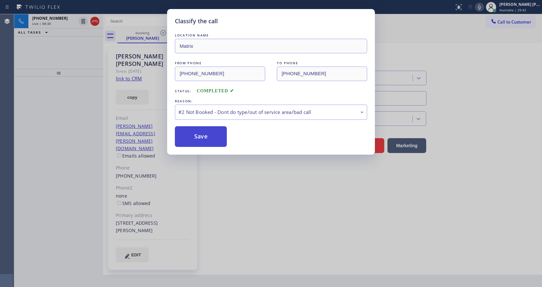
click at [210, 134] on button "Save" at bounding box center [201, 136] width 52 height 21
click at [240, 221] on div "Classify the call LOCATION NAME Matrix FROM PHONE [PHONE_NUMBER] TO PHONE [PHON…" at bounding box center [271, 143] width 542 height 287
click at [212, 133] on button "Save" at bounding box center [201, 136] width 52 height 21
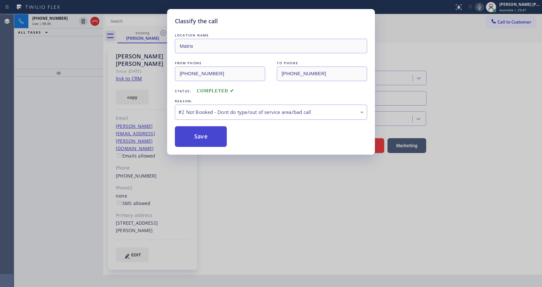
click at [212, 133] on button "Save" at bounding box center [201, 136] width 52 height 21
click at [148, 129] on div "Classify the call LOCATION NAME Matrix FROM PHONE [PHONE_NUMBER] TO PHONE [PHON…" at bounding box center [271, 143] width 542 height 287
click at [243, 123] on div "LOCATION NAME Matrix FROM PHONE [PHONE_NUMBER] TO PHONE [PHONE_NUMBER] Status: …" at bounding box center [271, 89] width 192 height 115
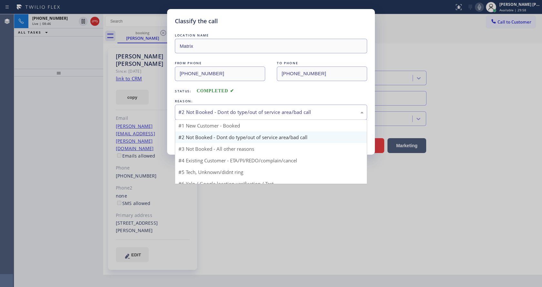
click at [238, 115] on div "#2 Not Booked - Dont do type/out of service area/bad call" at bounding box center [270, 111] width 185 height 7
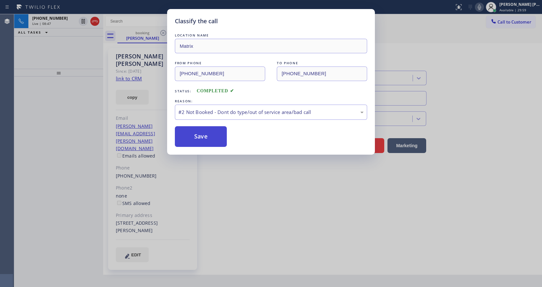
click at [202, 138] on button "Save" at bounding box center [201, 136] width 52 height 21
click at [198, 136] on button "Save" at bounding box center [201, 136] width 52 height 21
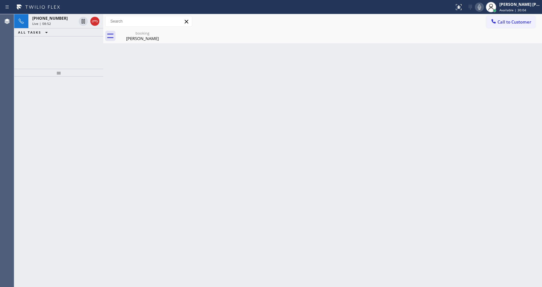
click at [103, 100] on div at bounding box center [103, 150] width 0 height 273
click at [131, 40] on div "[PERSON_NAME]" at bounding box center [142, 38] width 49 height 6
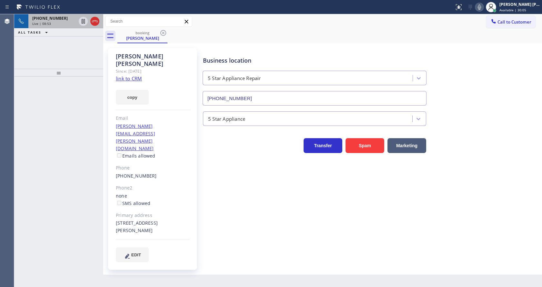
click at [76, 22] on div "[PHONE_NUMBER] Live | 08:53" at bounding box center [52, 21] width 49 height 14
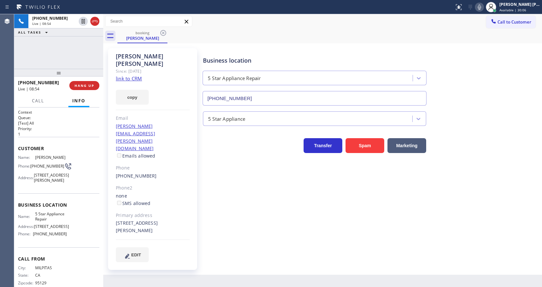
click at [231, 214] on div "Business location 5 Star Appliance Repair [PHONE_NUMBER] 5 Star Appliance Trans…" at bounding box center [371, 155] width 339 height 210
click at [251, 243] on div "Business location 5 Star Appliance Repair [PHONE_NUMBER] 5 Star Appliance Trans…" at bounding box center [371, 161] width 339 height 223
click at [146, 184] on div "Phone2" at bounding box center [153, 187] width 74 height 7
click at [233, 225] on div "Business location 5 Star Appliance Repair [PHONE_NUMBER] 5 Star Appliance Trans…" at bounding box center [371, 155] width 339 height 210
click at [275, 237] on div "Business location 5 Star Appliance Repair [PHONE_NUMBER] 5 Star Appliance Trans…" at bounding box center [371, 161] width 339 height 223
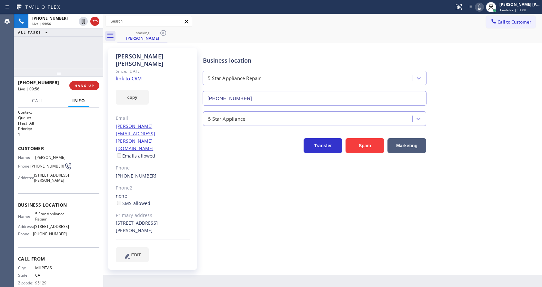
click at [150, 184] on div "Phone2" at bounding box center [153, 187] width 74 height 7
click at [209, 216] on div "Business location 5 Star Appliance Repair [PHONE_NUMBER] 5 Star Appliance Trans…" at bounding box center [371, 155] width 339 height 210
click at [245, 224] on div "Business location 5 Star Appliance Repair [PHONE_NUMBER] 5 Star Appliance Trans…" at bounding box center [371, 155] width 339 height 210
click at [269, 249] on div "Back to Dashboard Change Sender ID Customers Technicians Select a contact Outbo…" at bounding box center [322, 150] width 439 height 273
click at [82, 84] on span "HANG UP" at bounding box center [84, 85] width 20 height 5
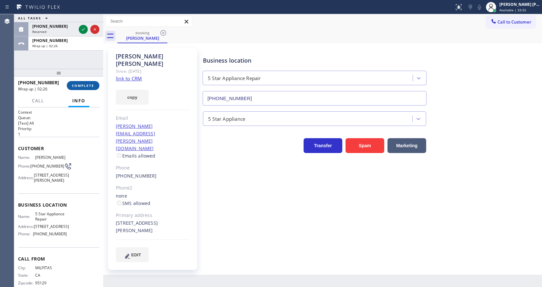
click at [73, 86] on span "COMPLETE" at bounding box center [83, 85] width 22 height 5
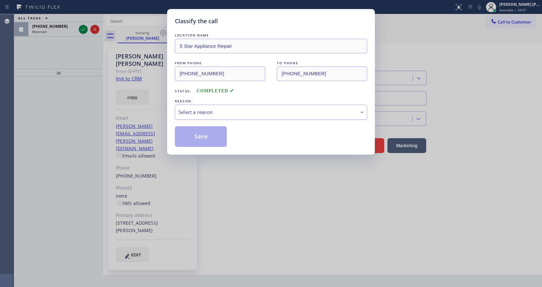
click at [192, 112] on div "Select a reason" at bounding box center [270, 111] width 185 height 7
click at [198, 138] on button "Save" at bounding box center [201, 136] width 52 height 21
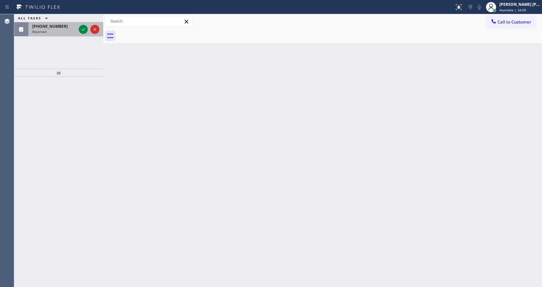
click at [74, 28] on div "[PHONE_NUMBER]" at bounding box center [54, 26] width 44 height 5
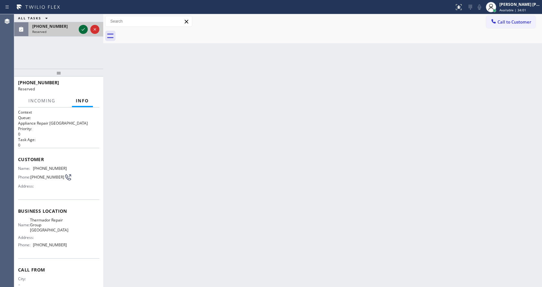
click at [84, 29] on icon at bounding box center [83, 29] width 3 height 3
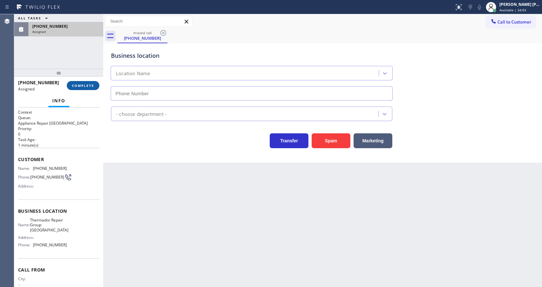
click at [88, 86] on span "COMPLETE" at bounding box center [83, 85] width 22 height 5
type input "[PHONE_NUMBER]"
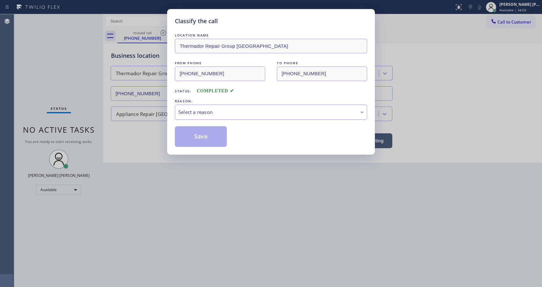
click at [198, 113] on div "Select a reason" at bounding box center [270, 111] width 185 height 7
click at [197, 136] on button "Save" at bounding box center [201, 136] width 52 height 21
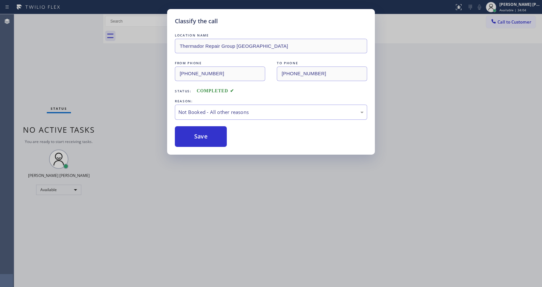
drag, startPoint x: 263, startPoint y: 177, endPoint x: 259, endPoint y: 181, distance: 6.2
click at [259, 181] on div "Classify the call LOCATION NAME Thermador Repair Group [GEOGRAPHIC_DATA] FROM P…" at bounding box center [271, 143] width 542 height 287
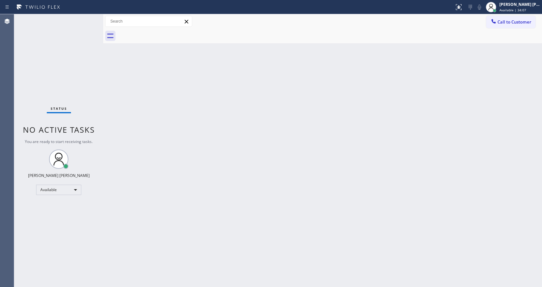
click at [344, 141] on div "Back to Dashboard Change Sender ID Customers Technicians Select a contact Outbo…" at bounding box center [322, 150] width 439 height 273
drag, startPoint x: 263, startPoint y: 168, endPoint x: 254, endPoint y: 62, distance: 106.5
click at [263, 168] on div "Back to Dashboard Change Sender ID Customers Technicians Select a contact Outbo…" at bounding box center [322, 150] width 439 height 273
click at [78, 100] on div "Status No active tasks You are ready to start receiving tasks. [PERSON_NAME] [P…" at bounding box center [58, 150] width 89 height 273
click at [517, 4] on div "[PERSON_NAME] [PERSON_NAME]" at bounding box center [519, 4] width 41 height 5
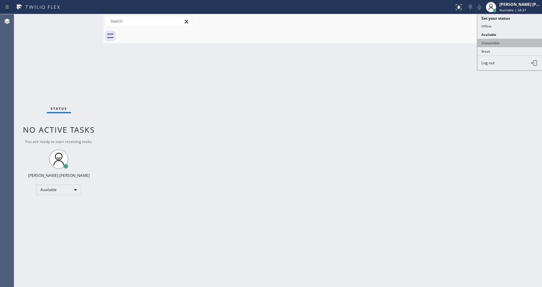
click at [505, 42] on button "Unavailable" at bounding box center [509, 43] width 64 height 8
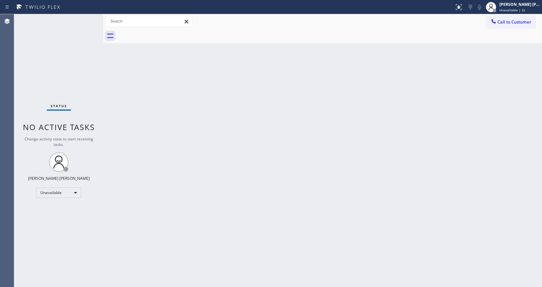
click at [267, 182] on div "Back to Dashboard Change Sender ID Customers Technicians Select a contact Outbo…" at bounding box center [322, 150] width 439 height 273
click at [76, 80] on div "Status No active tasks Change activity state to start receiving tasks. [PERSON_…" at bounding box center [58, 150] width 89 height 273
click at [162, 120] on div "Back to Dashboard Change Sender ID Customers Technicians Select a contact Outbo…" at bounding box center [322, 150] width 439 height 273
click at [214, 174] on div "Back to Dashboard Change Sender ID Customers Technicians Select a contact Outbo…" at bounding box center [322, 150] width 439 height 273
click at [317, 184] on div "Back to Dashboard Change Sender ID Customers Technicians Select a contact Outbo…" at bounding box center [322, 150] width 439 height 273
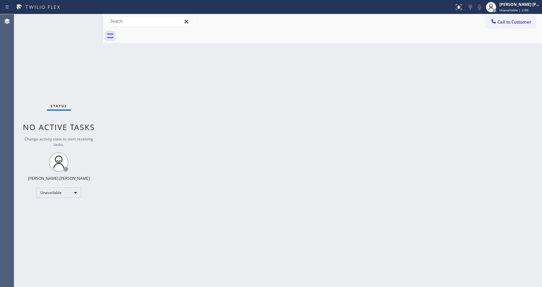
click at [64, 94] on div "Status No active tasks Change activity state to start receiving tasks. [PERSON_…" at bounding box center [58, 150] width 89 height 273
click at [263, 126] on div "Back to Dashboard Change Sender ID Customers Technicians Select a contact Outbo…" at bounding box center [322, 150] width 439 height 273
click at [517, 12] on span "Unavailable | 3:52" at bounding box center [513, 10] width 29 height 5
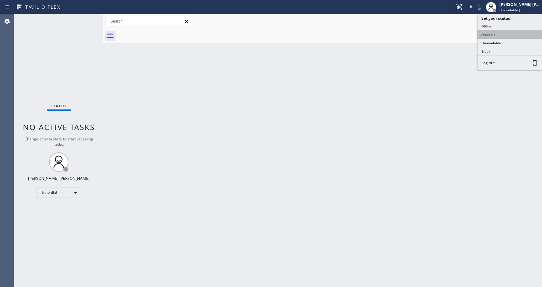
click at [506, 36] on button "Available" at bounding box center [509, 34] width 64 height 8
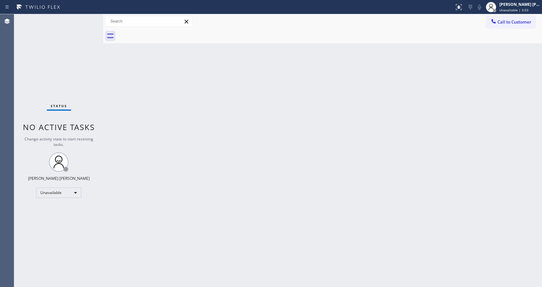
click at [211, 186] on div "Back to Dashboard Change Sender ID Customers Technicians Select a contact Outbo…" at bounding box center [322, 150] width 439 height 273
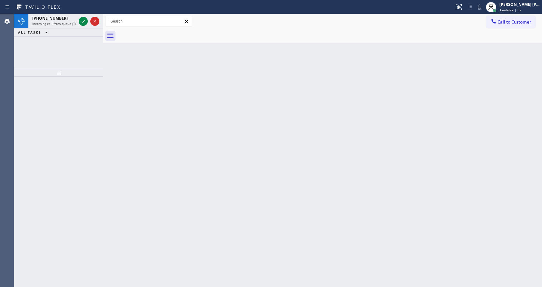
drag, startPoint x: 87, startPoint y: 83, endPoint x: 138, endPoint y: 70, distance: 53.0
click at [87, 83] on div at bounding box center [58, 181] width 89 height 210
click at [72, 26] on div "[PHONE_NUMBER] Incoming call from queue [Test] All" at bounding box center [52, 21] width 49 height 14
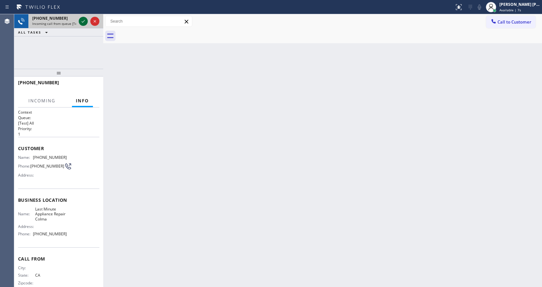
click at [83, 20] on icon at bounding box center [83, 21] width 8 height 8
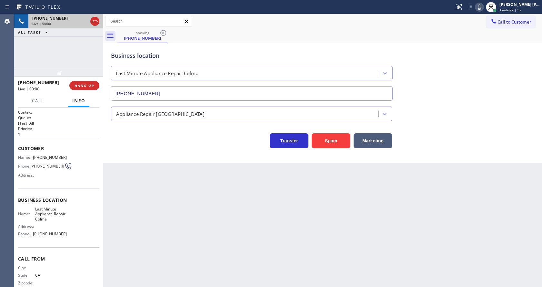
type input "[PHONE_NUMBER]"
click at [322, 138] on button "Spam" at bounding box center [331, 140] width 39 height 15
click at [530, 9] on div "Available | 12s" at bounding box center [519, 10] width 41 height 5
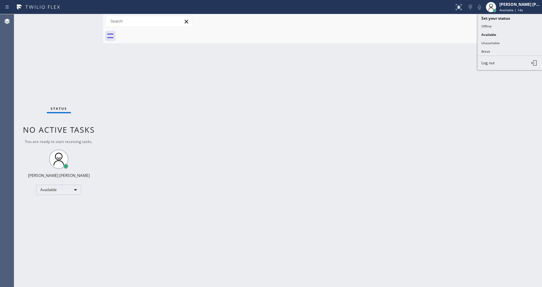
click at [322, 77] on div "Back to Dashboard Change Sender ID Customers Technicians Select a contact Outbo…" at bounding box center [322, 150] width 439 height 273
click at [96, 56] on div "Status No active tasks You are ready to start receiving tasks. [PERSON_NAME] [P…" at bounding box center [58, 150] width 89 height 273
click at [89, 18] on div "Status No active tasks You are ready to start receiving tasks. [PERSON_NAME] [P…" at bounding box center [58, 150] width 89 height 273
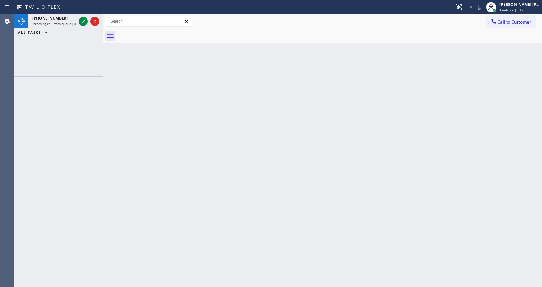
click at [76, 21] on div "[PHONE_NUMBER]" at bounding box center [54, 17] width 44 height 5
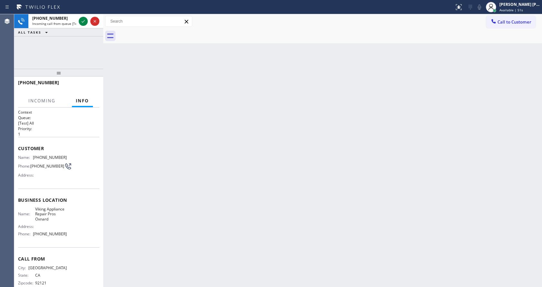
click at [76, 21] on div "[PHONE_NUMBER]" at bounding box center [54, 17] width 44 height 5
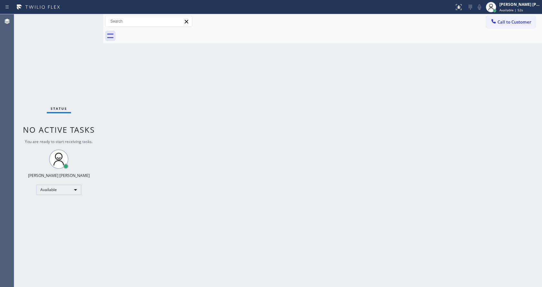
click at [299, 144] on div "Back to Dashboard Change Sender ID Customers Technicians Select a contact Outbo…" at bounding box center [322, 150] width 439 height 273
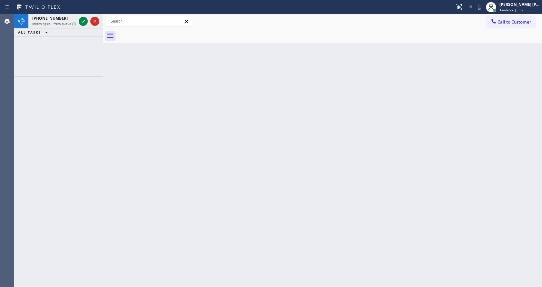
drag, startPoint x: 111, startPoint y: 83, endPoint x: 91, endPoint y: 45, distance: 42.6
click at [111, 83] on div "Back to Dashboard Change Sender ID Customers Technicians Select a contact Outbo…" at bounding box center [322, 150] width 439 height 273
click at [70, 22] on span "Incoming call from queue [Test] All" at bounding box center [59, 23] width 54 height 5
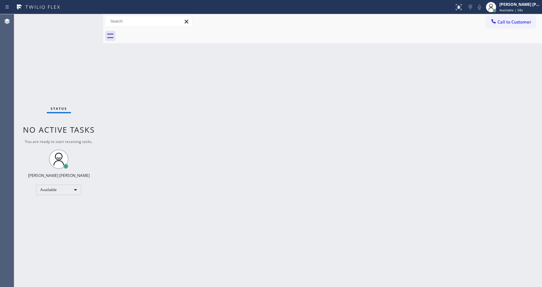
click at [84, 20] on div "Status No active tasks You are ready to start receiving tasks. [PERSON_NAME] [P…" at bounding box center [58, 150] width 89 height 273
click at [87, 18] on div "Status No active tasks You are ready to start receiving tasks. [PERSON_NAME] [P…" at bounding box center [58, 150] width 89 height 273
click at [114, 126] on div "Back to Dashboard Change Sender ID Customers Technicians Select a contact Outbo…" at bounding box center [322, 150] width 439 height 273
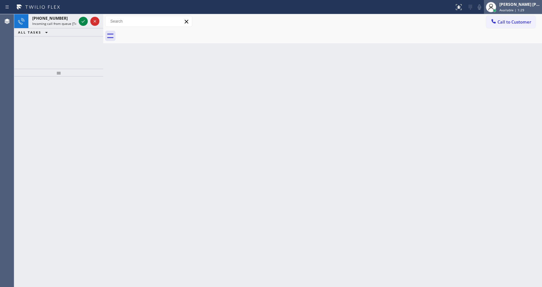
click at [503, 12] on span "Available | 1:29" at bounding box center [511, 10] width 25 height 5
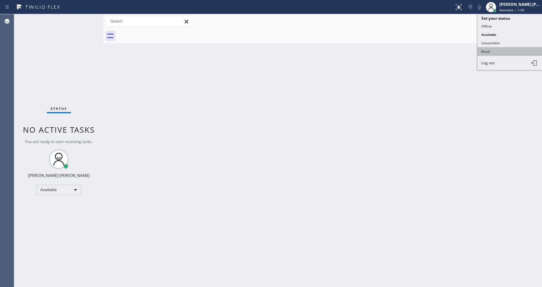
click at [492, 53] on button "Break" at bounding box center [509, 51] width 64 height 8
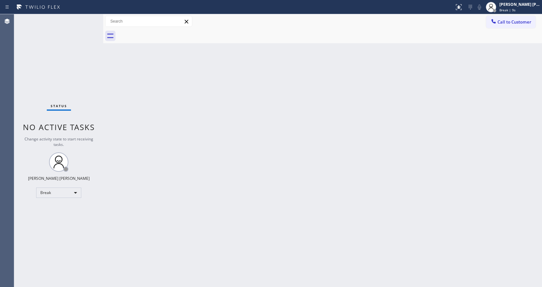
click at [89, 78] on div "Status No active tasks Change activity state to start receiving tasks. [PERSON_…" at bounding box center [58, 150] width 89 height 273
drag, startPoint x: 213, startPoint y: 124, endPoint x: 207, endPoint y: 120, distance: 7.4
click at [212, 124] on div "Back to Dashboard Change Sender ID Customers Technicians Select a contact Outbo…" at bounding box center [322, 150] width 439 height 273
drag, startPoint x: 450, startPoint y: 146, endPoint x: 450, endPoint y: 141, distance: 4.8
click at [450, 144] on div "Back to Dashboard Change Sender ID Customers Technicians Select a contact Outbo…" at bounding box center [322, 150] width 439 height 273
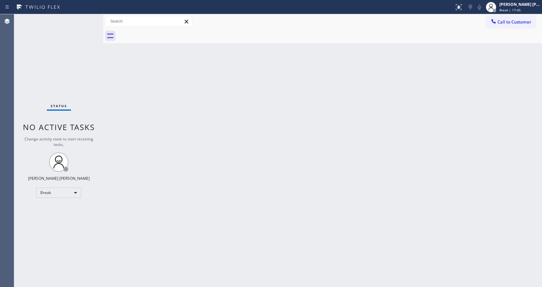
drag, startPoint x: 487, startPoint y: 40, endPoint x: 501, endPoint y: 15, distance: 28.7
click at [487, 40] on div at bounding box center [329, 36] width 424 height 15
click at [506, 7] on div "[PERSON_NAME] [PERSON_NAME]" at bounding box center [519, 4] width 41 height 5
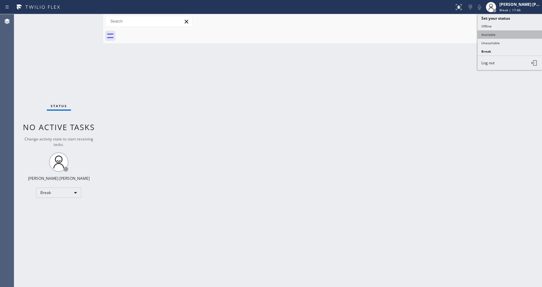
click at [498, 36] on button "Available" at bounding box center [509, 34] width 64 height 8
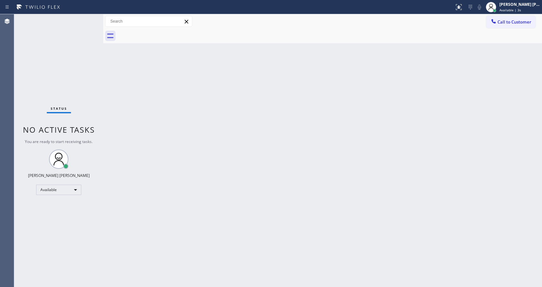
click at [441, 165] on div "Back to Dashboard Change Sender ID Customers Technicians Select a contact Outbo…" at bounding box center [322, 150] width 439 height 273
click at [96, 112] on div "Status No active tasks You are ready to start receiving tasks. [PERSON_NAME] [P…" at bounding box center [58, 150] width 89 height 273
click at [115, 95] on div "Back to Dashboard Change Sender ID Customers Technicians Select a contact Outbo…" at bounding box center [322, 150] width 439 height 273
click at [211, 122] on div "Back to Dashboard Change Sender ID Customers Technicians Select a contact Outbo…" at bounding box center [322, 150] width 439 height 273
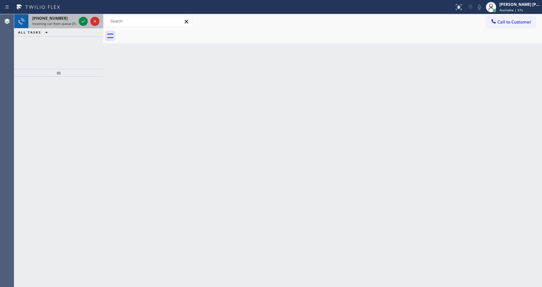
click at [55, 23] on span "Incoming call from queue [Test] All" at bounding box center [59, 23] width 54 height 5
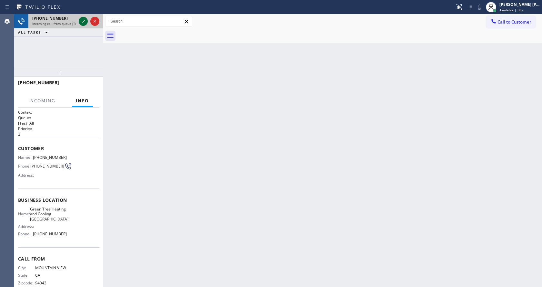
click at [83, 22] on icon at bounding box center [83, 21] width 3 height 3
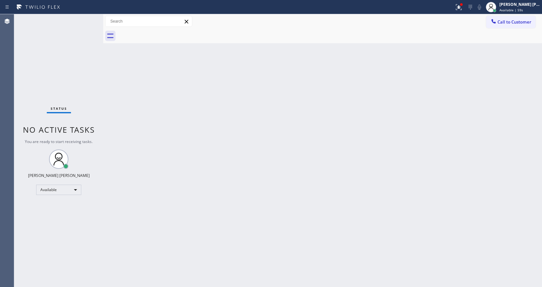
click at [227, 151] on div "Back to Dashboard Change Sender ID Customers Technicians Select a contact Outbo…" at bounding box center [322, 150] width 439 height 273
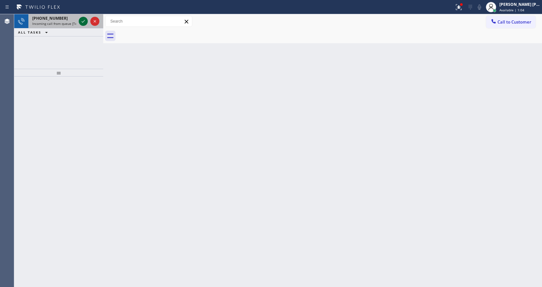
click at [84, 23] on icon at bounding box center [83, 21] width 8 height 8
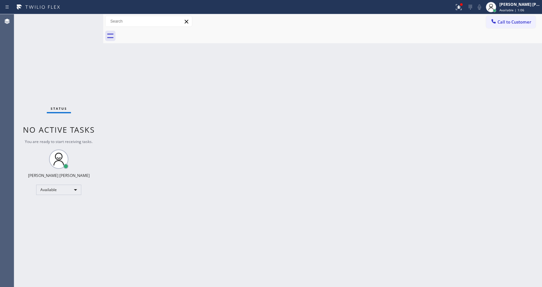
click at [207, 159] on div "Back to Dashboard Change Sender ID Customers Technicians Select a contact Outbo…" at bounding box center [322, 150] width 439 height 273
click at [461, 3] on button at bounding box center [458, 7] width 14 height 14
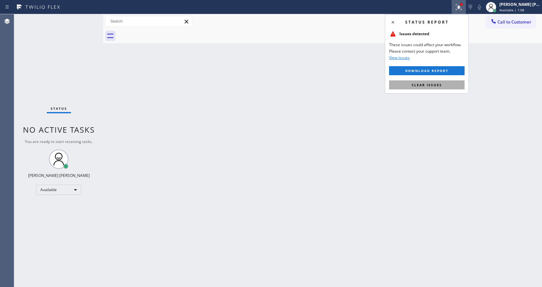
click at [442, 82] on button "Clear issues" at bounding box center [426, 84] width 75 height 9
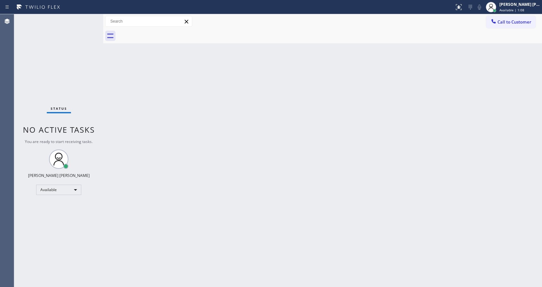
drag, startPoint x: 457, startPoint y: 127, endPoint x: 250, endPoint y: 238, distance: 234.8
click at [455, 128] on div "Back to Dashboard Change Sender ID Customers Technicians Select a contact Outbo…" at bounding box center [322, 150] width 439 height 273
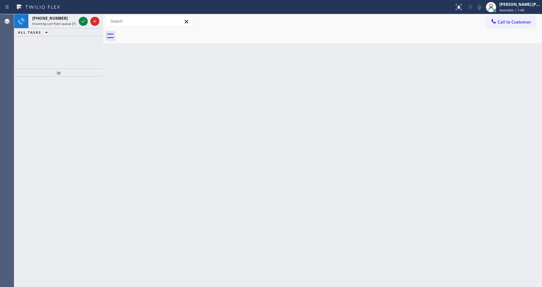
click at [8, 86] on div "Agent Desktop" at bounding box center [7, 150] width 14 height 273
click at [62, 28] on div "+14422282377 Incoming call from queue [Test] All" at bounding box center [58, 21] width 89 height 14
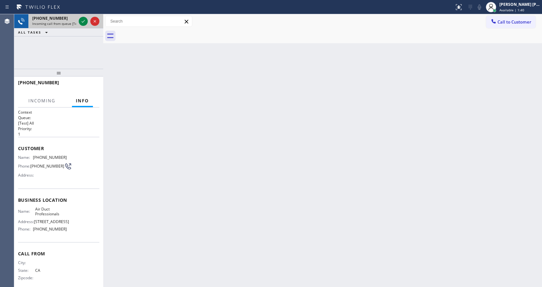
click at [67, 22] on span "Incoming call from queue [Test] All" at bounding box center [59, 23] width 54 height 5
click at [82, 22] on icon at bounding box center [83, 21] width 8 height 8
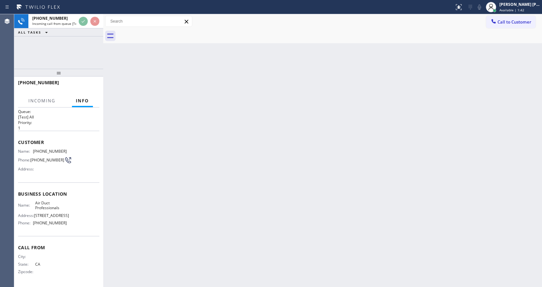
scroll to position [8, 0]
click at [213, 164] on div "Back to Dashboard Change Sender ID Customers Technicians Select a contact Outbo…" at bounding box center [322, 150] width 439 height 273
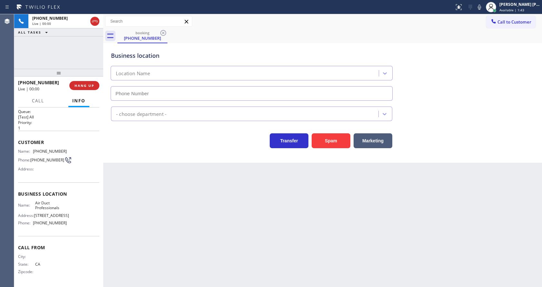
type input "(909) 231-1290"
drag, startPoint x: 224, startPoint y: 188, endPoint x: 204, endPoint y: 283, distance: 97.0
click at [224, 188] on div "Back to Dashboard Change Sender ID Customers Technicians Select a contact Outbo…" at bounding box center [322, 150] width 439 height 273
click at [123, 154] on div "Business location Air Duct Professionals (909) 231-1290 Air Duct Cleaning Res T…" at bounding box center [322, 102] width 439 height 119
click at [322, 142] on button "Spam" at bounding box center [331, 140] width 39 height 15
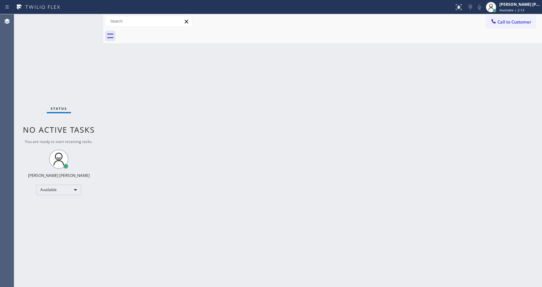
click at [95, 82] on div "Status No active tasks You are ready to start receiving tasks. [PERSON_NAME] [P…" at bounding box center [58, 150] width 89 height 273
click at [106, 84] on div "Back to Dashboard Change Sender ID Customers Technicians Select a contact Outbo…" at bounding box center [322, 150] width 439 height 273
click at [90, 17] on div "Status No active tasks You are ready to start receiving tasks. [PERSON_NAME] [P…" at bounding box center [58, 150] width 89 height 273
click at [88, 17] on div "Status No active tasks You are ready to start receiving tasks. [PERSON_NAME] [P…" at bounding box center [58, 150] width 89 height 273
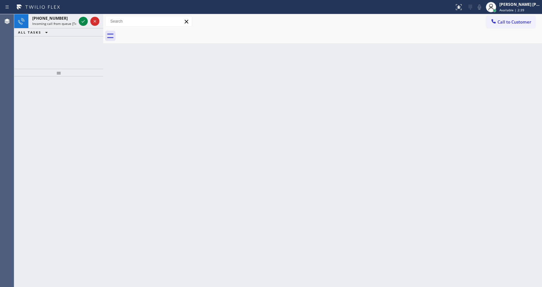
drag, startPoint x: 94, startPoint y: 117, endPoint x: 93, endPoint y: 40, distance: 77.1
click at [94, 116] on div at bounding box center [58, 181] width 89 height 210
click at [83, 23] on icon at bounding box center [83, 21] width 8 height 8
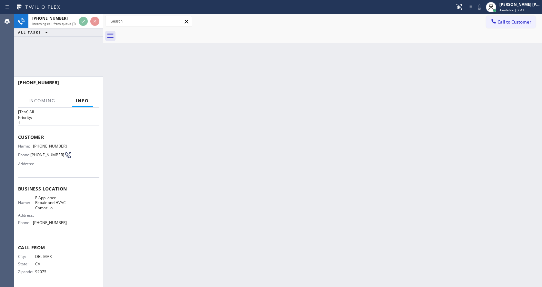
scroll to position [13, 0]
click at [234, 191] on div "Back to Dashboard Change Sender ID Customers Technicians Select a contact Outbo…" at bounding box center [322, 150] width 439 height 273
click at [206, 218] on div "Back to Dashboard Change Sender ID Customers Technicians Select a contact Outbo…" at bounding box center [322, 150] width 439 height 273
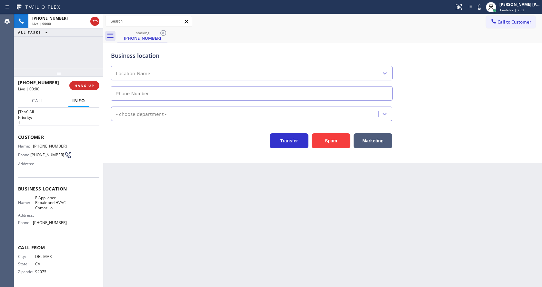
type input "(805) 222-7898"
click at [206, 218] on div "Back to Dashboard Change Sender ID Customers Technicians Select a contact Outbo…" at bounding box center [322, 150] width 439 height 273
click at [132, 171] on div "Back to Dashboard Change Sender ID Customers Technicians Select a contact Outbo…" at bounding box center [322, 150] width 439 height 273
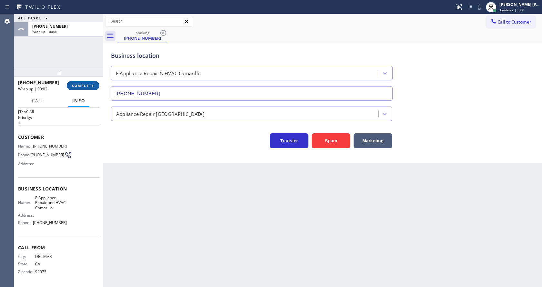
click at [88, 84] on span "COMPLETE" at bounding box center [83, 85] width 22 height 5
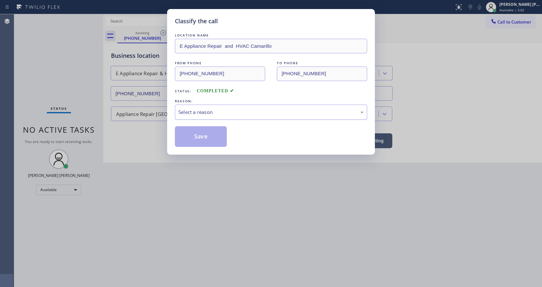
click at [208, 115] on div "Select a reason" at bounding box center [270, 111] width 185 height 7
click at [204, 136] on button "Save" at bounding box center [201, 136] width 52 height 21
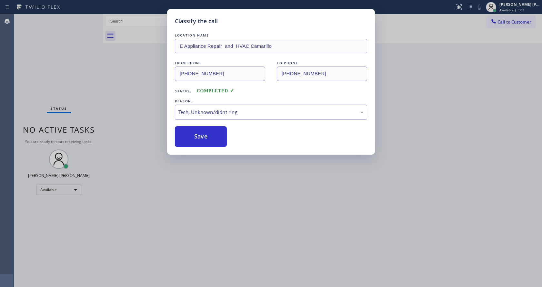
click at [223, 159] on div "Classify the call LOCATION NAME E Appliance Repair and HVAC Camarillo FROM PHON…" at bounding box center [271, 143] width 542 height 287
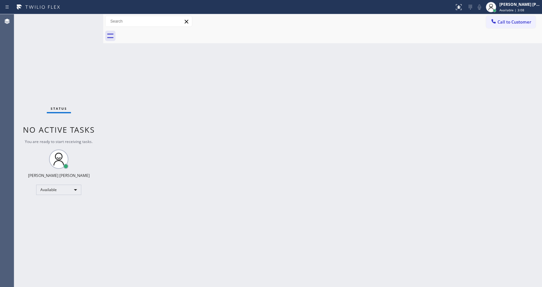
click at [110, 58] on div "Back to Dashboard Change Sender ID Customers Technicians Select a contact Outbo…" at bounding box center [322, 150] width 439 height 273
click at [284, 190] on div "Back to Dashboard Change Sender ID Customers Technicians Select a contact Outbo…" at bounding box center [322, 150] width 439 height 273
click at [317, 156] on div "Back to Dashboard Change Sender ID Customers Technicians Select a contact Outbo…" at bounding box center [322, 150] width 439 height 273
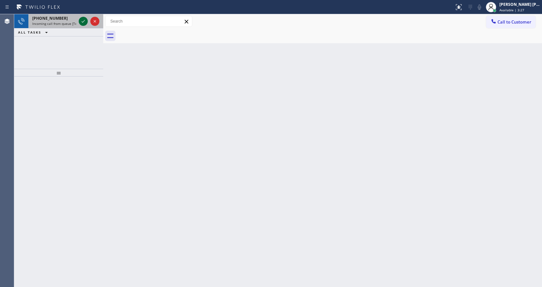
click at [85, 19] on icon at bounding box center [83, 21] width 8 height 8
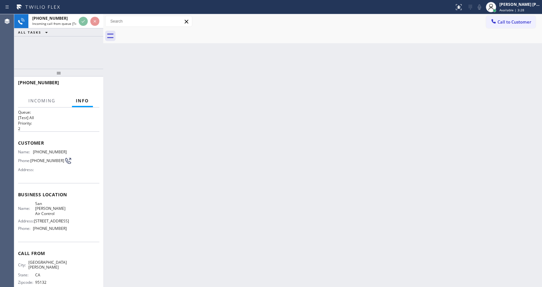
scroll to position [8, 0]
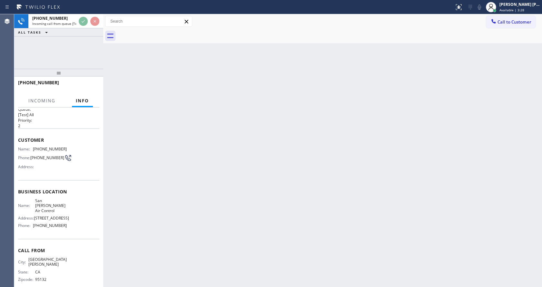
click at [276, 169] on div "Back to Dashboard Change Sender ID Customers Technicians Select a contact Outbo…" at bounding box center [322, 150] width 439 height 273
click at [136, 196] on div "Back to Dashboard Change Sender ID Customers Technicians Select a contact Outbo…" at bounding box center [322, 150] width 439 height 273
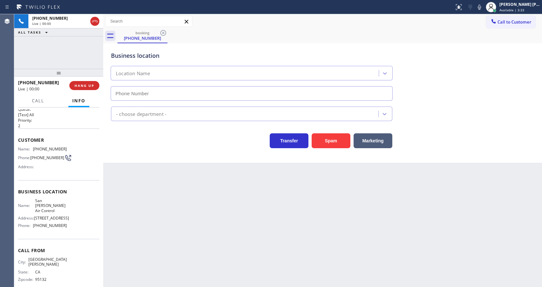
type input "(408) 684-8258"
click at [134, 158] on div "Business location San Jose Air Control (408) 684-8258 HVAC Transfer Spam Market…" at bounding box center [322, 102] width 439 height 119
drag, startPoint x: 190, startPoint y: 268, endPoint x: 175, endPoint y: 282, distance: 20.1
click at [190, 268] on div "Back to Dashboard Change Sender ID Customers Technicians Select a contact Outbo…" at bounding box center [322, 150] width 439 height 273
click at [255, 255] on div "Back to Dashboard Change Sender ID Customers Technicians Select a contact Outbo…" at bounding box center [322, 150] width 439 height 273
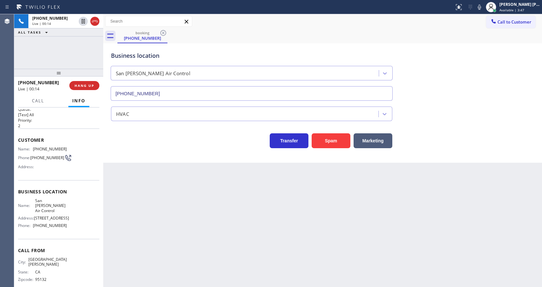
click at [242, 224] on div "Back to Dashboard Change Sender ID Customers Technicians Select a contact Outbo…" at bounding box center [322, 150] width 439 height 273
click at [205, 226] on div "Back to Dashboard Change Sender ID Customers Technicians Select a contact Outbo…" at bounding box center [322, 150] width 439 height 273
click at [246, 231] on div "Back to Dashboard Change Sender ID Customers Technicians Select a contact Outbo…" at bounding box center [322, 150] width 439 height 273
click at [342, 144] on button "Spam" at bounding box center [331, 140] width 39 height 15
click at [81, 90] on div "+14086671835 Wrap up | 00:00 COMPLETE" at bounding box center [58, 85] width 81 height 17
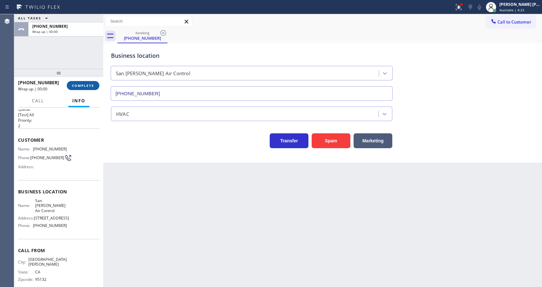
click at [83, 87] on span "COMPLETE" at bounding box center [83, 85] width 22 height 5
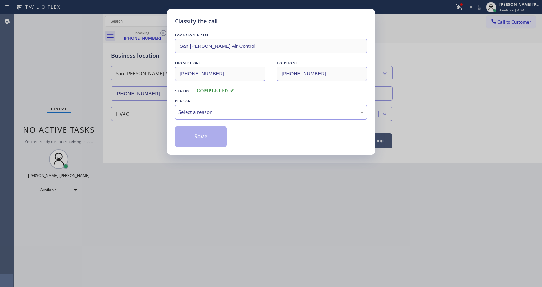
click at [177, 102] on div "REASON:" at bounding box center [271, 101] width 192 height 7
drag, startPoint x: 192, startPoint y: 112, endPoint x: 200, endPoint y: 116, distance: 8.4
click at [193, 113] on div "Select a reason" at bounding box center [270, 111] width 185 height 7
click at [209, 141] on button "Save" at bounding box center [201, 136] width 52 height 21
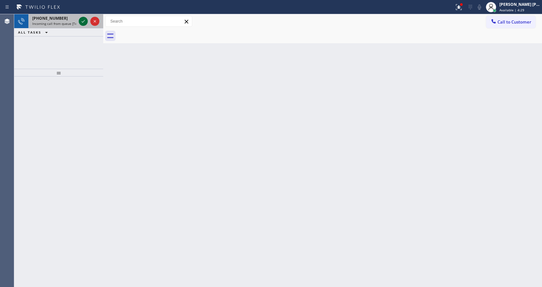
drag, startPoint x: 75, startPoint y: 22, endPoint x: 79, endPoint y: 22, distance: 4.5
click at [74, 22] on span "Incoming call from queue [Test] All" at bounding box center [59, 23] width 54 height 5
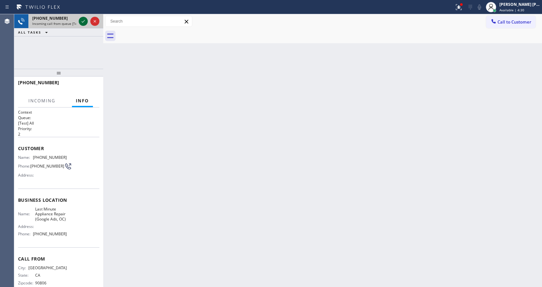
click at [81, 22] on icon at bounding box center [83, 21] width 8 height 8
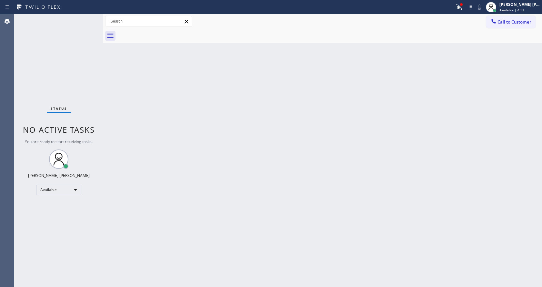
click at [195, 197] on div "Back to Dashboard Change Sender ID Customers Technicians Select a contact Outbo…" at bounding box center [322, 150] width 439 height 273
click at [68, 64] on div "Status No active tasks You are ready to start receiving tasks. [PERSON_NAME] [P…" at bounding box center [58, 150] width 89 height 273
click at [457, 5] on div at bounding box center [458, 7] width 14 height 8
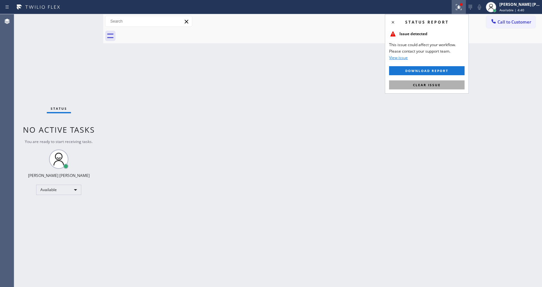
click at [435, 84] on span "Clear issue" at bounding box center [427, 85] width 28 height 5
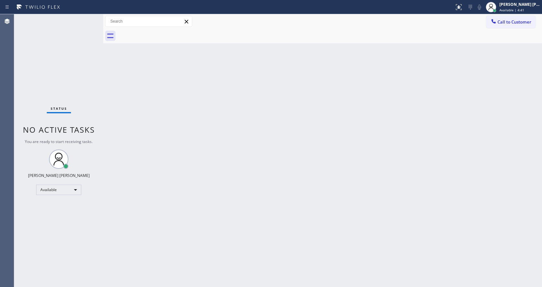
click at [367, 190] on div "Back to Dashboard Change Sender ID Customers Technicians Select a contact Outbo…" at bounding box center [322, 150] width 439 height 273
click at [92, 73] on div "Status No active tasks You are ready to start receiving tasks. [PERSON_NAME] [P…" at bounding box center [58, 150] width 89 height 273
click at [86, 16] on div "Status No active tasks You are ready to start receiving tasks. [PERSON_NAME] [P…" at bounding box center [58, 150] width 89 height 273
click at [297, 110] on div "Back to Dashboard Change Sender ID Customers Technicians Select a contact Outbo…" at bounding box center [322, 150] width 439 height 273
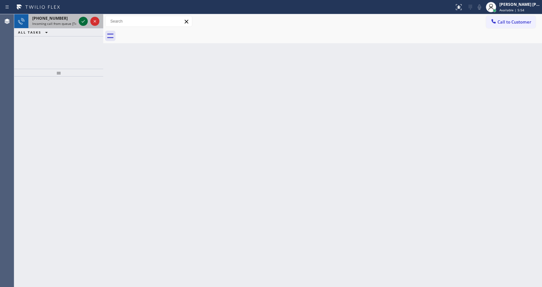
click at [84, 20] on icon at bounding box center [83, 21] width 8 height 8
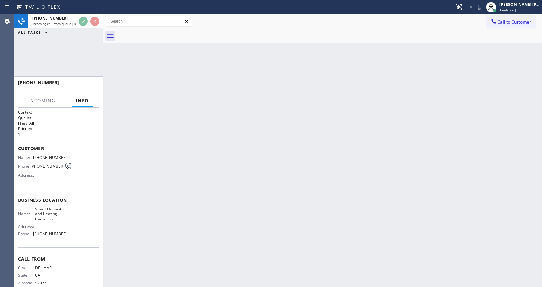
scroll to position [13, 0]
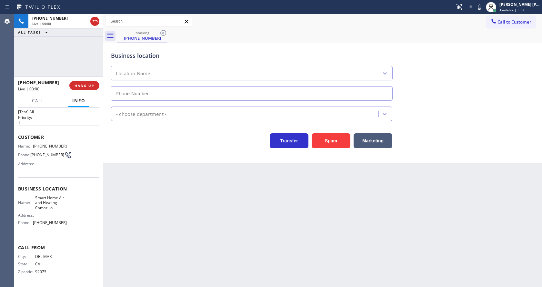
type input "(442) 281-9939"
click at [325, 139] on button "Spam" at bounding box center [331, 140] width 39 height 15
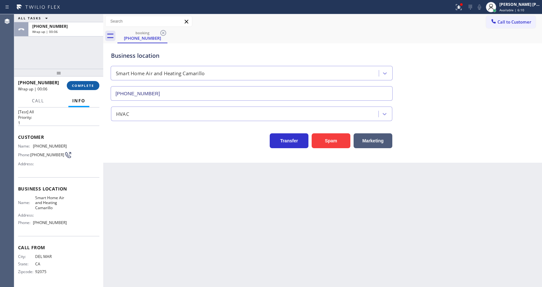
click at [76, 81] on button "COMPLETE" at bounding box center [83, 85] width 33 height 9
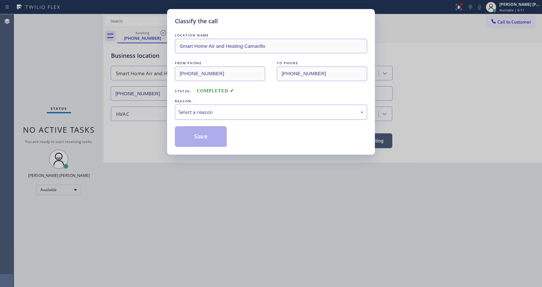
click at [222, 110] on div "Select a reason" at bounding box center [270, 111] width 185 height 7
click at [196, 136] on button "Save" at bounding box center [201, 136] width 52 height 21
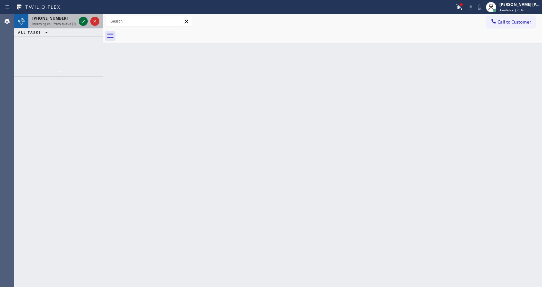
click at [82, 19] on icon at bounding box center [83, 21] width 8 height 8
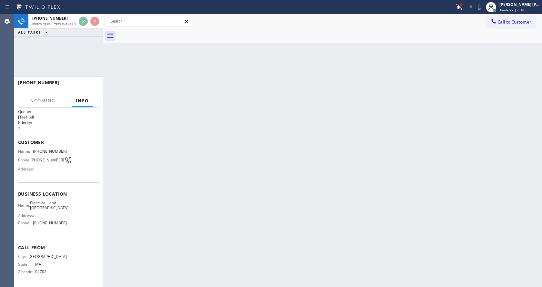
scroll to position [8, 0]
click at [228, 218] on div "Back to Dashboard Change Sender ID Customers Technicians Select a contact Outbo…" at bounding box center [322, 150] width 439 height 273
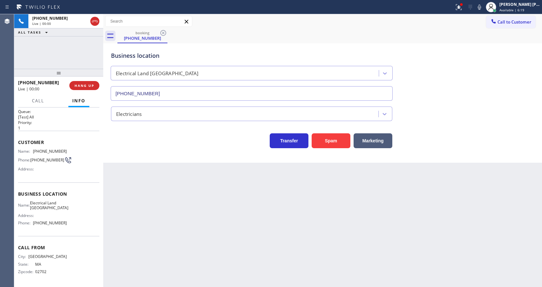
type input "(310) 388-3910"
click at [315, 142] on button "Spam" at bounding box center [331, 140] width 39 height 15
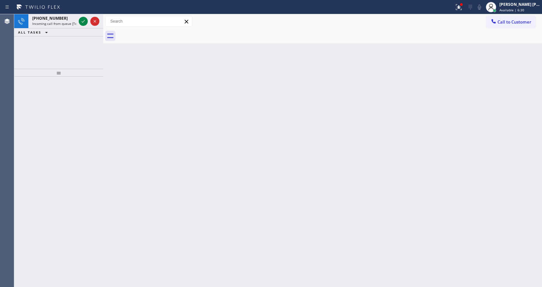
click at [86, 57] on div "+15628325415 Incoming call from queue [Test] All ALL TASKS ALL TASKS ACTIVE TAS…" at bounding box center [58, 41] width 89 height 55
click at [81, 24] on icon at bounding box center [83, 21] width 8 height 8
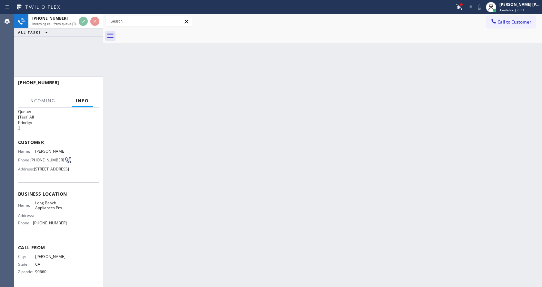
scroll to position [18, 0]
click at [167, 170] on div "Back to Dashboard Change Sender ID Customers Technicians Select a contact Outbo…" at bounding box center [322, 150] width 439 height 273
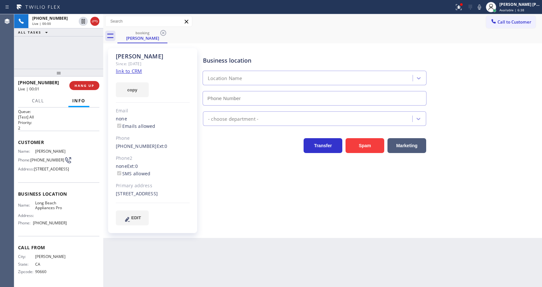
type input "(562) 489-9480"
click at [264, 268] on div "Back to Dashboard Change Sender ID Customers Technicians Select a contact Outbo…" at bounding box center [322, 150] width 439 height 273
click at [151, 158] on div "Phone2" at bounding box center [153, 157] width 74 height 7
click at [298, 212] on div "Business location Long Beach Appliances Pro (562) 489-9480 Appliance Repair Reg…" at bounding box center [371, 137] width 339 height 174
click at [136, 72] on link "link to CRM" at bounding box center [129, 71] width 26 height 6
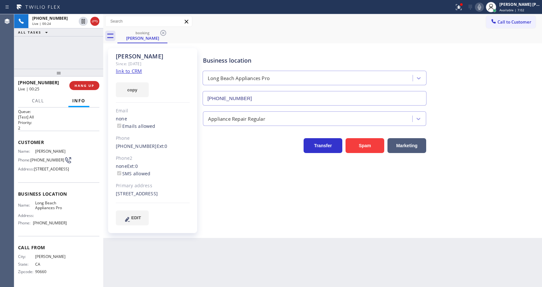
click at [478, 6] on icon at bounding box center [479, 7] width 8 height 8
click at [80, 20] on icon at bounding box center [83, 21] width 8 height 8
click at [40, 104] on button "Call" at bounding box center [38, 100] width 20 height 13
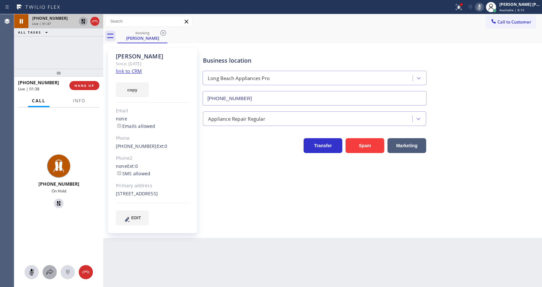
click at [52, 275] on icon at bounding box center [50, 272] width 8 height 8
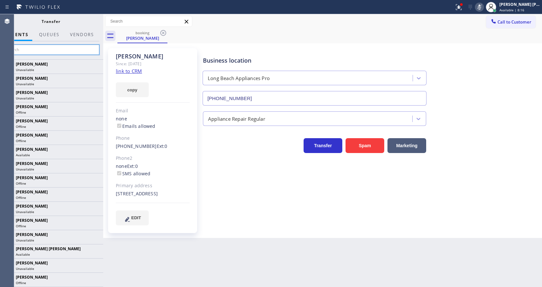
click at [71, 51] on input "text" at bounding box center [50, 50] width 97 height 10
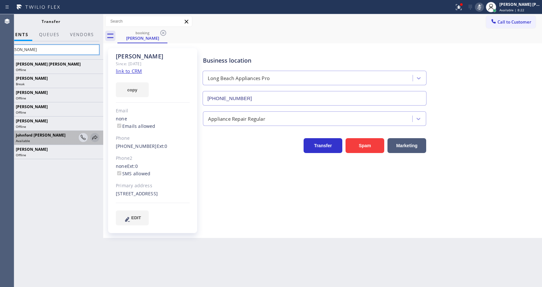
type input "John"
click at [95, 138] on icon at bounding box center [95, 138] width 8 height 8
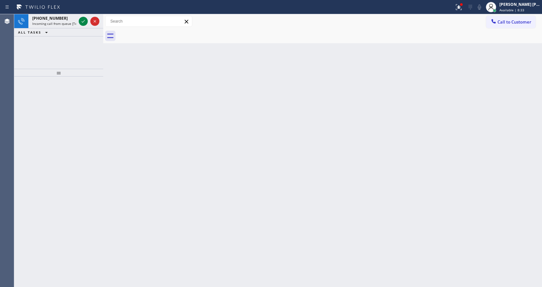
click at [130, 86] on div "Back to Dashboard Change Sender ID Customers Technicians Select a contact Outbo…" at bounding box center [322, 150] width 439 height 273
click at [83, 18] on icon at bounding box center [83, 21] width 8 height 8
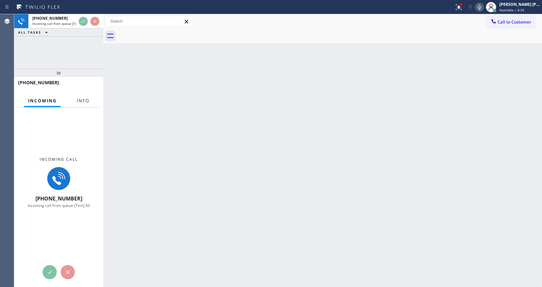
click at [83, 97] on button "Info" at bounding box center [83, 100] width 20 height 13
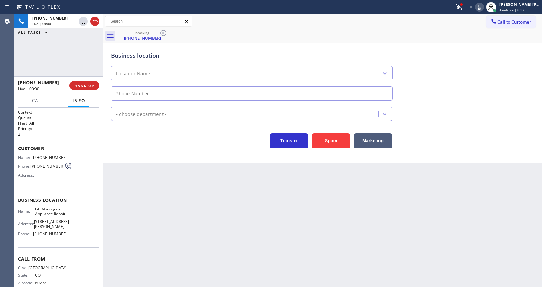
click at [184, 188] on div "Back to Dashboard Change Sender ID Customers Technicians Select a contact Outbo…" at bounding box center [322, 150] width 439 height 273
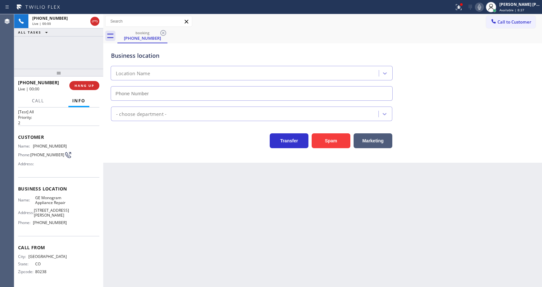
type input "(720) 459-6264"
click at [221, 220] on div "Back to Dashboard Change Sender ID Customers Technicians Select a contact Outbo…" at bounding box center [322, 150] width 439 height 273
click at [143, 173] on div "Back to Dashboard Change Sender ID Customers Technicians Select a contact Outbo…" at bounding box center [322, 150] width 439 height 273
click at [464, 72] on div "Business location GE Monogram Appliance Repair (720) 459-6264" at bounding box center [323, 71] width 426 height 58
click at [464, 2] on button at bounding box center [458, 7] width 14 height 14
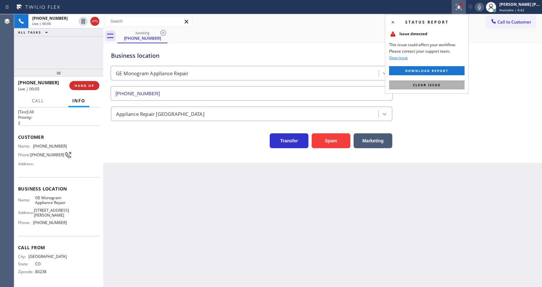
click at [436, 89] on button "Clear issue" at bounding box center [426, 84] width 75 height 9
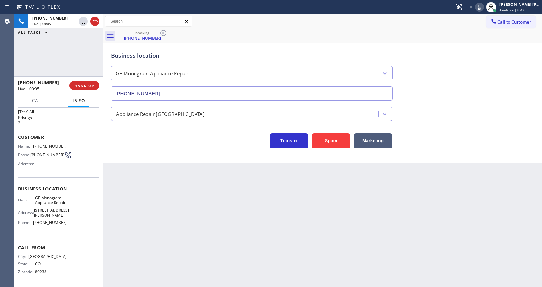
click at [451, 87] on div "Business location GE Monogram Appliance Repair (720) 459-6264" at bounding box center [323, 71] width 426 height 58
click at [186, 230] on div "Back to Dashboard Change Sender ID Customers Technicians Select a contact Outbo…" at bounding box center [322, 150] width 439 height 273
click at [241, 251] on div "Back to Dashboard Change Sender ID Customers Technicians Select a contact Outbo…" at bounding box center [322, 150] width 439 height 273
click at [141, 183] on div "Back to Dashboard Change Sender ID Customers Technicians Select a contact Outbo…" at bounding box center [322, 150] width 439 height 273
click at [201, 245] on div "Back to Dashboard Change Sender ID Customers Technicians Select a contact Outbo…" at bounding box center [322, 150] width 439 height 273
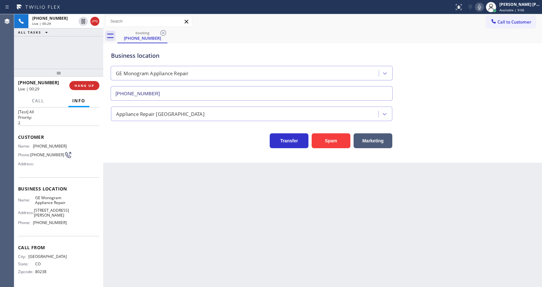
click at [129, 176] on div "Back to Dashboard Change Sender ID Customers Technicians Select a contact Outbo…" at bounding box center [322, 150] width 439 height 273
click at [336, 234] on div "Back to Dashboard Change Sender ID Customers Technicians Select a contact Outbo…" at bounding box center [322, 150] width 439 height 273
click at [132, 157] on div "Business location GE Monogram Appliance Repair (720) 459-6264 Appliance Repair …" at bounding box center [322, 102] width 439 height 119
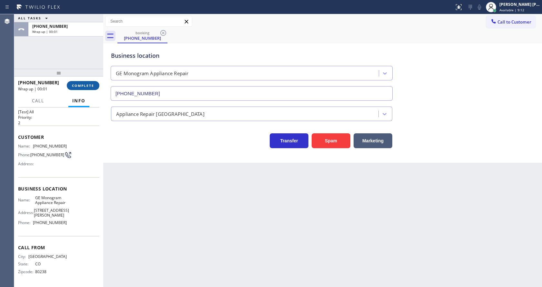
click at [77, 85] on span "COMPLETE" at bounding box center [83, 85] width 22 height 5
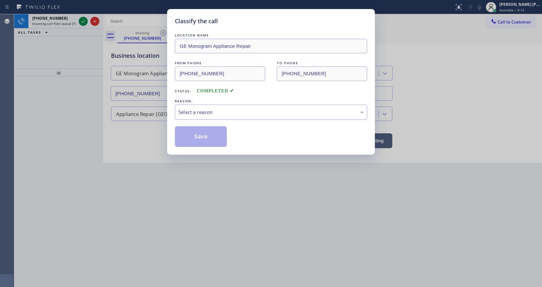
click at [216, 112] on div "Select a reason" at bounding box center [270, 111] width 185 height 7
click at [204, 142] on button "Save" at bounding box center [201, 136] width 52 height 21
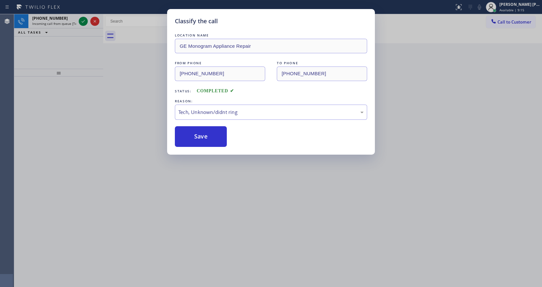
click at [65, 21] on div "+17866754319" at bounding box center [54, 17] width 44 height 5
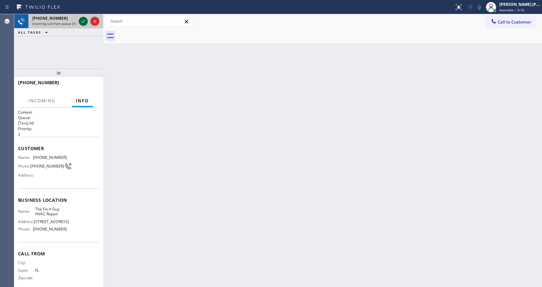
click at [83, 23] on icon at bounding box center [83, 21] width 8 height 8
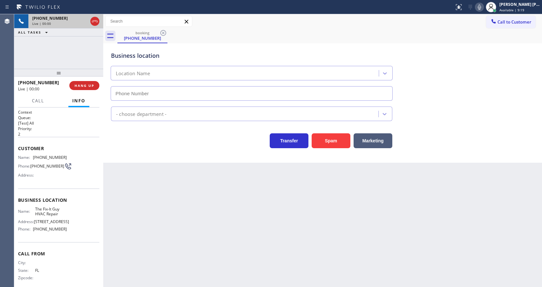
type input "(786) 565-6096"
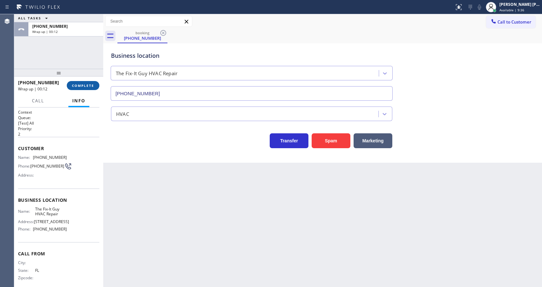
click at [87, 88] on button "COMPLETE" at bounding box center [83, 85] width 33 height 9
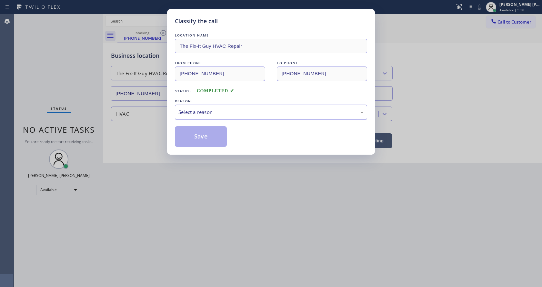
click at [198, 115] on div "Select a reason" at bounding box center [270, 111] width 185 height 7
click at [202, 134] on button "Save" at bounding box center [201, 136] width 52 height 21
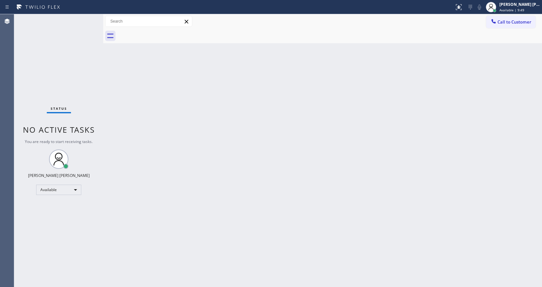
click at [185, 92] on div "Back to Dashboard Change Sender ID Customers Technicians Select a contact Outbo…" at bounding box center [322, 150] width 439 height 273
drag, startPoint x: 216, startPoint y: 112, endPoint x: 150, endPoint y: 44, distance: 95.1
click at [216, 111] on div "Back to Dashboard Change Sender ID Customers Technicians Select a contact Outbo…" at bounding box center [322, 150] width 439 height 273
click at [190, 144] on div "Back to Dashboard Change Sender ID Customers Technicians Select a contact Outbo…" at bounding box center [322, 150] width 439 height 273
drag, startPoint x: 290, startPoint y: 185, endPoint x: 217, endPoint y: 231, distance: 86.7
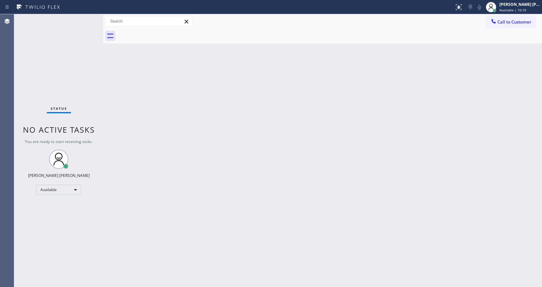
click at [289, 185] on div "Back to Dashboard Change Sender ID Customers Technicians Select a contact Outbo…" at bounding box center [322, 150] width 439 height 273
drag, startPoint x: 133, startPoint y: 129, endPoint x: 129, endPoint y: 99, distance: 29.9
click at [133, 129] on div "Back to Dashboard Change Sender ID Customers Technicians Select a contact Outbo…" at bounding box center [322, 150] width 439 height 273
click at [86, 18] on div "Status No active tasks You are ready to start receiving tasks. [PERSON_NAME] [P…" at bounding box center [58, 150] width 89 height 273
click at [88, 18] on div "Status No active tasks You are ready to start receiving tasks. [PERSON_NAME] [P…" at bounding box center [58, 150] width 89 height 273
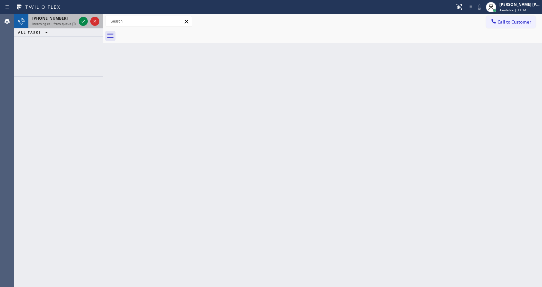
click at [72, 20] on div "+16506411647" at bounding box center [54, 17] width 44 height 5
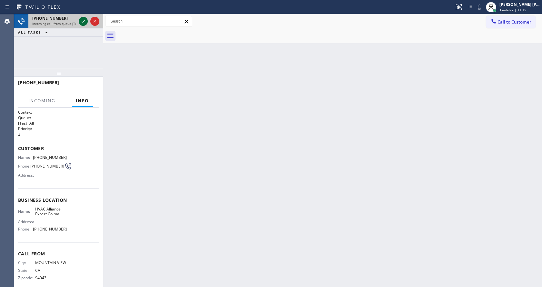
click at [80, 19] on icon at bounding box center [83, 21] width 8 height 8
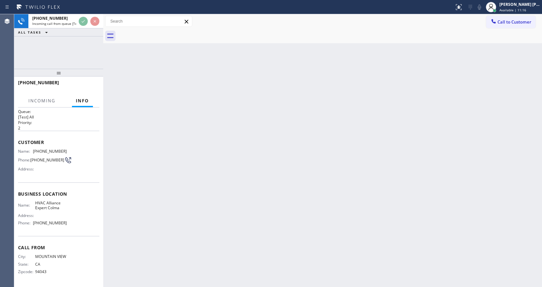
scroll to position [13, 0]
click at [222, 215] on div "Back to Dashboard Change Sender ID Customers Technicians Select a contact Outbo…" at bounding box center [322, 150] width 439 height 273
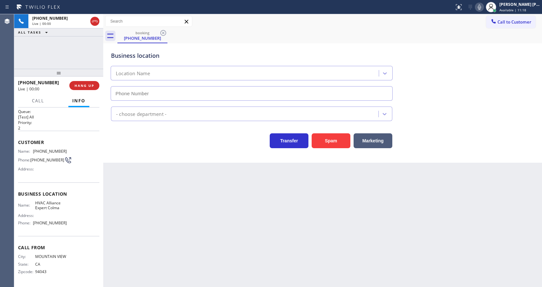
type input "(650) 391-0441"
click at [84, 86] on span "HANG UP" at bounding box center [84, 85] width 20 height 5
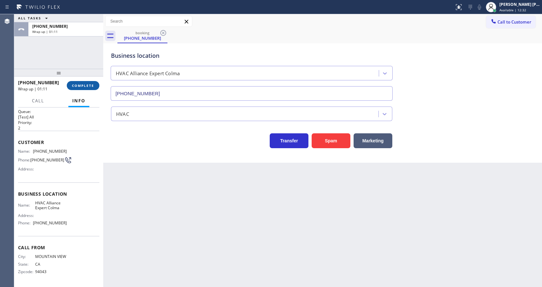
click at [77, 84] on span "COMPLETE" at bounding box center [83, 85] width 22 height 5
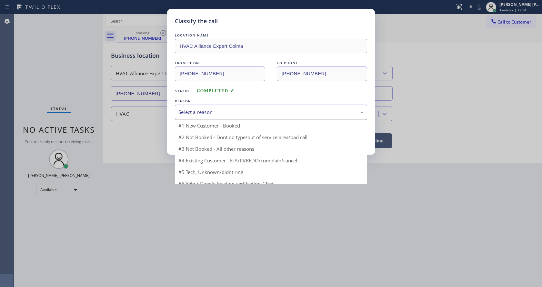
click at [205, 111] on div "Select a reason" at bounding box center [270, 111] width 185 height 7
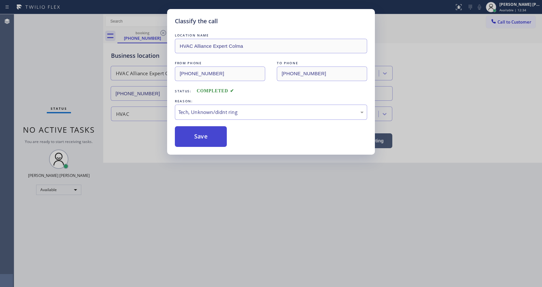
click at [203, 141] on button "Save" at bounding box center [201, 136] width 52 height 21
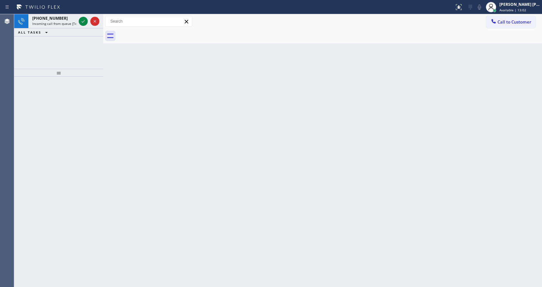
click at [129, 104] on div "Back to Dashboard Change Sender ID Customers Technicians Select a contact Outbo…" at bounding box center [322, 150] width 439 height 273
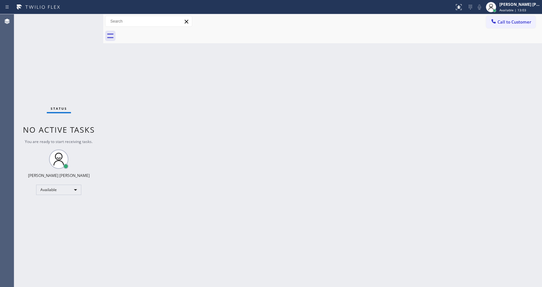
click at [203, 176] on div "Back to Dashboard Change Sender ID Customers Technicians Select a contact Outbo…" at bounding box center [322, 150] width 439 height 273
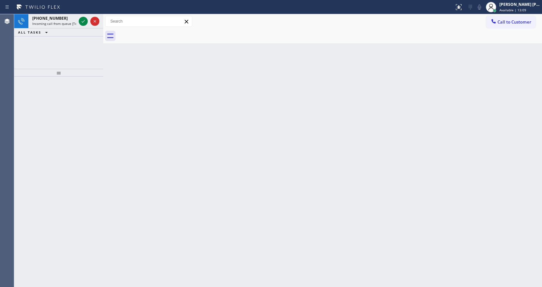
click at [163, 161] on div "Back to Dashboard Change Sender ID Customers Technicians Select a contact Outbo…" at bounding box center [322, 150] width 439 height 273
click at [120, 92] on div "Back to Dashboard Change Sender ID Customers Technicians Select a contact Outbo…" at bounding box center [322, 150] width 439 height 273
click at [61, 25] on span "Incoming call from queue [Test] All" at bounding box center [59, 23] width 54 height 5
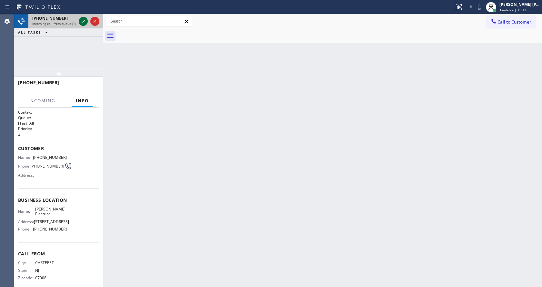
click at [82, 20] on icon at bounding box center [83, 21] width 8 height 8
click at [362, 115] on div "Back to Dashboard Change Sender ID Customers Technicians Select a contact Outbo…" at bounding box center [322, 150] width 439 height 273
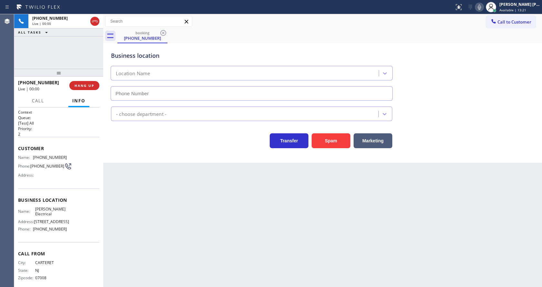
type input "(848) 306-0024"
click at [195, 174] on div "Back to Dashboard Change Sender ID Customers Technicians Select a contact Outbo…" at bounding box center [322, 150] width 439 height 273
click at [151, 191] on div "Back to Dashboard Change Sender ID Customers Technicians Select a contact Outbo…" at bounding box center [322, 150] width 439 height 273
click at [483, 7] on icon at bounding box center [479, 7] width 8 height 8
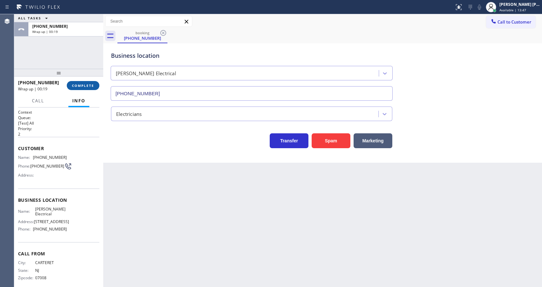
click at [86, 88] on button "COMPLETE" at bounding box center [83, 85] width 33 height 9
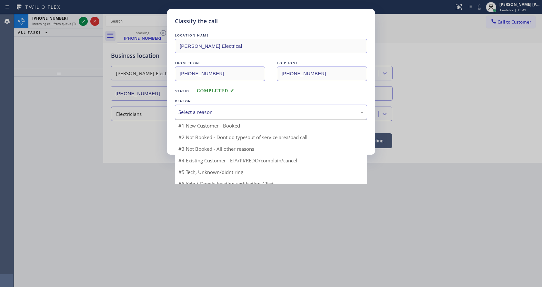
click at [203, 114] on div "Select a reason" at bounding box center [270, 111] width 185 height 7
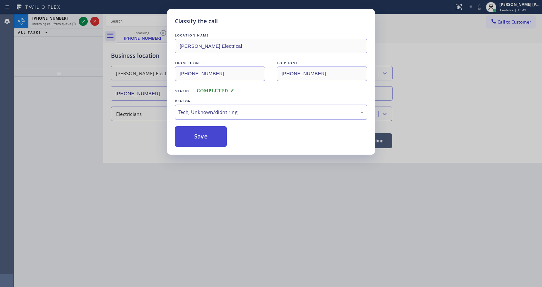
click at [201, 133] on button "Save" at bounding box center [201, 136] width 52 height 21
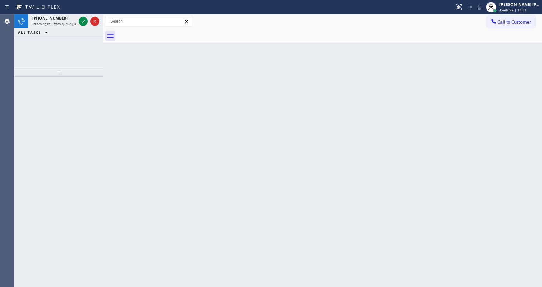
click at [74, 23] on span "Incoming call from queue [Test] All" at bounding box center [59, 23] width 54 height 5
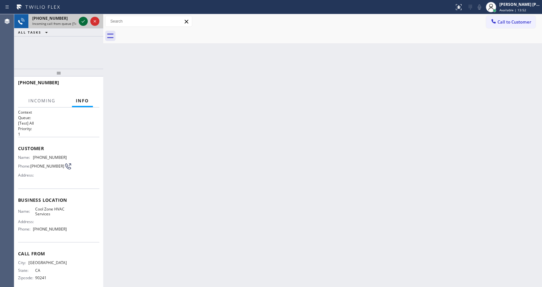
click at [84, 22] on icon at bounding box center [83, 21] width 8 height 8
click at [236, 201] on div "Back to Dashboard Change Sender ID Customers Technicians Select a contact Outbo…" at bounding box center [322, 150] width 439 height 273
click at [127, 136] on div "Back to Dashboard Change Sender ID Customers Technicians Select a contact Outbo…" at bounding box center [322, 150] width 439 height 273
click at [380, 131] on div "Back to Dashboard Change Sender ID Customers Technicians Select a contact Outbo…" at bounding box center [322, 150] width 439 height 273
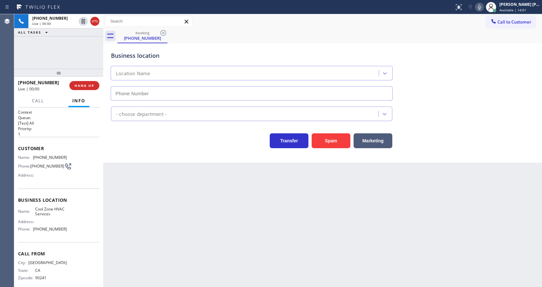
type input "[PHONE_NUMBER]"
click at [202, 177] on div "Back to Dashboard Change Sender ID Customers Technicians Select a contact Outbo…" at bounding box center [322, 150] width 439 height 273
click at [210, 204] on div "Back to Dashboard Change Sender ID Customers Technicians Select a contact Outbo…" at bounding box center [322, 150] width 439 height 273
click at [126, 174] on div "Back to Dashboard Change Sender ID Customers Technicians Select a contact Outbo…" at bounding box center [322, 150] width 439 height 273
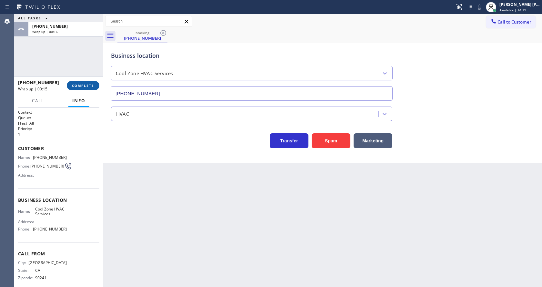
click at [85, 87] on span "COMPLETE" at bounding box center [83, 85] width 22 height 5
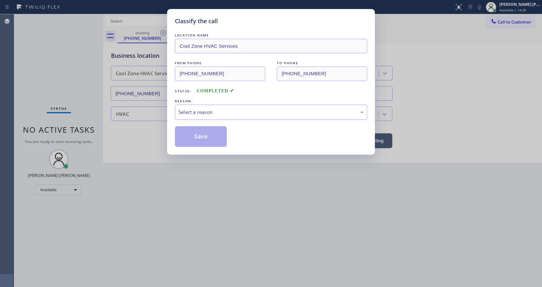
click at [206, 109] on div "Select a reason" at bounding box center [270, 111] width 185 height 7
click at [200, 147] on div "Classify the call LOCATION NAME Cool Zone HVAC Services FROM PHONE (562) 619-85…" at bounding box center [271, 81] width 208 height 145
click at [204, 135] on button "Save" at bounding box center [201, 136] width 52 height 21
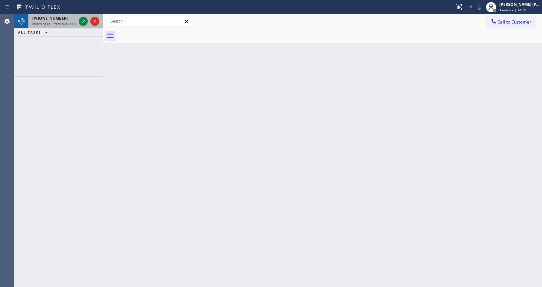
click at [68, 25] on span "Incoming call from queue [Test] All" at bounding box center [59, 23] width 54 height 5
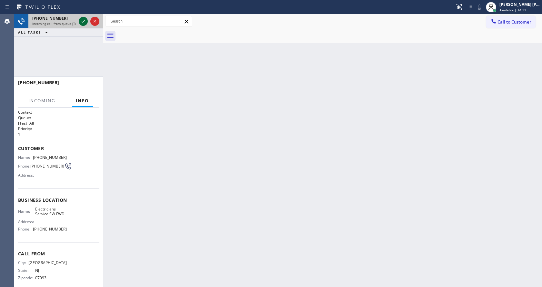
click at [84, 22] on icon at bounding box center [83, 21] width 8 height 8
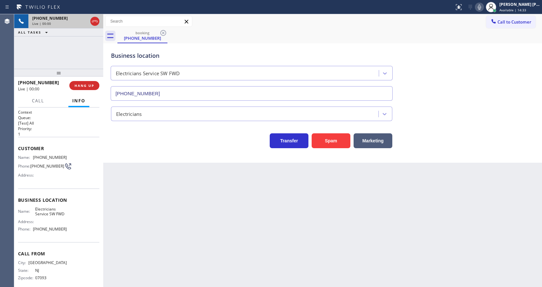
type input "[PHONE_NUMBER]"
click at [323, 143] on button "Spam" at bounding box center [331, 140] width 39 height 15
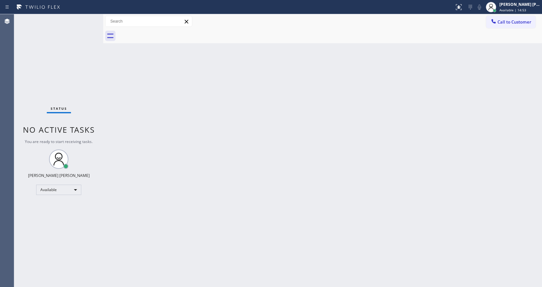
click at [78, 93] on div "Status No active tasks You are ready to start receiving tasks. [PERSON_NAME] [P…" at bounding box center [58, 150] width 89 height 273
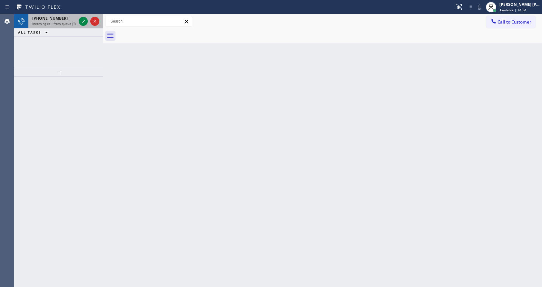
click at [73, 22] on span "Incoming call from queue [Test] All" at bounding box center [59, 23] width 54 height 5
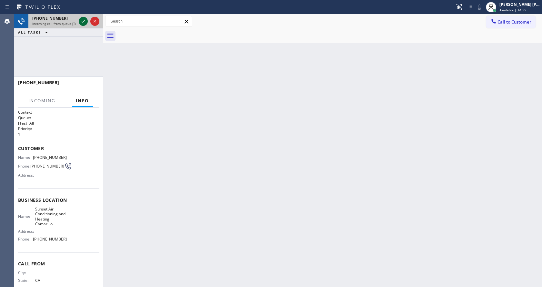
click at [83, 21] on icon at bounding box center [83, 21] width 8 height 8
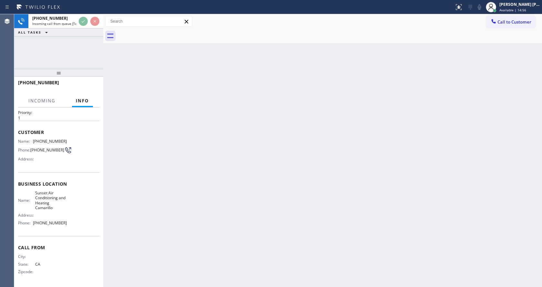
scroll to position [18, 0]
click at [246, 193] on div "Back to Dashboard Change Sender ID Customers Technicians Select a contact Outbo…" at bounding box center [322, 150] width 439 height 273
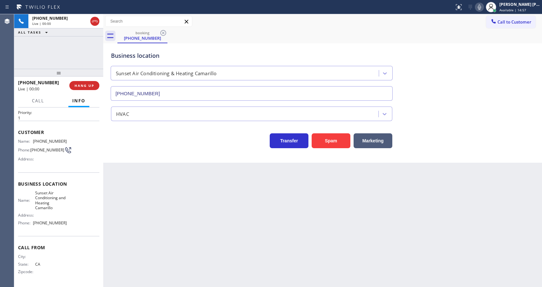
type input "(805) 659-8458"
click at [78, 79] on div "+14424655462 Live | 00:01 HANG UP" at bounding box center [58, 85] width 81 height 17
click at [77, 83] on button "HANG UP" at bounding box center [84, 85] width 30 height 9
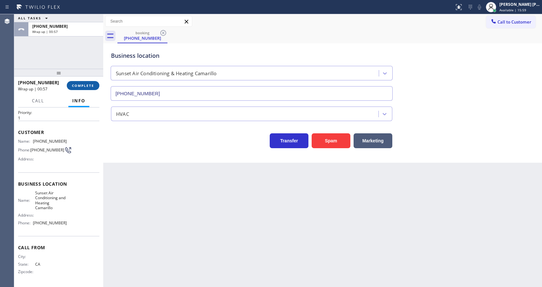
click at [77, 82] on button "COMPLETE" at bounding box center [83, 85] width 33 height 9
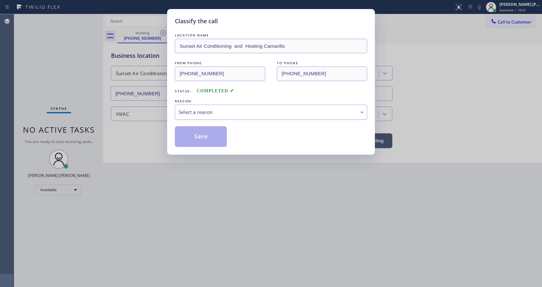
click at [197, 109] on div "Select a reason" at bounding box center [270, 111] width 185 height 7
click at [202, 135] on button "Save" at bounding box center [201, 136] width 52 height 21
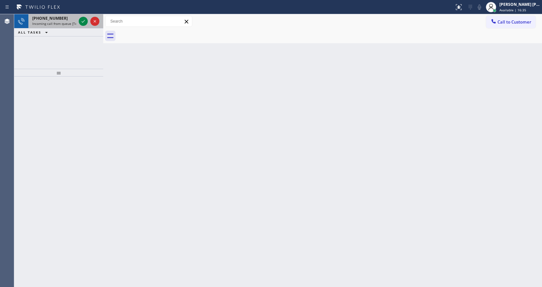
click at [77, 25] on div "+16708382850 Incoming call from queue [Test] All" at bounding box center [52, 21] width 49 height 14
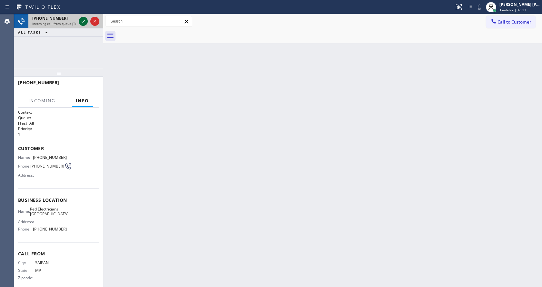
click at [84, 23] on icon at bounding box center [83, 21] width 8 height 8
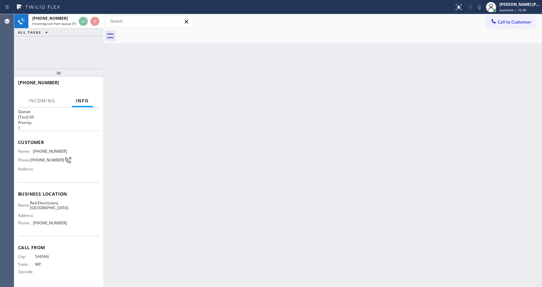
scroll to position [8, 0]
click at [290, 165] on div "Back to Dashboard Change Sender ID Customers Technicians Select a contact Outbo…" at bounding box center [322, 150] width 439 height 273
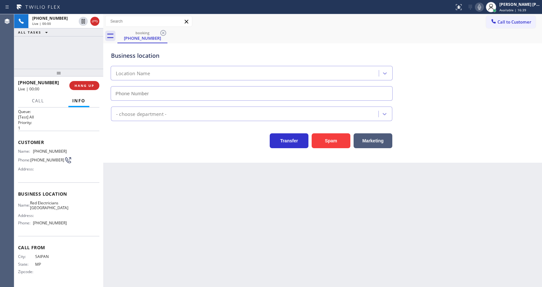
type input "(323) 924-3273"
drag, startPoint x: 223, startPoint y: 178, endPoint x: 240, endPoint y: 216, distance: 41.1
click at [224, 188] on div "Back to Dashboard Change Sender ID Customers Technicians Select a contact Outbo…" at bounding box center [322, 150] width 439 height 273
drag, startPoint x: 145, startPoint y: 153, endPoint x: 282, endPoint y: 113, distance: 142.3
click at [145, 153] on div "Business location Red Electricians Los Angeles (323) 924-3273 Electricians Tran…" at bounding box center [322, 102] width 439 height 119
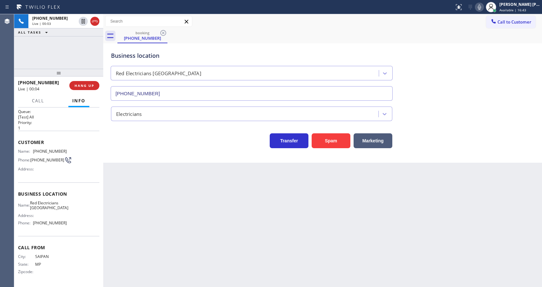
click at [483, 9] on icon at bounding box center [479, 7] width 8 height 8
click at [330, 140] on button "Spam" at bounding box center [331, 140] width 39 height 15
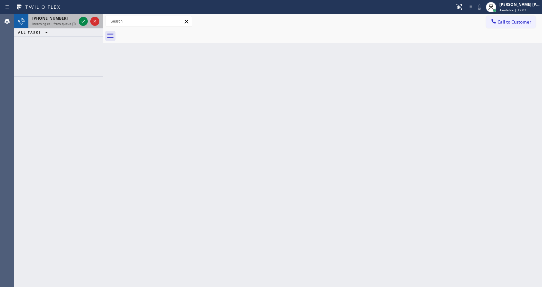
click at [84, 22] on icon at bounding box center [83, 21] width 3 height 3
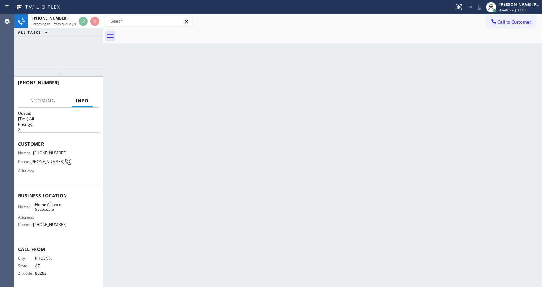
scroll to position [8, 0]
click at [247, 158] on div "Back to Dashboard Change Sender ID Customers Technicians Select a contact Outbo…" at bounding box center [322, 150] width 439 height 273
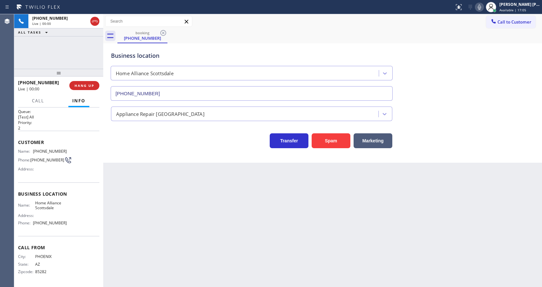
type input "(480) 613-4048"
click at [325, 137] on button "Spam" at bounding box center [331, 140] width 39 height 15
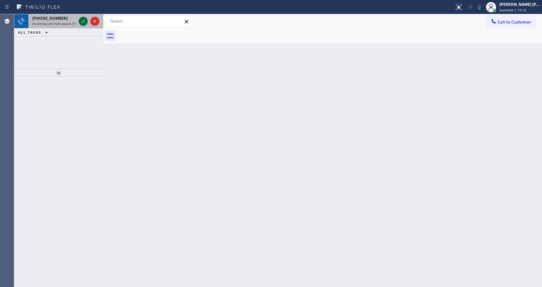
click at [83, 20] on icon at bounding box center [83, 21] width 8 height 8
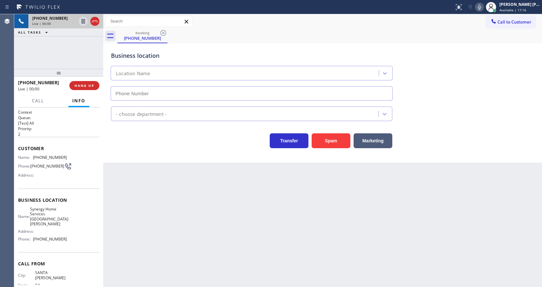
type input "(805) 263-1513"
click at [239, 223] on div "Back to Dashboard Change Sender ID Customers Technicians Select a contact Outbo…" at bounding box center [322, 150] width 439 height 273
click at [156, 157] on div "Business location Synergy Home Services Santa Paula (805) 263-1513 HVAC Transfe…" at bounding box center [322, 102] width 439 height 119
click at [323, 142] on button "Spam" at bounding box center [331, 140] width 39 height 15
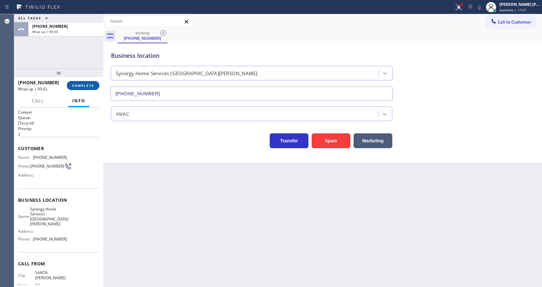
click at [78, 85] on span "COMPLETE" at bounding box center [83, 85] width 22 height 5
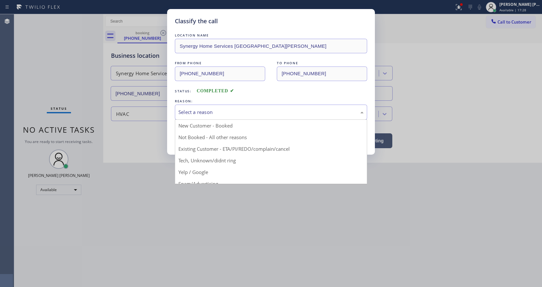
click at [200, 116] on div "Select a reason" at bounding box center [271, 111] width 192 height 15
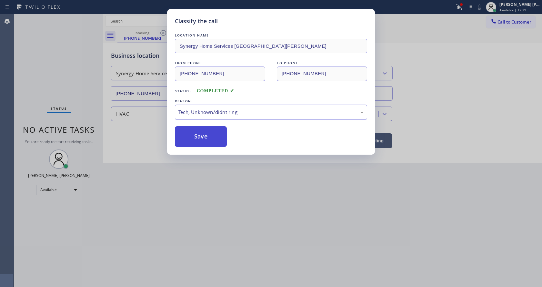
click at [206, 137] on button "Save" at bounding box center [201, 136] width 52 height 21
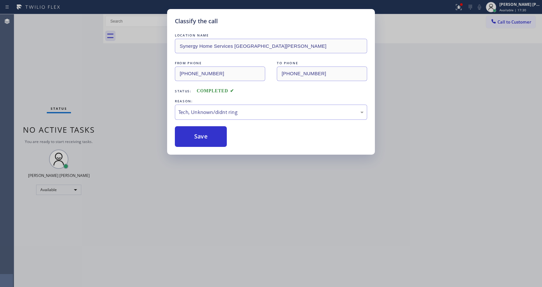
click at [217, 203] on div "Classify the call LOCATION NAME Synergy Home Services Santa Paula FROM PHONE (8…" at bounding box center [271, 143] width 542 height 287
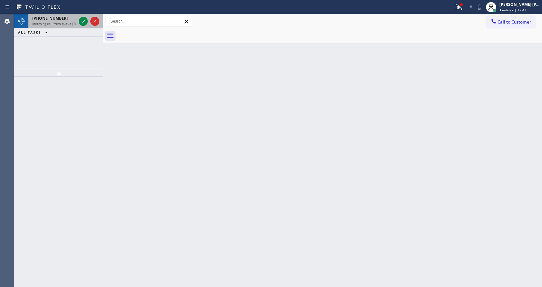
click at [80, 22] on icon at bounding box center [83, 21] width 8 height 8
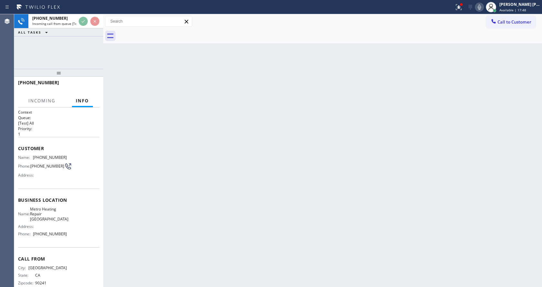
click at [362, 180] on div "Back to Dashboard Change Sender ID Customers Technicians Select a contact Outbo…" at bounding box center [322, 150] width 439 height 273
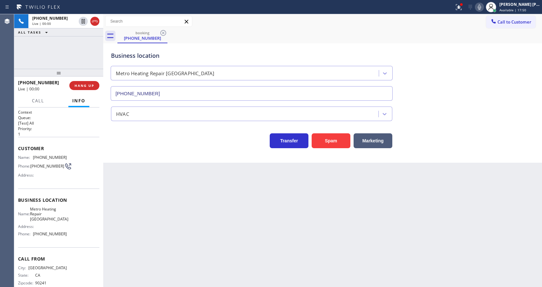
type input "(626) 507-6611"
click at [251, 197] on div "Back to Dashboard Change Sender ID Customers Technicians Select a contact Outbo…" at bounding box center [322, 150] width 439 height 273
click at [131, 162] on div "Business location Metro Heating Repair Westminster (626) 507-6611 HVAC Transfer…" at bounding box center [322, 102] width 439 height 119
click at [461, 3] on icon at bounding box center [459, 7] width 8 height 8
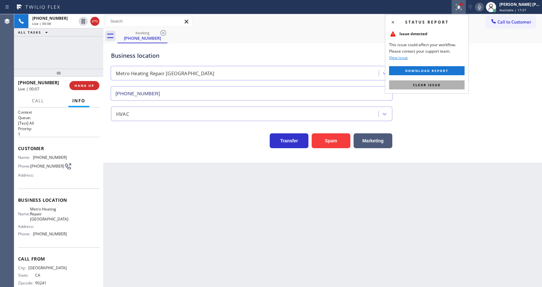
click at [443, 87] on button "Clear issue" at bounding box center [426, 84] width 75 height 9
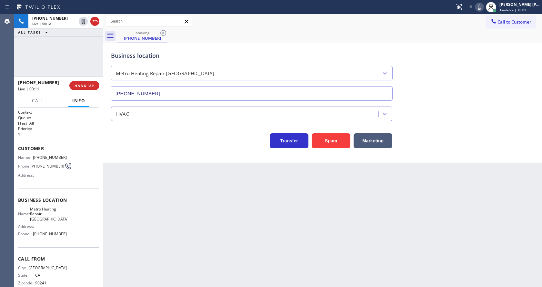
click at [481, 93] on div "Business location Metro Heating Repair Westminster (626) 507-6611" at bounding box center [323, 71] width 426 height 58
click at [200, 222] on div "Back to Dashboard Change Sender ID Customers Technicians Select a contact Outbo…" at bounding box center [322, 150] width 439 height 273
click at [328, 145] on button "Spam" at bounding box center [331, 140] width 39 height 15
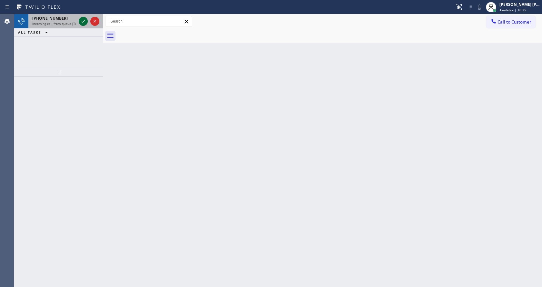
click at [87, 21] on div at bounding box center [83, 21] width 9 height 8
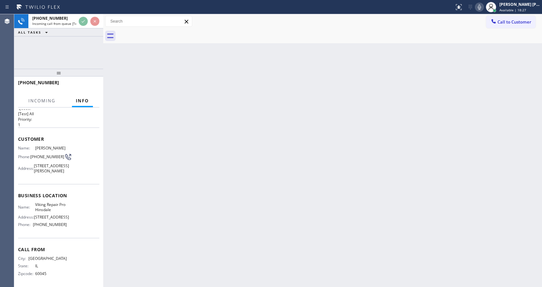
click at [241, 180] on div "Back to Dashboard Change Sender ID Customers Technicians Select a contact Outbo…" at bounding box center [322, 150] width 439 height 273
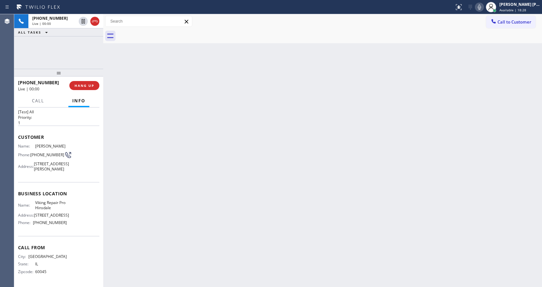
scroll to position [28, 0]
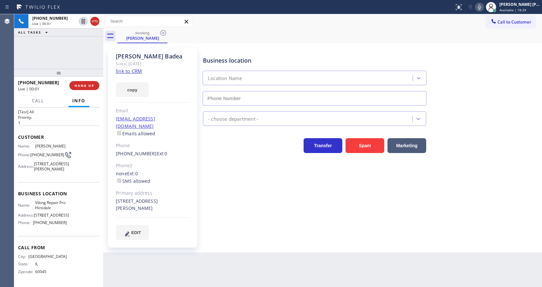
type input "(630) 523-0508"
click at [134, 71] on link "link to CRM" at bounding box center [129, 71] width 26 height 6
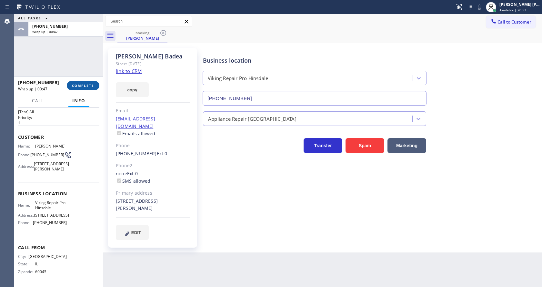
click at [80, 87] on span "COMPLETE" at bounding box center [83, 85] width 22 height 5
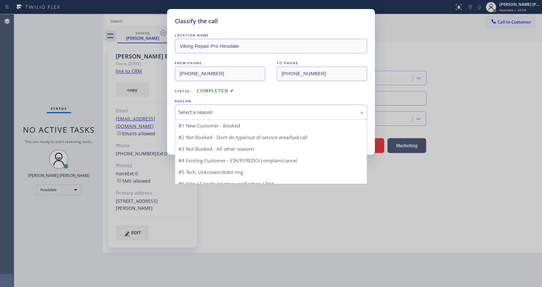
click at [220, 108] on div "Select a reason" at bounding box center [270, 111] width 185 height 7
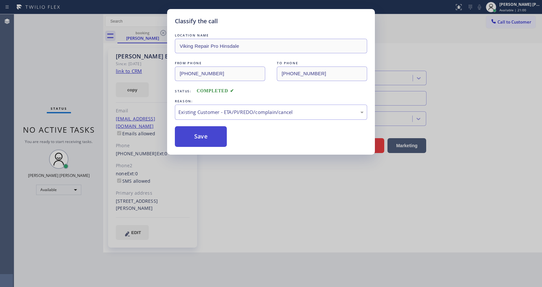
click at [198, 133] on button "Save" at bounding box center [201, 136] width 52 height 21
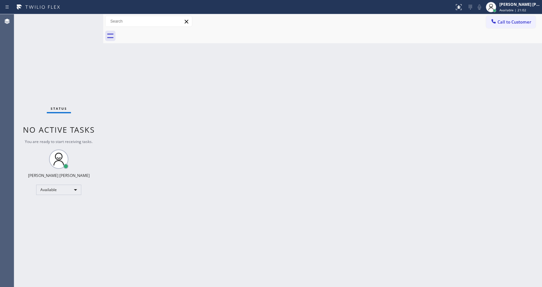
click at [288, 185] on div "Back to Dashboard Change Sender ID Customers Technicians Select a contact Outbo…" at bounding box center [322, 150] width 439 height 273
click at [55, 58] on div "Status No active tasks You are ready to start receiving tasks. [PERSON_NAME] [P…" at bounding box center [58, 150] width 89 height 273
click at [89, 16] on div "Status No active tasks You are ready to start receiving tasks. [PERSON_NAME] [P…" at bounding box center [58, 150] width 89 height 273
click at [89, 17] on div "Status No active tasks You are ready to start receiving tasks. [PERSON_NAME] [P…" at bounding box center [58, 150] width 89 height 273
drag, startPoint x: 89, startPoint y: 17, endPoint x: 193, endPoint y: 159, distance: 176.7
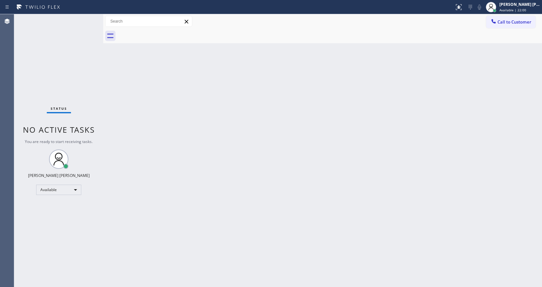
click at [89, 24] on div "Status No active tasks You are ready to start receiving tasks. [PERSON_NAME] [P…" at bounding box center [58, 150] width 89 height 273
click at [193, 159] on div "Back to Dashboard Change Sender ID Customers Technicians Select a contact Outbo…" at bounding box center [322, 150] width 439 height 273
click at [74, 55] on div "Status No active tasks You are ready to start receiving tasks. [PERSON_NAME] [P…" at bounding box center [58, 150] width 89 height 273
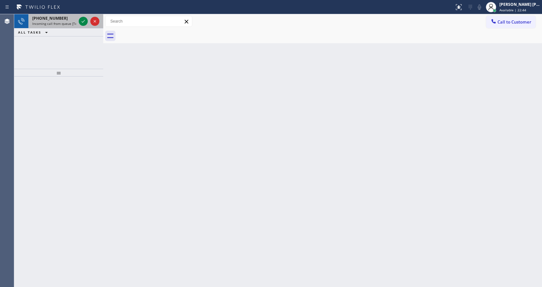
click at [70, 15] on div "+15513010216 Incoming call from queue [Test] All" at bounding box center [52, 21] width 49 height 14
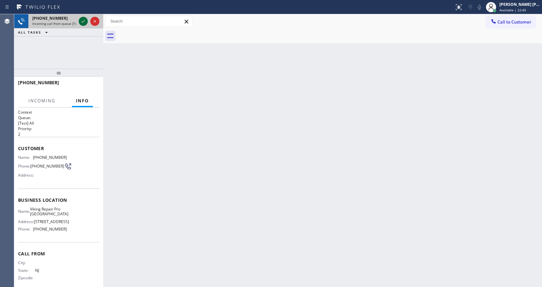
click at [84, 21] on icon at bounding box center [83, 21] width 8 height 8
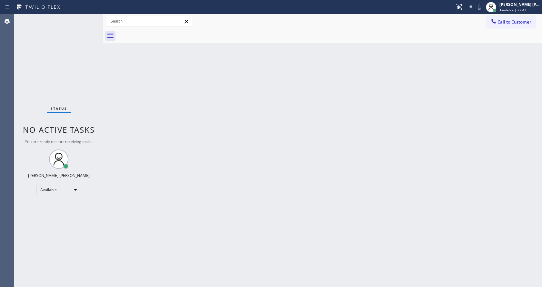
click at [301, 160] on div "Back to Dashboard Change Sender ID Customers Technicians Select a contact Outbo…" at bounding box center [322, 150] width 439 height 273
click at [459, 7] on icon at bounding box center [459, 7] width 8 height 8
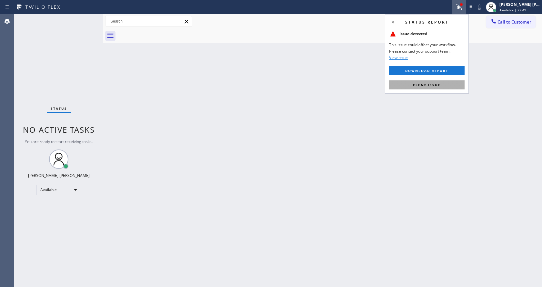
click at [443, 84] on button "Clear issue" at bounding box center [426, 84] width 75 height 9
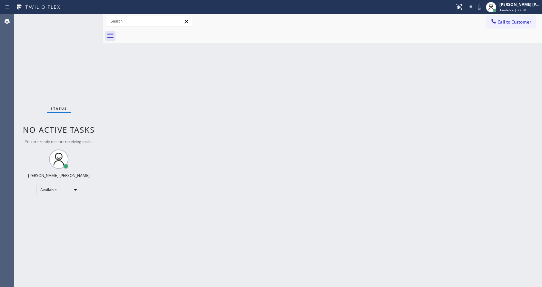
click at [444, 90] on div "Back to Dashboard Change Sender ID Customers Technicians Select a contact Outbo…" at bounding box center [322, 150] width 439 height 273
click at [98, 112] on div "Status No active tasks You are ready to start receiving tasks. [PERSON_NAME] [P…" at bounding box center [58, 150] width 89 height 273
click at [87, 18] on div "Status No active tasks You are ready to start receiving tasks. [PERSON_NAME] [P…" at bounding box center [58, 150] width 89 height 273
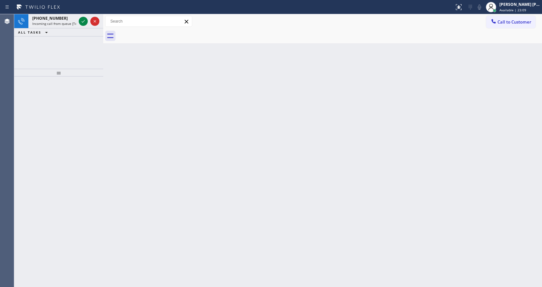
click at [136, 111] on div "Back to Dashboard Change Sender ID Customers Technicians Select a contact Outbo…" at bounding box center [322, 150] width 439 height 273
click at [74, 25] on span "Incoming call from queue [Test] All" at bounding box center [59, 23] width 54 height 5
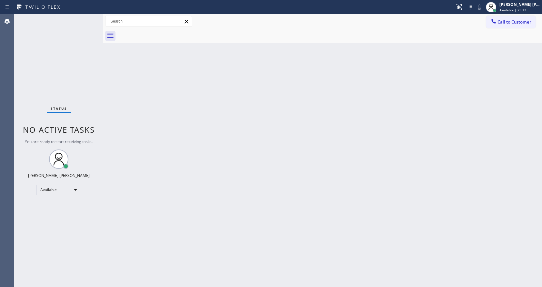
click at [311, 90] on div "Back to Dashboard Change Sender ID Customers Technicians Select a contact Outbo…" at bounding box center [322, 150] width 439 height 273
click at [88, 18] on div "Status No active tasks You are ready to start receiving tasks. [PERSON_NAME] [P…" at bounding box center [58, 150] width 89 height 273
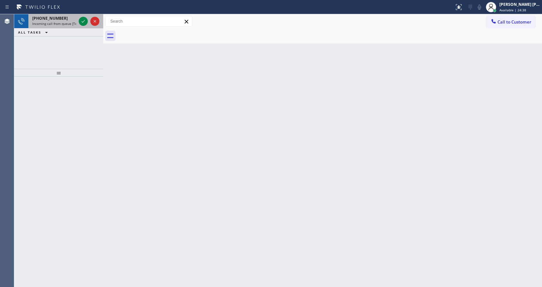
click at [68, 23] on span "Incoming call from queue [Test] All" at bounding box center [59, 23] width 54 height 5
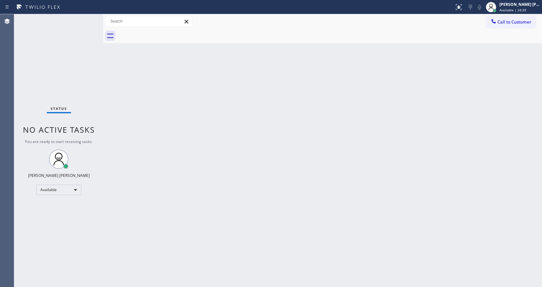
click at [68, 23] on div "Status No active tasks You are ready to start receiving tasks. [PERSON_NAME] [P…" at bounding box center [58, 150] width 89 height 273
click at [367, 150] on div "Back to Dashboard Change Sender ID Customers Technicians Select a contact Outbo…" at bounding box center [322, 150] width 439 height 273
click at [370, 144] on div "Back to Dashboard Change Sender ID Customers Technicians Select a contact Outbo…" at bounding box center [322, 150] width 439 height 273
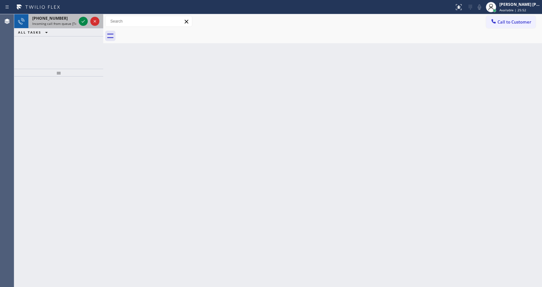
click at [72, 20] on div "+13108445112" at bounding box center [54, 17] width 44 height 5
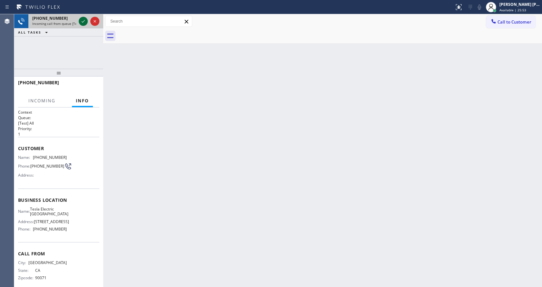
click at [80, 20] on icon at bounding box center [83, 21] width 8 height 8
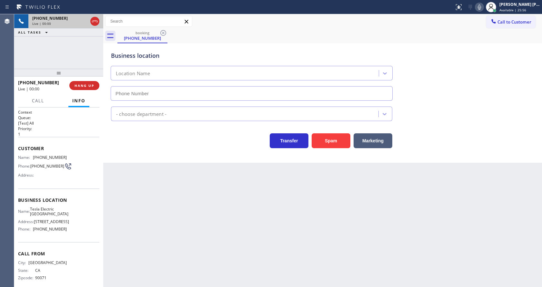
type input "(424) 367-0275"
click at [201, 173] on div "Back to Dashboard Change Sender ID Customers Technicians Select a contact Outbo…" at bounding box center [322, 150] width 439 height 273
drag, startPoint x: 121, startPoint y: 165, endPoint x: 338, endPoint y: 100, distance: 226.7
click at [121, 165] on div "Back to Dashboard Change Sender ID Customers Technicians Select a contact Outbo…" at bounding box center [322, 150] width 439 height 273
click at [483, 4] on icon at bounding box center [479, 7] width 8 height 8
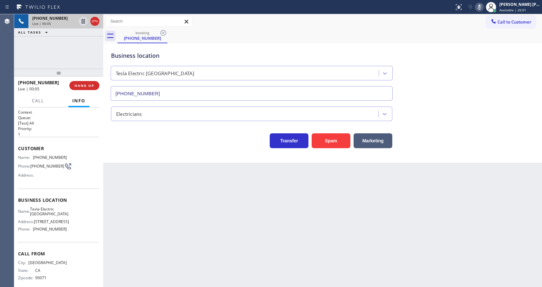
click at [491, 69] on div "Business location Tesla Electric El Segundo (424) 367-0275" at bounding box center [323, 71] width 426 height 58
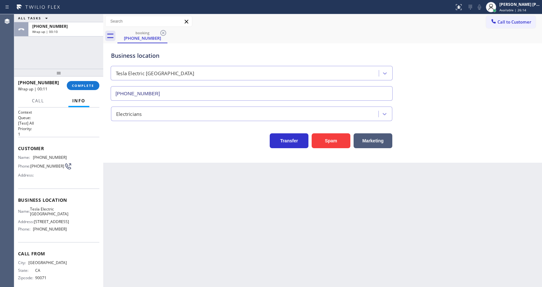
click at [114, 170] on div "Back to Dashboard Change Sender ID Customers Technicians Select a contact Outbo…" at bounding box center [322, 150] width 439 height 273
click at [81, 82] on button "COMPLETE" at bounding box center [83, 85] width 33 height 9
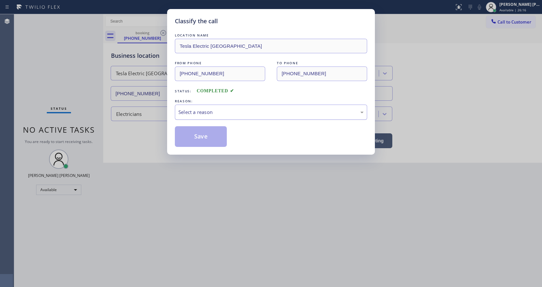
click at [220, 110] on div "Select a reason" at bounding box center [270, 111] width 185 height 7
click at [199, 144] on button "Save" at bounding box center [201, 136] width 52 height 21
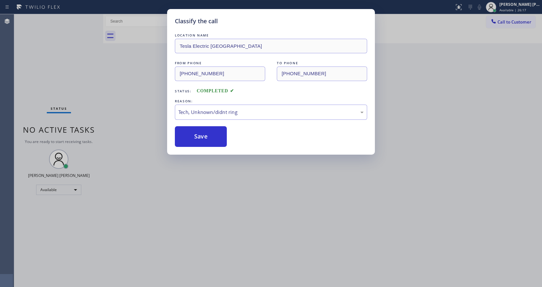
click at [231, 192] on div "Classify the call LOCATION NAME Tesla Electric El Segundo FROM PHONE (310) 844-…" at bounding box center [271, 143] width 542 height 287
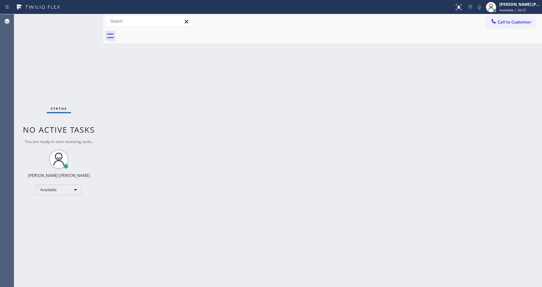
click at [148, 112] on div "Back to Dashboard Change Sender ID Customers Technicians Select a contact Outbo…" at bounding box center [322, 150] width 439 height 273
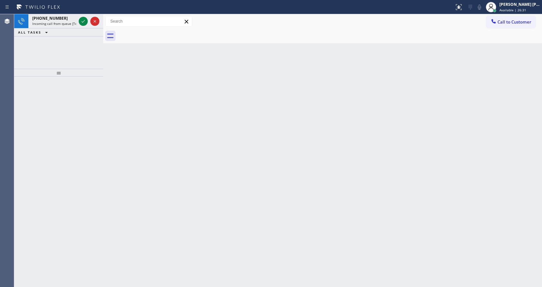
click at [88, 17] on div at bounding box center [88, 21] width 23 height 14
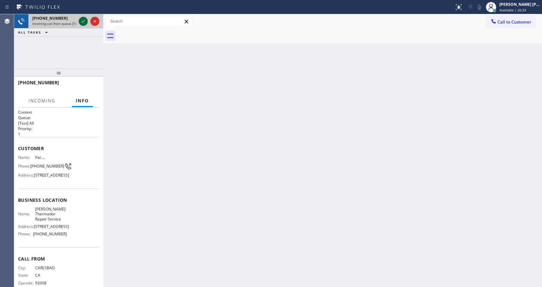
click at [82, 20] on icon at bounding box center [83, 21] width 8 height 8
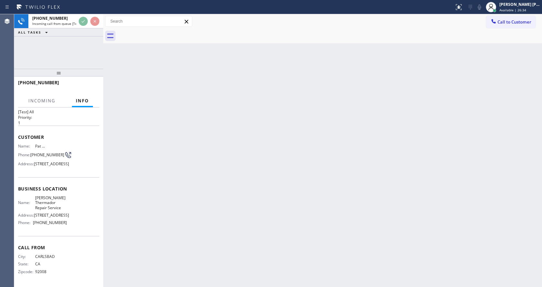
scroll to position [28, 0]
drag, startPoint x: 263, startPoint y: 166, endPoint x: 268, endPoint y: 166, distance: 4.2
click at [266, 166] on div "Back to Dashboard Change Sender ID Customers Technicians Select a contact Outbo…" at bounding box center [322, 150] width 439 height 273
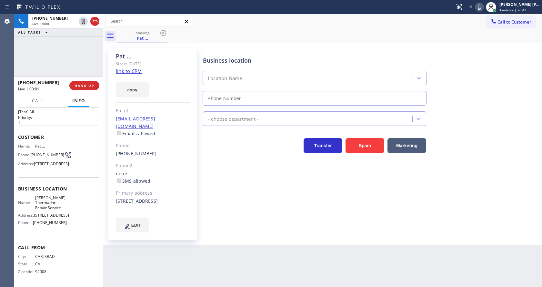
type input "(833) 348-0421"
click at [138, 69] on link "link to CRM" at bounding box center [129, 71] width 26 height 6
click at [224, 173] on div "Business location Dylan Thermador Repair Service (833) 348-0421 Appliance Repai…" at bounding box center [371, 140] width 339 height 181
click at [241, 208] on div "Business location Dylan Thermador Repair Service (833) 348-0421 Appliance Repai…" at bounding box center [371, 140] width 339 height 181
click at [248, 208] on div "Business location Dylan Thermador Repair Service (833) 348-0421 Appliance Repai…" at bounding box center [371, 140] width 339 height 181
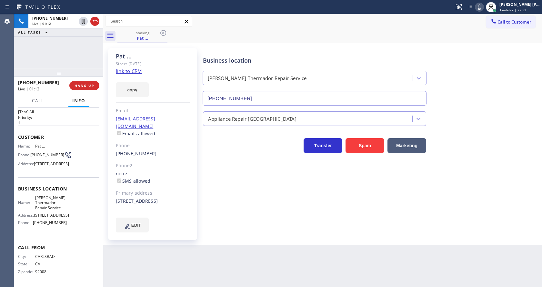
click at [146, 142] on div "Phone" at bounding box center [153, 145] width 74 height 7
click at [264, 244] on div "Pat ... Since: 20 may 2020 link to CRM copy Email no@gmail.com Emails allowed P…" at bounding box center [322, 144] width 439 height 202
click at [149, 150] on div "(760) 889-5780" at bounding box center [153, 153] width 74 height 7
click at [150, 150] on div "(760) 889-5780" at bounding box center [153, 153] width 74 height 7
click at [480, 8] on icon at bounding box center [479, 7] width 8 height 8
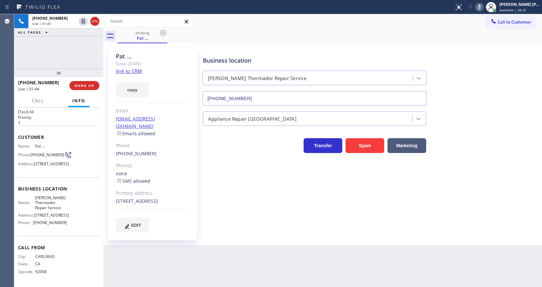
click at [480, 7] on icon at bounding box center [479, 7] width 8 height 8
click at [478, 7] on icon at bounding box center [479, 7] width 8 height 8
click at [478, 35] on div "booking Pat ..." at bounding box center [329, 36] width 424 height 15
drag, startPoint x: 478, startPoint y: 9, endPoint x: 481, endPoint y: 54, distance: 44.9
click at [478, 14] on div "Status report No issues detected If you experience an issue, please download th…" at bounding box center [271, 7] width 542 height 14
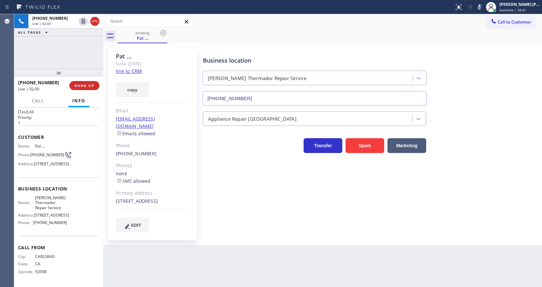
click at [482, 56] on div "Business location Dylan Thermador Repair Service (833) 348-0421" at bounding box center [371, 76] width 339 height 58
click at [481, 8] on icon at bounding box center [479, 7] width 3 height 5
click at [491, 34] on div "booking Pat ..." at bounding box center [329, 36] width 424 height 15
click at [190, 171] on div "Pat ... Since: 20 may 2020 link to CRM copy Email no@gmail.com Emails allowed P…" at bounding box center [152, 144] width 89 height 192
click at [80, 41] on icon at bounding box center [83, 44] width 8 height 8
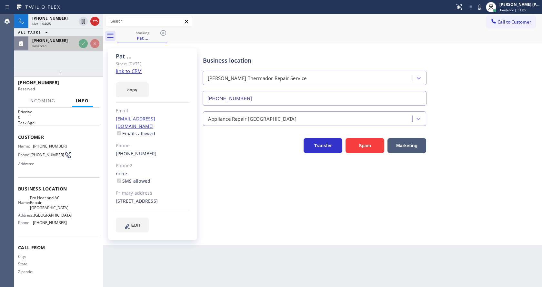
scroll to position [24, 0]
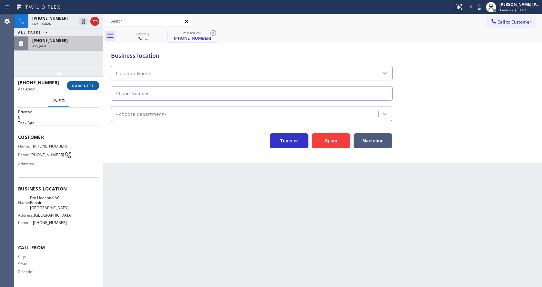
click at [81, 90] on button "COMPLETE" at bounding box center [83, 85] width 33 height 9
type input "(650) 581-9220"
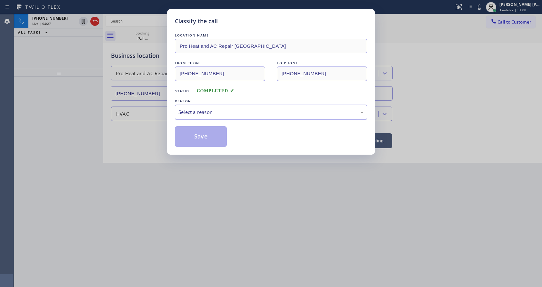
click at [206, 106] on div "Select a reason" at bounding box center [271, 111] width 192 height 15
click at [200, 135] on button "Save" at bounding box center [201, 136] width 52 height 21
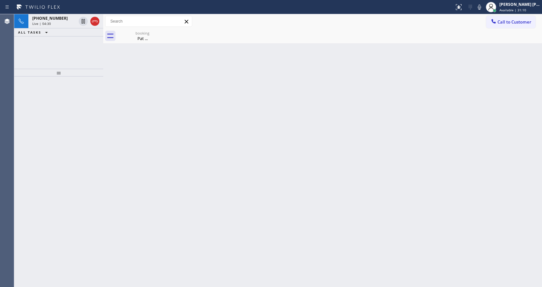
click at [60, 20] on div "+17608895780" at bounding box center [54, 17] width 44 height 5
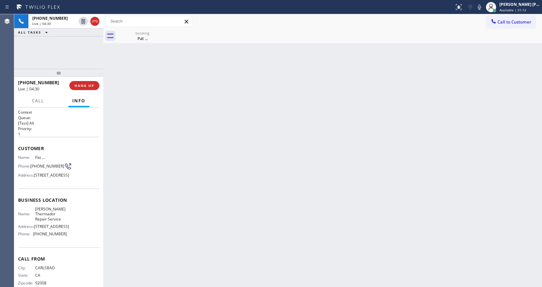
click at [138, 37] on div "Pat ..." at bounding box center [142, 38] width 49 height 6
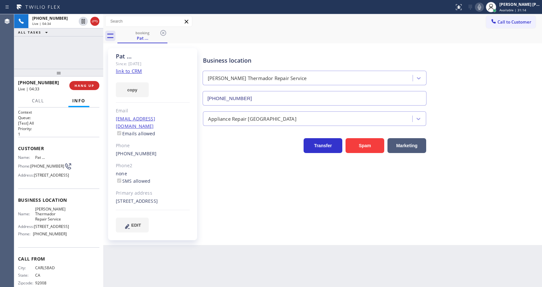
click at [481, 9] on icon at bounding box center [479, 7] width 3 height 5
click at [498, 113] on div "Appliance Repair [GEOGRAPHIC_DATA]" at bounding box center [371, 117] width 339 height 17
click at [245, 237] on div "Business location Dylan Thermador Repair Service (833) 348-0421 Appliance Repai…" at bounding box center [371, 146] width 339 height 193
click at [238, 207] on div "Business location Dylan Thermador Repair Service (833) 348-0421 Appliance Repai…" at bounding box center [371, 140] width 339 height 181
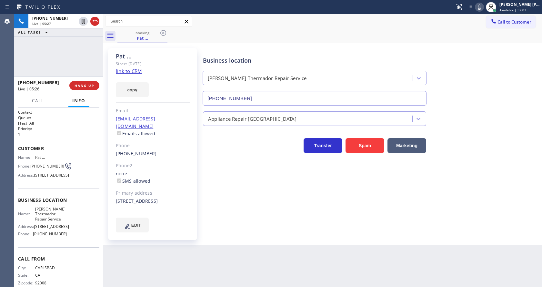
click at [154, 162] on div "Phone2" at bounding box center [153, 165] width 74 height 7
click at [236, 213] on div "Business location Dylan Thermador Repair Service (833) 348-0421 Appliance Repai…" at bounding box center [371, 140] width 339 height 181
click at [62, 188] on div "Customer Name: Pat ... Phone: (760) 889-5780 Address: 1806 Fuchsia Ct, Oceansid…" at bounding box center [58, 163] width 81 height 52
drag, startPoint x: 30, startPoint y: 162, endPoint x: 44, endPoint y: 169, distance: 15.7
click at [44, 169] on div "Name: Pat ... Phone: (760) 889-5780 Address: 1806 Fuchsia Ct, Oceanside, CA 920…" at bounding box center [42, 167] width 49 height 25
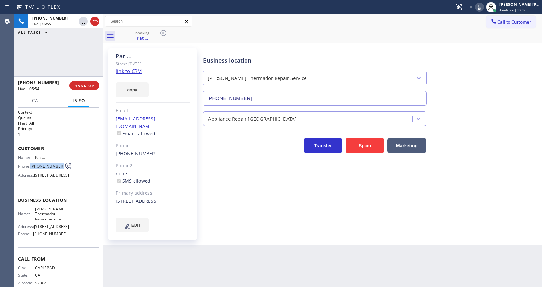
copy span "(760) 889-5780"
click at [207, 215] on div "Business location Dylan Thermador Repair Service (833) 348-0421 Appliance Repai…" at bounding box center [371, 140] width 339 height 181
click at [74, 239] on div "Name: Dylan Thermador Repair Service Address: 333 W Windsor Rd Phone: (833) 348…" at bounding box center [58, 222] width 81 height 33
drag, startPoint x: 33, startPoint y: 217, endPoint x: 68, endPoint y: 229, distance: 37.2
click at [68, 229] on div "Business location Name: Dylan Thermador Repair Service Address: 333 W Windsor R…" at bounding box center [58, 217] width 81 height 59
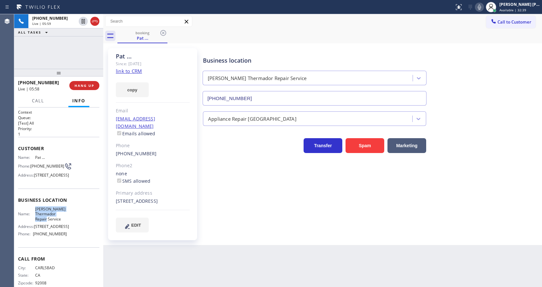
copy span "Dylan Thermador Repair Service"
click at [168, 283] on div "Back to Dashboard Change Sender ID Customers Technicians Select a contact Outbo…" at bounding box center [322, 150] width 439 height 273
click at [64, 229] on span "333 W Windsor Rd" at bounding box center [51, 226] width 35 height 5
drag, startPoint x: 33, startPoint y: 251, endPoint x: 65, endPoint y: 250, distance: 32.6
click at [65, 239] on div "Name: Dylan Thermador Repair Service Address: 333 W Windsor Rd Phone: (833) 348…" at bounding box center [58, 222] width 81 height 33
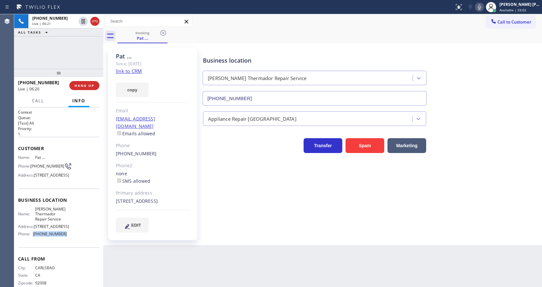
copy div "(833) 348-0421"
drag, startPoint x: 148, startPoint y: 262, endPoint x: 148, endPoint y: 280, distance: 18.4
click at [148, 262] on div "Back to Dashboard Change Sender ID Customers Technicians Select a contact Outbo…" at bounding box center [322, 150] width 439 height 273
click at [268, 219] on div "Business location Dylan Thermador Repair Service (833) 348-0421 Appliance Repai…" at bounding box center [371, 140] width 339 height 181
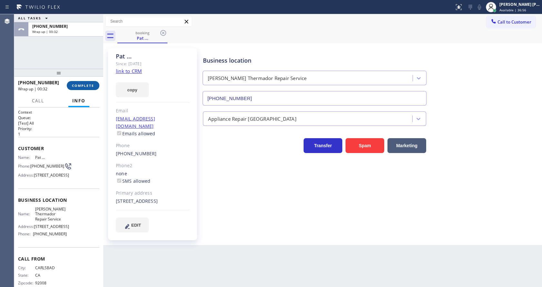
click at [82, 84] on span "COMPLETE" at bounding box center [83, 85] width 22 height 5
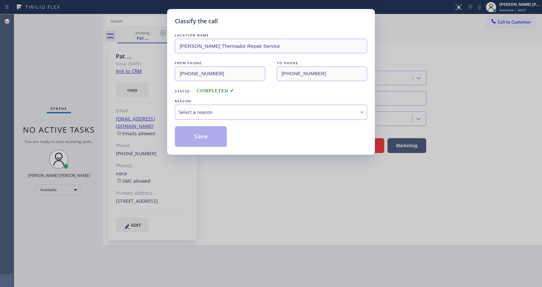
click at [204, 112] on div "Select a reason" at bounding box center [270, 111] width 185 height 7
click at [203, 143] on button "Save" at bounding box center [201, 136] width 52 height 21
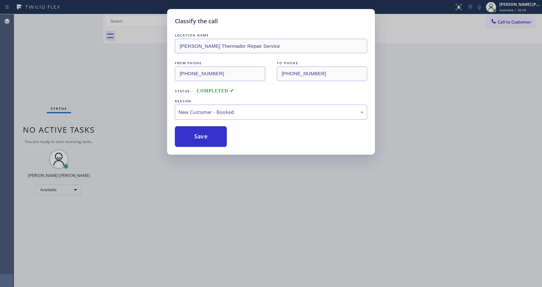
click at [263, 193] on div "Classify the call LOCATION NAME Dylan Thermador Repair Service FROM PHONE (760)…" at bounding box center [271, 143] width 542 height 287
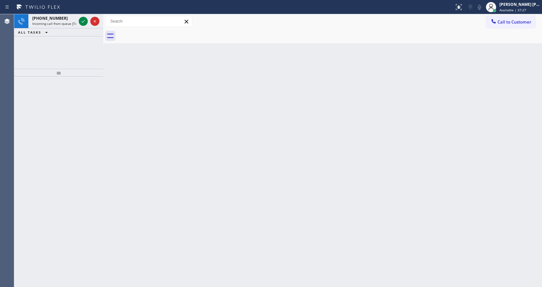
click at [81, 79] on div at bounding box center [58, 181] width 89 height 210
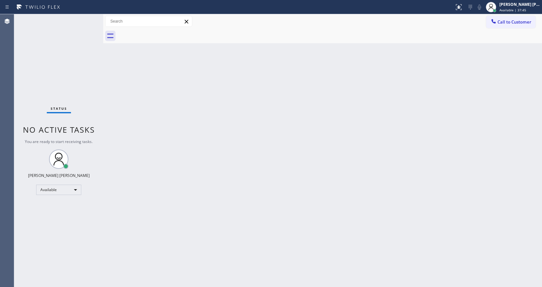
click at [208, 190] on div "Back to Dashboard Change Sender ID Customers Technicians Select a contact Outbo…" at bounding box center [322, 150] width 439 height 273
click at [332, 116] on div "Back to Dashboard Change Sender ID Customers Technicians Select a contact Outbo…" at bounding box center [322, 150] width 439 height 273
drag, startPoint x: 310, startPoint y: 214, endPoint x: 298, endPoint y: 217, distance: 12.0
click at [296, 227] on div "Back to Dashboard Change Sender ID Customers Technicians Select a contact Outbo…" at bounding box center [322, 150] width 439 height 273
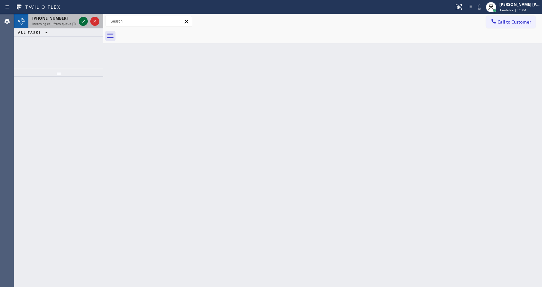
click at [86, 22] on icon at bounding box center [83, 21] width 8 height 8
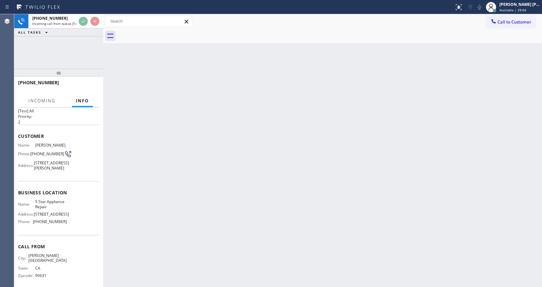
scroll to position [18, 0]
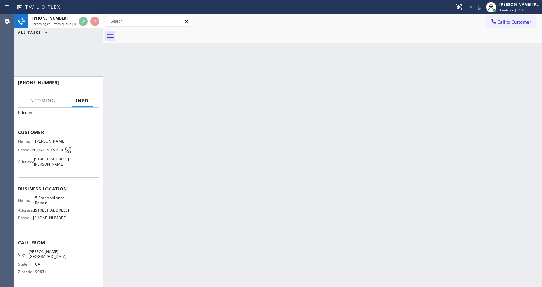
click at [167, 196] on div "Back to Dashboard Change Sender ID Customers Technicians Select a contact Outbo…" at bounding box center [322, 150] width 439 height 273
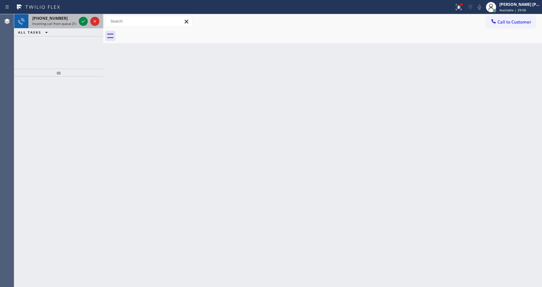
click at [62, 23] on span "Incoming call from queue [Test] All" at bounding box center [59, 23] width 54 height 5
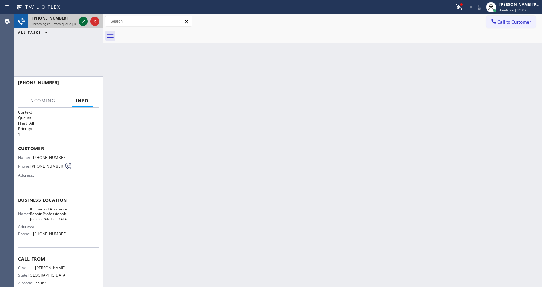
click at [83, 19] on icon at bounding box center [83, 21] width 8 height 8
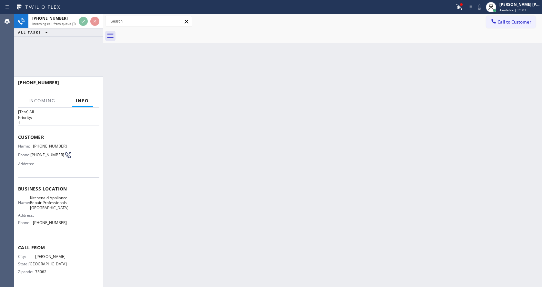
scroll to position [23, 0]
click at [157, 226] on div "Back to Dashboard Change Sender ID Customers Technicians Select a contact Outbo…" at bounding box center [322, 150] width 439 height 273
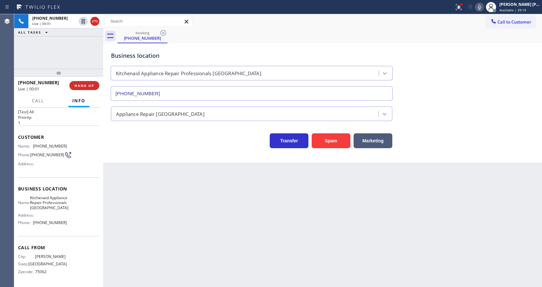
type input "(817) 873-6588"
click at [134, 173] on div "Back to Dashboard Change Sender ID Customers Technicians Select a contact Outbo…" at bounding box center [322, 150] width 439 height 273
click at [253, 223] on div "Back to Dashboard Change Sender ID Customers Technicians Select a contact Outbo…" at bounding box center [322, 150] width 439 height 273
click at [228, 229] on div "Back to Dashboard Change Sender ID Customers Technicians Select a contact Outbo…" at bounding box center [322, 150] width 439 height 273
drag, startPoint x: 105, startPoint y: 146, endPoint x: 259, endPoint y: 138, distance: 154.7
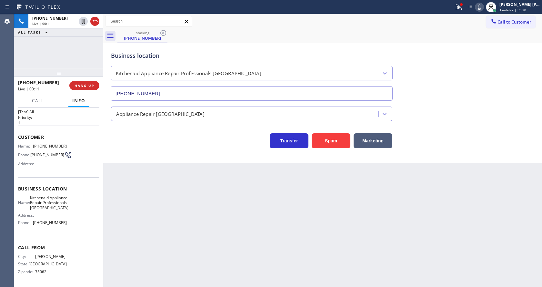
click at [111, 146] on div "Business location Kitchenaid Appliance Repair Professionals Fort Worth (817) 87…" at bounding box center [322, 96] width 435 height 103
click at [196, 202] on div "Back to Dashboard Change Sender ID Customers Technicians Select a contact Outbo…" at bounding box center [322, 150] width 439 height 273
click at [157, 169] on div "Back to Dashboard Change Sender ID Customers Technicians Select a contact Outbo…" at bounding box center [322, 150] width 439 height 273
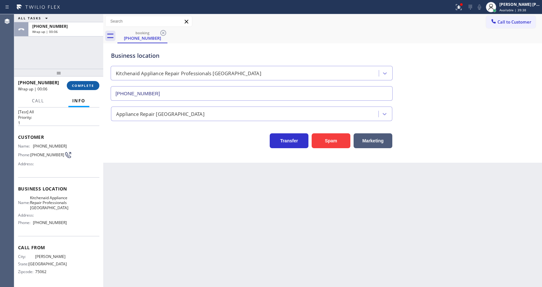
click at [89, 90] on button "COMPLETE" at bounding box center [83, 85] width 33 height 9
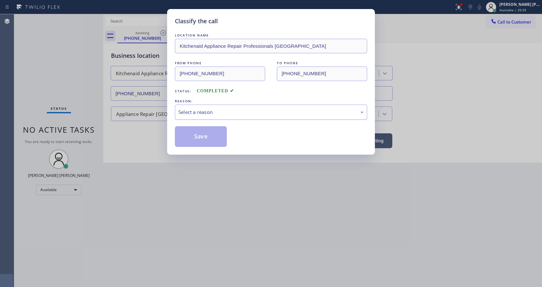
click at [200, 116] on div "Select a reason" at bounding box center [271, 111] width 192 height 15
click at [200, 137] on button "Save" at bounding box center [201, 136] width 52 height 21
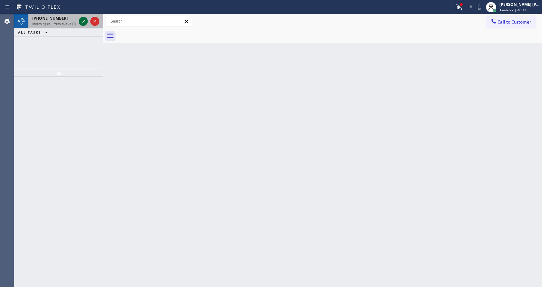
click at [82, 21] on icon at bounding box center [83, 21] width 8 height 8
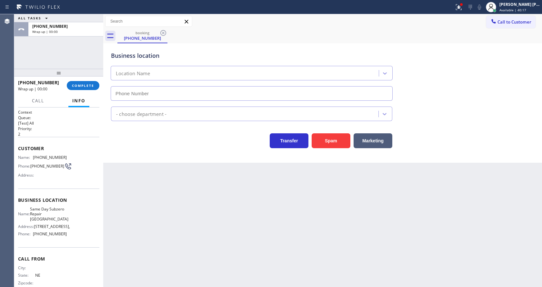
type input "(531) 230-8088"
click at [146, 145] on div "Transfer Spam Marketing" at bounding box center [252, 139] width 284 height 18
drag, startPoint x: 155, startPoint y: 166, endPoint x: 143, endPoint y: 142, distance: 27.3
click at [155, 166] on div "Back to Dashboard Change Sender ID Customers Technicians Select a contact Outbo…" at bounding box center [322, 150] width 439 height 273
click at [79, 84] on span "COMPLETE" at bounding box center [83, 85] width 22 height 5
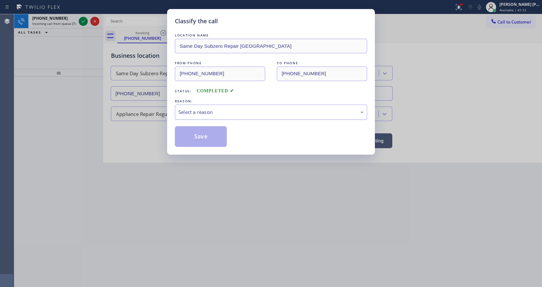
click at [202, 110] on div "Select a reason" at bounding box center [270, 111] width 185 height 7
click at [199, 129] on button "Save" at bounding box center [201, 136] width 52 height 21
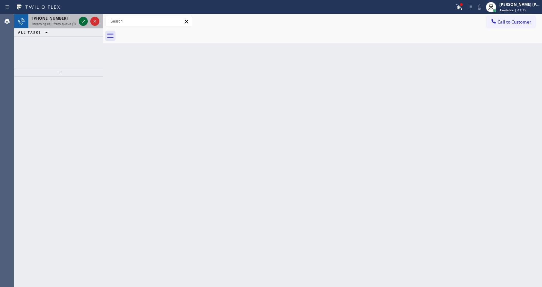
click at [84, 20] on icon at bounding box center [83, 21] width 8 height 8
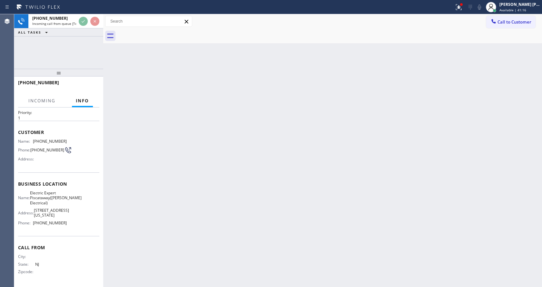
scroll to position [33, 0]
click at [215, 157] on div "Back to Dashboard Change Sender ID Customers Technicians Select a contact Outbo…" at bounding box center [322, 150] width 439 height 273
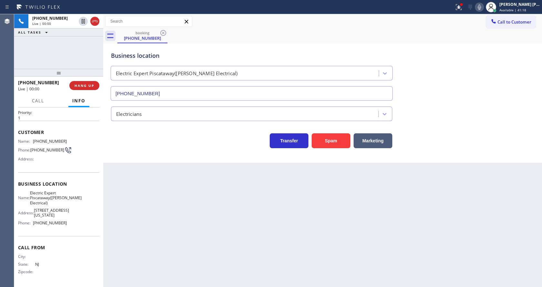
type input "(908) 734-9262"
click at [333, 137] on button "Spam" at bounding box center [331, 140] width 39 height 15
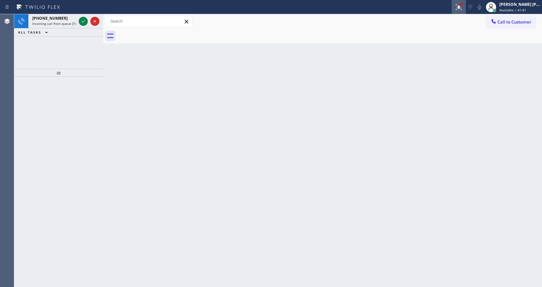
click at [456, 10] on div at bounding box center [458, 7] width 14 height 8
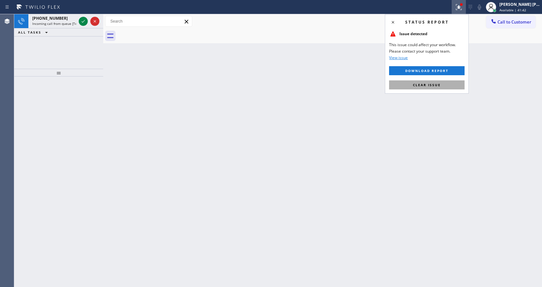
click at [429, 82] on button "Clear issue" at bounding box center [426, 84] width 75 height 9
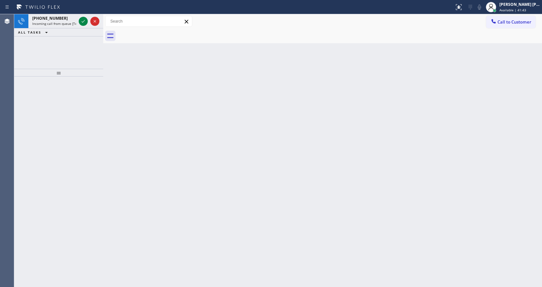
click at [231, 144] on div "Back to Dashboard Change Sender ID Customers Technicians Select a contact Outbo…" at bounding box center [322, 150] width 439 height 273
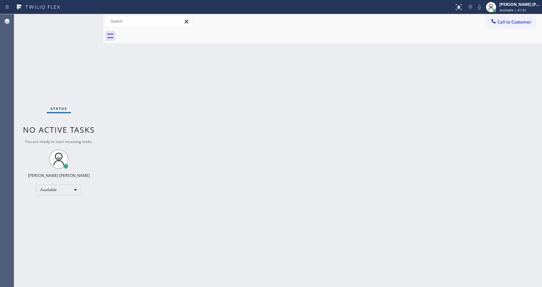
click at [129, 62] on div "Back to Dashboard Change Sender ID Customers Technicians Select a contact Outbo…" at bounding box center [322, 150] width 439 height 273
click at [86, 19] on div "Status No active tasks You are ready to start receiving tasks. [PERSON_NAME] [P…" at bounding box center [58, 150] width 89 height 273
click at [84, 22] on div "Status No active tasks You are ready to start receiving tasks. [PERSON_NAME] [P…" at bounding box center [58, 150] width 89 height 273
click at [257, 180] on div "Back to Dashboard Change Sender ID Customers Technicians Select a contact Outbo…" at bounding box center [322, 150] width 439 height 273
click at [107, 94] on div "Back to Dashboard Change Sender ID Customers Technicians Select a contact Outbo…" at bounding box center [322, 150] width 439 height 273
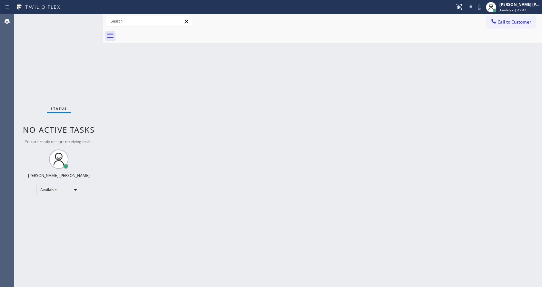
click at [89, 18] on div "Status No active tasks You are ready to start receiving tasks. [PERSON_NAME] [P…" at bounding box center [58, 150] width 89 height 273
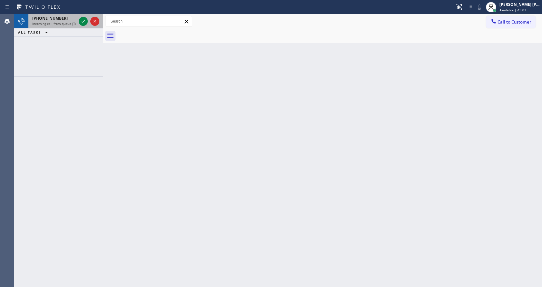
click at [69, 25] on span "Incoming call from queue [Test] All" at bounding box center [59, 23] width 54 height 5
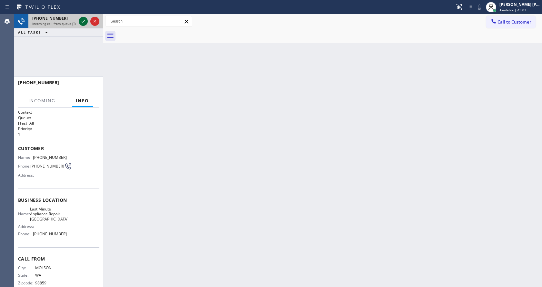
click at [81, 22] on icon at bounding box center [83, 21] width 8 height 8
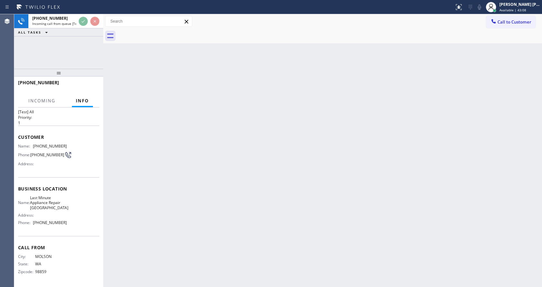
scroll to position [18, 0]
click at [190, 215] on div "Back to Dashboard Change Sender ID Customers Technicians Select a contact Outbo…" at bounding box center [322, 150] width 439 height 273
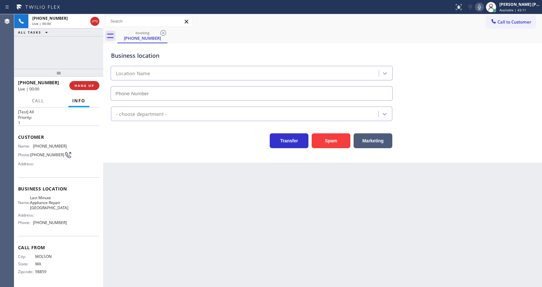
type input "(425) 243-1747"
click at [328, 134] on button "Spam" at bounding box center [331, 140] width 39 height 15
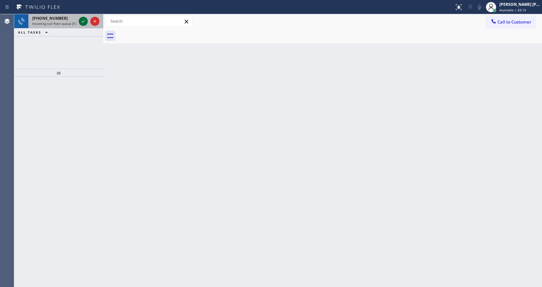
click at [82, 21] on icon at bounding box center [83, 21] width 8 height 8
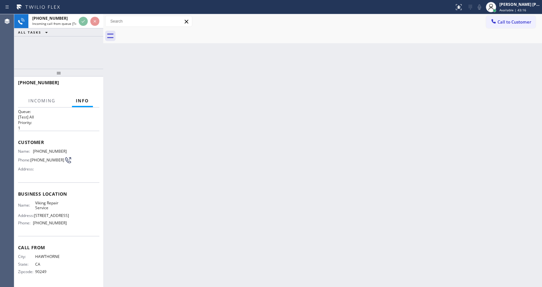
scroll to position [8, 0]
click at [205, 175] on div "Back to Dashboard Change Sender ID Customers Technicians Select a contact Outbo…" at bounding box center [322, 150] width 439 height 273
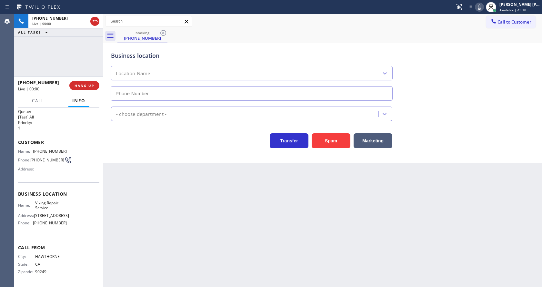
type input "(323) 416-2342"
click at [210, 215] on div "Back to Dashboard Change Sender ID Customers Technicians Select a contact Outbo…" at bounding box center [322, 150] width 439 height 273
click at [221, 168] on div "Back to Dashboard Change Sender ID Customers Technicians Select a contact Outbo…" at bounding box center [322, 150] width 439 height 273
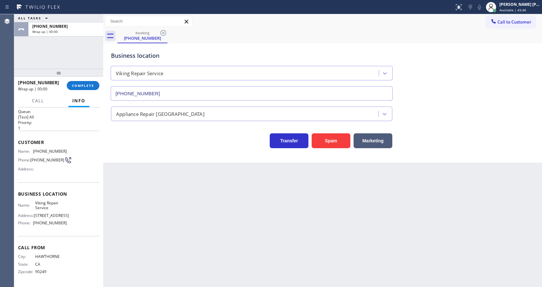
click at [140, 147] on div "Transfer Spam Marketing" at bounding box center [252, 139] width 284 height 18
click at [19, 139] on span "Customer" at bounding box center [58, 142] width 81 height 6
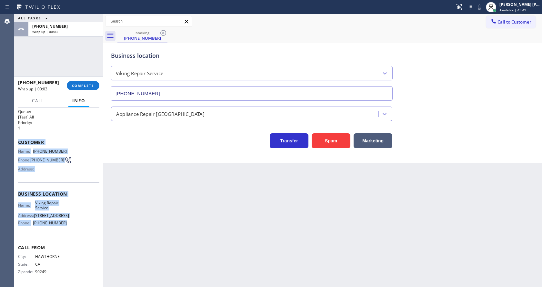
drag, startPoint x: 18, startPoint y: 138, endPoint x: 66, endPoint y: 225, distance: 99.5
click at [66, 225] on div "Context Queue: [Test] All Priority: 1 Customer Name: (310) 349-7898 Phone: (310…" at bounding box center [58, 194] width 81 height 182
copy div "Customer Name: (310) 349-7898 Phone: (310) 349-7898 Address: Business location …"
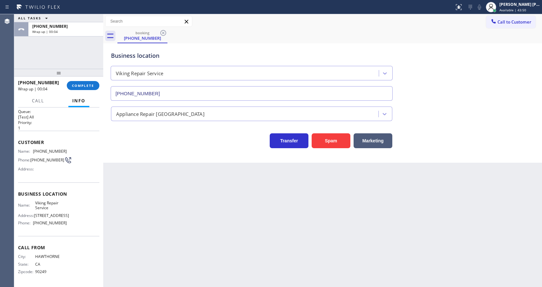
drag, startPoint x: 205, startPoint y: 237, endPoint x: 183, endPoint y: 278, distance: 47.2
click at [204, 240] on div "Back to Dashboard Change Sender ID Customers Technicians Select a contact Outbo…" at bounding box center [322, 150] width 439 height 273
click at [292, 174] on div "Back to Dashboard Change Sender ID Customers Technicians Select a contact Outbo…" at bounding box center [322, 150] width 439 height 273
click at [85, 83] on button "COMPLETE" at bounding box center [83, 85] width 33 height 9
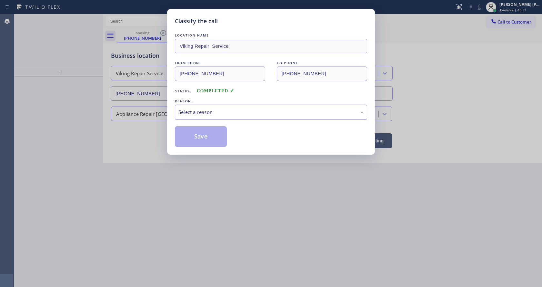
click at [195, 112] on div "Select a reason" at bounding box center [270, 111] width 185 height 7
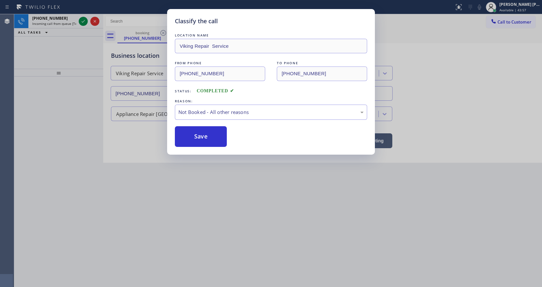
click at [196, 134] on button "Save" at bounding box center [201, 136] width 52 height 21
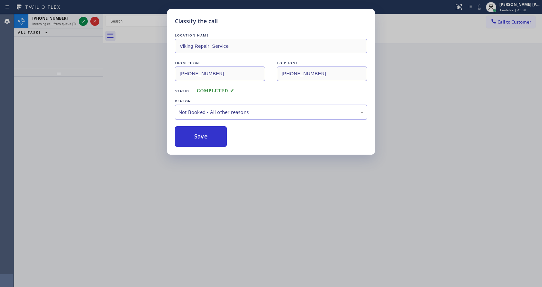
click at [81, 20] on div "Classify the call LOCATION NAME Viking Repair Service FROM PHONE (310) 349-7898…" at bounding box center [271, 143] width 542 height 287
click at [81, 20] on div "Classify the call LOCATION NAME Appliance Repair In [GEOGRAPHIC_DATA] FROM PHON…" at bounding box center [278, 150] width 528 height 273
click at [81, 20] on icon at bounding box center [83, 21] width 8 height 8
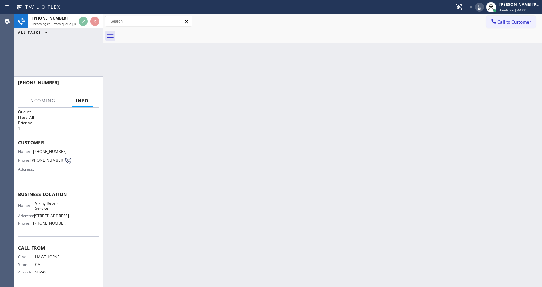
click at [201, 193] on div "Back to Dashboard Change Sender ID Customers Technicians Select a contact Outbo…" at bounding box center [322, 150] width 439 height 273
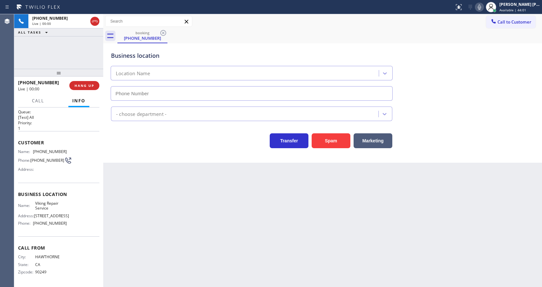
scroll to position [8, 0]
type input "(323) 416-2342"
click at [198, 205] on div "Back to Dashboard Change Sender ID Customers Technicians Select a contact Outbo…" at bounding box center [322, 150] width 439 height 273
click at [153, 195] on div "Back to Dashboard Change Sender ID Customers Technicians Select a contact Outbo…" at bounding box center [322, 150] width 439 height 273
drag, startPoint x: 60, startPoint y: 145, endPoint x: 51, endPoint y: 146, distance: 9.1
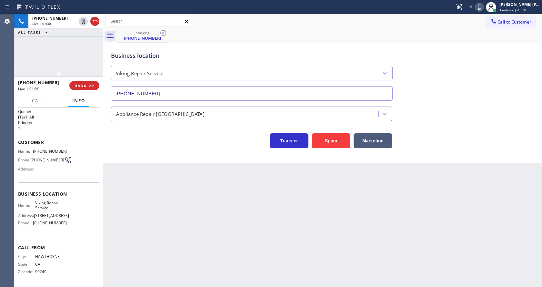
click at [60, 145] on div "Customer Name: (310) 349-7898 Phone: (310) 349-7898 Address:" at bounding box center [58, 157] width 81 height 52
drag, startPoint x: 32, startPoint y: 149, endPoint x: 72, endPoint y: 153, distance: 40.8
click at [72, 153] on div "Name: (310) 349-7898 Phone: (310) 349-7898 Address:" at bounding box center [58, 161] width 81 height 25
click at [69, 149] on div "Name: (310) 349-7898 Phone: (310) 349-7898 Address:" at bounding box center [58, 161] width 81 height 25
drag, startPoint x: 32, startPoint y: 148, endPoint x: 72, endPoint y: 152, distance: 39.6
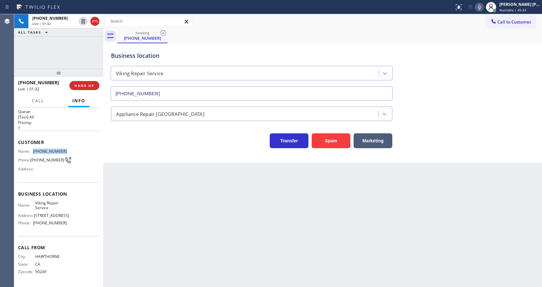
click at [72, 152] on div "Name: (310) 349-7898 Phone: (310) 349-7898 Address:" at bounding box center [58, 161] width 81 height 25
copy div "(310) 349-7898"
drag, startPoint x: 178, startPoint y: 197, endPoint x: 163, endPoint y: 242, distance: 47.4
click at [177, 203] on div "Back to Dashboard Change Sender ID Customers Technicians Select a contact Outbo…" at bounding box center [322, 150] width 439 height 273
click at [35, 213] on span "1144 W 62nd St" at bounding box center [51, 215] width 35 height 5
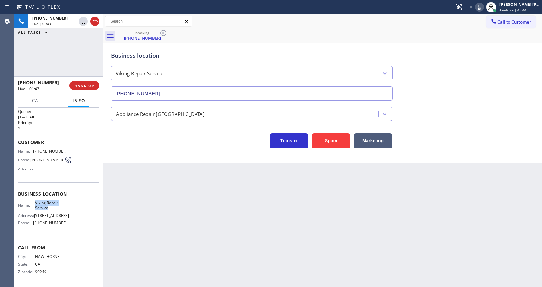
drag, startPoint x: 31, startPoint y: 203, endPoint x: 55, endPoint y: 208, distance: 24.7
click at [55, 208] on div "Name: Viking Repair Service" at bounding box center [42, 205] width 49 height 10
copy div "Viking Repair Service"
drag, startPoint x: 180, startPoint y: 228, endPoint x: 153, endPoint y: 278, distance: 57.1
click at [180, 228] on div "Back to Dashboard Change Sender ID Customers Technicians Select a contact Outbo…" at bounding box center [322, 150] width 439 height 273
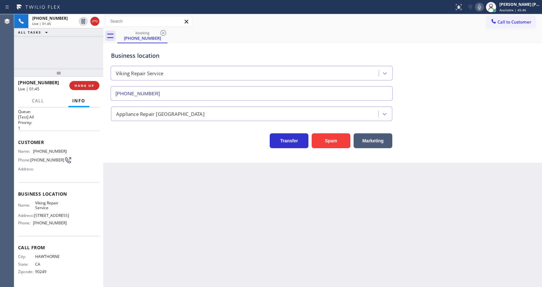
drag, startPoint x: 77, startPoint y: 227, endPoint x: 64, endPoint y: 232, distance: 14.6
click at [77, 227] on div "Name: Viking Repair Service Address: 1144 W 62nd St Phone: (323) 416-2342" at bounding box center [58, 214] width 81 height 28
drag, startPoint x: 32, startPoint y: 224, endPoint x: 69, endPoint y: 224, distance: 36.4
click at [69, 224] on div "Name: Viking Repair Service Address: 1144 W 62nd St Phone: (323) 416-2342" at bounding box center [58, 214] width 81 height 28
copy div "(323) 416-2342"
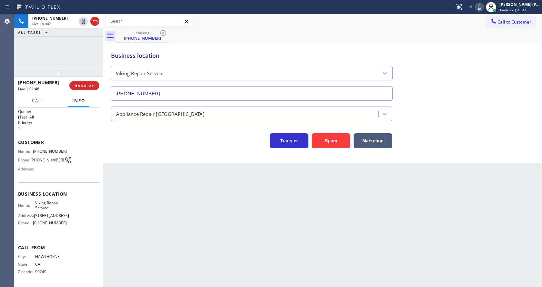
drag, startPoint x: 134, startPoint y: 219, endPoint x: 141, endPoint y: 266, distance: 47.6
click at [135, 226] on div "Back to Dashboard Change Sender ID Customers Technicians Select a contact Outbo…" at bounding box center [322, 150] width 439 height 273
click at [162, 211] on div "Back to Dashboard Change Sender ID Customers Technicians Select a contact Outbo…" at bounding box center [322, 150] width 439 height 273
click at [480, 6] on icon at bounding box center [479, 7] width 8 height 8
click at [478, 20] on div "Call to Customer Outbound call Location Search location Your caller id phone nu…" at bounding box center [322, 21] width 439 height 11
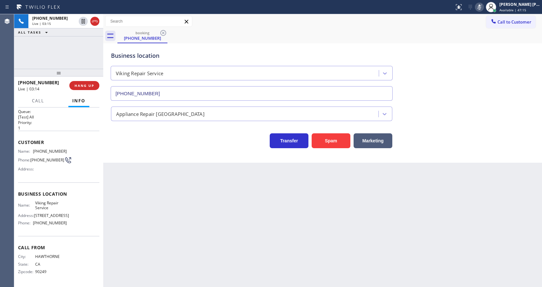
click at [482, 8] on icon at bounding box center [479, 7] width 8 height 8
click at [478, 71] on div "Business location Viking Repair Service (323) 416-2342" at bounding box center [323, 71] width 426 height 58
click at [192, 196] on div "Back to Dashboard Change Sender ID Customers Technicians Select a contact Outbo…" at bounding box center [322, 150] width 439 height 273
click at [192, 214] on div "Back to Dashboard Change Sender ID Customers Technicians Select a contact Outbo…" at bounding box center [322, 150] width 439 height 273
drag, startPoint x: 481, startPoint y: 8, endPoint x: 475, endPoint y: 52, distance: 44.2
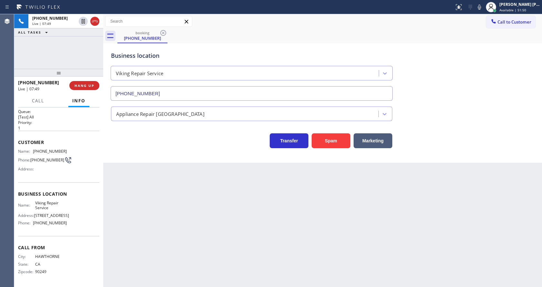
click at [481, 9] on icon at bounding box center [479, 7] width 8 height 8
click at [475, 52] on div "Business location Viking Repair Service (323) 416-2342" at bounding box center [323, 71] width 426 height 58
click at [171, 240] on div "Back to Dashboard Change Sender ID Customers Technicians Select a contact Outbo…" at bounding box center [322, 150] width 439 height 273
click at [158, 199] on div "Back to Dashboard Change Sender ID Customers Technicians Select a contact Outbo…" at bounding box center [322, 150] width 439 height 273
click at [154, 274] on div "Back to Dashboard Change Sender ID Customers Technicians Select a contact Outbo…" at bounding box center [322, 150] width 439 height 273
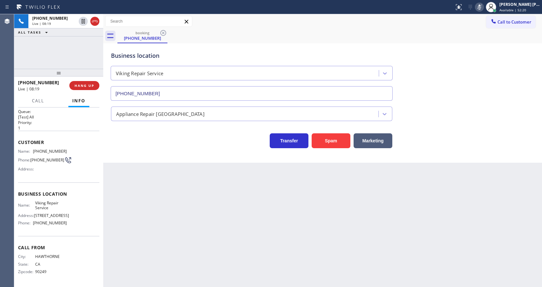
click at [482, 8] on icon at bounding box center [479, 7] width 8 height 8
click at [480, 31] on div "booking (310) 349-7898" at bounding box center [329, 36] width 424 height 15
click at [204, 247] on div "Back to Dashboard Change Sender ID Customers Technicians Select a contact Outbo…" at bounding box center [322, 150] width 439 height 273
click at [83, 40] on icon at bounding box center [83, 44] width 8 height 8
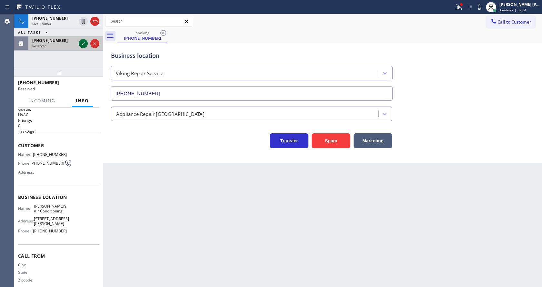
click at [80, 43] on icon at bounding box center [83, 44] width 8 height 8
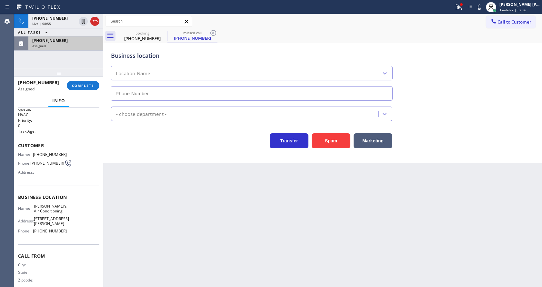
type input "(818) 853-9091"
click at [80, 83] on button "COMPLETE" at bounding box center [83, 85] width 33 height 9
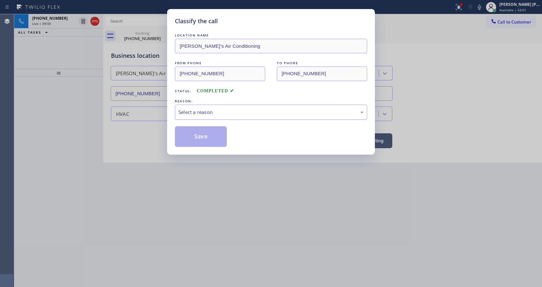
click at [199, 115] on div "Select a reason" at bounding box center [270, 111] width 185 height 7
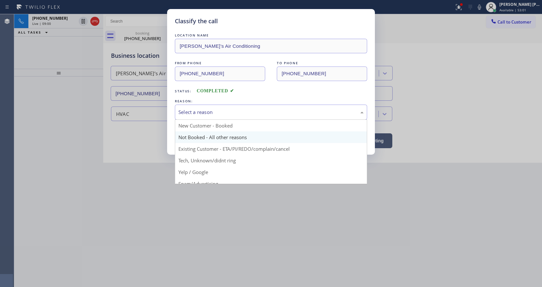
click at [196, 134] on button "Save" at bounding box center [201, 136] width 52 height 21
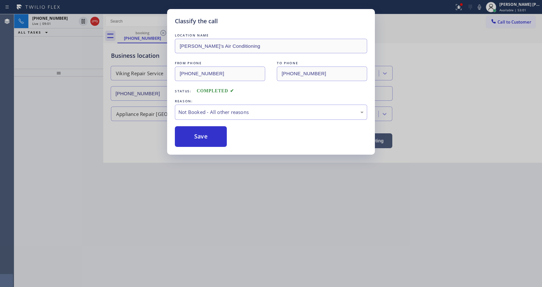
click at [222, 215] on div "Classify the call LOCATION NAME Andre’s Air Conditioning FROM PHONE (805) 572-6…" at bounding box center [271, 143] width 542 height 287
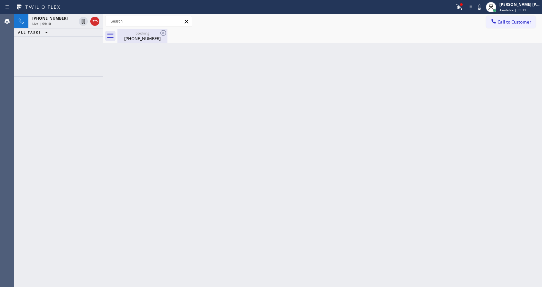
click at [123, 39] on div "(310) 349-7898" at bounding box center [142, 38] width 49 height 6
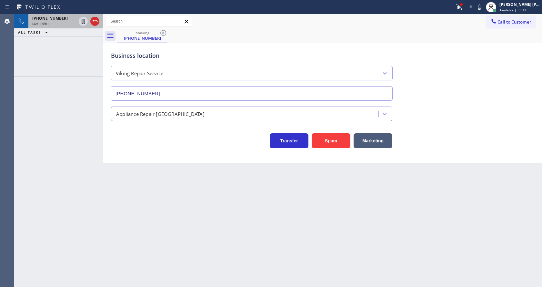
click at [59, 22] on div "Live | 09:11" at bounding box center [54, 23] width 44 height 5
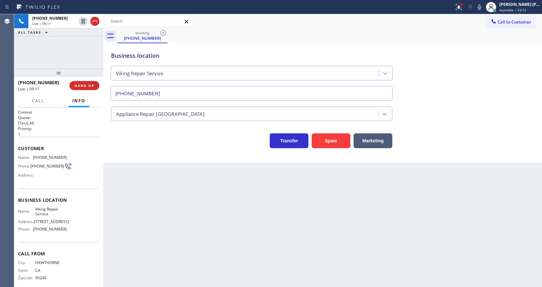
click at [184, 212] on div "Back to Dashboard Change Sender ID Customers Technicians Select a contact Outbo…" at bounding box center [322, 150] width 439 height 273
click at [269, 240] on div "Back to Dashboard Change Sender ID Customers Technicians Select a contact Outbo…" at bounding box center [322, 150] width 439 height 273
click at [151, 172] on div "Back to Dashboard Change Sender ID Customers Technicians Select a contact Outbo…" at bounding box center [322, 150] width 439 height 273
click at [170, 210] on div "Back to Dashboard Change Sender ID Customers Technicians Select a contact Outbo…" at bounding box center [322, 150] width 439 height 273
click at [230, 203] on div "Back to Dashboard Change Sender ID Customers Technicians Select a contact Outbo…" at bounding box center [322, 150] width 439 height 273
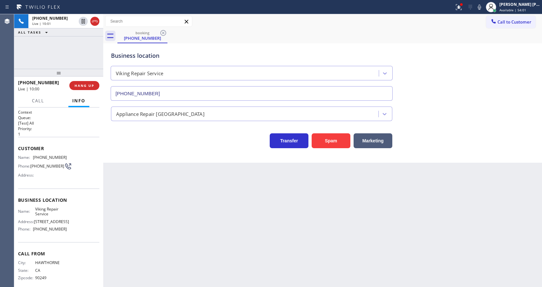
click at [273, 244] on div "Back to Dashboard Change Sender ID Customers Technicians Select a contact Outbo…" at bounding box center [322, 150] width 439 height 273
click at [193, 235] on div "Back to Dashboard Change Sender ID Customers Technicians Select a contact Outbo…" at bounding box center [322, 150] width 439 height 273
click at [255, 234] on div "Back to Dashboard Change Sender ID Customers Technicians Select a contact Outbo…" at bounding box center [322, 150] width 439 height 273
click at [121, 225] on div "Back to Dashboard Change Sender ID Customers Technicians Select a contact Outbo…" at bounding box center [322, 150] width 439 height 273
click at [283, 252] on div "Back to Dashboard Change Sender ID Customers Technicians Select a contact Outbo…" at bounding box center [322, 150] width 439 height 273
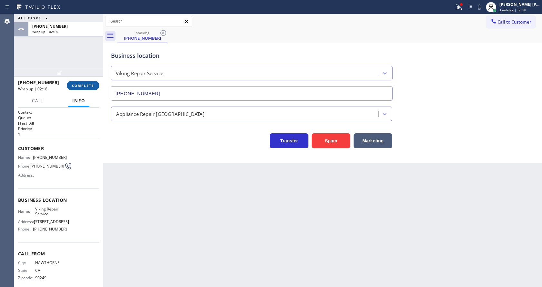
click at [82, 89] on button "COMPLETE" at bounding box center [83, 85] width 33 height 9
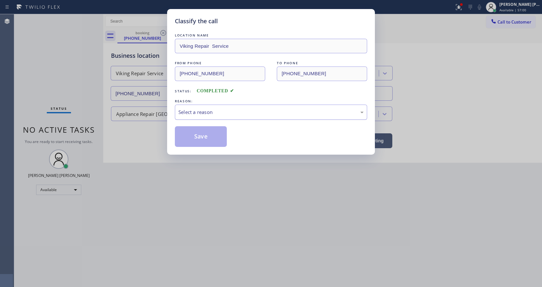
drag, startPoint x: 191, startPoint y: 109, endPoint x: 193, endPoint y: 114, distance: 5.1
click at [191, 110] on div "Select a reason" at bounding box center [270, 111] width 185 height 7
click at [197, 138] on button "Save" at bounding box center [201, 136] width 52 height 21
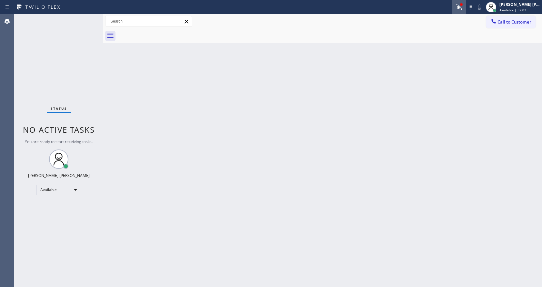
click at [460, 7] on icon at bounding box center [459, 6] width 4 height 2
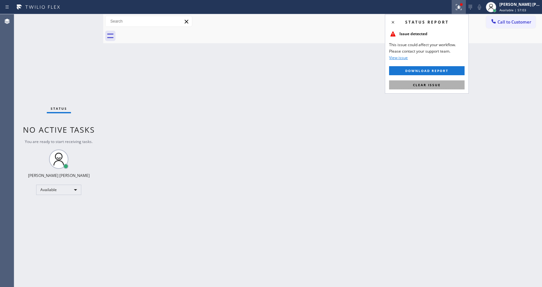
click at [434, 86] on span "Clear issue" at bounding box center [427, 85] width 28 height 5
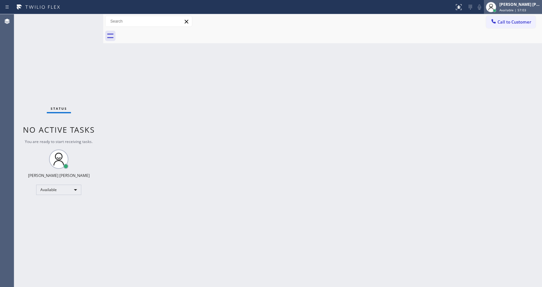
click at [524, 4] on div "[PERSON_NAME] [PERSON_NAME]" at bounding box center [519, 4] width 41 height 5
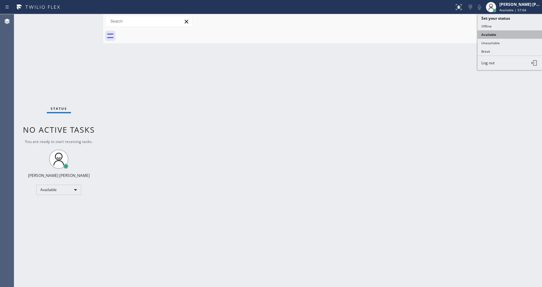
click at [509, 34] on button "Available" at bounding box center [509, 34] width 64 height 8
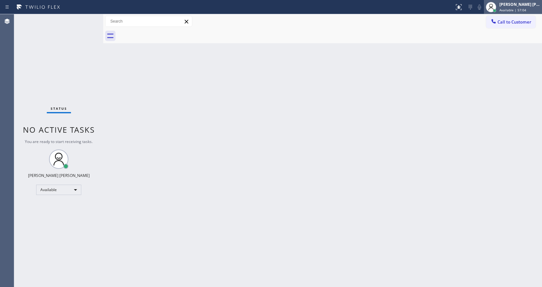
click at [509, 8] on span "Available | 57:04" at bounding box center [512, 10] width 27 height 5
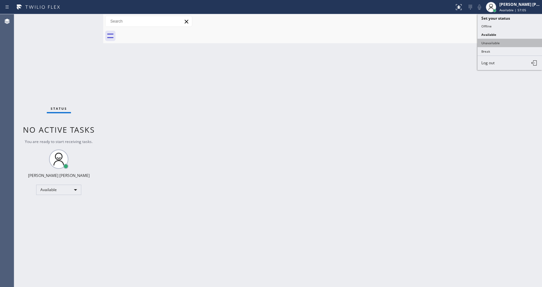
click at [503, 45] on button "Unavailable" at bounding box center [509, 43] width 64 height 8
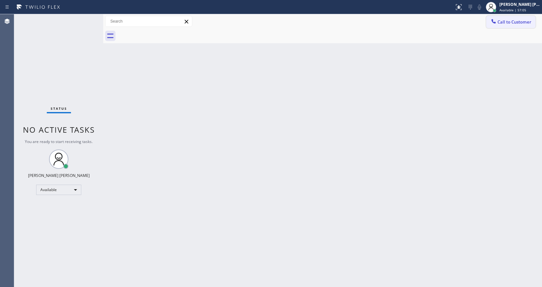
click at [513, 23] on span "Call to Customer" at bounding box center [514, 22] width 34 height 6
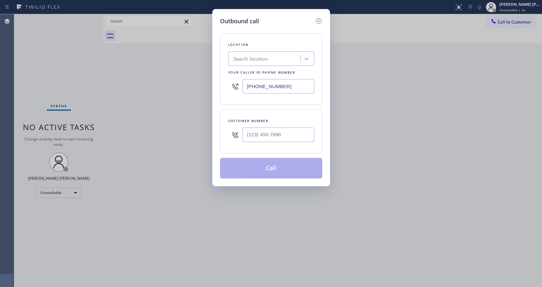
click at [272, 88] on input "[PHONE_NUMBER]" at bounding box center [278, 86] width 72 height 15
paste input "323) 416-2342"
type input "(323) 416-2342"
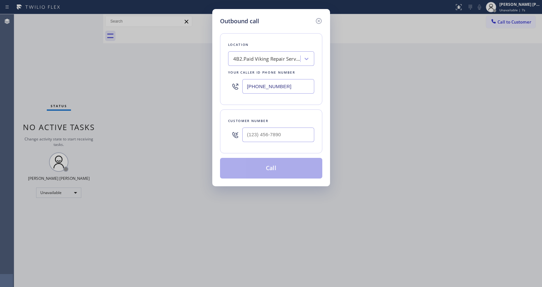
click at [253, 136] on input "text" at bounding box center [278, 134] width 72 height 15
paste input "310) 349-7898"
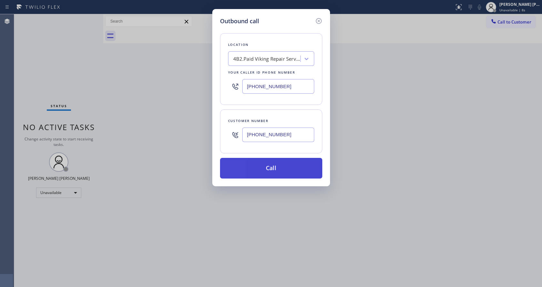
type input "(310) 349-7898"
click at [261, 165] on button "Call" at bounding box center [271, 168] width 102 height 21
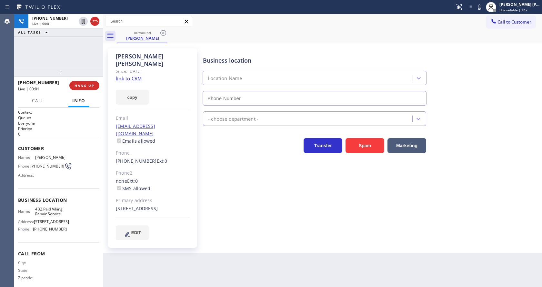
type input "(323) 416-2342"
click at [169, 179] on div "Arlene Jacobson Since: 20 may 2020 link to CRM copy Email gilandlene@aol.com Em…" at bounding box center [152, 148] width 89 height 200
click at [207, 235] on div "Business location Viking Repair Service (323) 416-2342 Appliance Repair High En…" at bounding box center [371, 150] width 339 height 201
click at [44, 137] on div "Customer Name: Arlene Jacobson Phone: (310) 349-7898 Address:" at bounding box center [58, 163] width 81 height 52
click at [248, 212] on div "Business location Viking Repair Service (323) 416-2342 Appliance Repair High En…" at bounding box center [371, 144] width 339 height 188
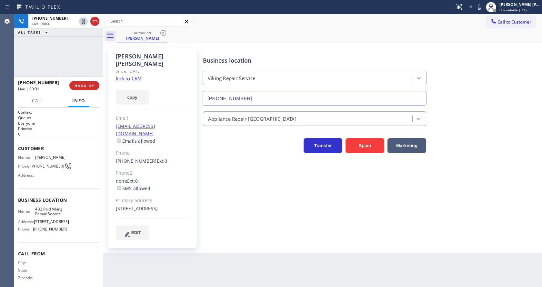
click at [286, 217] on div "Business location Viking Repair Service (323) 416-2342 Appliance Repair High En…" at bounding box center [371, 144] width 339 height 188
click at [78, 83] on button "HANG UP" at bounding box center [84, 85] width 30 height 9
click at [78, 83] on button "COMPLETE" at bounding box center [83, 85] width 33 height 9
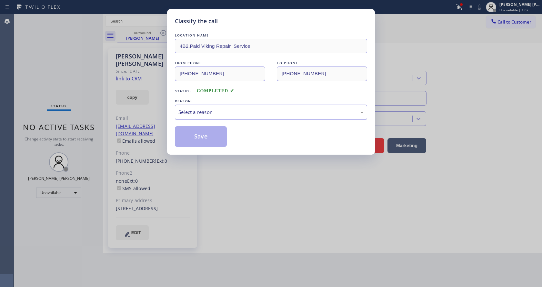
click at [237, 110] on div "Select a reason" at bounding box center [270, 111] width 185 height 7
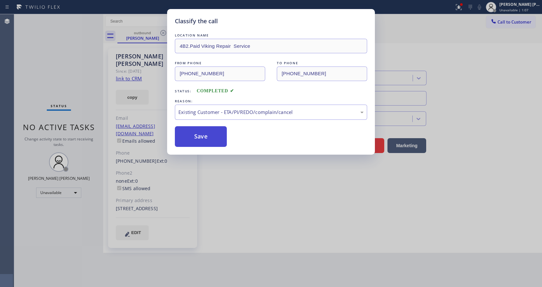
click at [209, 131] on button "Save" at bounding box center [201, 136] width 52 height 21
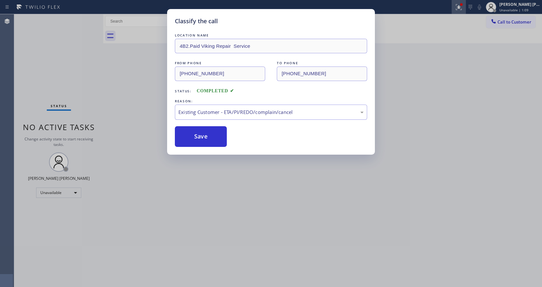
click at [459, 7] on icon at bounding box center [459, 7] width 8 height 8
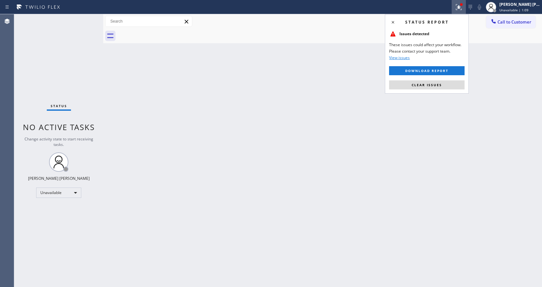
click at [459, 7] on icon at bounding box center [459, 7] width 8 height 8
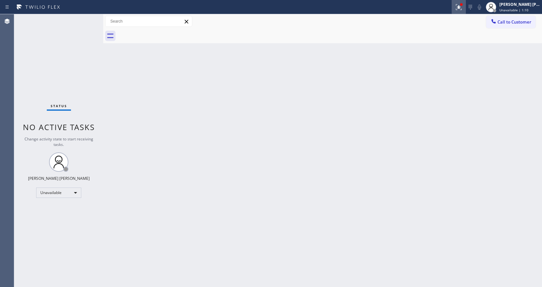
click at [456, 8] on div at bounding box center [458, 7] width 14 height 8
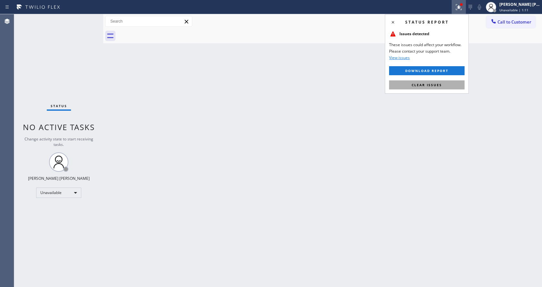
click at [425, 82] on button "Clear issues" at bounding box center [426, 84] width 75 height 9
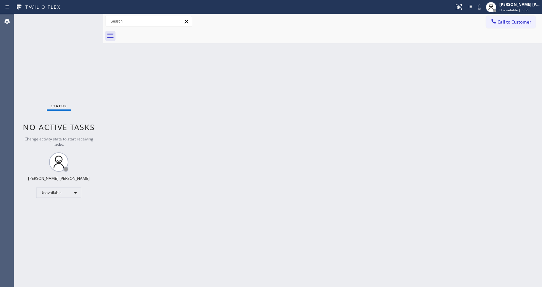
click at [312, 76] on div "Back to Dashboard Change Sender ID Customers Technicians Select a contact Outbo…" at bounding box center [322, 150] width 439 height 273
click at [521, 7] on div "Jen Rose Villanueva Unavailable | 3:37" at bounding box center [520, 6] width 44 height 11
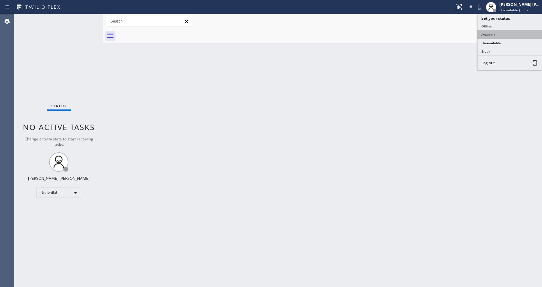
click at [504, 31] on button "Available" at bounding box center [509, 34] width 64 height 8
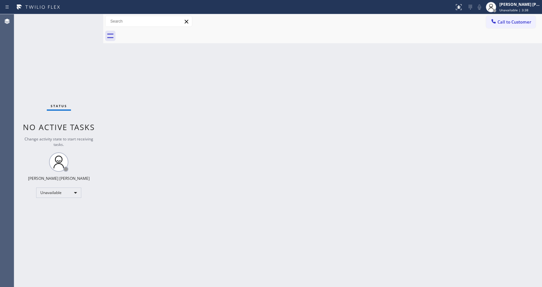
click at [251, 150] on div "Back to Dashboard Change Sender ID Customers Technicians Select a contact Outbo…" at bounding box center [322, 150] width 439 height 273
drag, startPoint x: 71, startPoint y: 117, endPoint x: 64, endPoint y: 72, distance: 45.8
click at [71, 116] on div "Status No active tasks You are ready to start receiving tasks. [PERSON_NAME] [P…" at bounding box center [58, 150] width 89 height 273
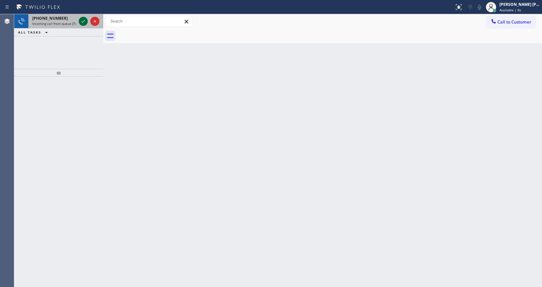
click at [81, 22] on icon at bounding box center [83, 21] width 8 height 8
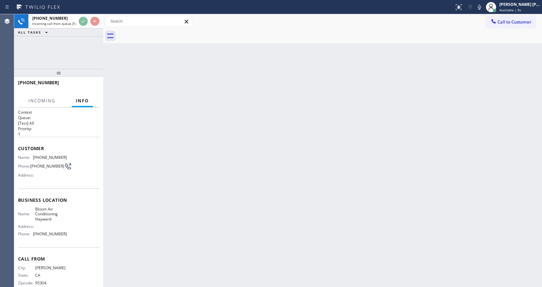
click at [215, 219] on div "Back to Dashboard Change Sender ID Customers Technicians Select a contact Outbo…" at bounding box center [322, 150] width 439 height 273
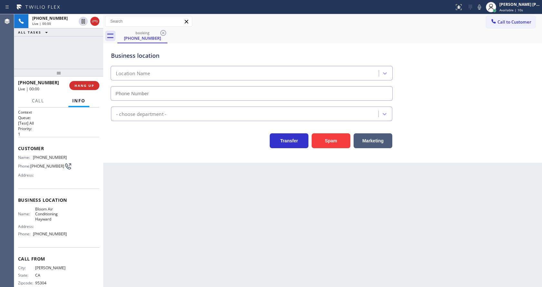
click at [131, 137] on div "Transfer Spam Marketing" at bounding box center [252, 139] width 284 height 18
type input "(510) 737-7222"
click at [75, 87] on span "HANG UP" at bounding box center [84, 85] width 20 height 5
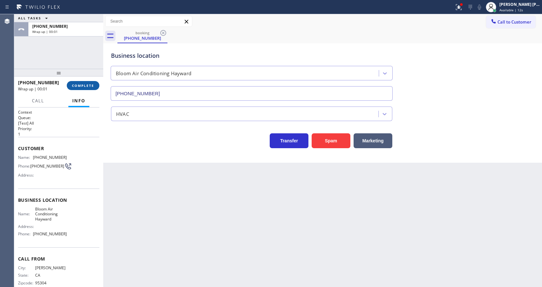
click at [75, 87] on span "COMPLETE" at bounding box center [83, 85] width 22 height 5
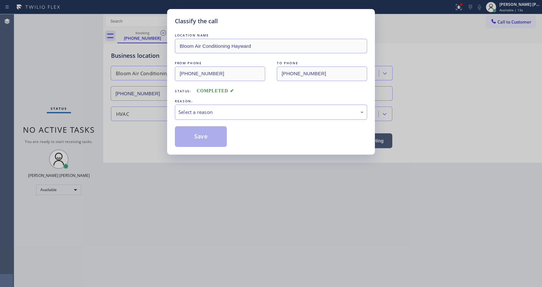
click at [199, 120] on div "LOCATION NAME Bloom Air Conditioning Hayward FROM PHONE (209) 221-4332 TO PHONE…" at bounding box center [271, 89] width 192 height 115
click at [201, 113] on div "Select a reason" at bounding box center [270, 111] width 185 height 7
click at [196, 149] on div "Classify the call LOCATION NAME Bloom Air Conditioning Hayward FROM PHONE (209)…" at bounding box center [271, 81] width 208 height 145
click at [199, 140] on button "Save" at bounding box center [201, 136] width 52 height 21
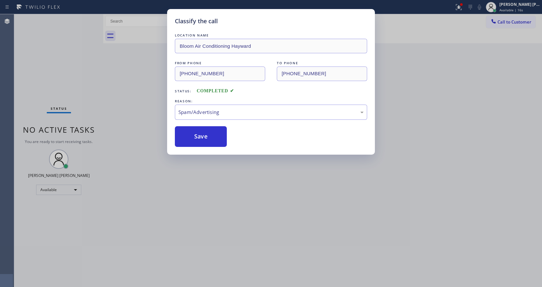
drag, startPoint x: 216, startPoint y: 195, endPoint x: 207, endPoint y: 281, distance: 86.2
click at [216, 198] on div "Classify the call LOCATION NAME Bloom Air Conditioning Hayward FROM PHONE (209)…" at bounding box center [271, 143] width 542 height 287
click at [191, 283] on div "Classify the call LOCATION NAME Bloom Air Conditioning Hayward FROM PHONE (209)…" at bounding box center [271, 143] width 542 height 287
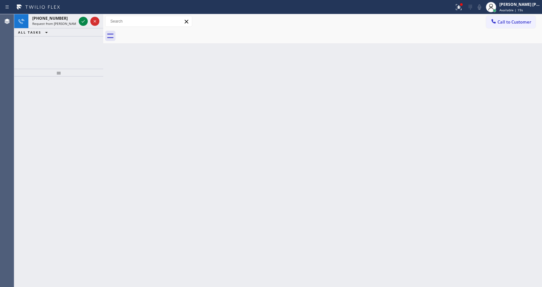
click at [517, 58] on div "Back to Dashboard Change Sender ID Customers Technicians Select a contact Outbo…" at bounding box center [322, 150] width 439 height 273
click at [80, 20] on icon at bounding box center [83, 21] width 8 height 8
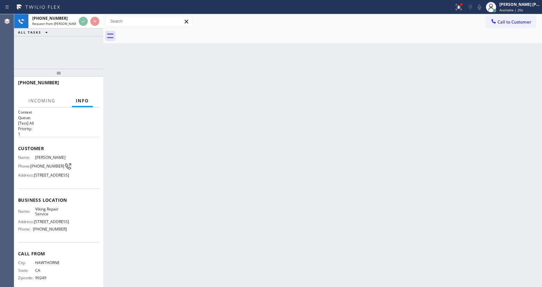
scroll to position [23, 0]
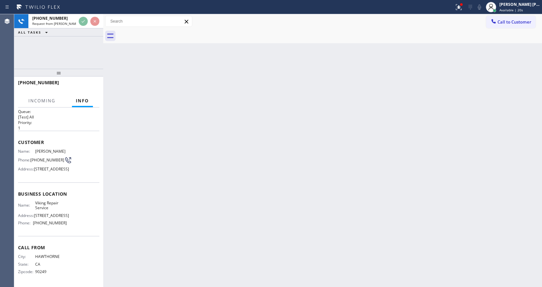
click at [228, 222] on div "Back to Dashboard Change Sender ID Customers Technicians Select a contact Outbo…" at bounding box center [322, 150] width 439 height 273
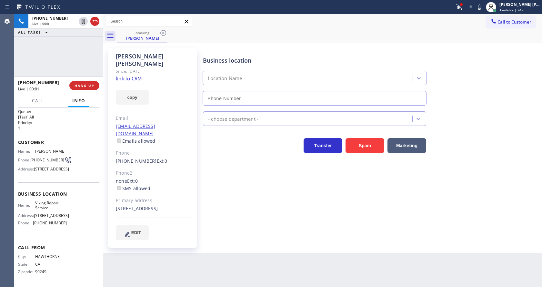
type input "(323) 416-2342"
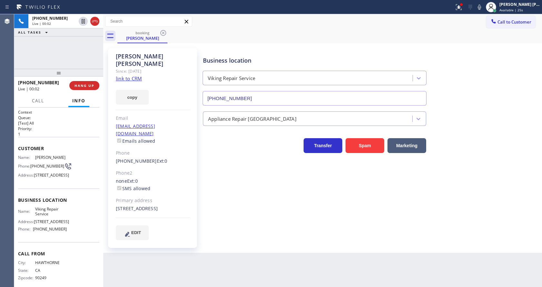
click at [240, 194] on div "Business location Viking Repair Service (323) 416-2342 Appliance Repair High En…" at bounding box center [371, 144] width 339 height 188
click at [231, 203] on div "Business location Viking Repair Service (323) 416-2342 Appliance Repair High En…" at bounding box center [371, 144] width 339 height 188
click at [311, 261] on div "Back to Dashboard Change Sender ID Customers Technicians Select a contact Outbo…" at bounding box center [322, 150] width 439 height 273
click at [481, 9] on icon at bounding box center [479, 7] width 8 height 8
click at [483, 6] on icon at bounding box center [479, 7] width 8 height 8
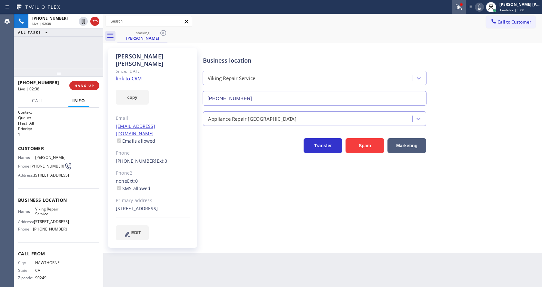
click at [461, 6] on icon at bounding box center [459, 7] width 6 height 6
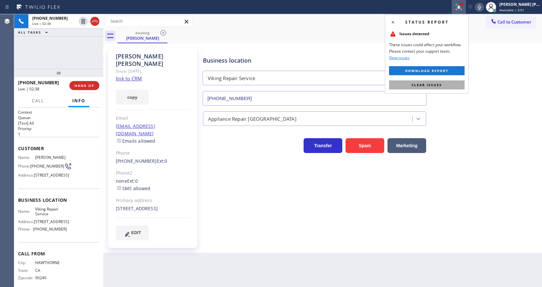
click at [440, 88] on button "Clear issues" at bounding box center [426, 84] width 75 height 9
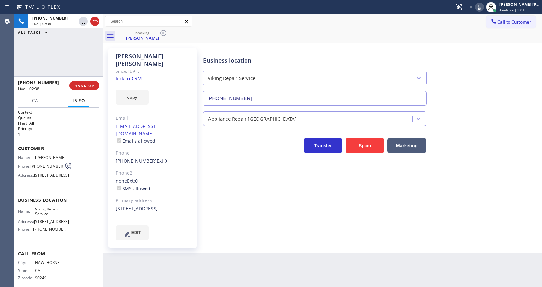
click at [477, 80] on div "Business location Viking Repair Service (323) 416-2342" at bounding box center [371, 76] width 339 height 58
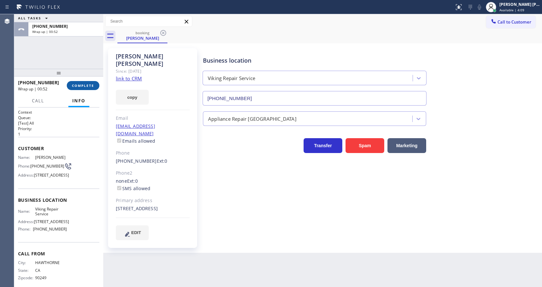
click at [78, 81] on button "COMPLETE" at bounding box center [83, 85] width 33 height 9
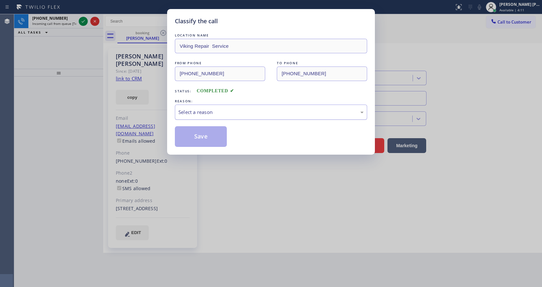
click at [227, 111] on div "Select a reason" at bounding box center [270, 111] width 185 height 7
click at [204, 138] on button "Save" at bounding box center [201, 136] width 52 height 21
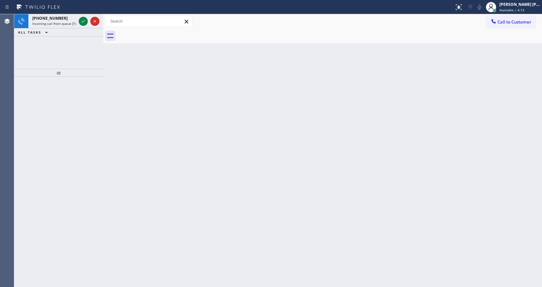
click at [513, 7] on div "Jen Rose Villanueva Available | 4:13" at bounding box center [520, 6] width 44 height 11
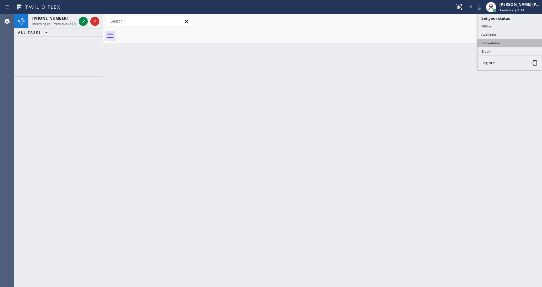
click at [501, 42] on button "Unavailable" at bounding box center [509, 43] width 64 height 8
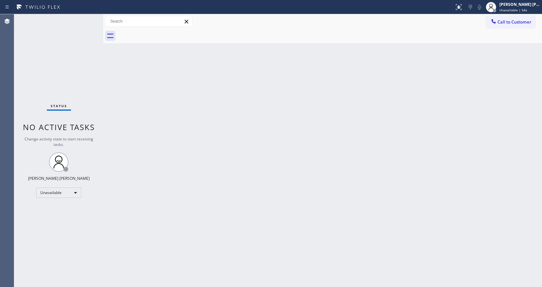
click at [244, 137] on div "Back to Dashboard Change Sender ID Customers Technicians Select a contact Outbo…" at bounding box center [322, 150] width 439 height 273
click at [65, 116] on div "Status No active tasks Change activity state to start receiving tasks. [PERSON_…" at bounding box center [58, 150] width 89 height 273
drag, startPoint x: 296, startPoint y: 181, endPoint x: 239, endPoint y: 223, distance: 71.5
click at [296, 181] on div "Back to Dashboard Change Sender ID Customers Technicians Select a contact Outbo…" at bounding box center [322, 150] width 439 height 273
click at [84, 71] on div "Status No active tasks Change activity state to start receiving tasks. [PERSON_…" at bounding box center [58, 150] width 89 height 273
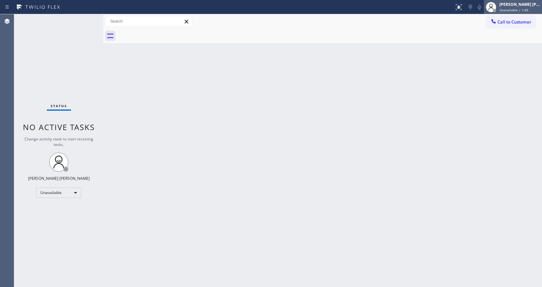
click at [508, 13] on div "Jen Rose Villanueva Unavailable | 1:45" at bounding box center [513, 7] width 58 height 14
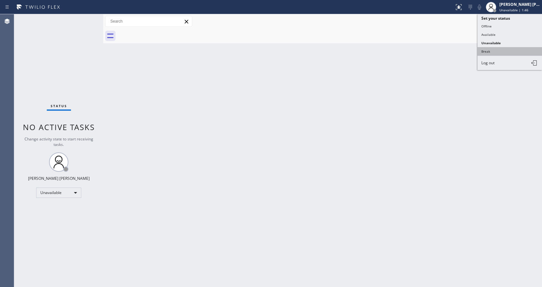
click at [498, 54] on button "Break" at bounding box center [509, 51] width 64 height 8
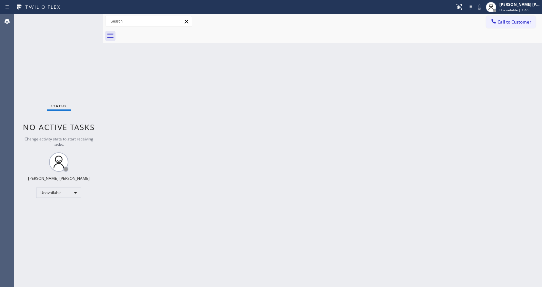
click at [360, 173] on div "Back to Dashboard Change Sender ID Customers Technicians Select a contact Outbo…" at bounding box center [322, 150] width 439 height 273
